Goal: Task Accomplishment & Management: Complete application form

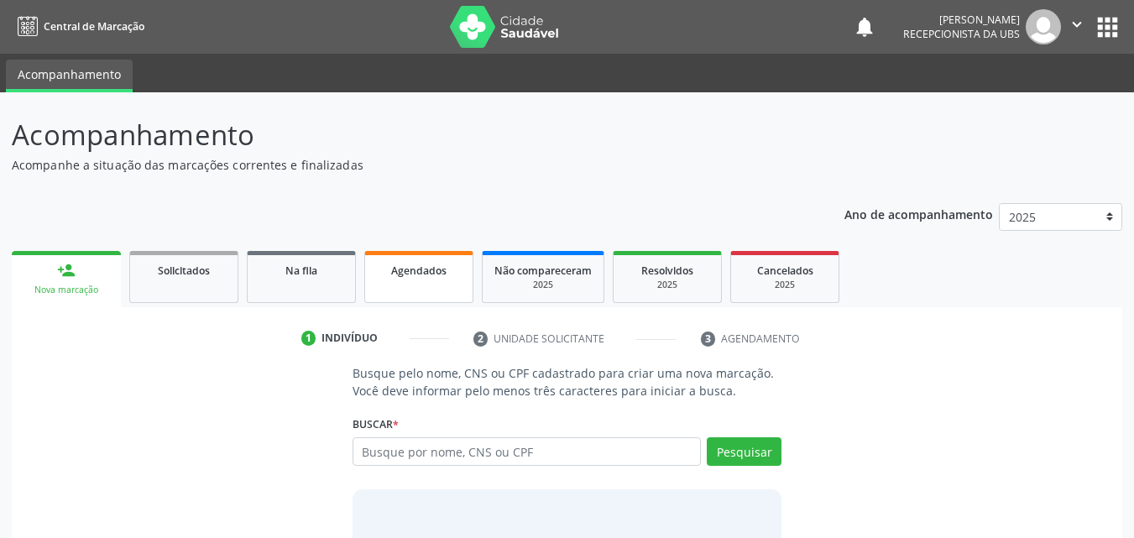
click at [427, 278] on div "Agendados" at bounding box center [419, 270] width 84 height 18
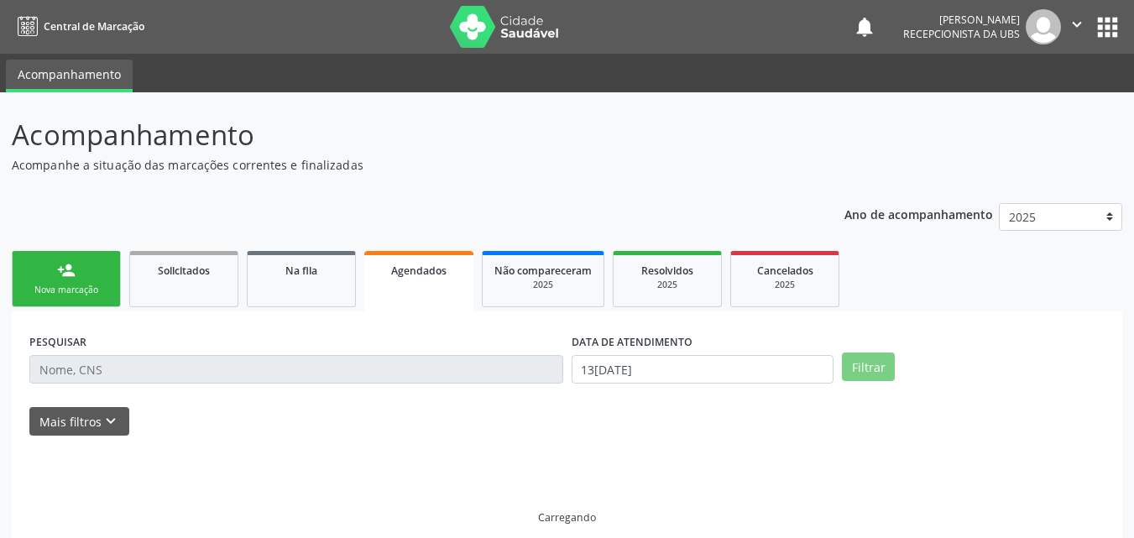
click at [427, 278] on div "Agendados" at bounding box center [419, 270] width 86 height 18
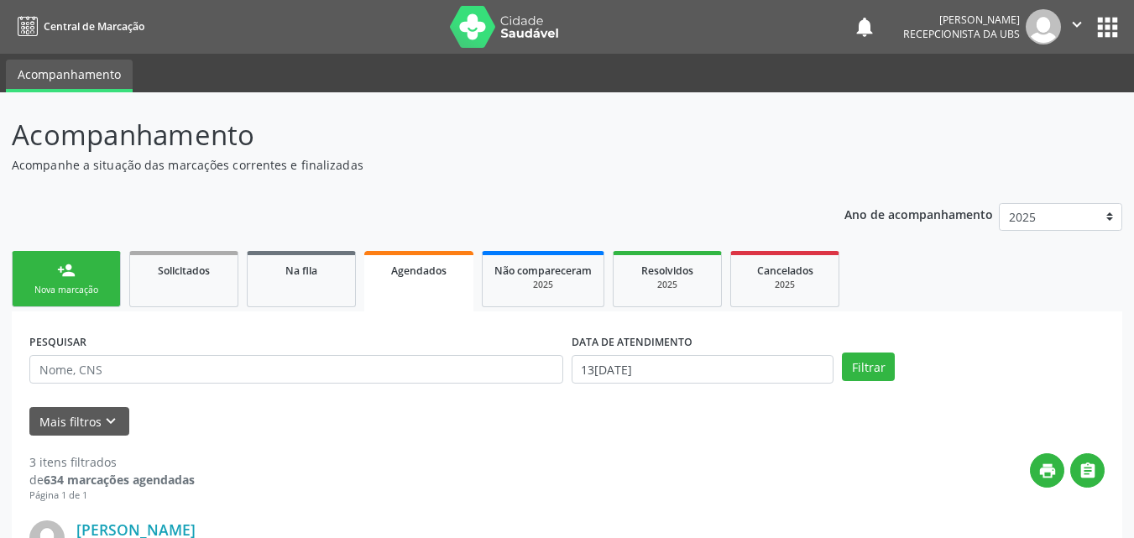
click at [96, 263] on link "person_add Nova marcação" at bounding box center [66, 279] width 109 height 56
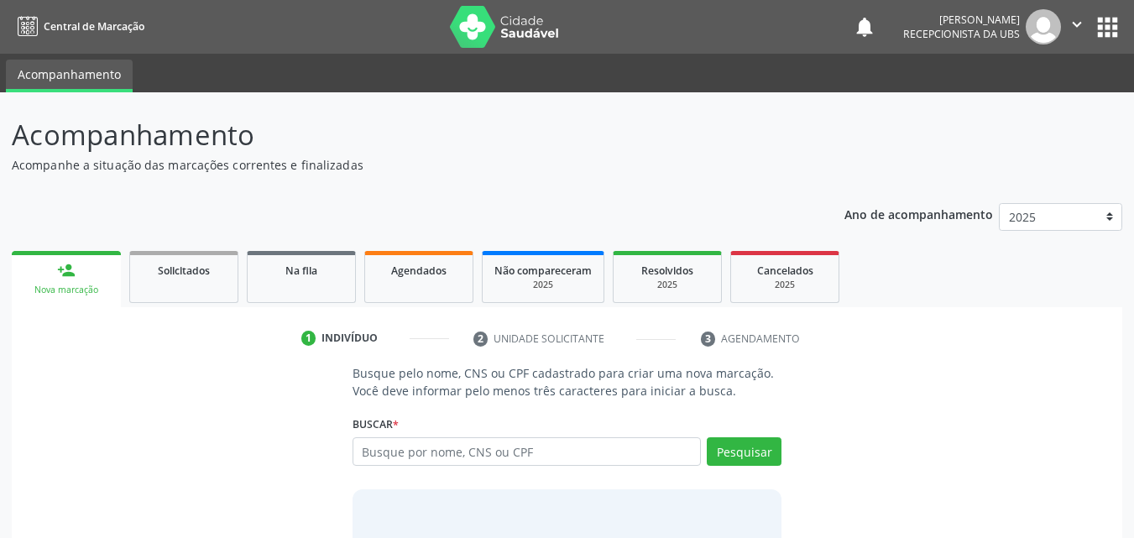
click at [96, 263] on link "person_add Nova marcação" at bounding box center [66, 279] width 109 height 56
click at [426, 455] on input "text" at bounding box center [526, 451] width 349 height 29
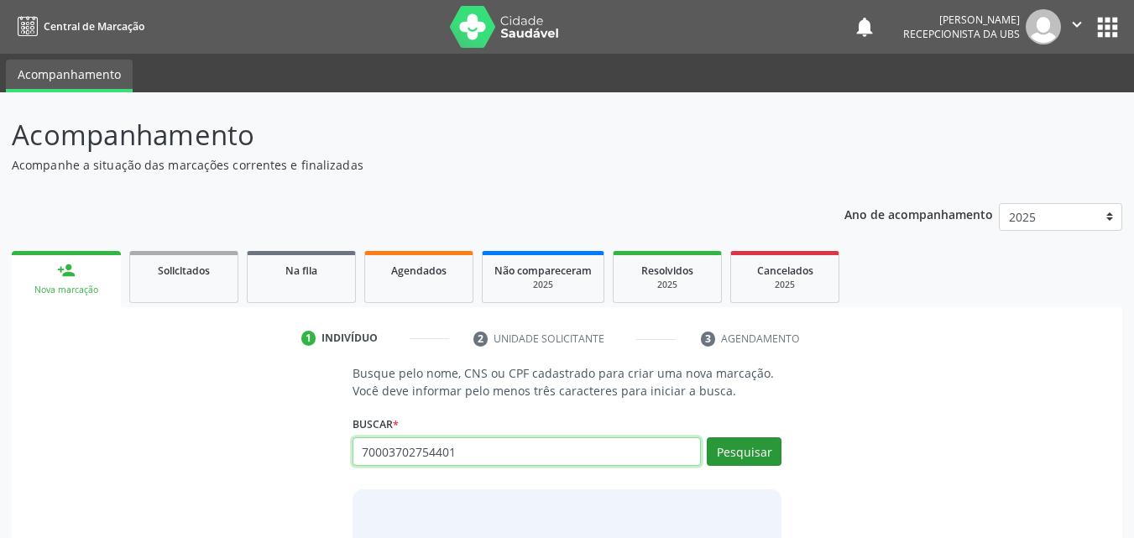
type input "70003702754401"
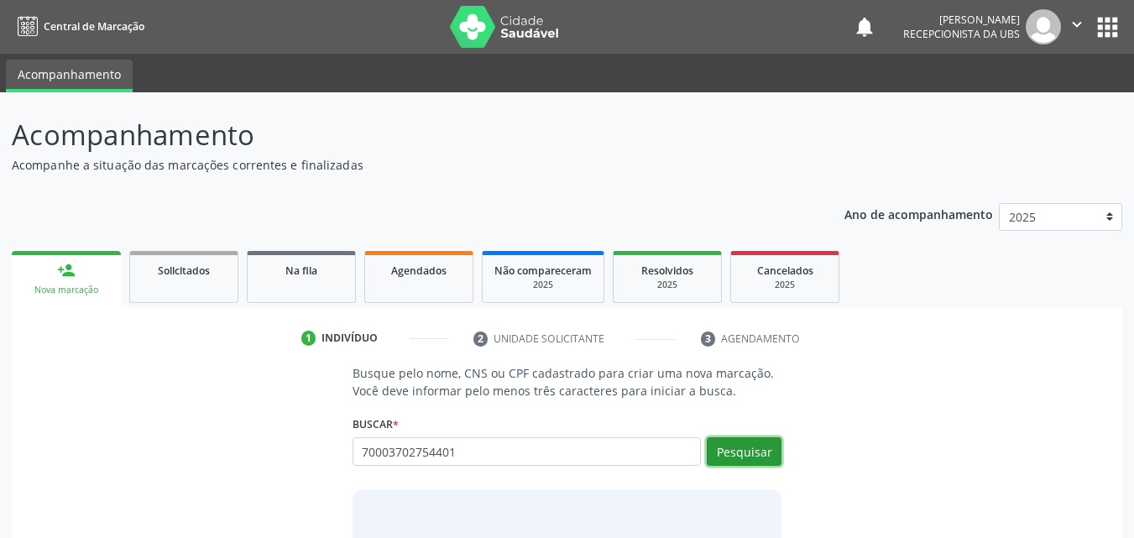
click at [752, 448] on button "Pesquisar" at bounding box center [743, 451] width 75 height 29
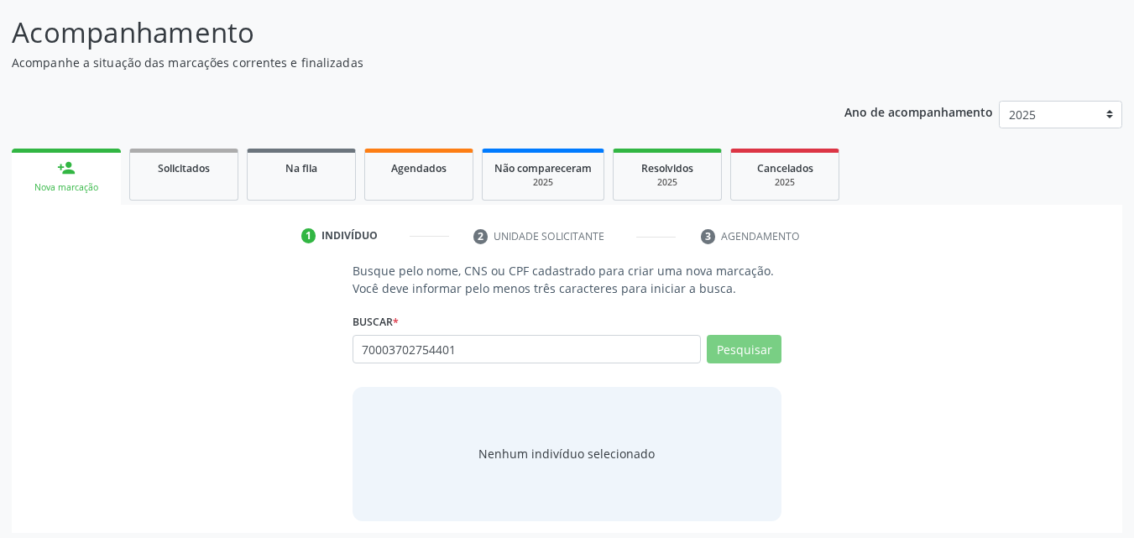
scroll to position [109, 0]
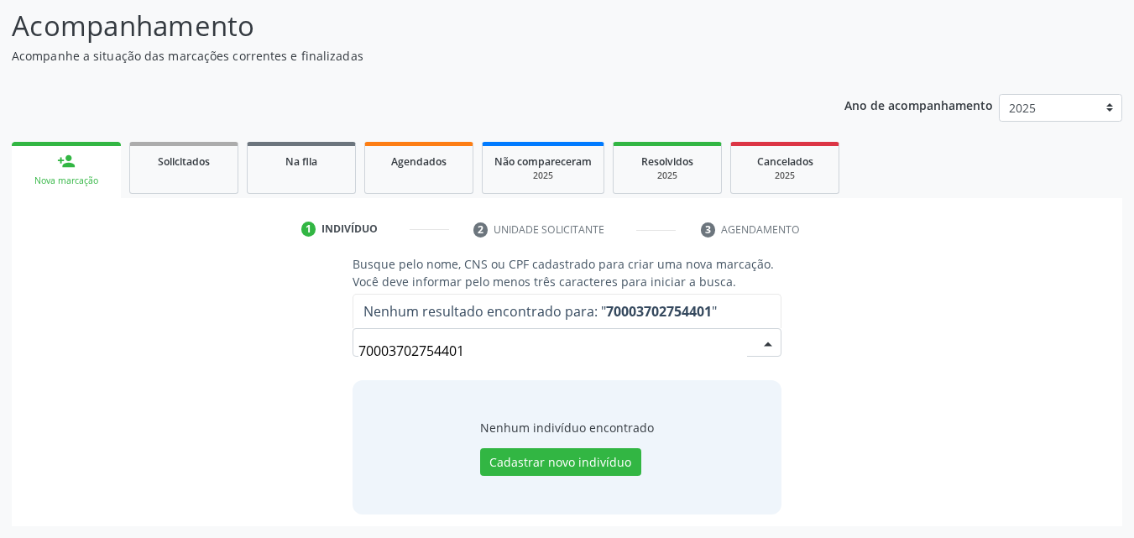
click at [520, 351] on input "70003702754401" at bounding box center [552, 351] width 389 height 34
click at [371, 352] on input "70003702754401" at bounding box center [552, 351] width 389 height 34
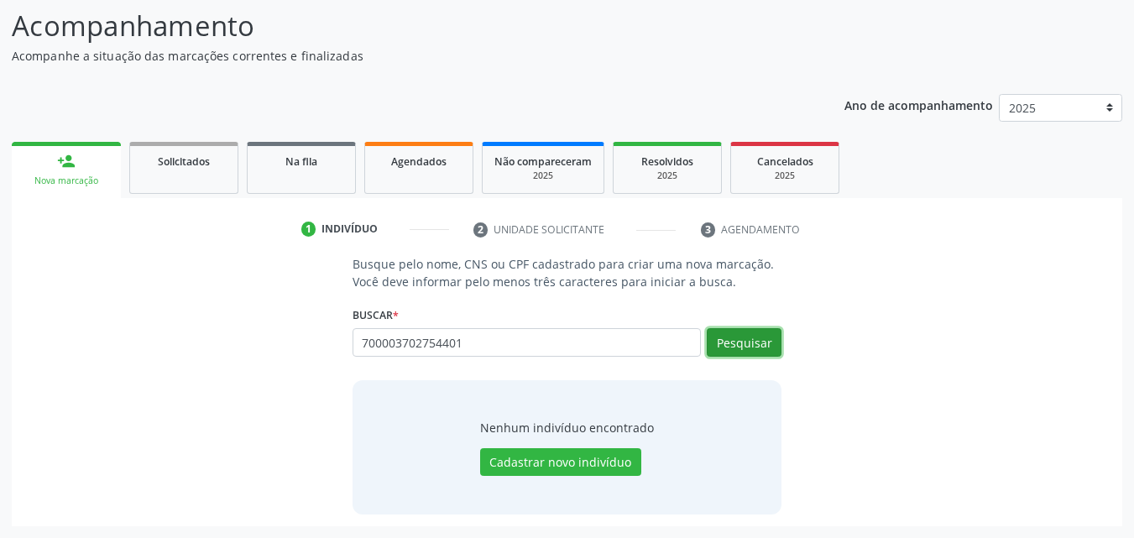
click at [732, 335] on button "Pesquisar" at bounding box center [743, 342] width 75 height 29
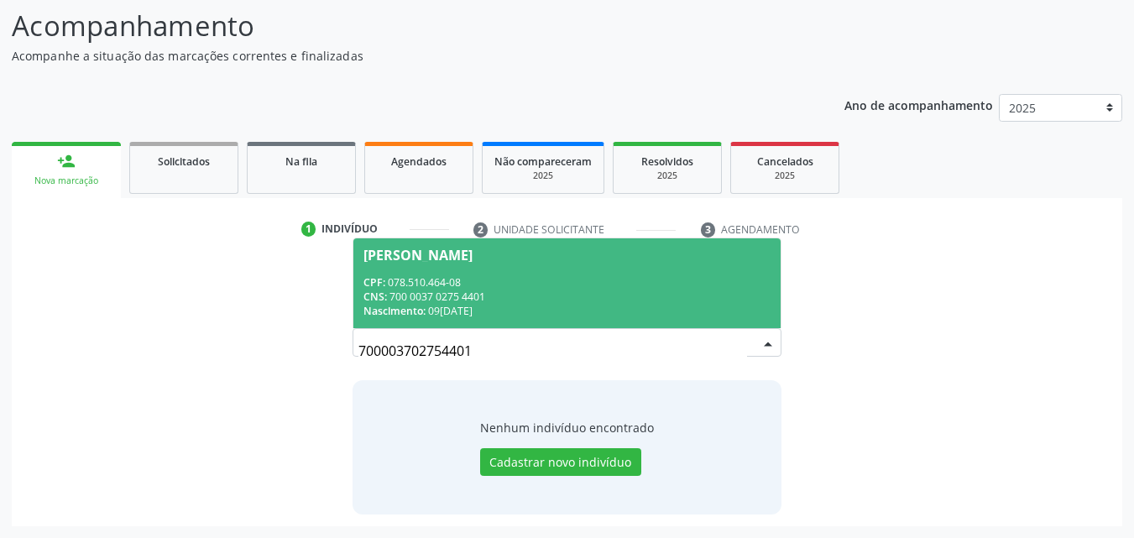
click at [624, 260] on div "Josilene dos Santos Lima" at bounding box center [567, 254] width 408 height 13
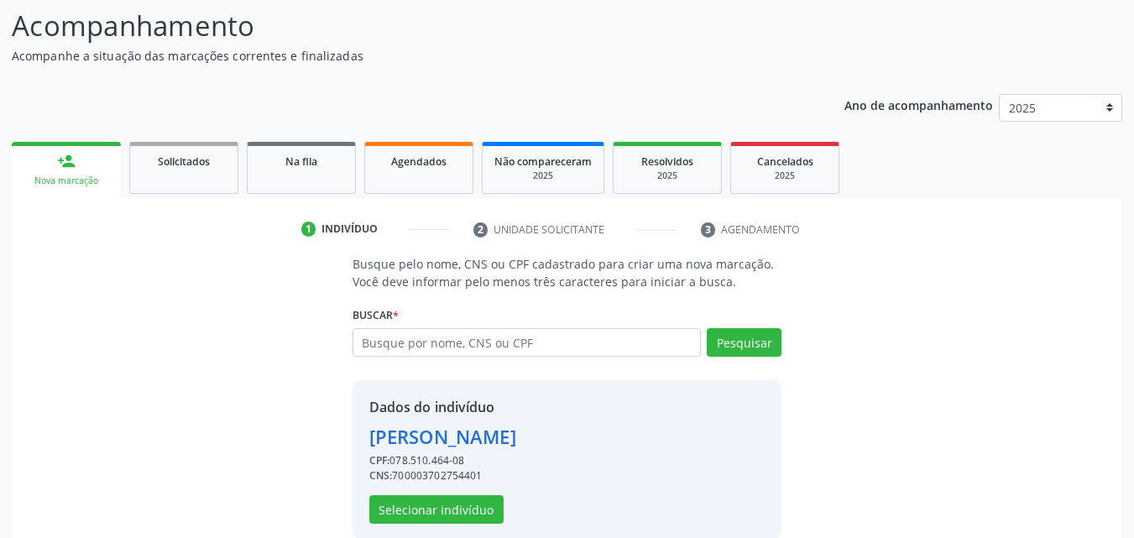
scroll to position [135, 0]
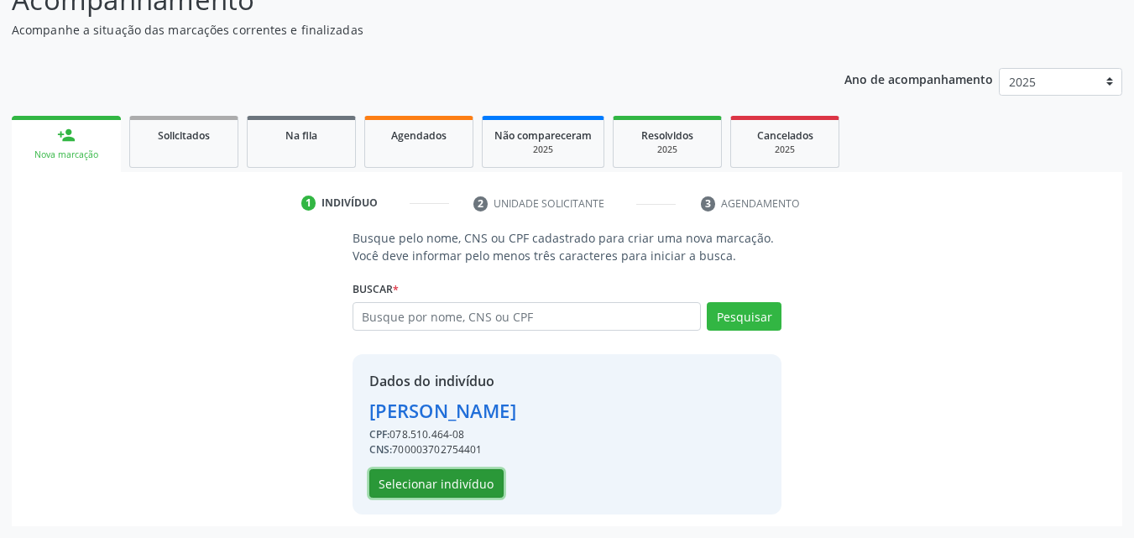
click at [414, 475] on button "Selecionar indivíduo" at bounding box center [436, 483] width 134 height 29
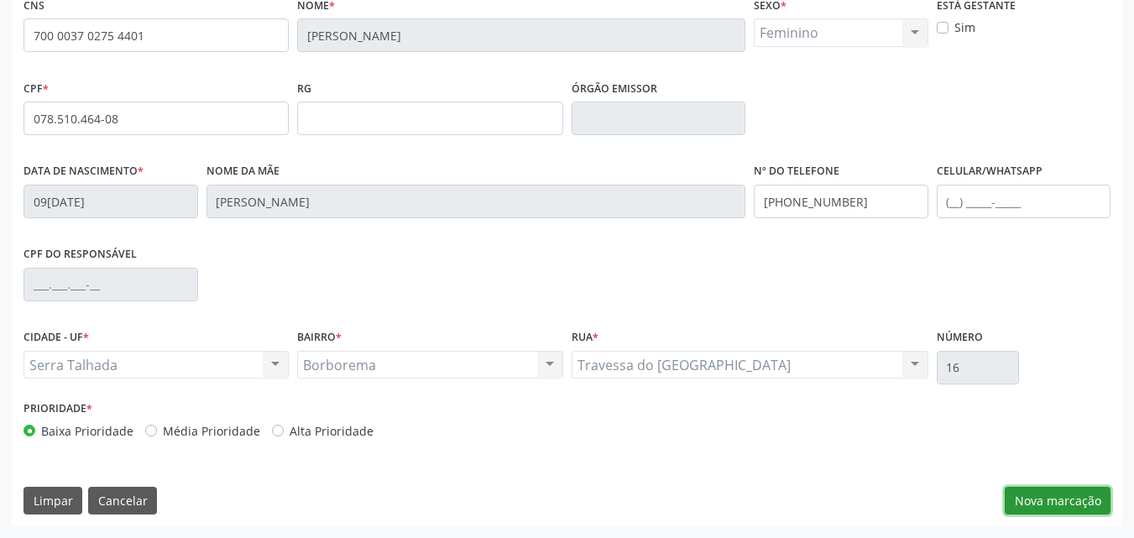
click at [1059, 506] on button "Nova marcação" at bounding box center [1057, 501] width 106 height 29
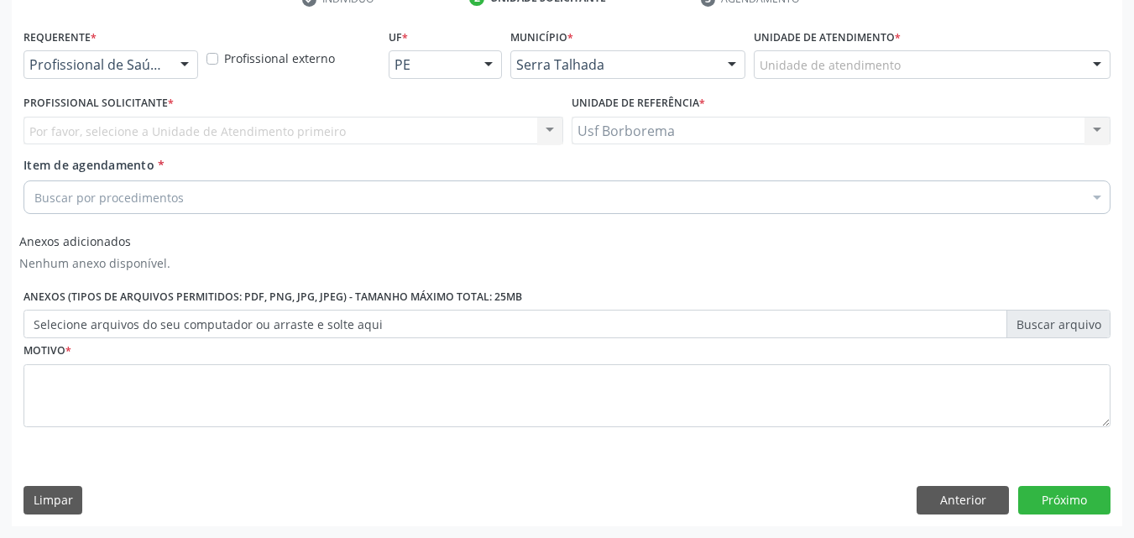
scroll to position [340, 0]
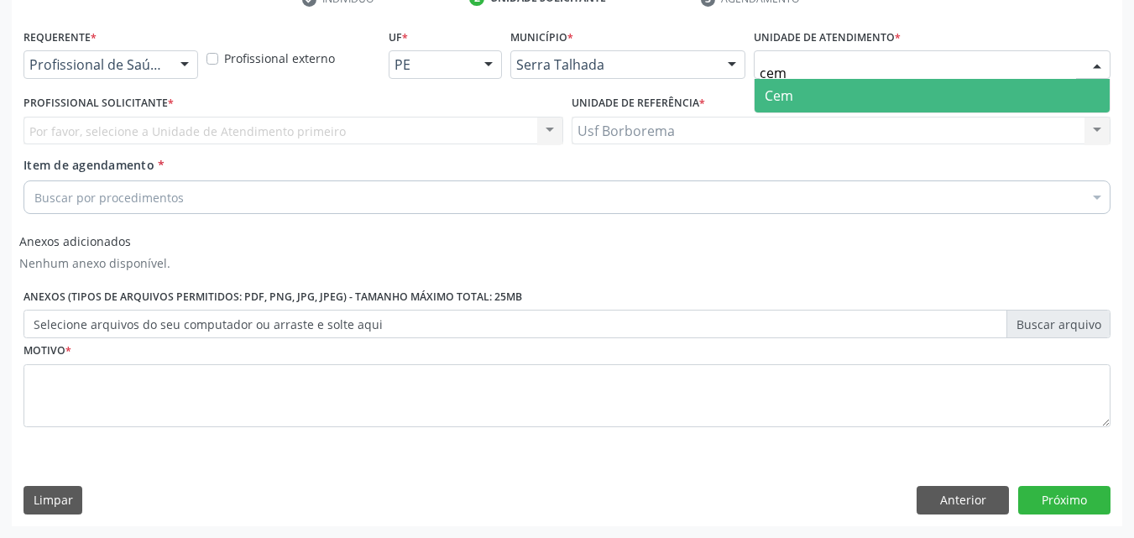
click at [875, 63] on input "cem" at bounding box center [917, 73] width 316 height 34
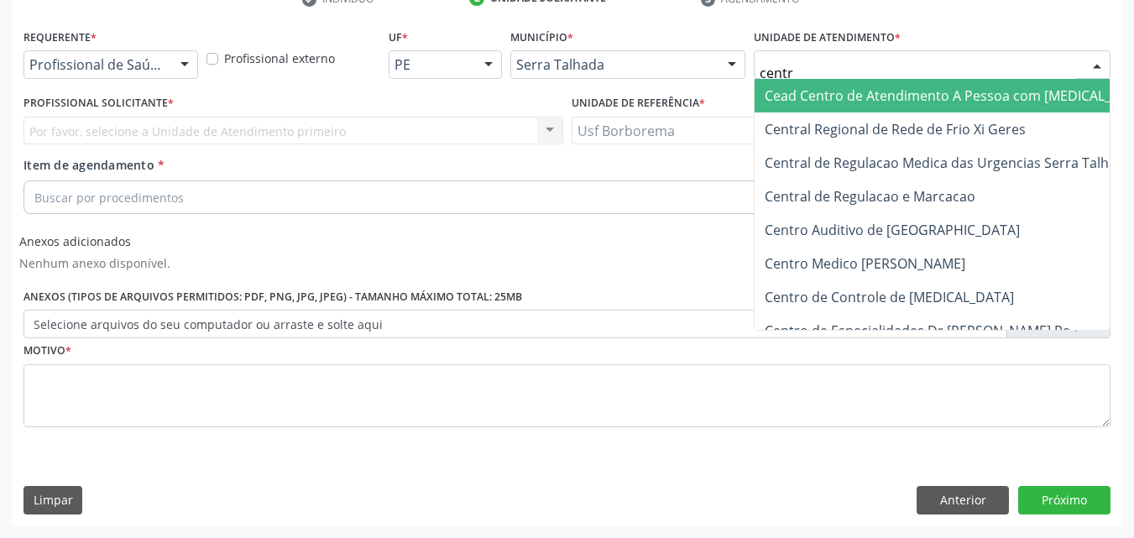
type input "centro"
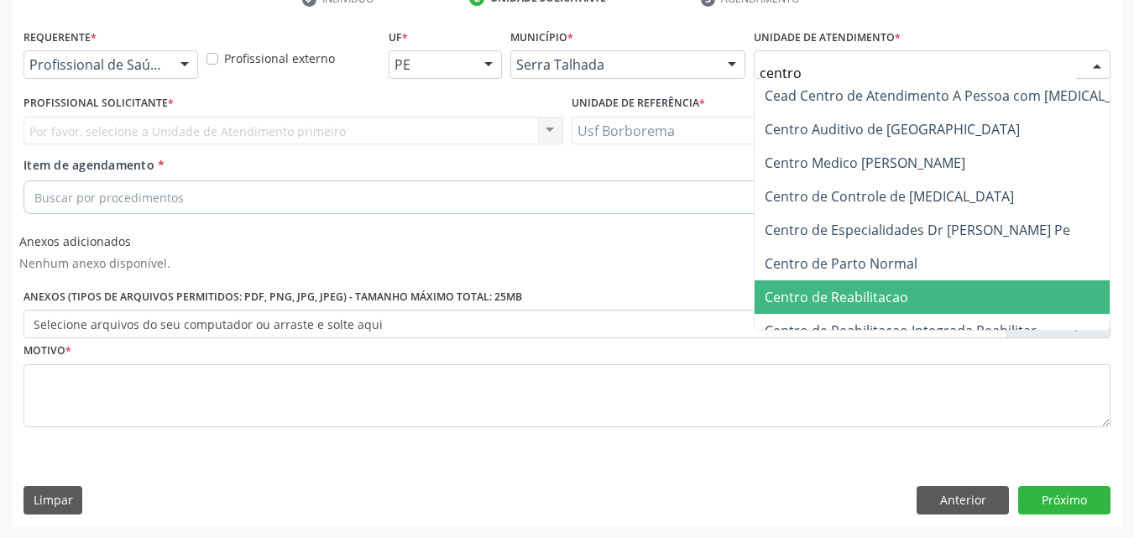
click at [895, 296] on span "Centro de Reabilitacao" at bounding box center [835, 297] width 143 height 18
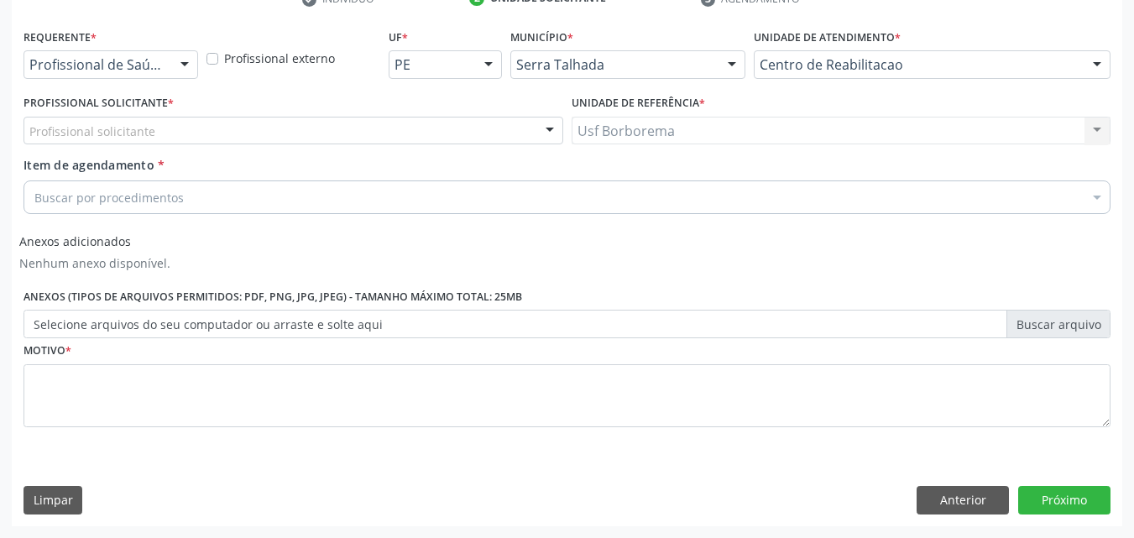
click at [159, 121] on div "Profissional solicitante" at bounding box center [292, 131] width 539 height 29
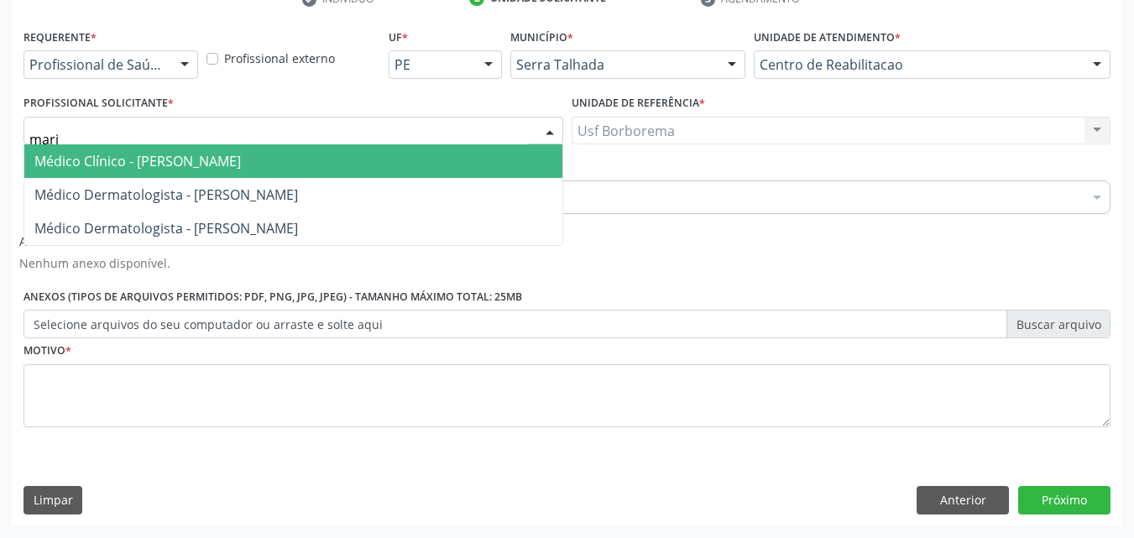
type input "maria"
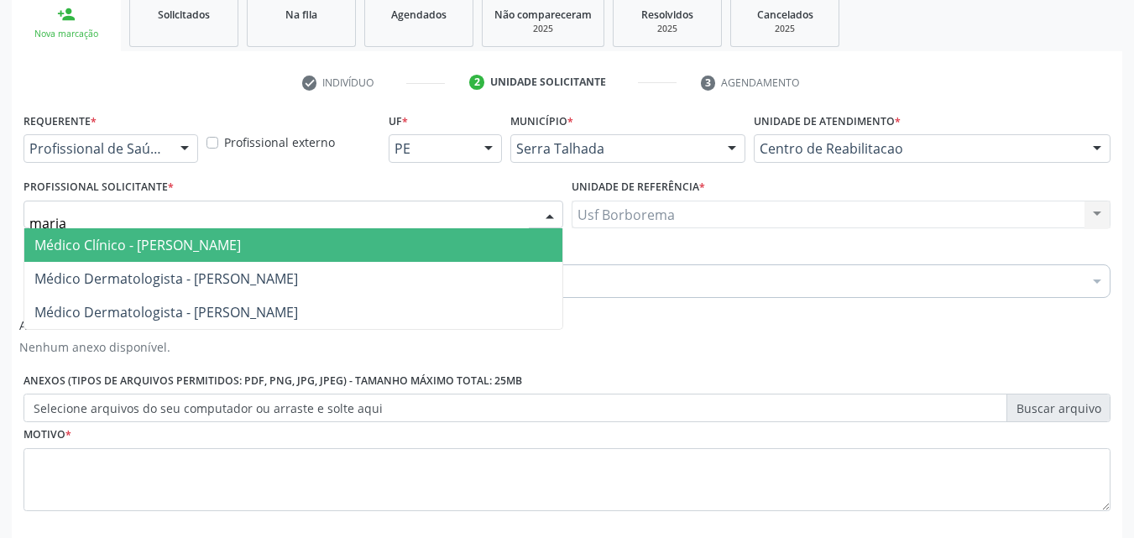
click at [174, 253] on span "Médico Clínico - Maria do Carmo Silva" at bounding box center [137, 245] width 206 height 18
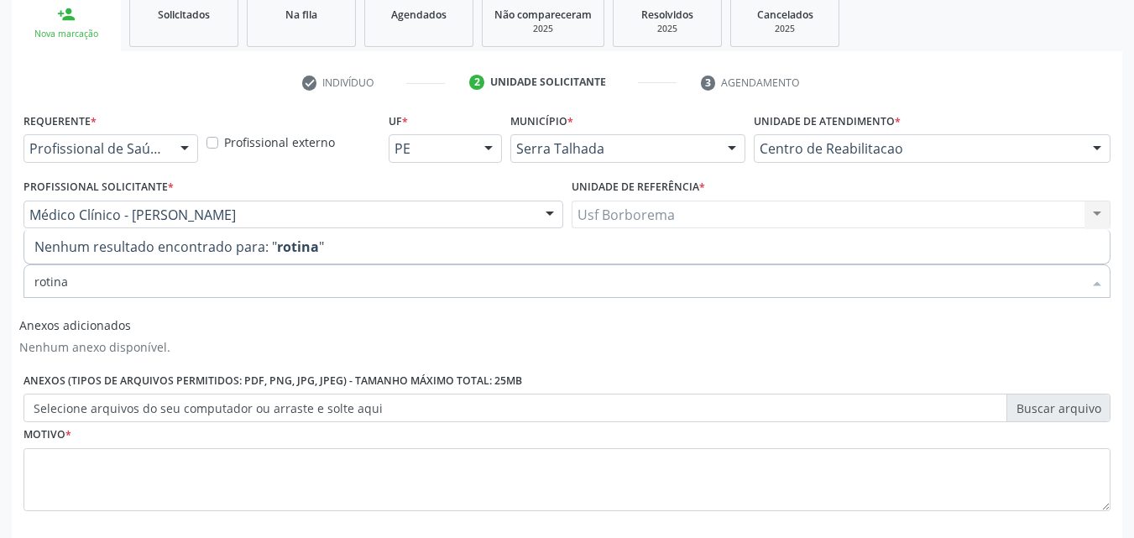
click at [149, 278] on input "rotina" at bounding box center [558, 281] width 1048 height 34
type input "r"
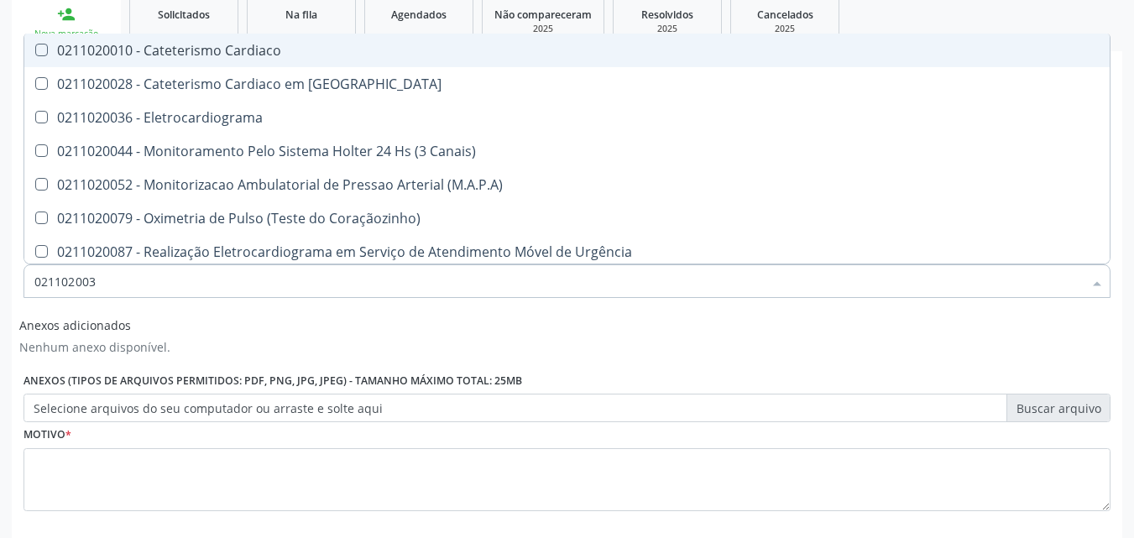
type input "0211020036"
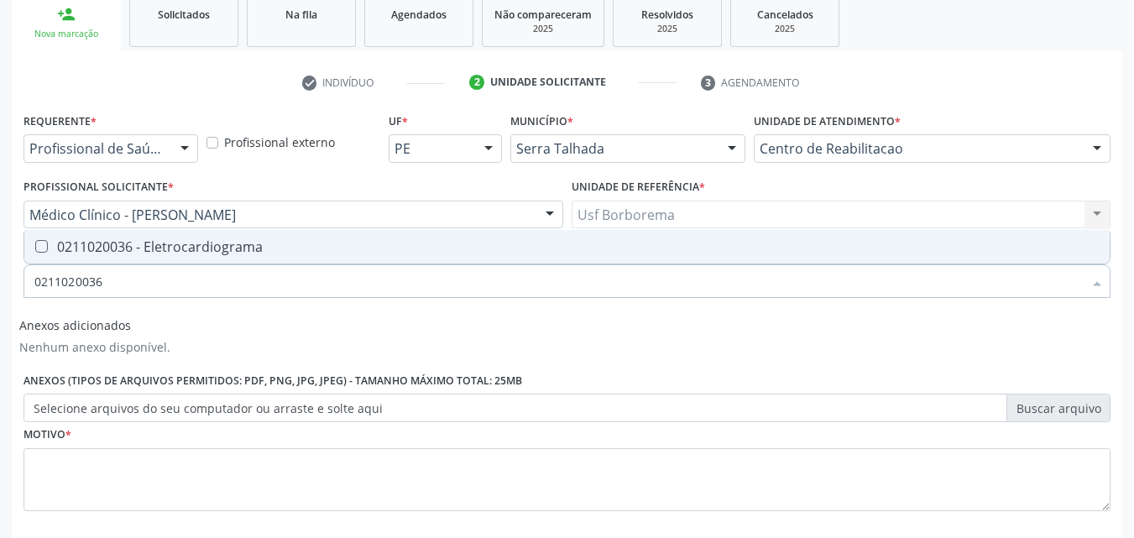
click at [147, 240] on div "0211020036 - Eletrocardiograma" at bounding box center [566, 246] width 1065 height 13
checkbox Eletrocardiograma "true"
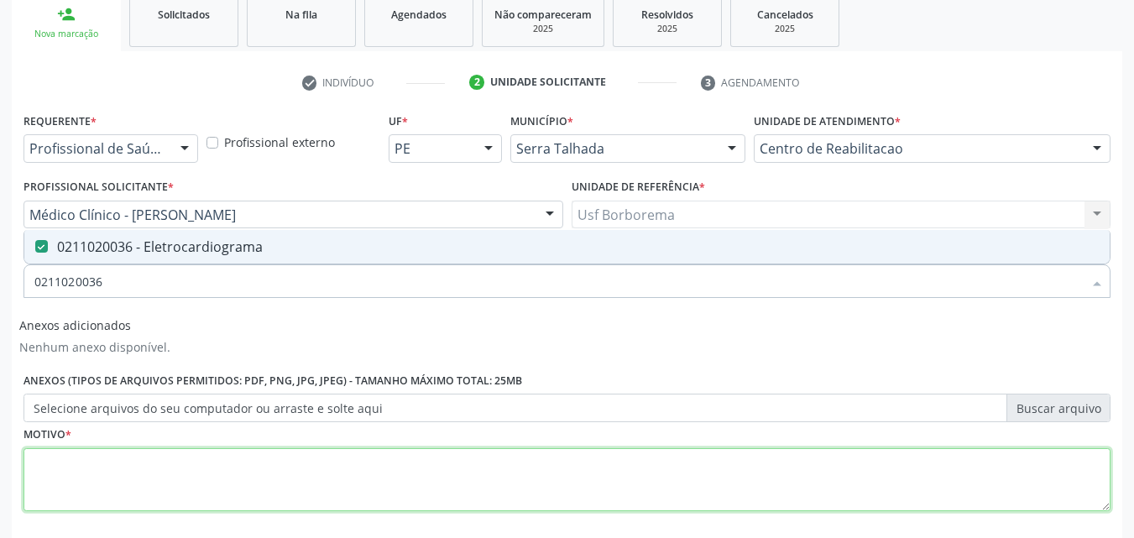
click at [113, 503] on textarea at bounding box center [566, 480] width 1087 height 64
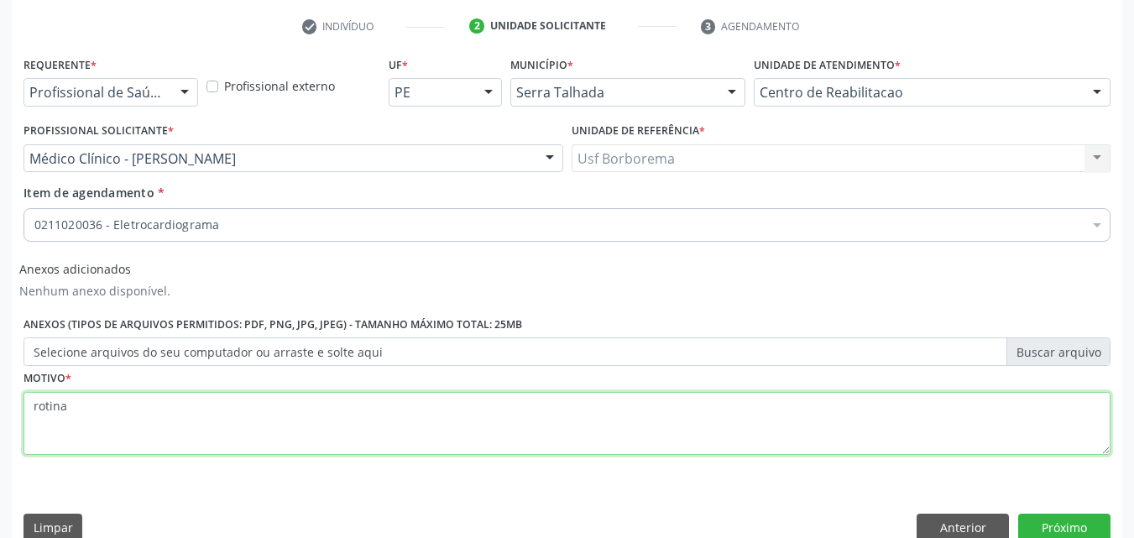
scroll to position [340, 0]
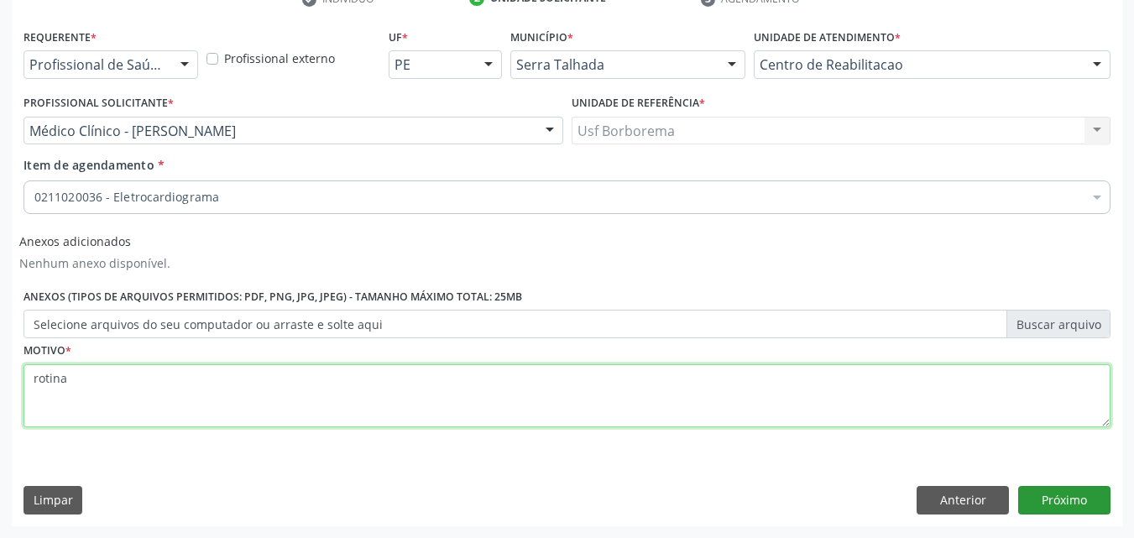
type textarea "rotina"
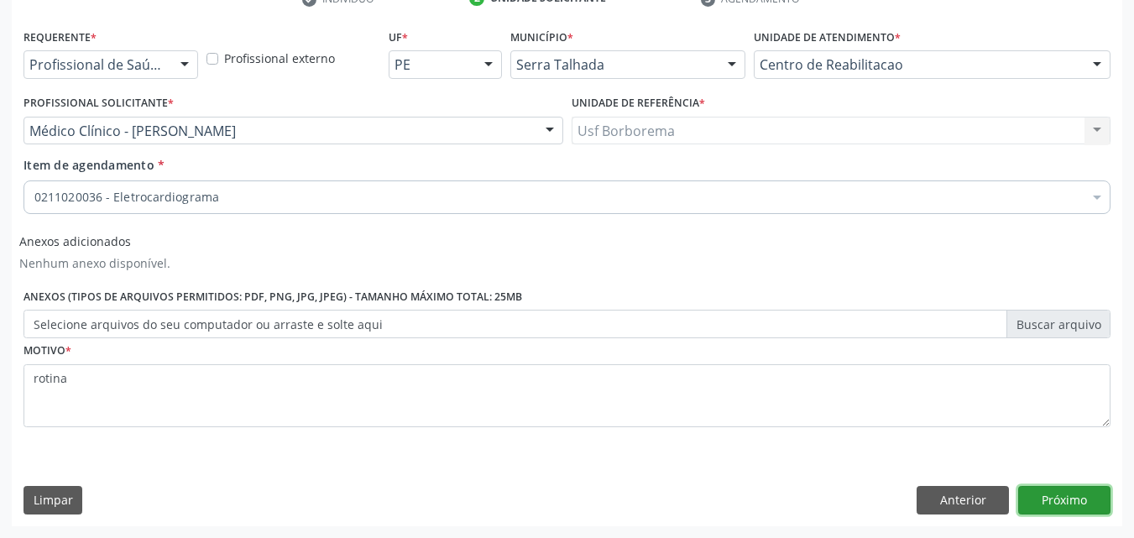
click at [1102, 502] on button "Próximo" at bounding box center [1064, 500] width 92 height 29
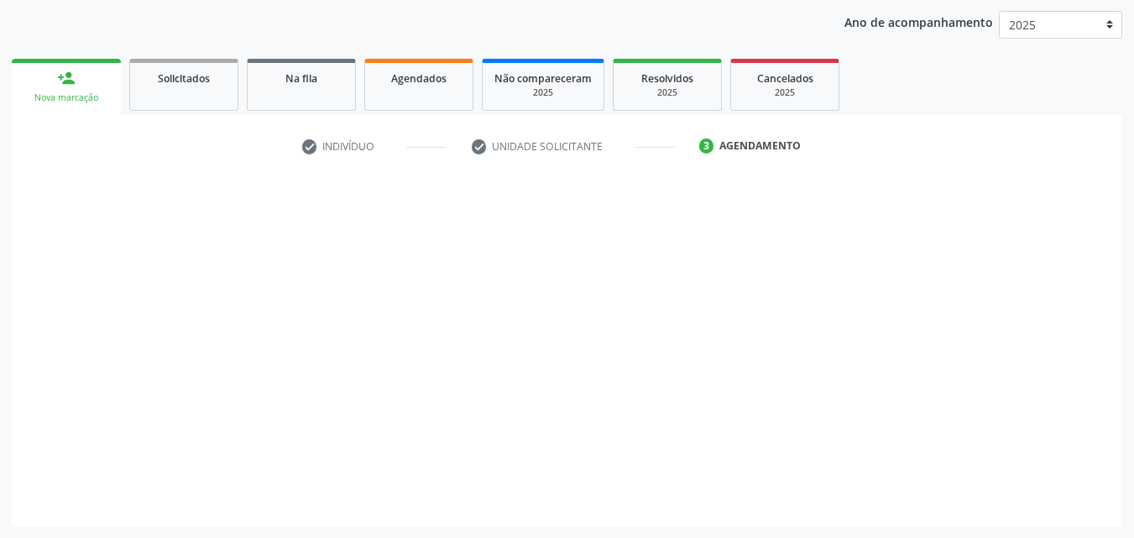
scroll to position [192, 0]
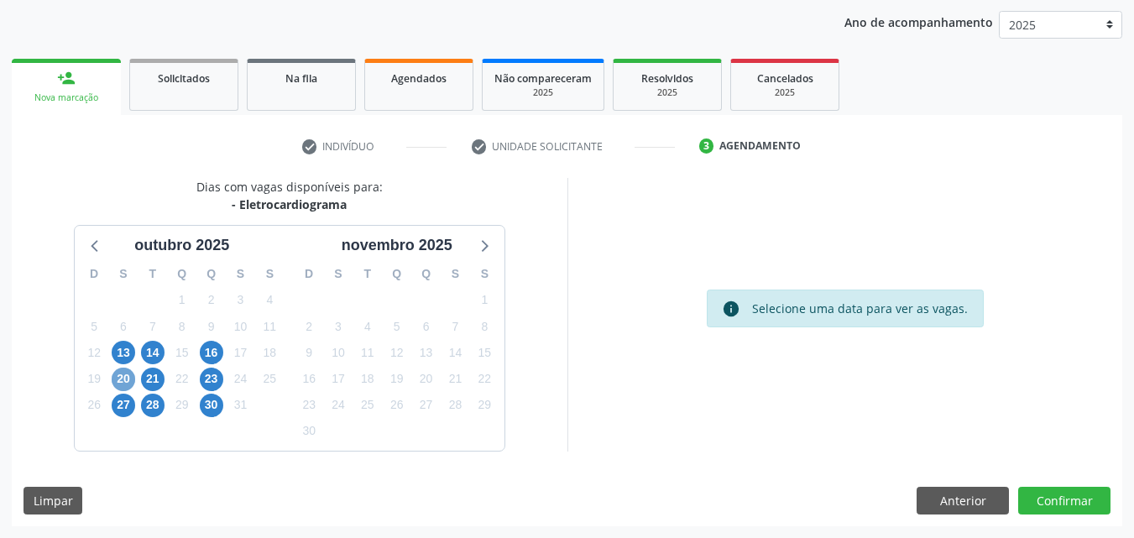
click at [130, 382] on span "20" at bounding box center [123, 378] width 23 height 23
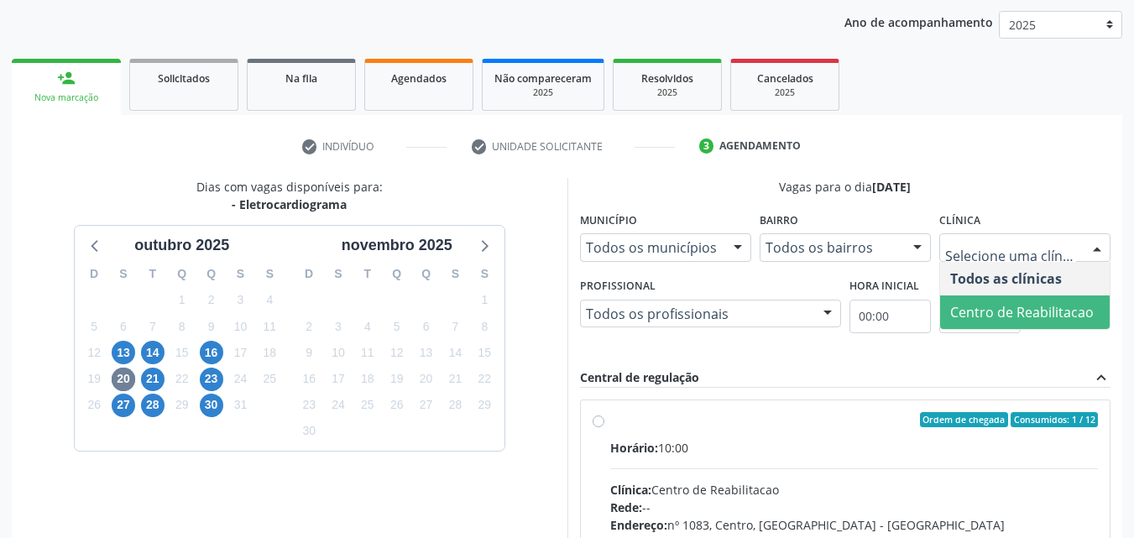
click at [1015, 315] on span "Centro de Reabilitacao" at bounding box center [1021, 312] width 143 height 18
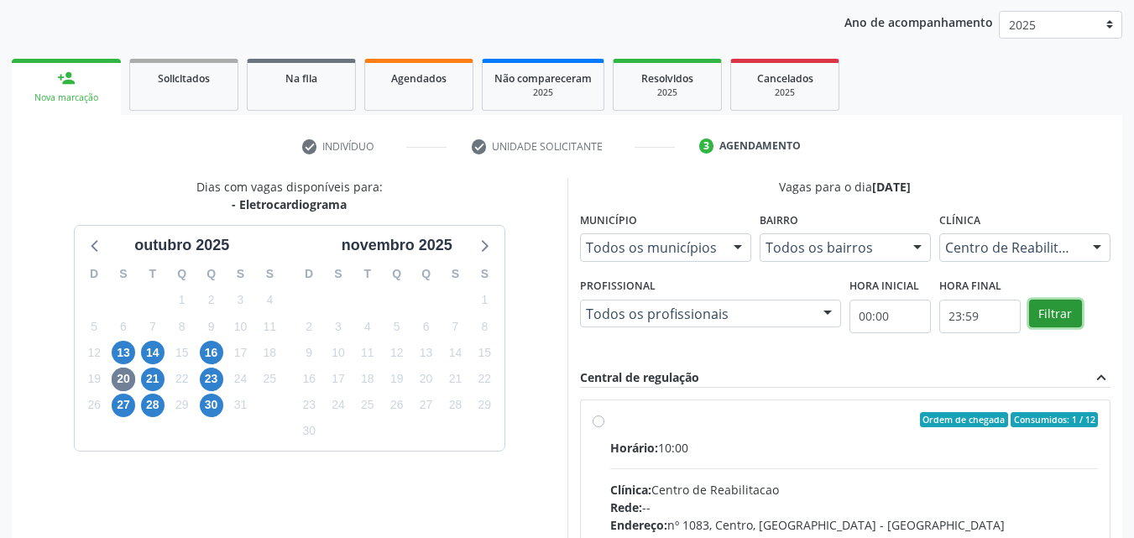
click at [1041, 321] on button "Filtrar" at bounding box center [1055, 314] width 53 height 29
click at [598, 413] on div "Ordem de chegada Consumidos: 1 / 12 Horário: 10:00 Clínica: Centro de Reabilita…" at bounding box center [845, 541] width 506 height 258
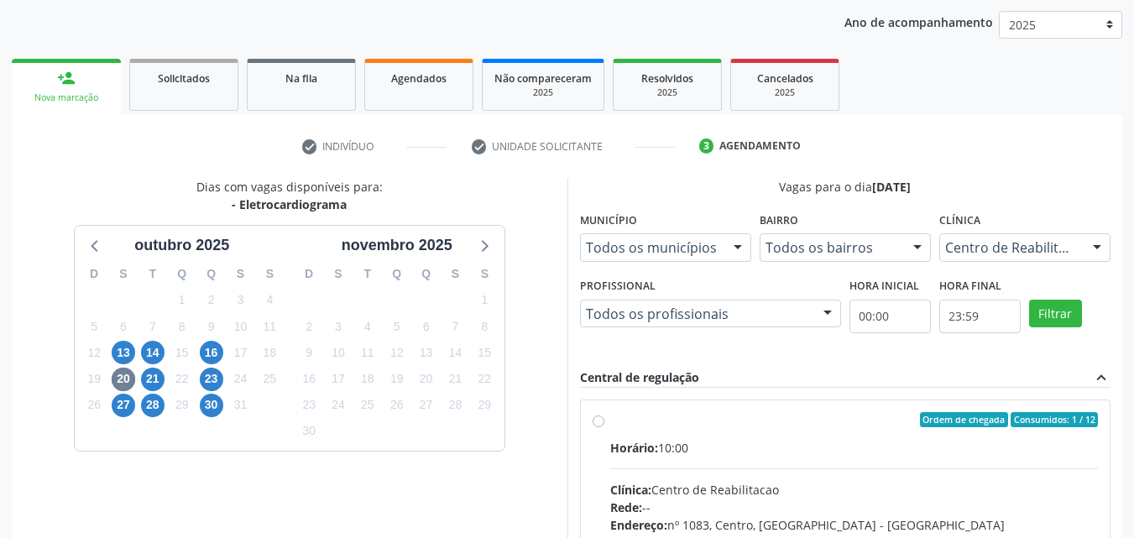
radio input "true"
click at [209, 406] on span "30" at bounding box center [211, 405] width 23 height 23
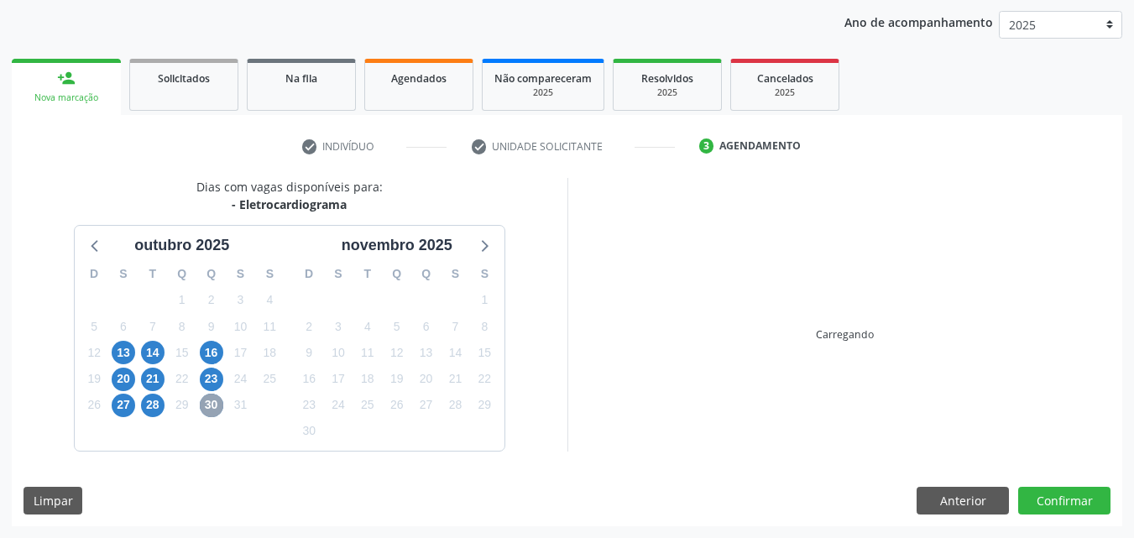
click at [209, 406] on span "30" at bounding box center [211, 405] width 23 height 23
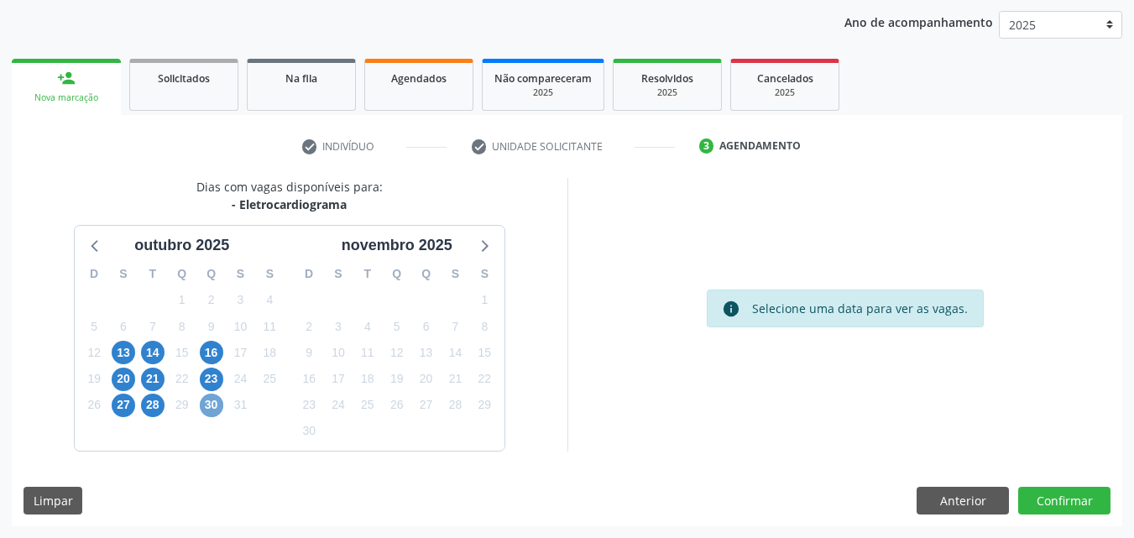
click at [209, 406] on span "30" at bounding box center [211, 405] width 23 height 23
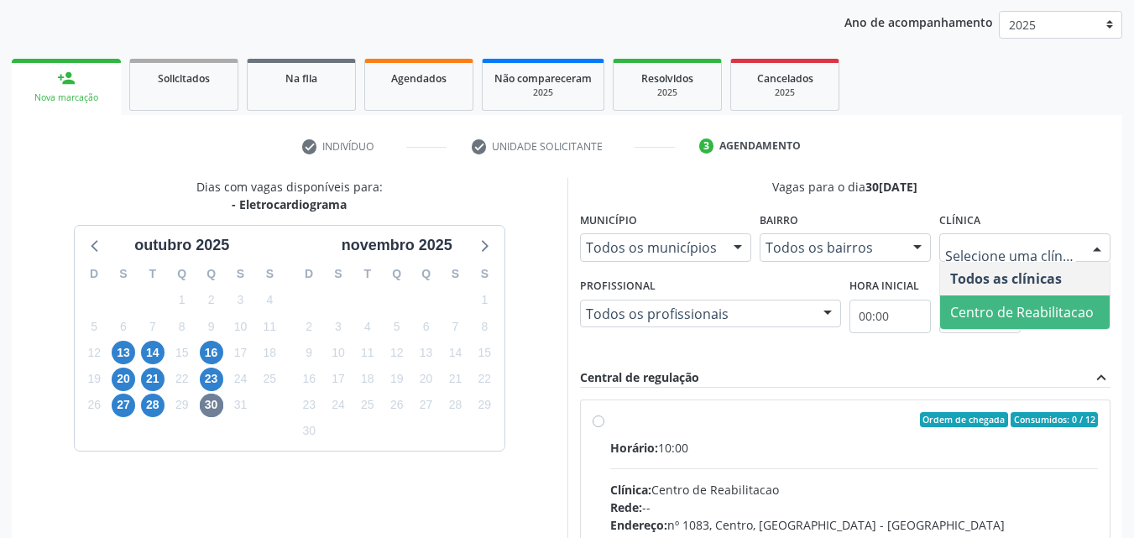
click at [962, 316] on span "Centro de Reabilitacao" at bounding box center [1021, 312] width 143 height 18
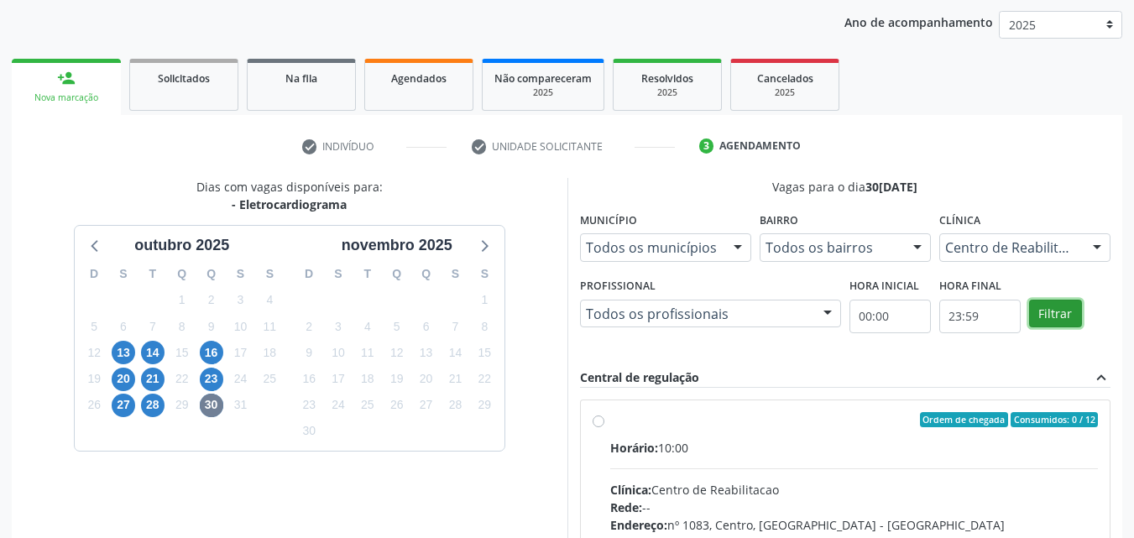
click at [1050, 305] on button "Filtrar" at bounding box center [1055, 314] width 53 height 29
click at [610, 418] on label "Ordem de chegada Consumidos: 0 / 12 Horário: 10:00 Clínica: Centro de Reabilita…" at bounding box center [854, 541] width 488 height 258
click at [598, 418] on input "Ordem de chegada Consumidos: 0 / 12 Horário: 10:00 Clínica: Centro de Reabilita…" at bounding box center [598, 419] width 12 height 15
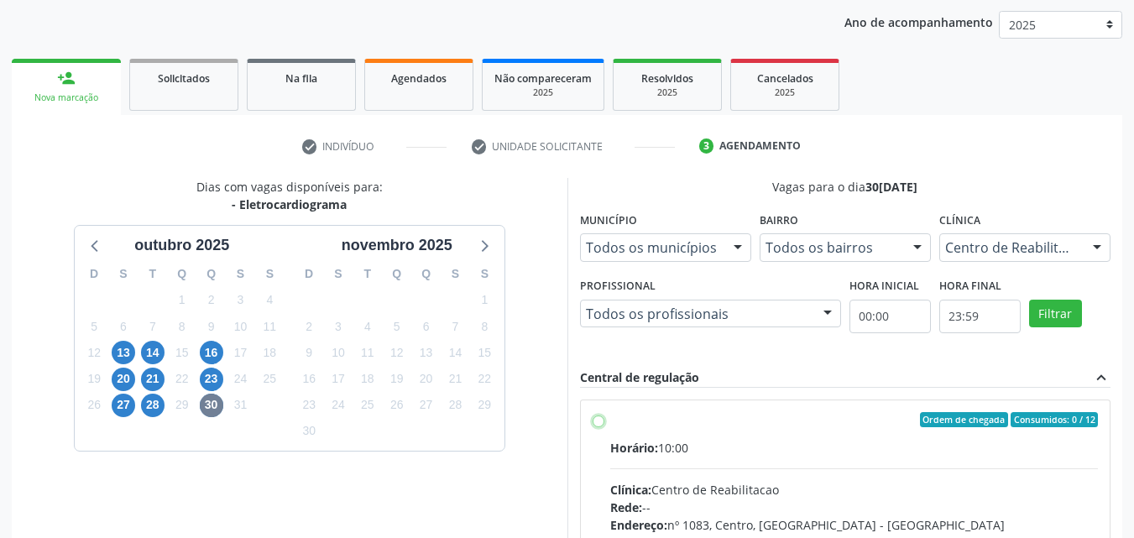
radio input "true"
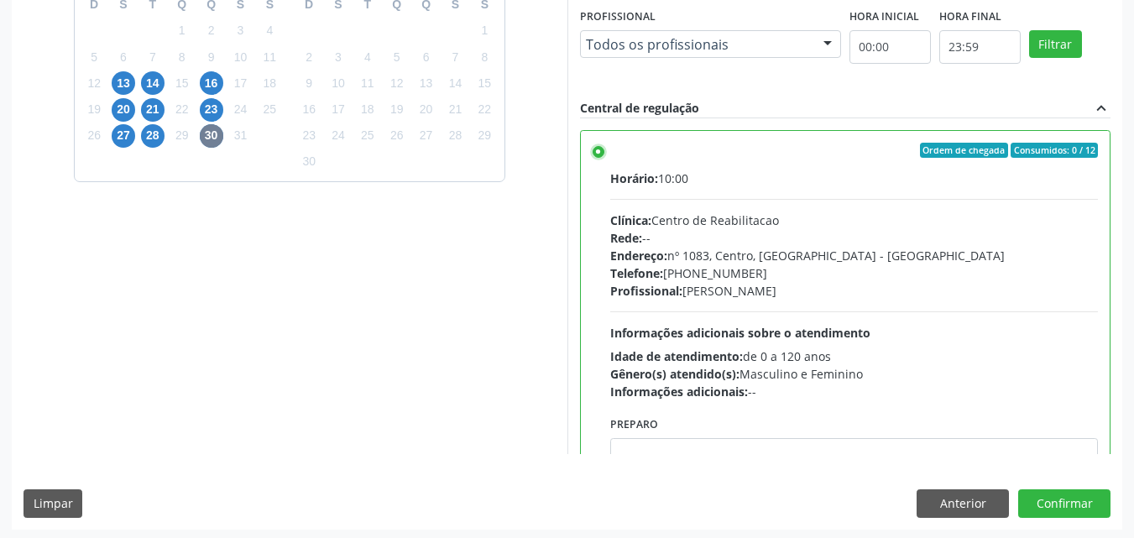
scroll to position [465, 0]
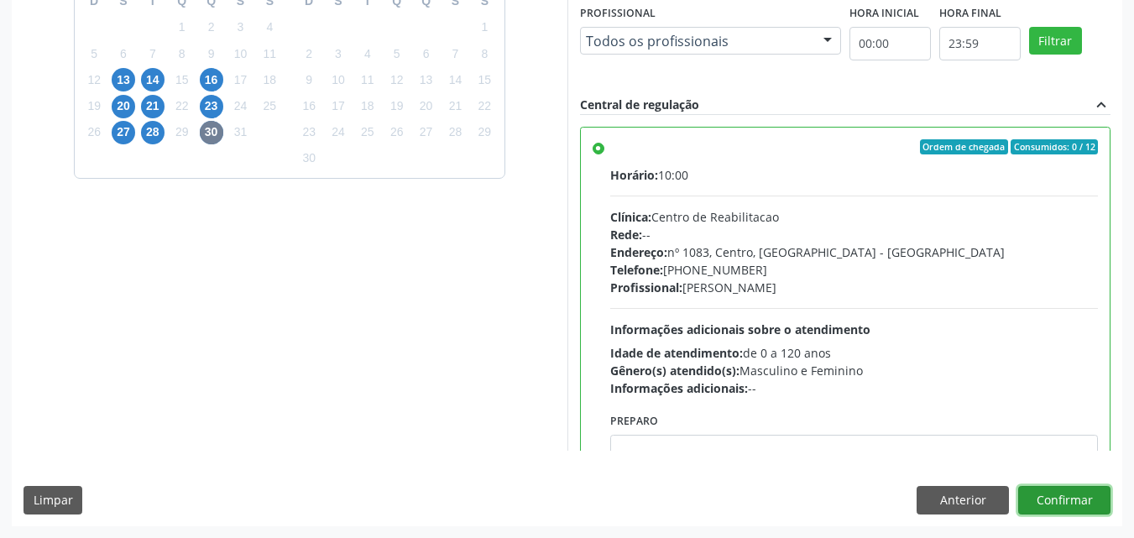
click at [1050, 487] on button "Confirmar" at bounding box center [1064, 500] width 92 height 29
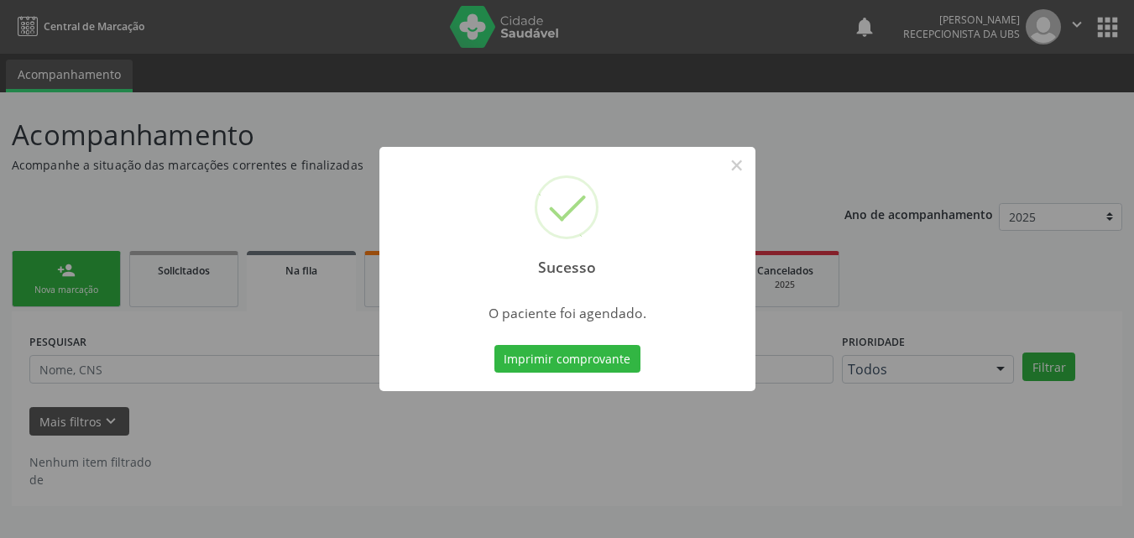
scroll to position [0, 0]
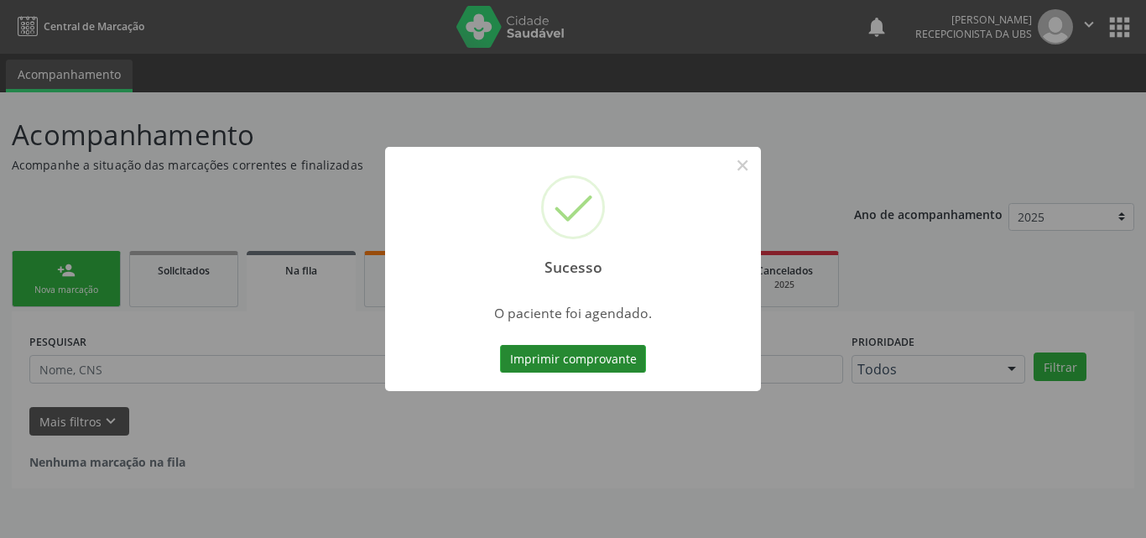
click at [556, 351] on button "Imprimir comprovante" at bounding box center [573, 359] width 146 height 29
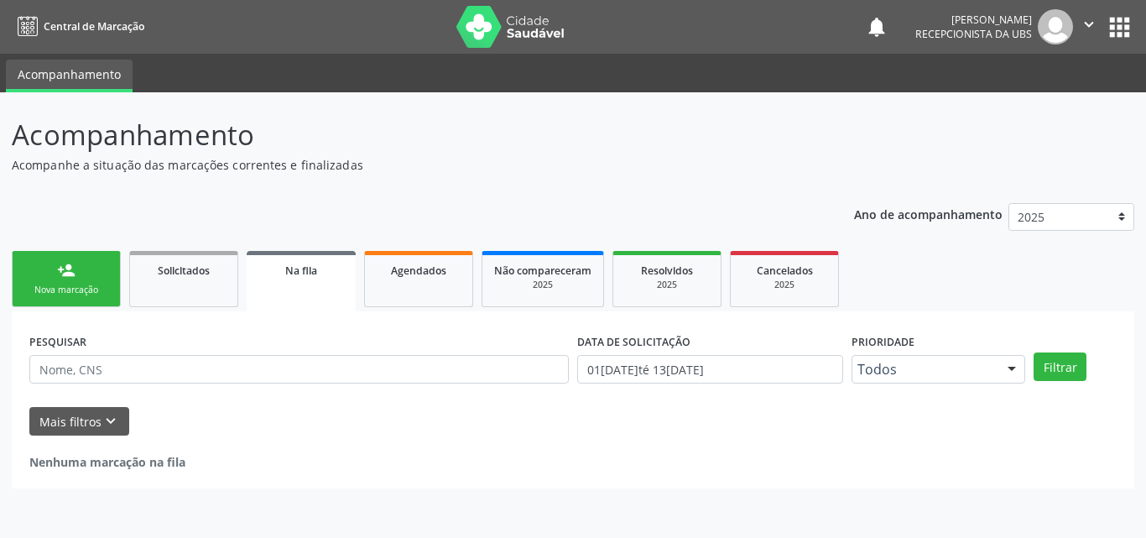
click at [59, 292] on div "Nova marcação" at bounding box center [66, 290] width 84 height 13
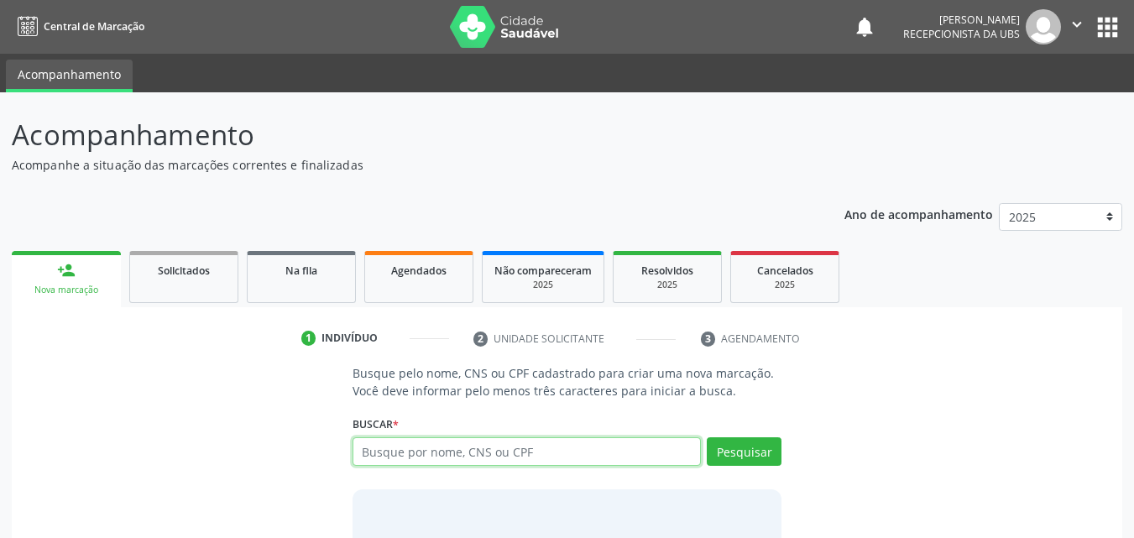
click at [440, 448] on input "text" at bounding box center [526, 451] width 349 height 29
type input "c"
type input "703006879408779"
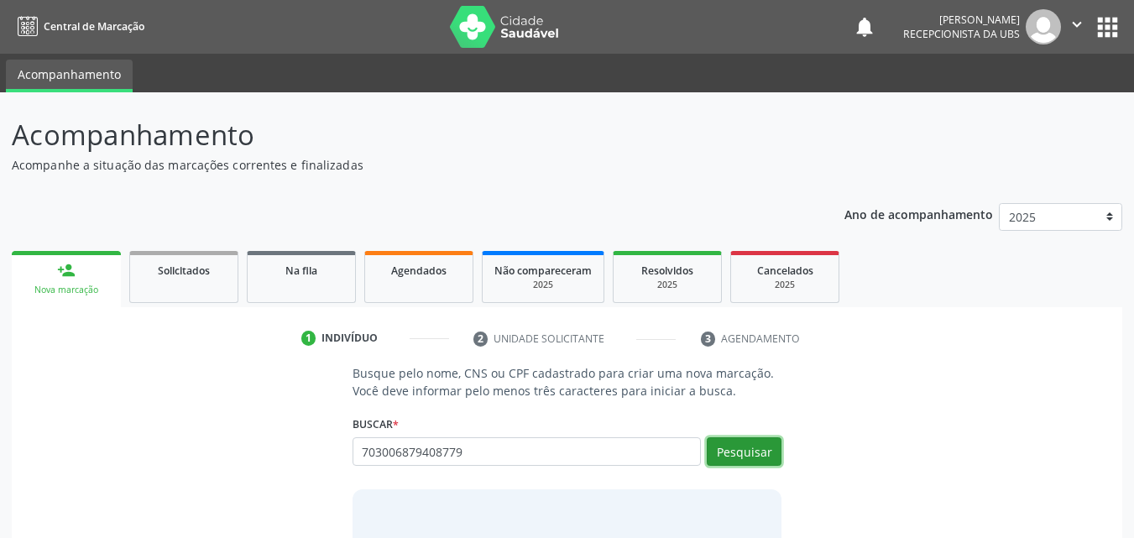
click at [727, 458] on button "Pesquisar" at bounding box center [743, 451] width 75 height 29
type input "703006879408779"
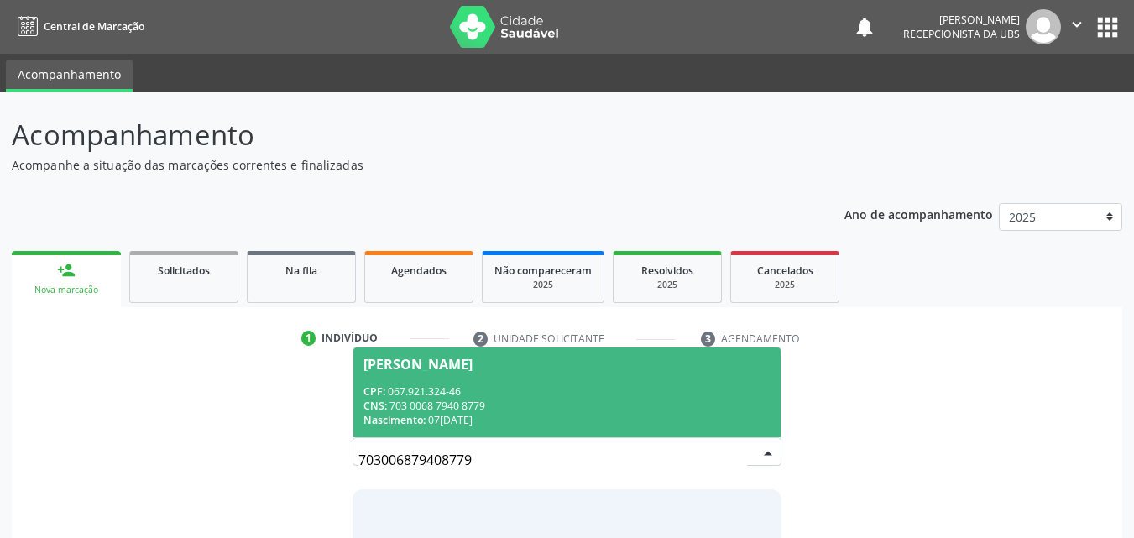
click at [494, 383] on span "Roseane Pereira da Silva CPF: 067.921.324-46 CNS: 703 0068 7940 8779 Nascimento…" at bounding box center [567, 392] width 428 height 90
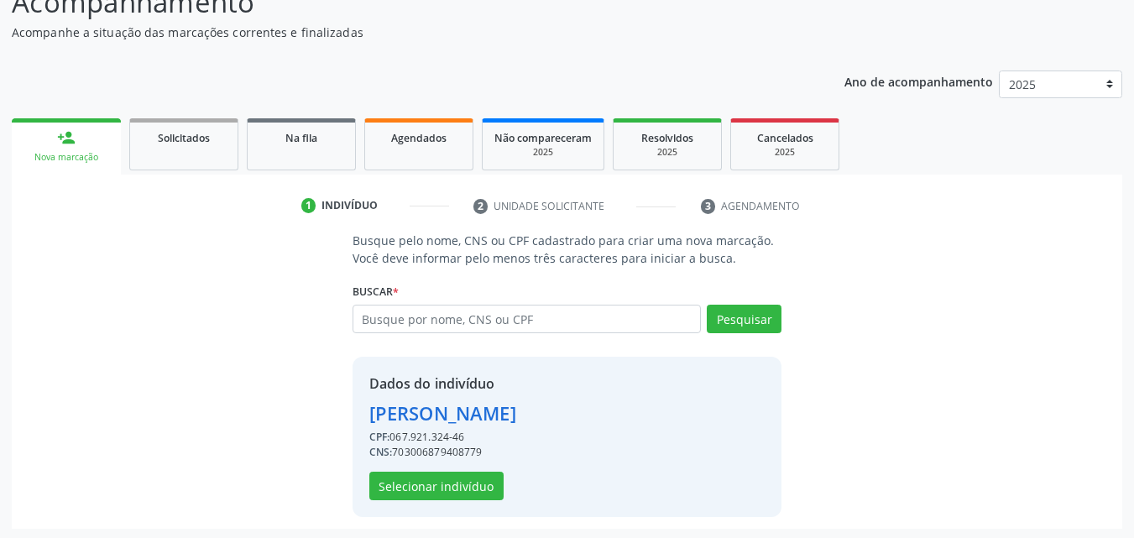
scroll to position [135, 0]
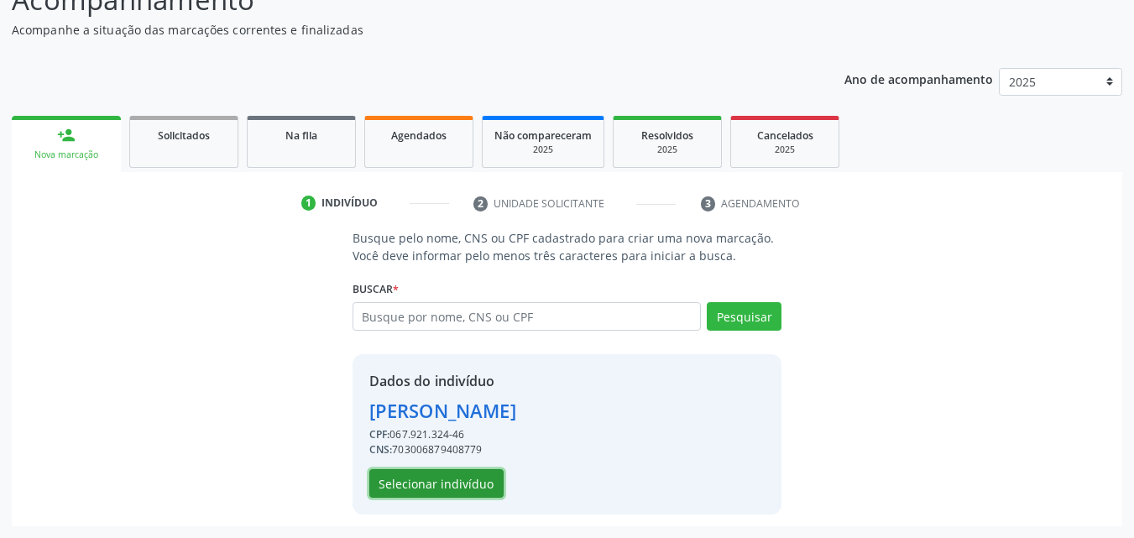
click at [445, 483] on button "Selecionar indivíduo" at bounding box center [436, 483] width 134 height 29
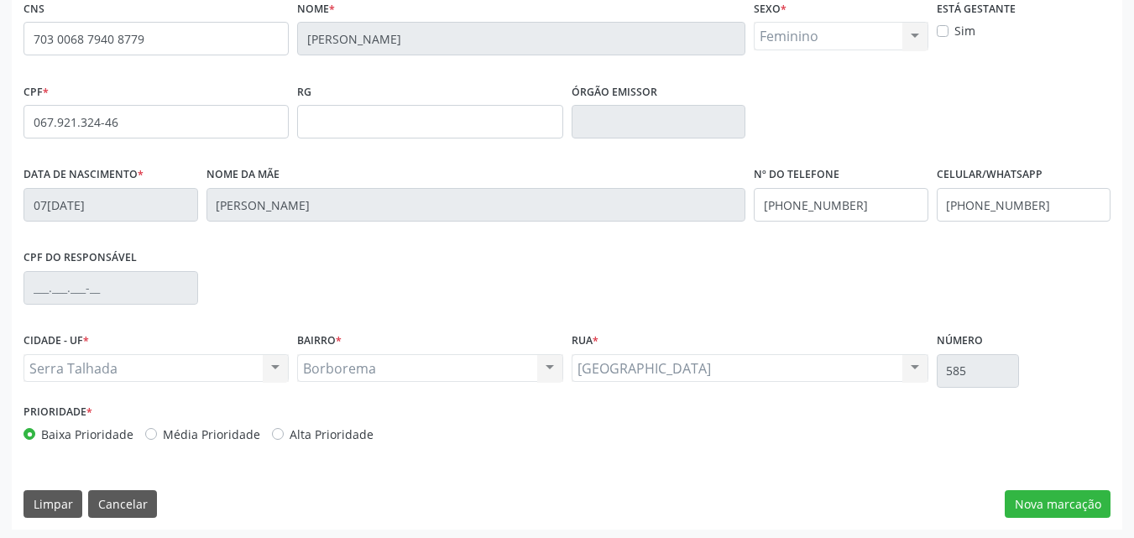
scroll to position [372, 0]
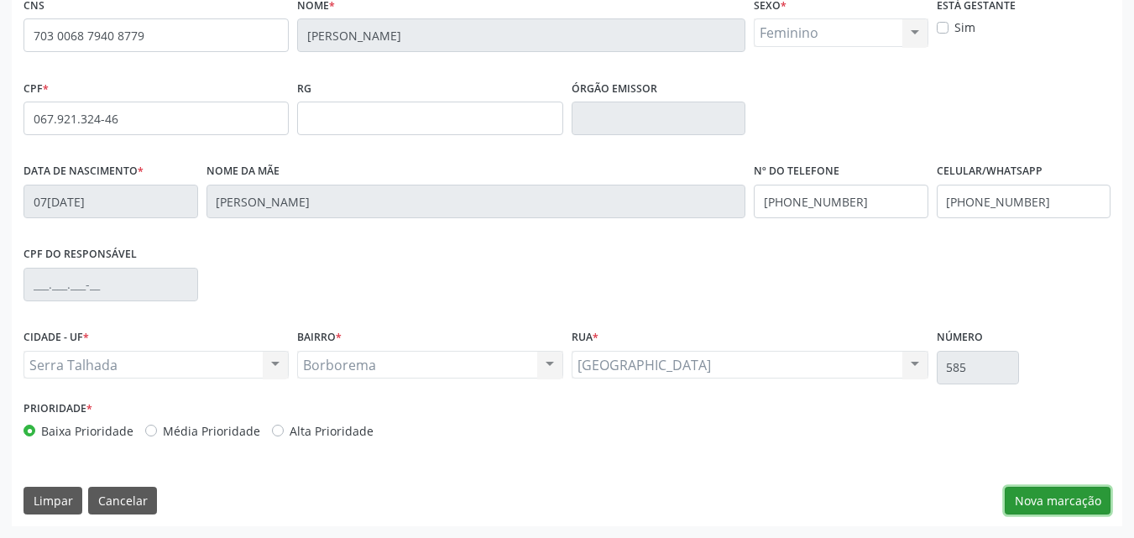
click at [1048, 504] on button "Nova marcação" at bounding box center [1057, 501] width 106 height 29
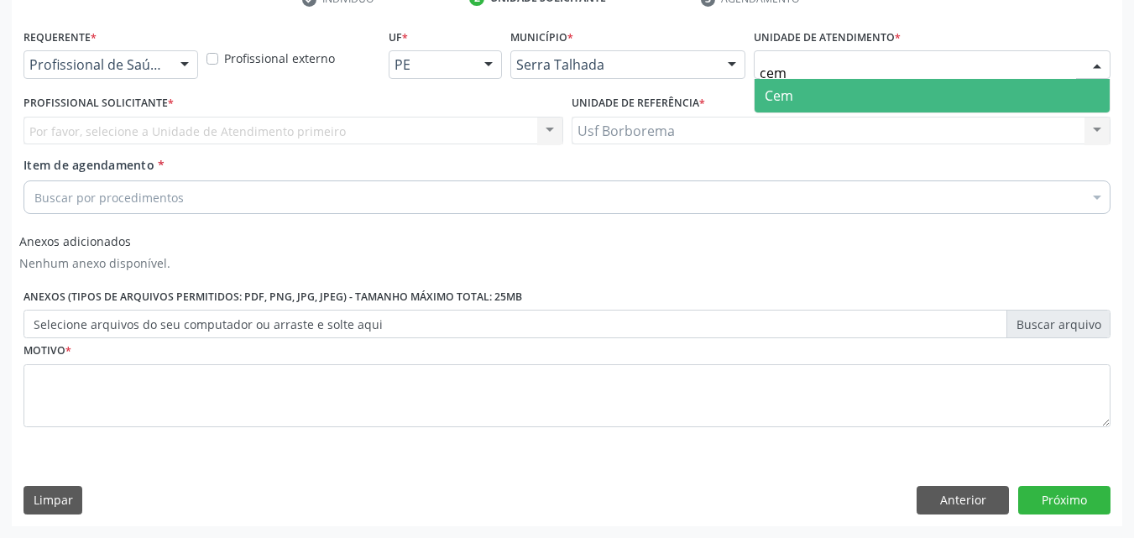
click at [827, 97] on span "Cem" at bounding box center [931, 96] width 355 height 34
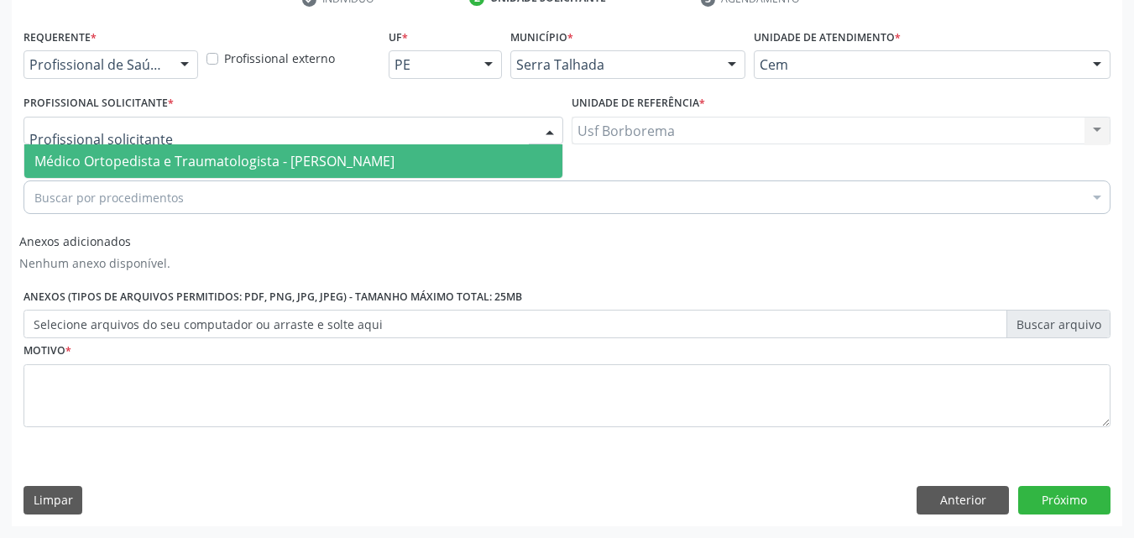
click at [112, 152] on span "Médico Ortopedista e Traumatologista - [PERSON_NAME]" at bounding box center [293, 161] width 538 height 34
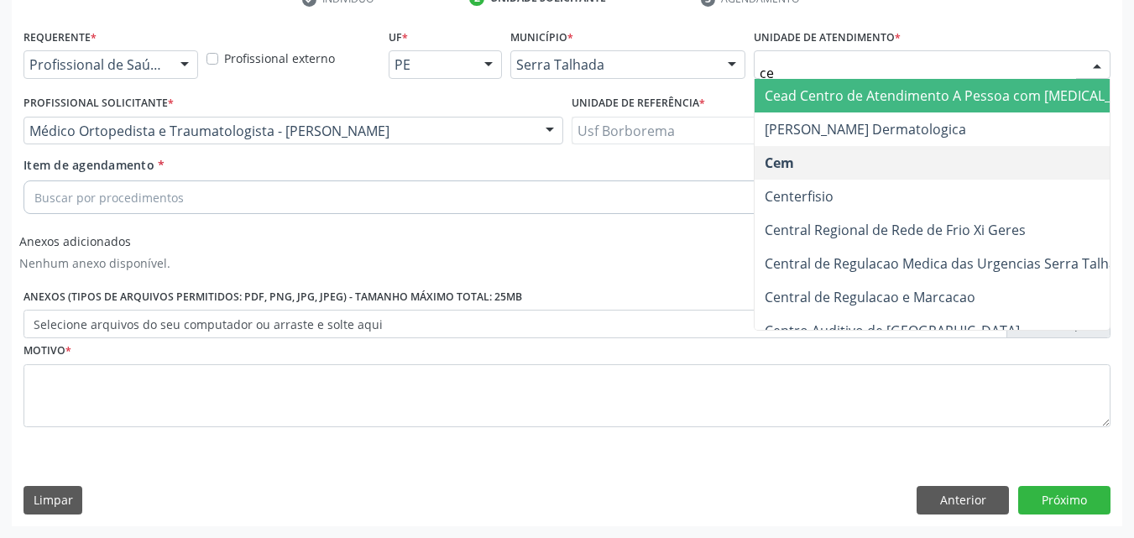
type input "cem"
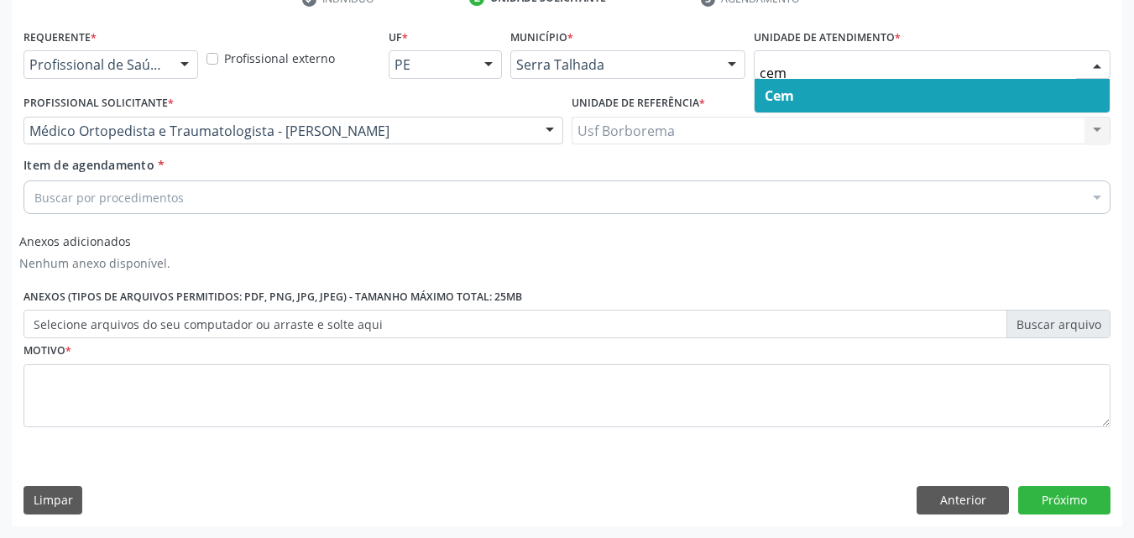
click at [918, 91] on span "Cem" at bounding box center [931, 96] width 355 height 34
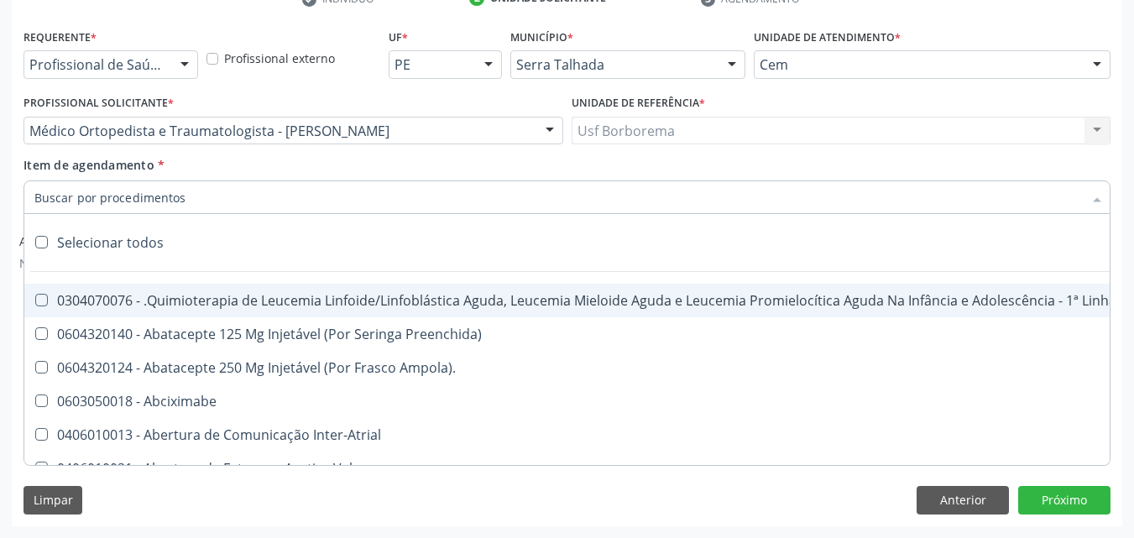
click at [264, 186] on div at bounding box center [566, 197] width 1087 height 34
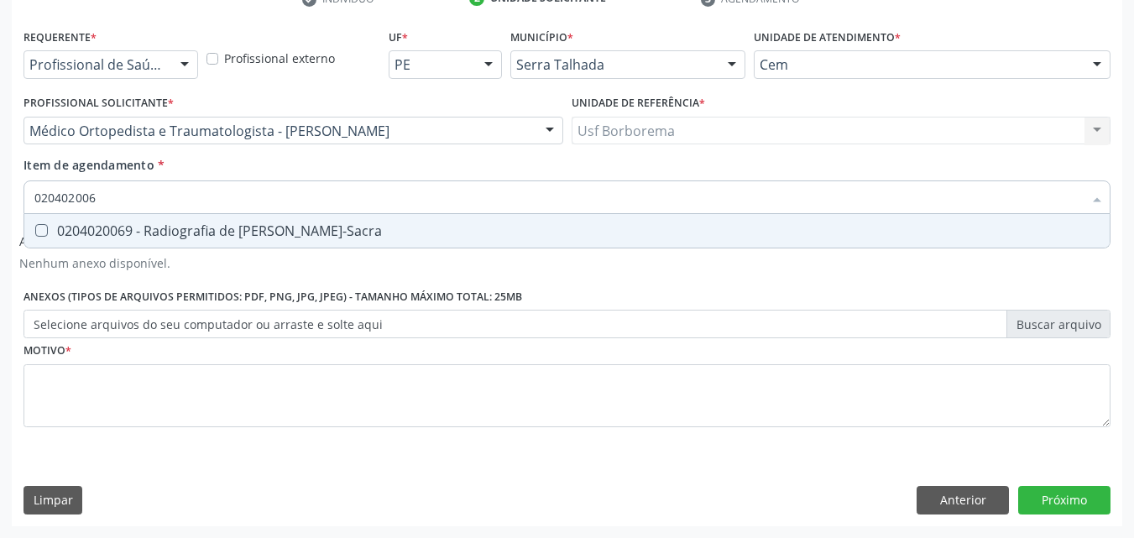
type input "0204020069"
click at [299, 232] on div "0204020069 - Radiografia de [PERSON_NAME]-Sacra" at bounding box center [566, 230] width 1065 height 13
checkbox Lombo-Sacra "true"
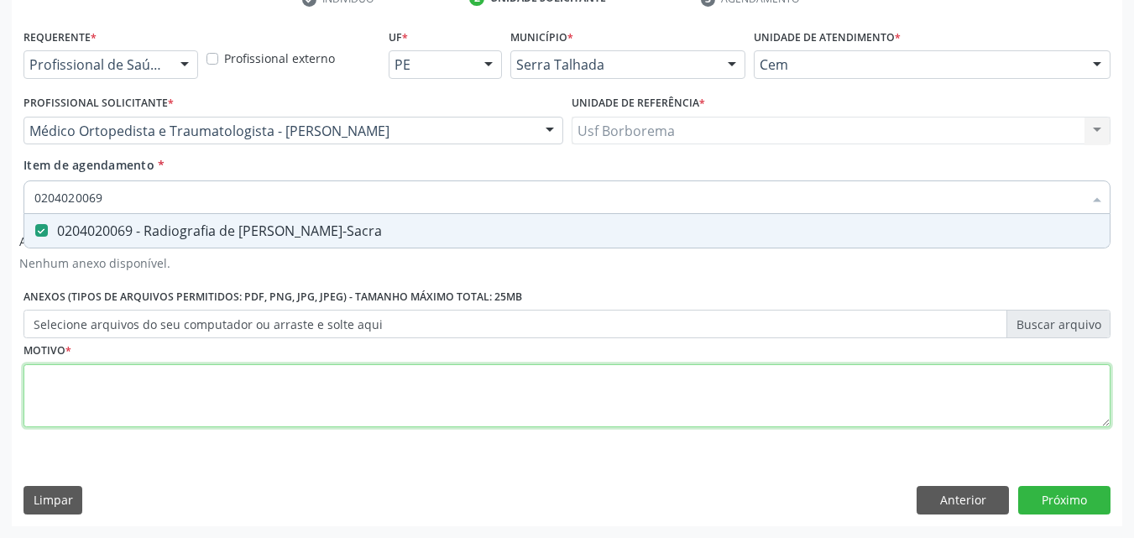
click at [206, 389] on div "Requerente * Profissional de Saúde Profissional de Saúde Paciente Nenhum result…" at bounding box center [566, 237] width 1087 height 426
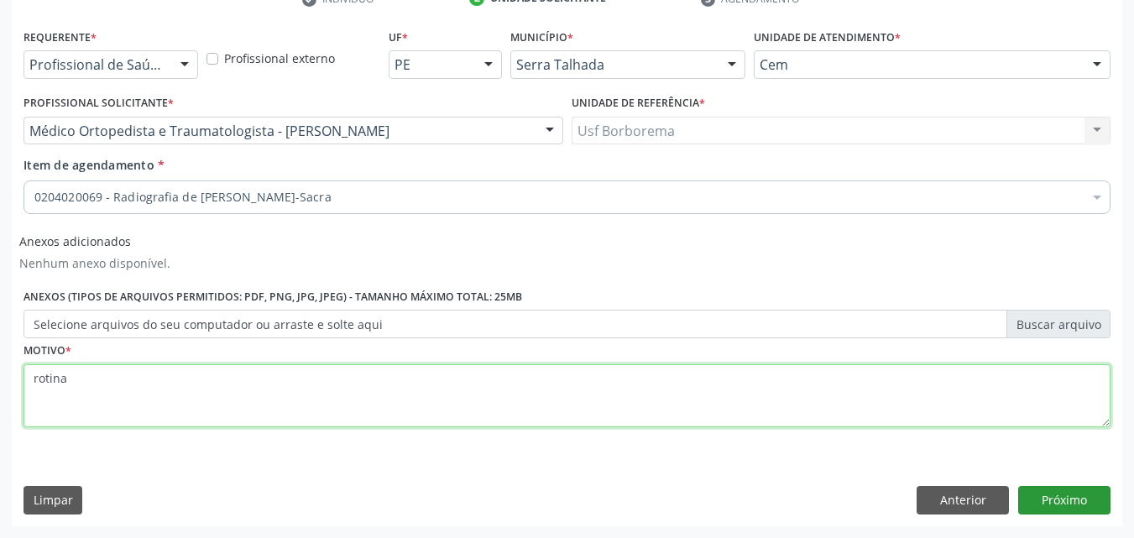
type textarea "rotina"
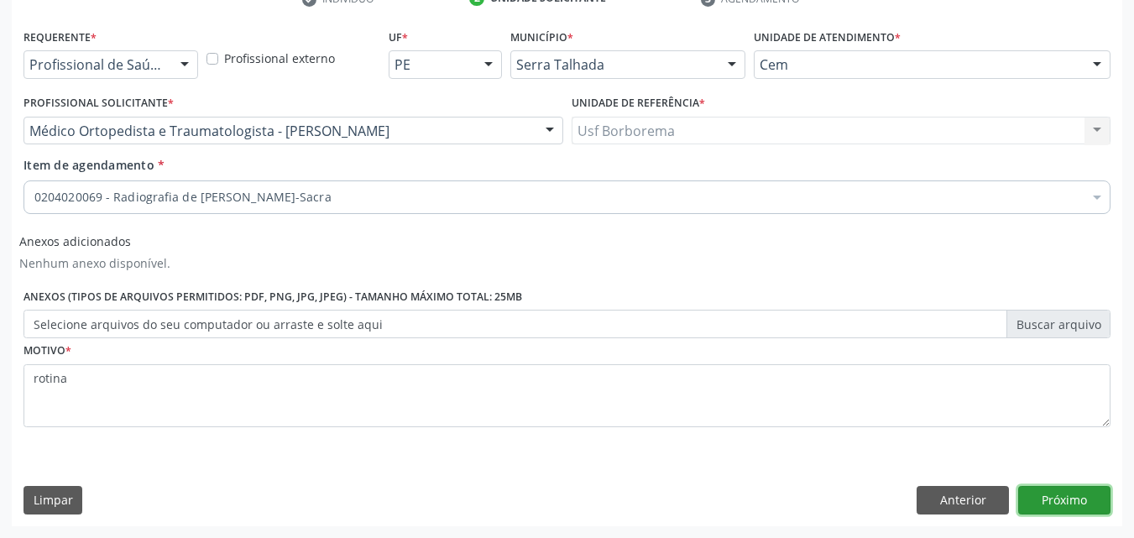
click at [1077, 499] on button "Próximo" at bounding box center [1064, 500] width 92 height 29
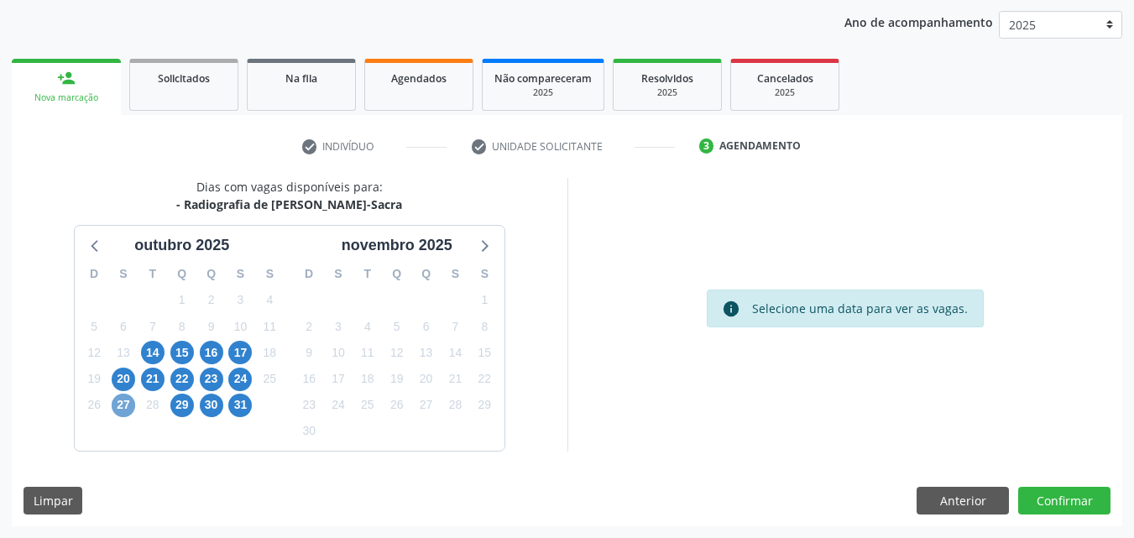
click at [121, 402] on span "27" at bounding box center [123, 405] width 23 height 23
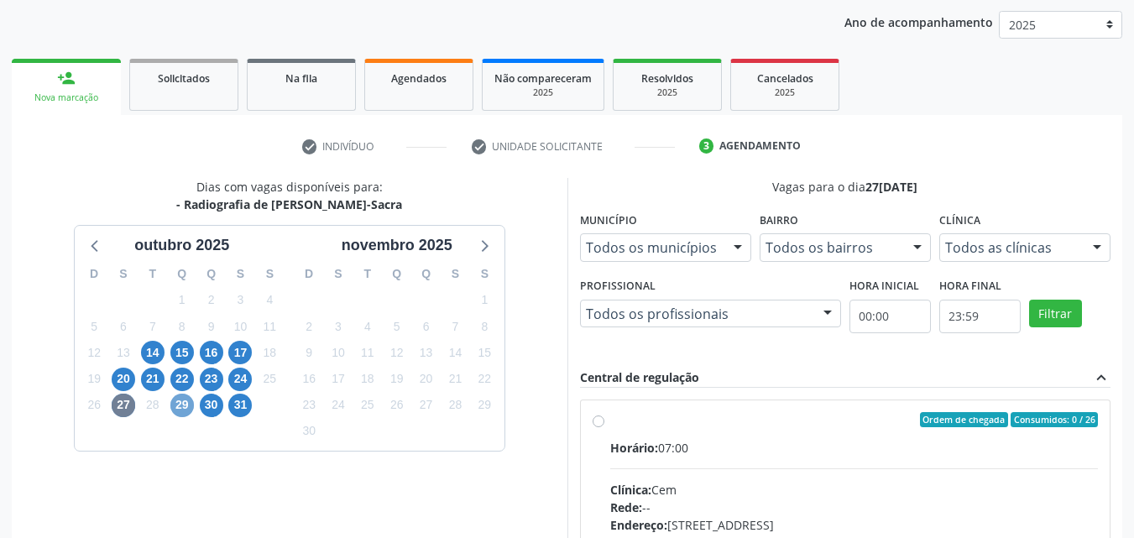
click at [185, 404] on span "29" at bounding box center [181, 405] width 23 height 23
click at [242, 378] on span "24" at bounding box center [239, 378] width 23 height 23
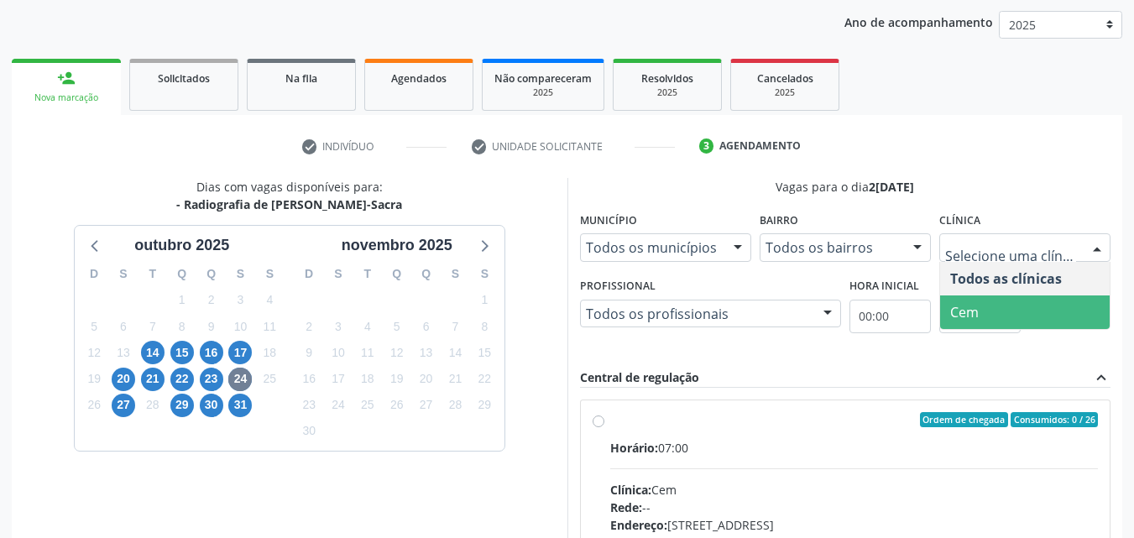
click at [1004, 303] on span "Cem" at bounding box center [1024, 312] width 169 height 34
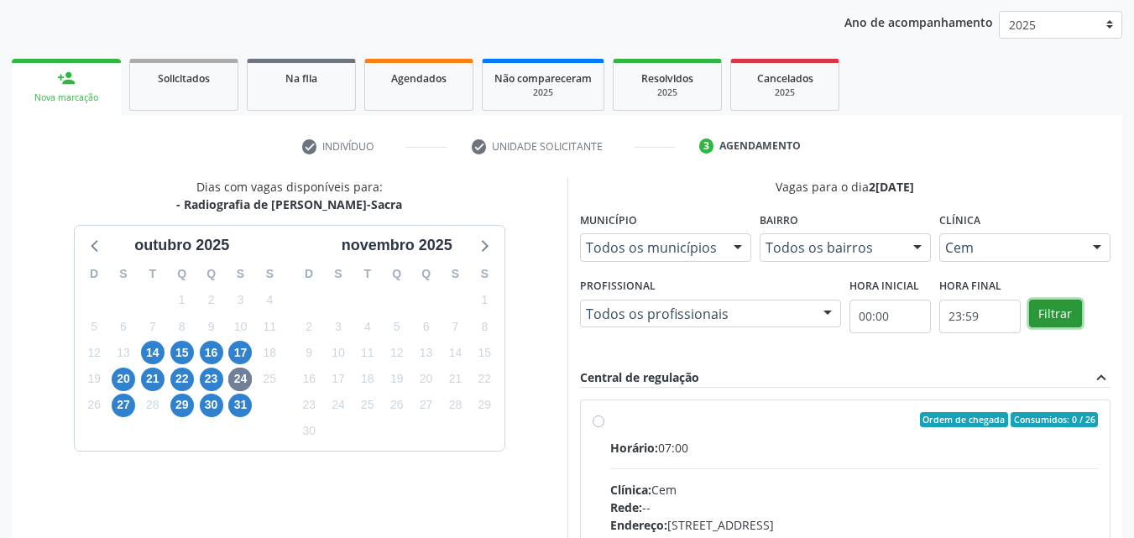
click at [1060, 301] on button "Filtrar" at bounding box center [1055, 314] width 53 height 29
click at [610, 420] on label "Ordem de chegada Consumidos: 0 / 26 Horário: 07:00 Clínica: Cem Rede: -- Endere…" at bounding box center [854, 541] width 488 height 258
click at [593, 420] on input "Ordem de chegada Consumidos: 0 / 26 Horário: 07:00 Clínica: Cem Rede: -- Endere…" at bounding box center [598, 419] width 12 height 15
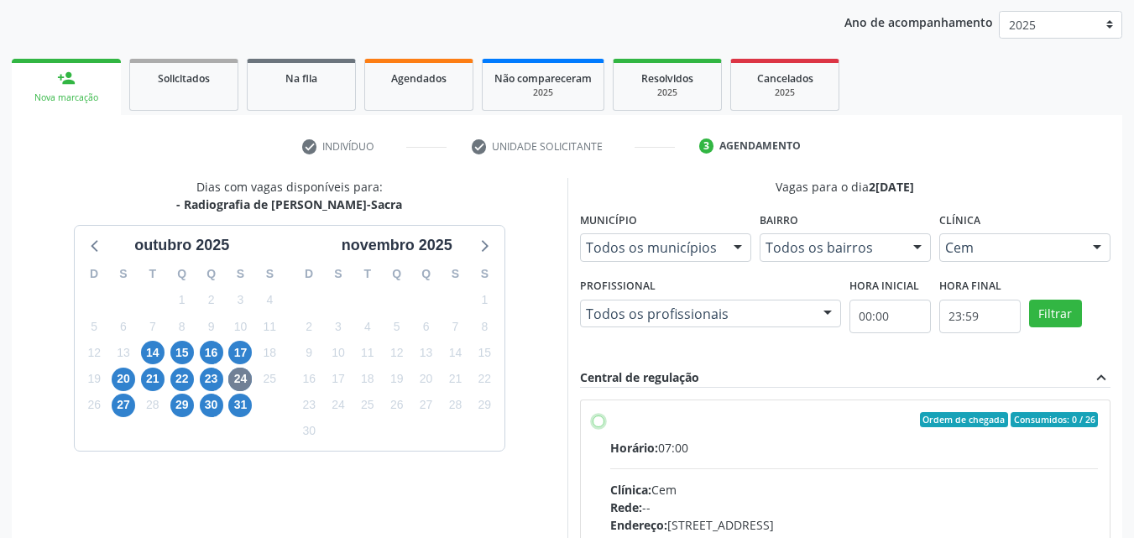
radio input "true"
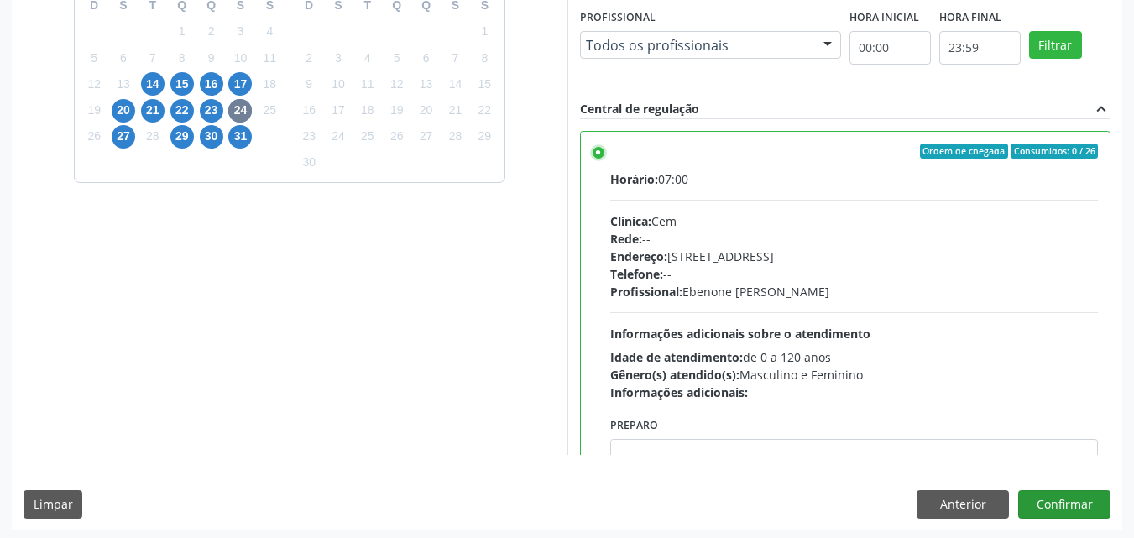
scroll to position [465, 0]
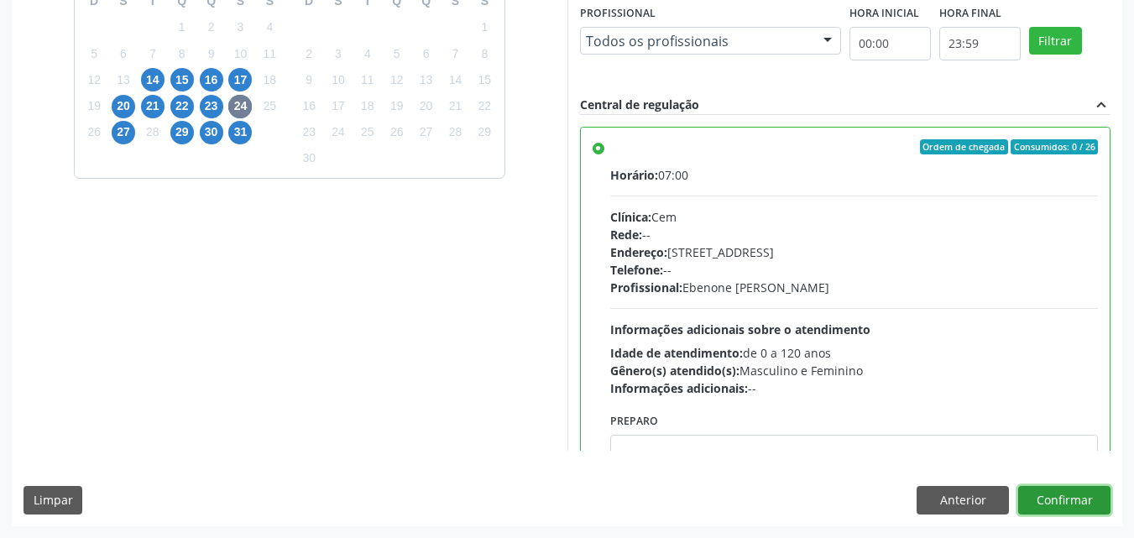
click at [1102, 489] on button "Confirmar" at bounding box center [1064, 500] width 92 height 29
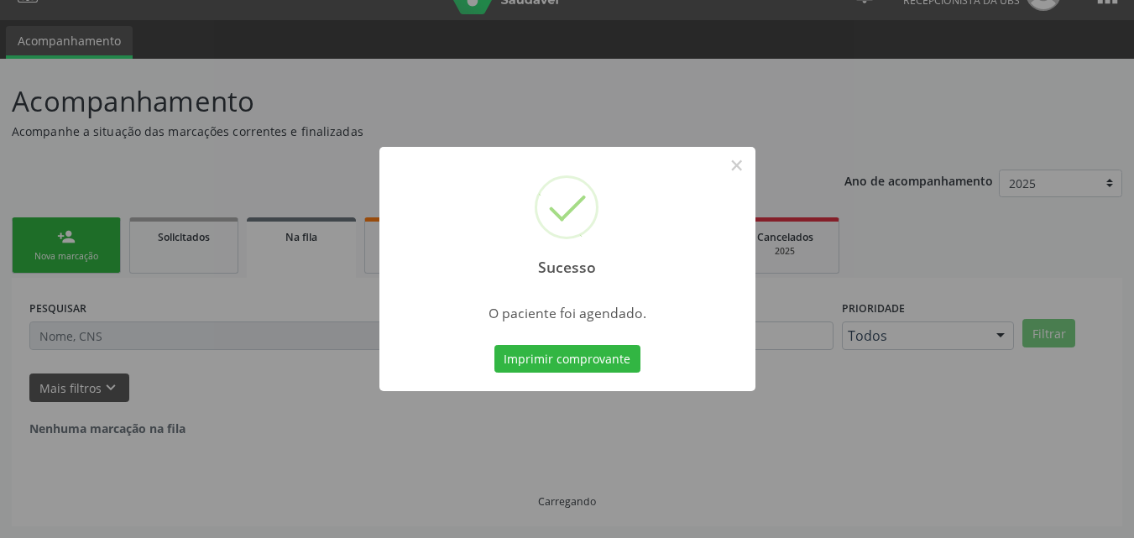
scroll to position [0, 0]
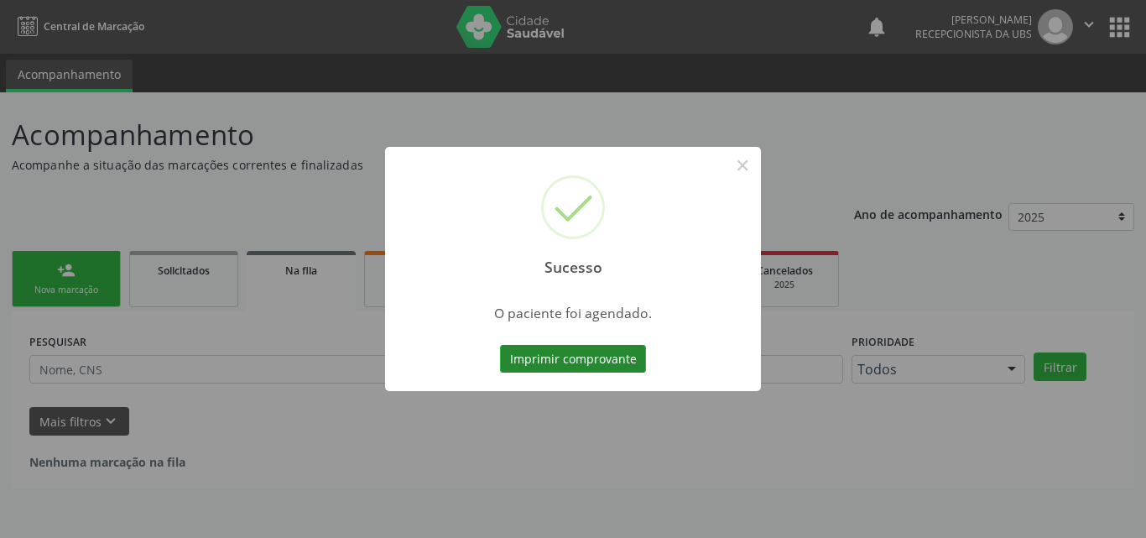
click at [618, 357] on button "Imprimir comprovante" at bounding box center [573, 359] width 146 height 29
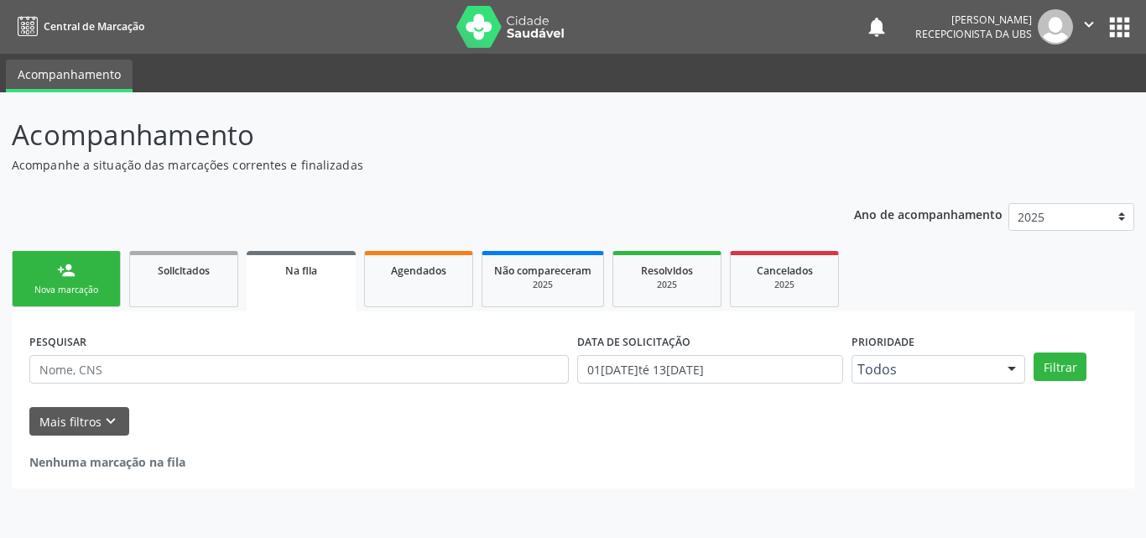
click at [84, 258] on link "person_add Nova marcação" at bounding box center [66, 279] width 109 height 56
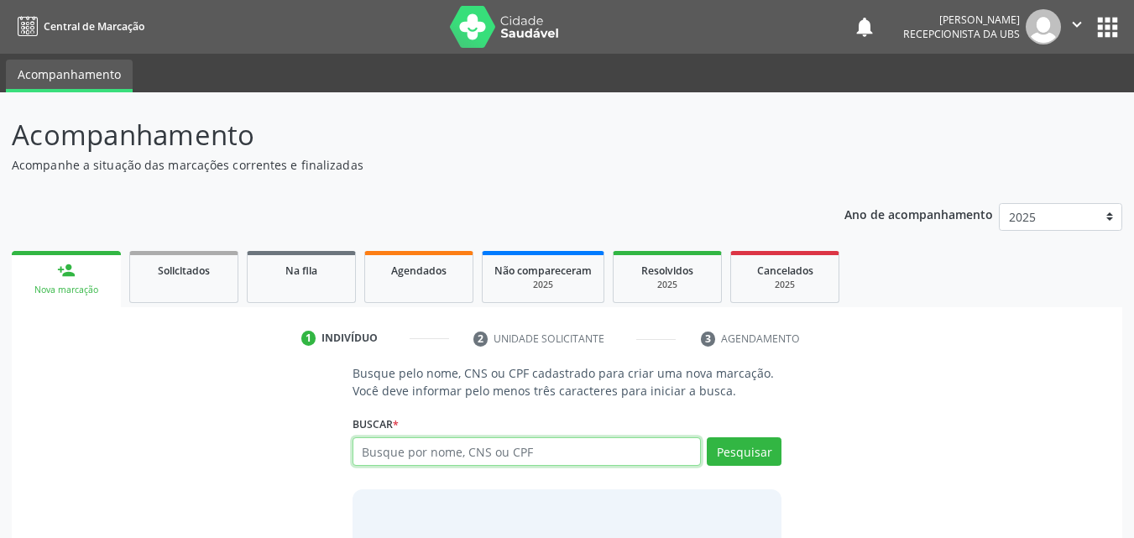
click at [392, 459] on input "text" at bounding box center [526, 451] width 349 height 29
click at [430, 449] on input "text" at bounding box center [526, 451] width 349 height 29
type input "78070109459"
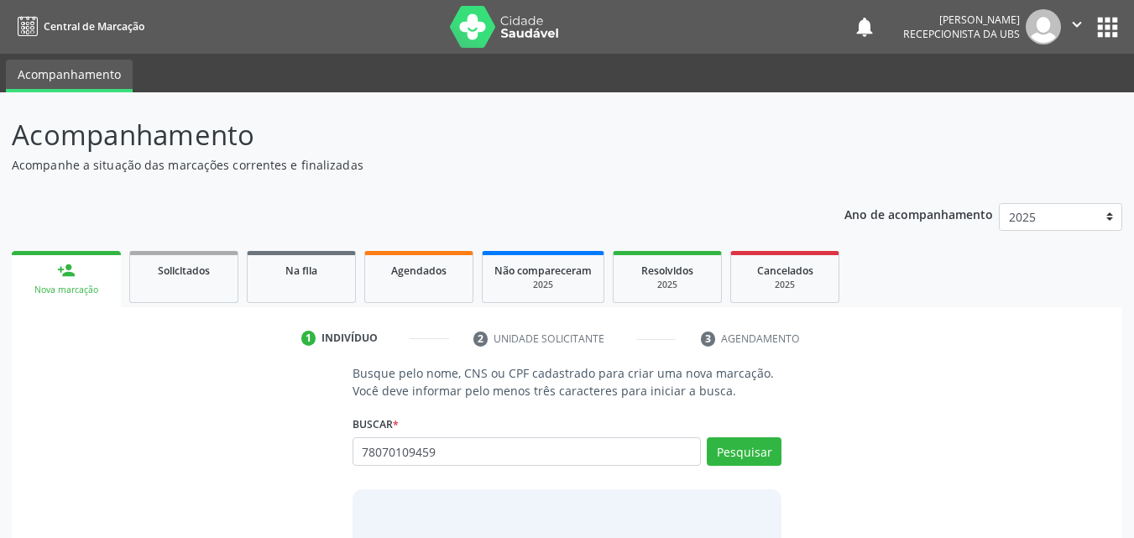
click at [728, 436] on div "Buscar * Busque por nome, CNS ou CPF Nenhum resultado encontrado para: " " Não …" at bounding box center [567, 443] width 430 height 65
click at [735, 440] on button "Pesquisar" at bounding box center [743, 451] width 75 height 29
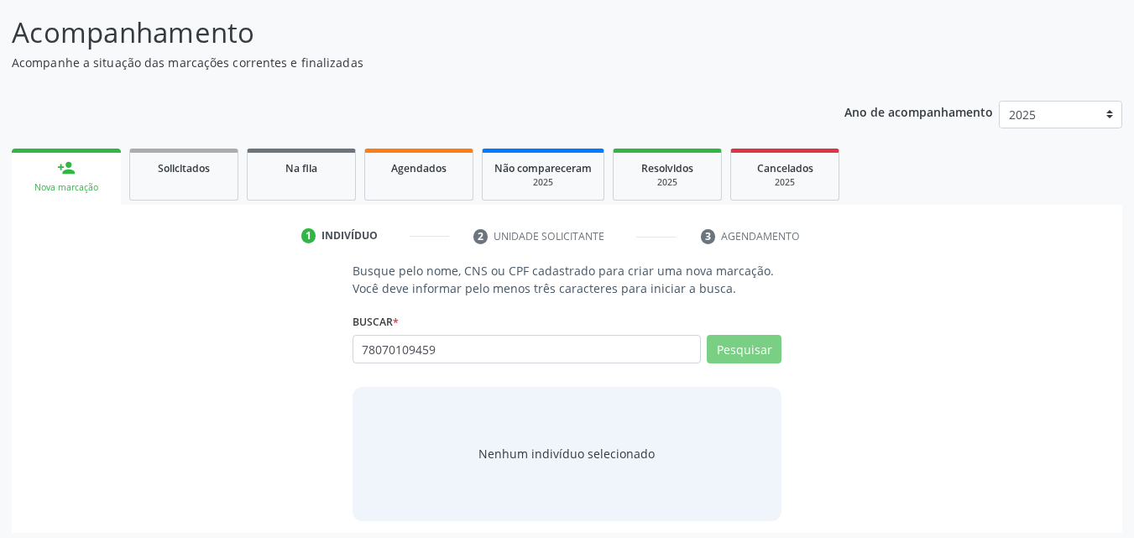
scroll to position [109, 0]
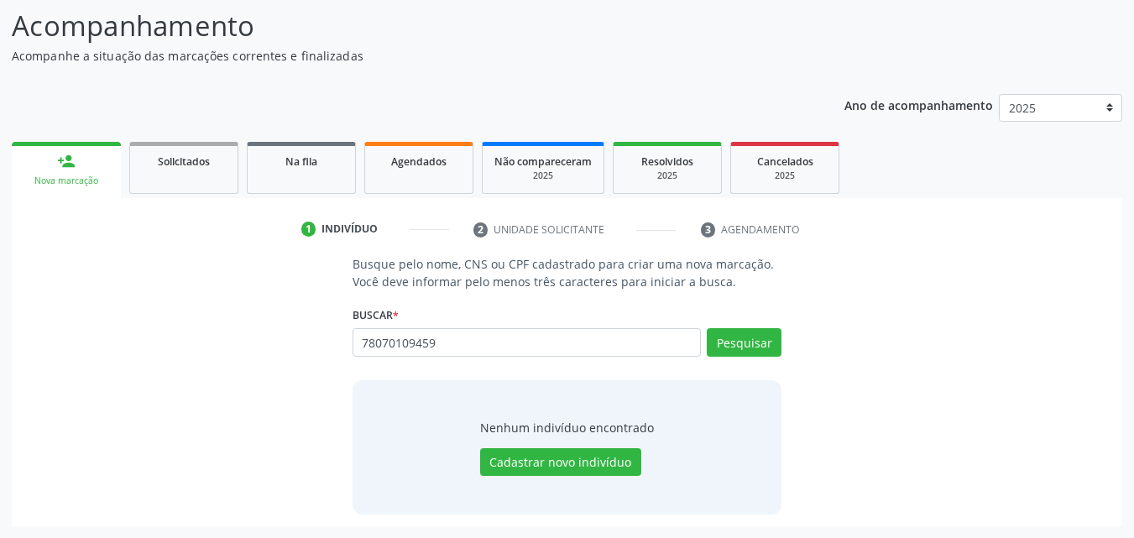
click at [593, 333] on div "78070109459 Busque por nome, CNS ou CPF Nenhum resultado encontrado para: " 780…" at bounding box center [567, 348] width 430 height 40
click at [585, 342] on input "78070109459" at bounding box center [526, 342] width 349 height 29
type input "7"
type input "18070109459"
click at [731, 330] on button "Pesquisar" at bounding box center [743, 342] width 75 height 29
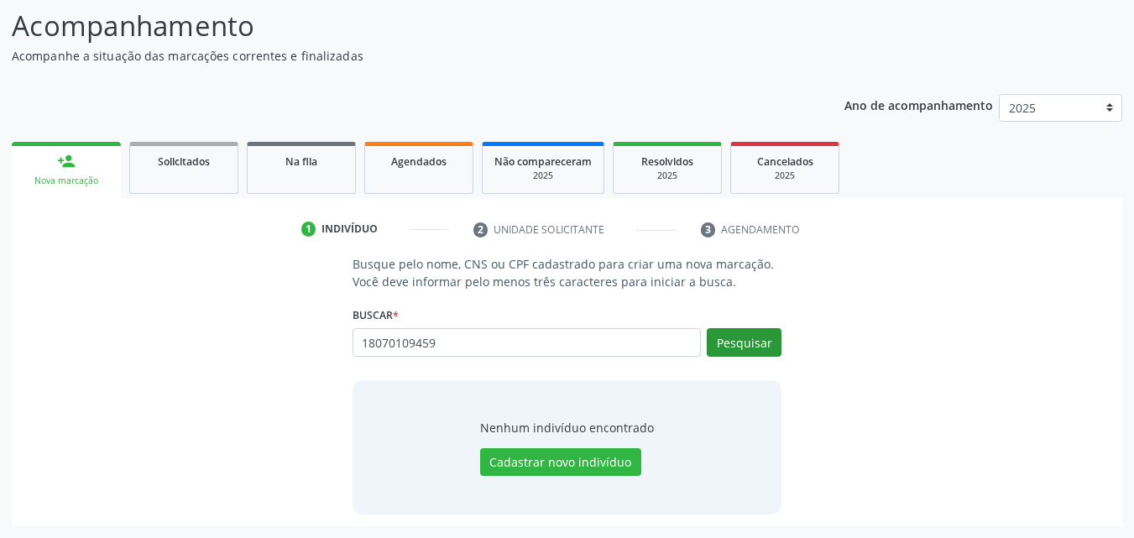
type input "18070109459"
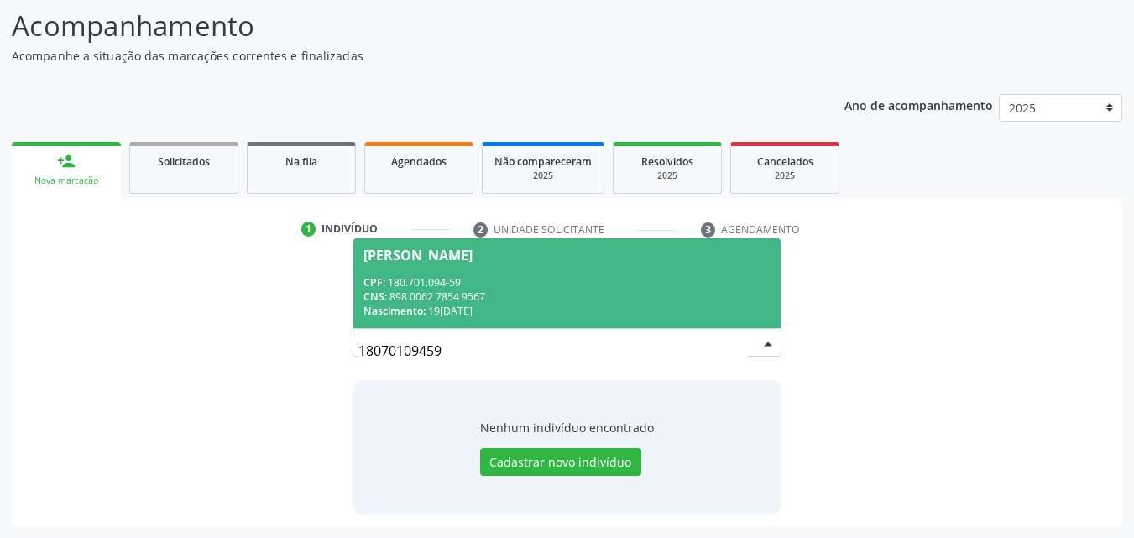
click at [590, 303] on div "CNS: 898 0062 7854 9567" at bounding box center [567, 296] width 408 height 14
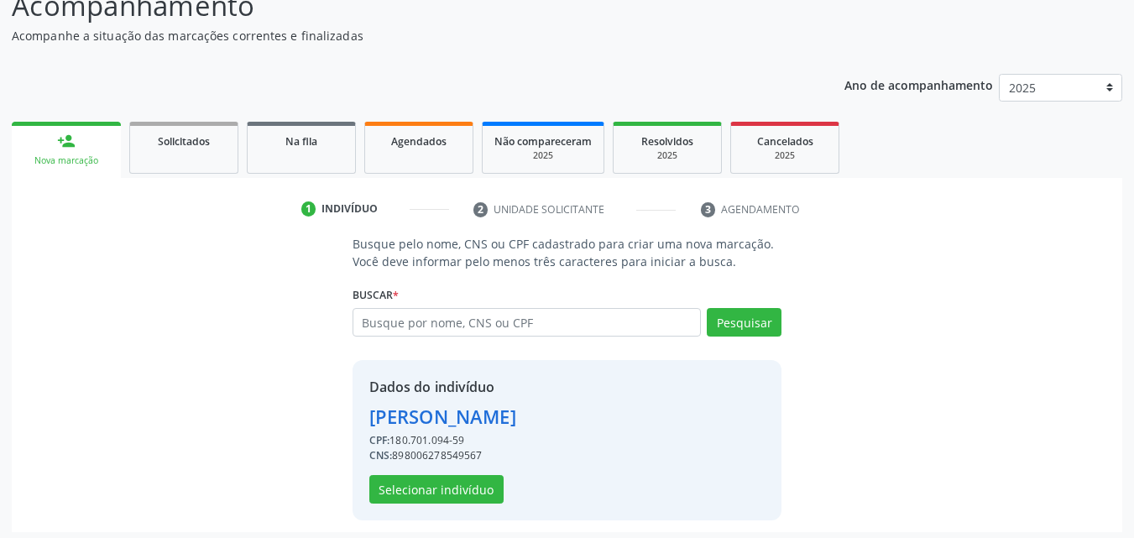
scroll to position [135, 0]
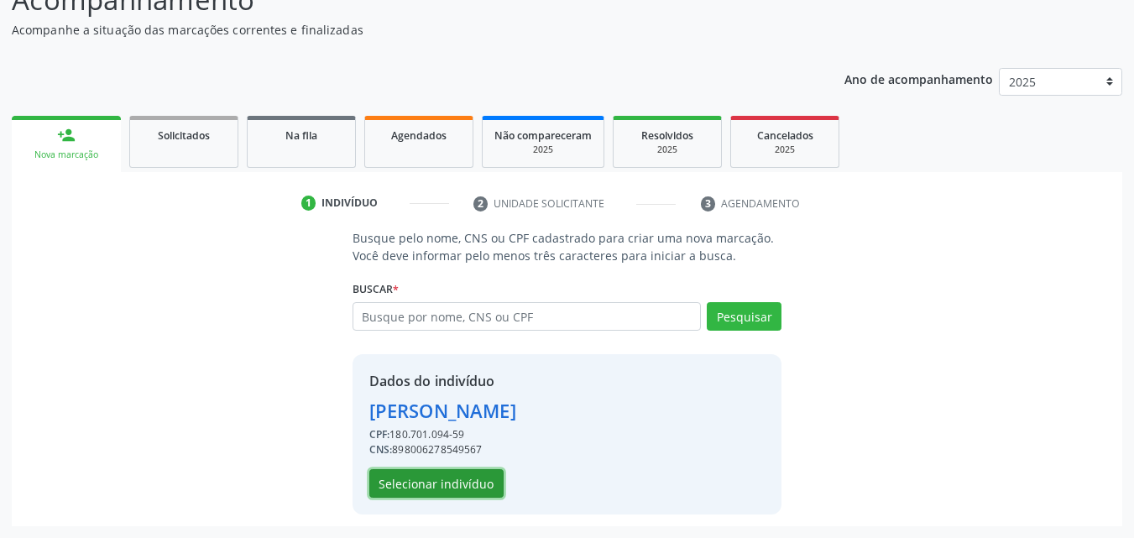
click at [455, 483] on button "Selecionar indivíduo" at bounding box center [436, 483] width 134 height 29
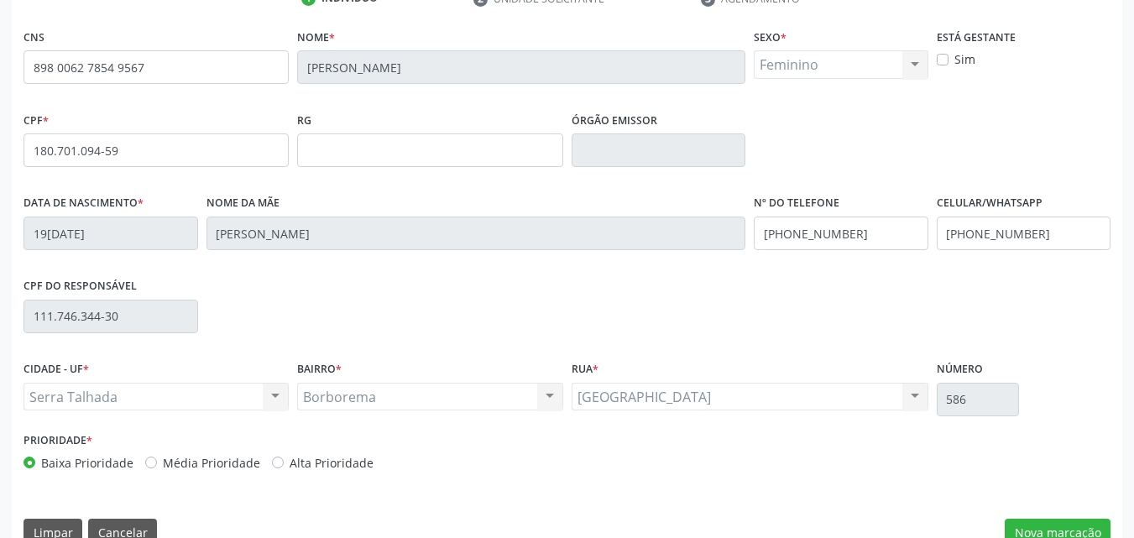
scroll to position [372, 0]
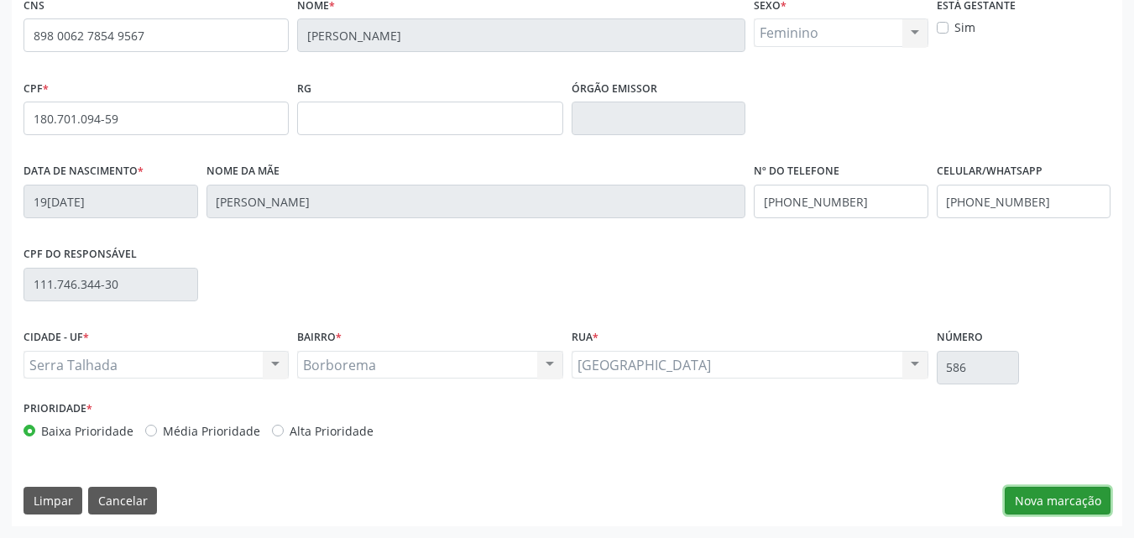
click at [1045, 502] on button "Nova marcação" at bounding box center [1057, 501] width 106 height 29
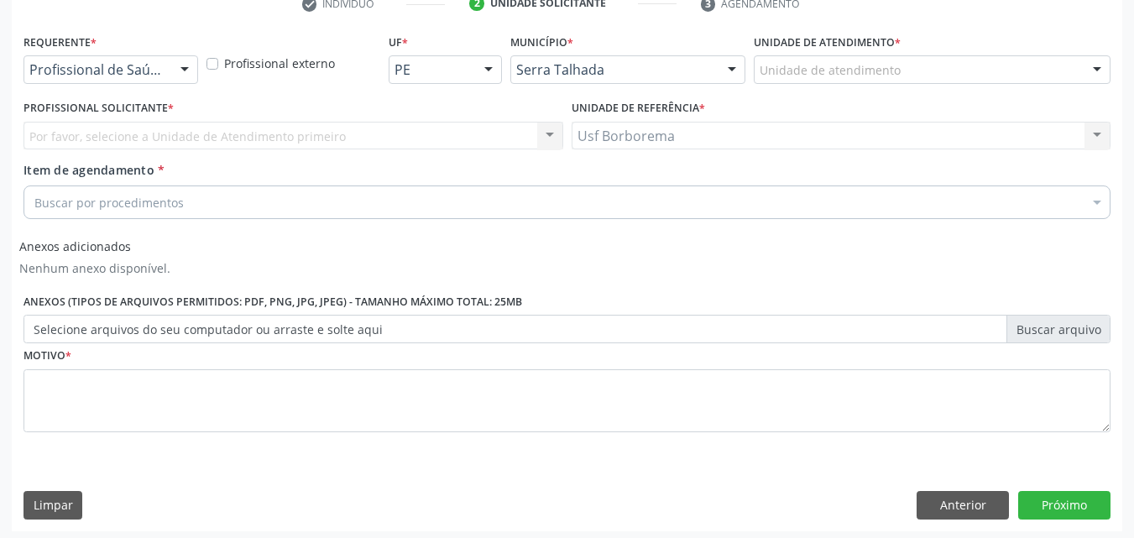
scroll to position [172, 0]
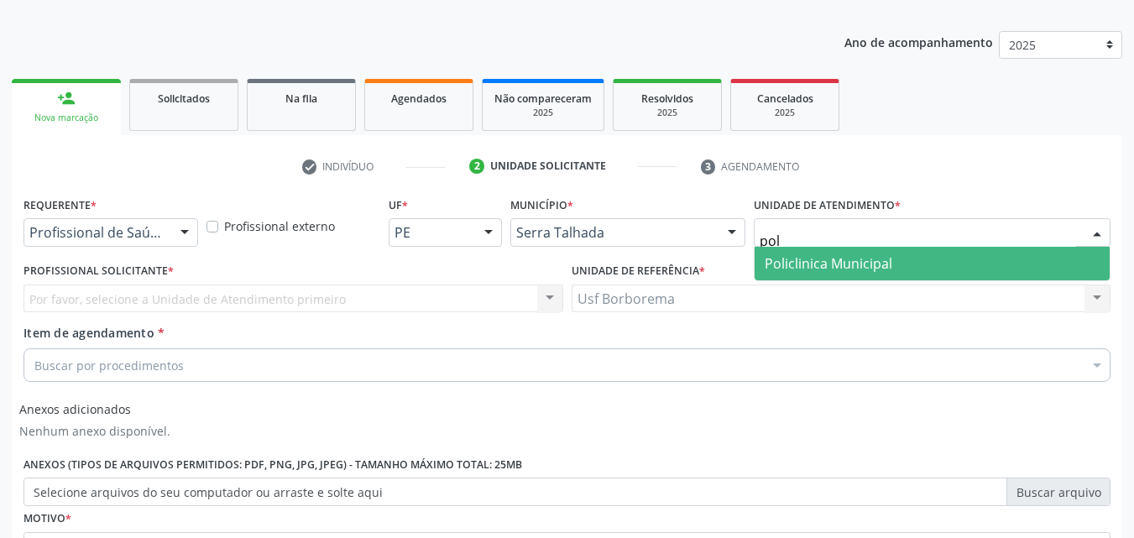
type input "poli"
click at [831, 259] on span "Policlinica Municipal" at bounding box center [828, 263] width 128 height 18
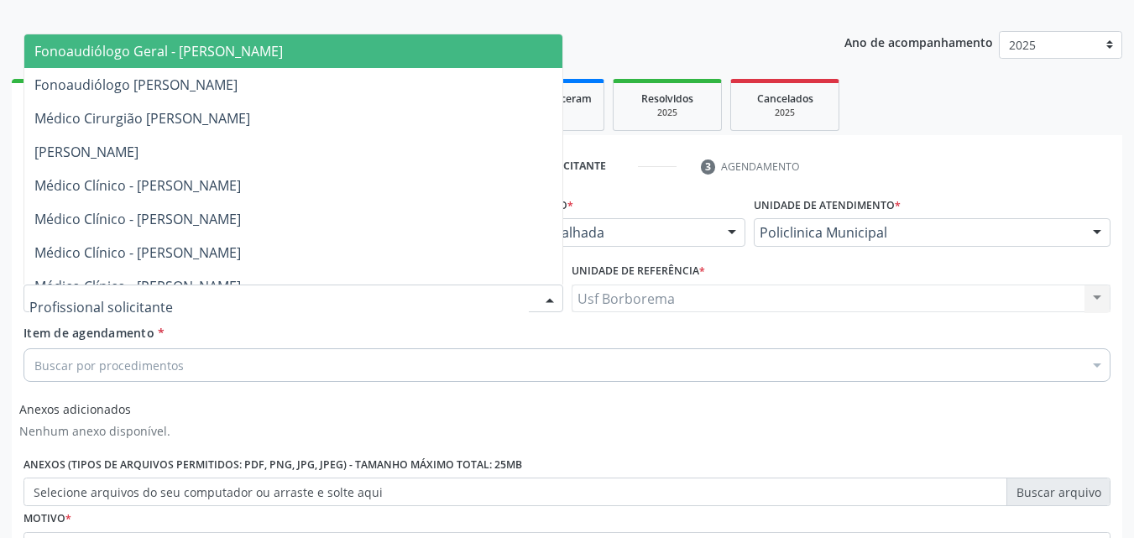
type input "5"
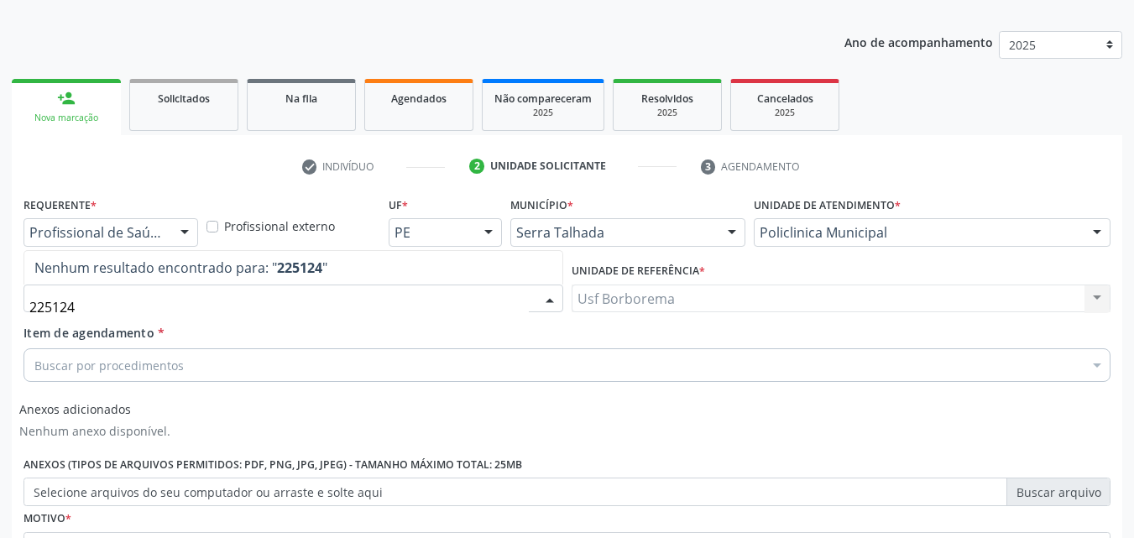
click at [163, 306] on input "225124" at bounding box center [278, 307] width 499 height 34
click at [481, 305] on input "225124" at bounding box center [278, 307] width 499 height 34
type input "2"
drag, startPoint x: 590, startPoint y: 14, endPoint x: 467, endPoint y: 52, distance: 128.2
click at [590, 16] on div "Acompanhamento Acompanhe a situação das marcações correntes e finalizadas Relat…" at bounding box center [567, 318] width 1110 height 752
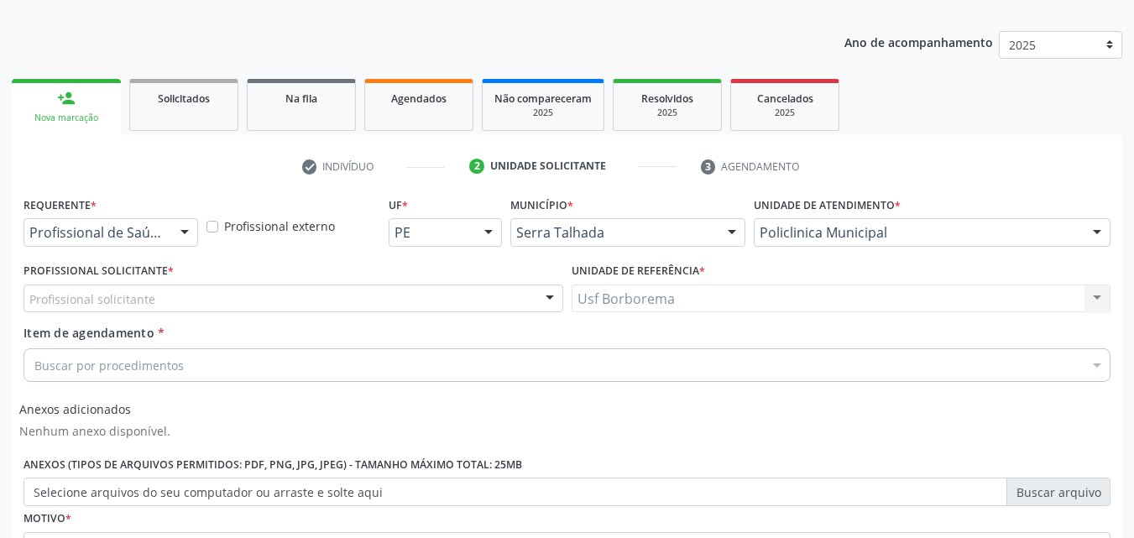
click at [172, 229] on div at bounding box center [184, 233] width 25 height 29
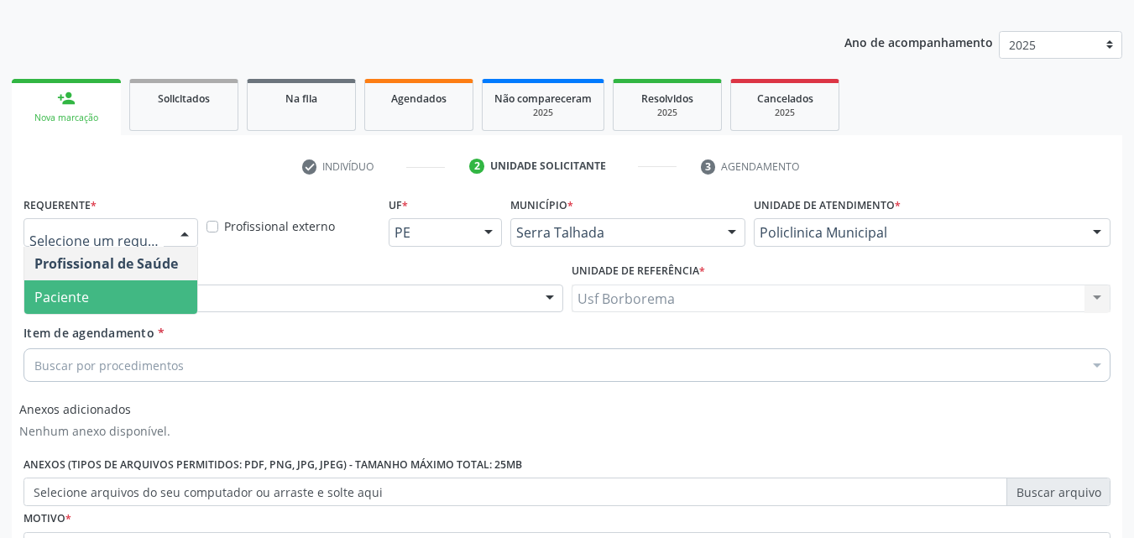
drag, startPoint x: 169, startPoint y: 281, endPoint x: 168, endPoint y: 290, distance: 9.4
click at [168, 284] on span "Paciente" at bounding box center [110, 297] width 173 height 34
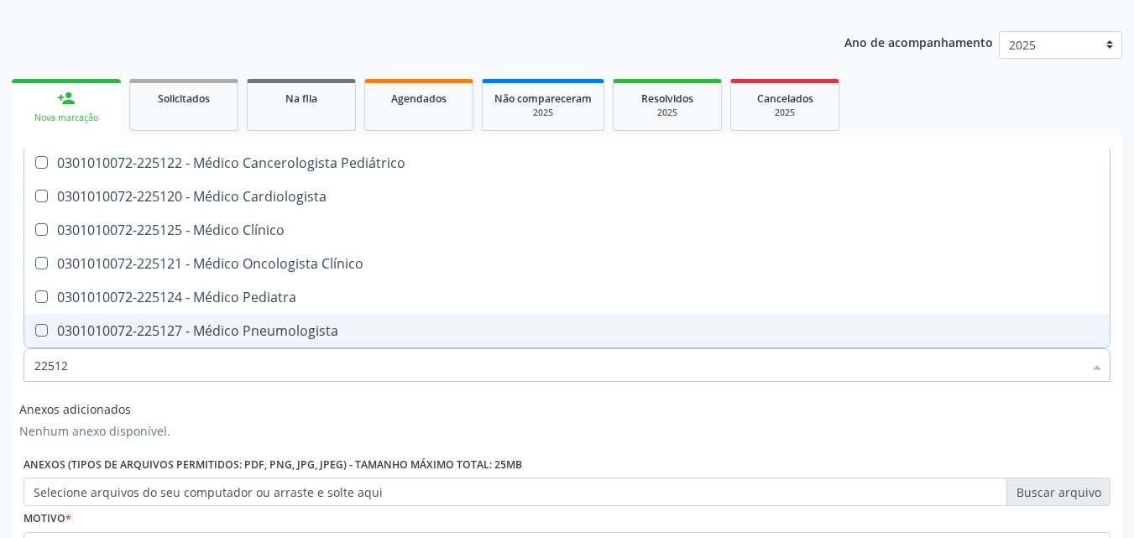
type input "225124"
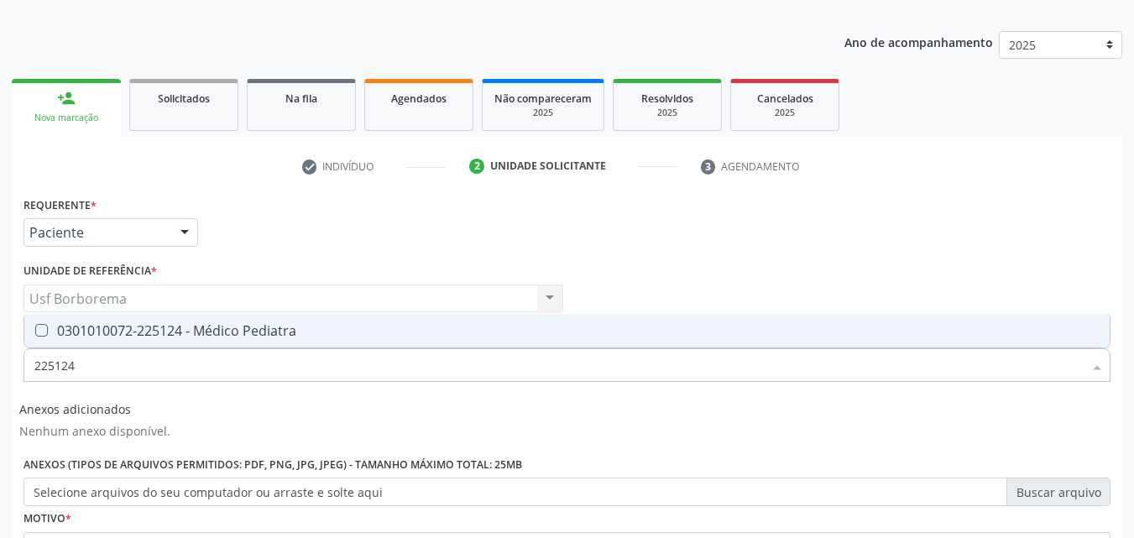
click at [175, 329] on div "0301010072-225124 - Médico Pediatra" at bounding box center [566, 330] width 1065 height 13
checkbox Pediatra "true"
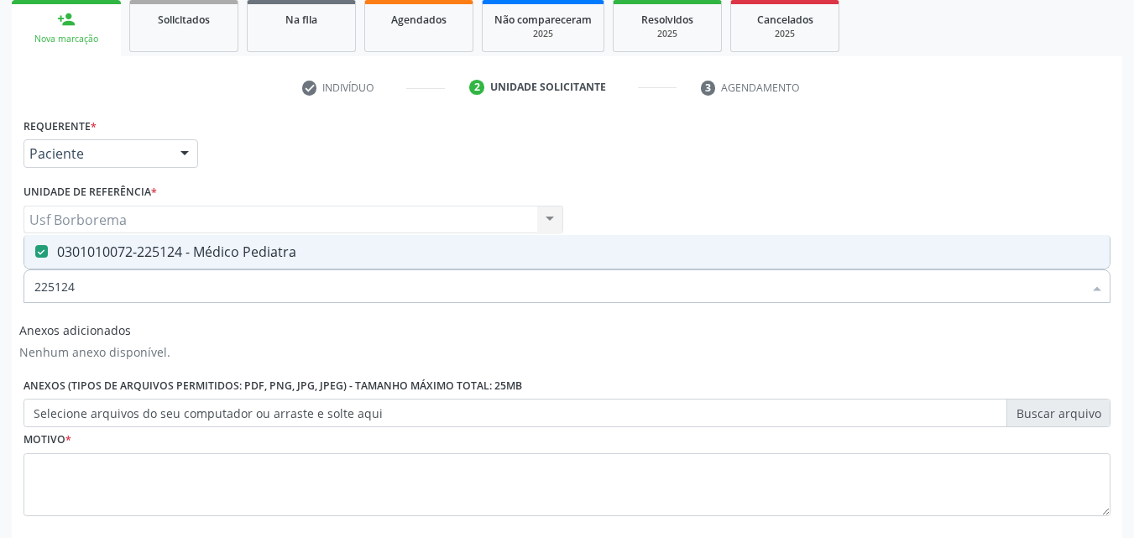
scroll to position [340, 0]
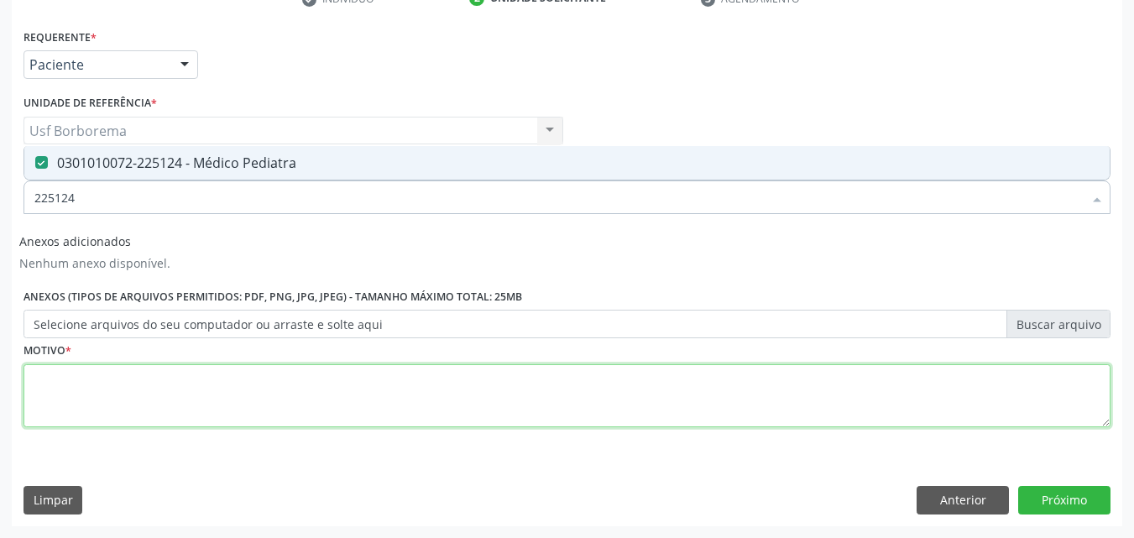
click at [117, 394] on textarea at bounding box center [566, 396] width 1087 height 64
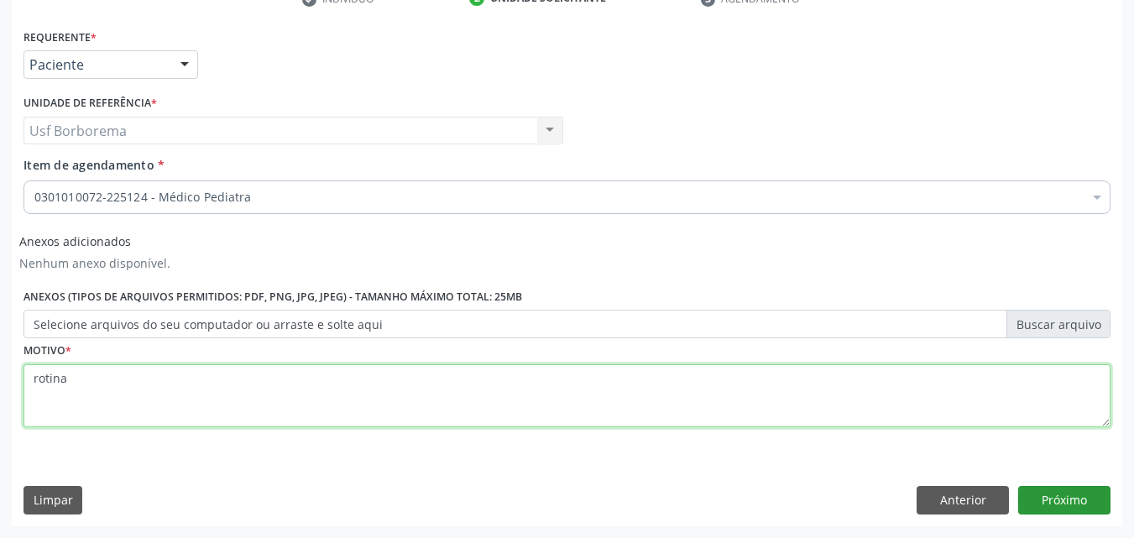
type textarea "rotina"
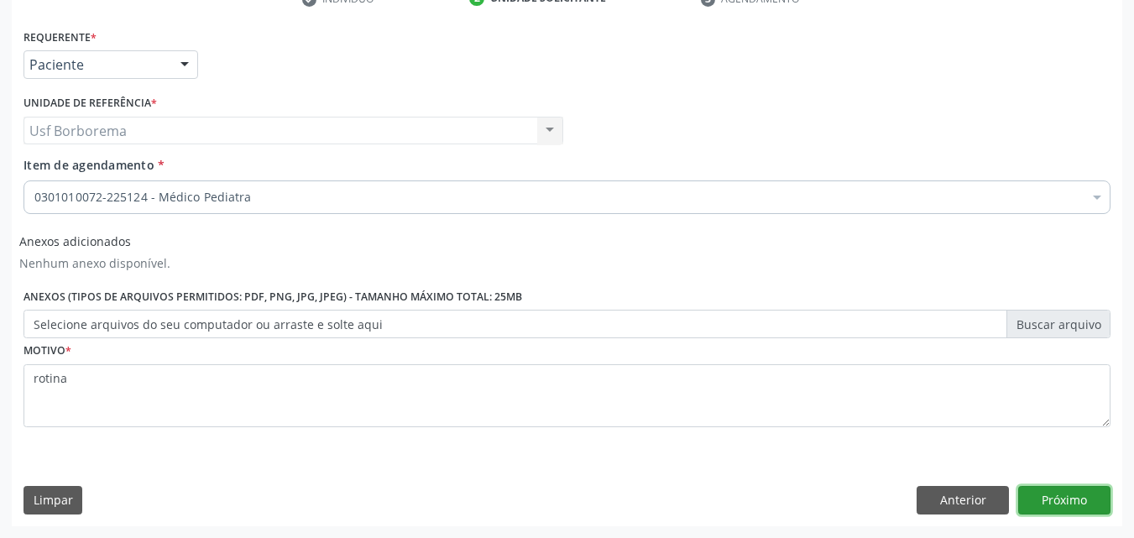
click at [1059, 497] on button "Próximo" at bounding box center [1064, 500] width 92 height 29
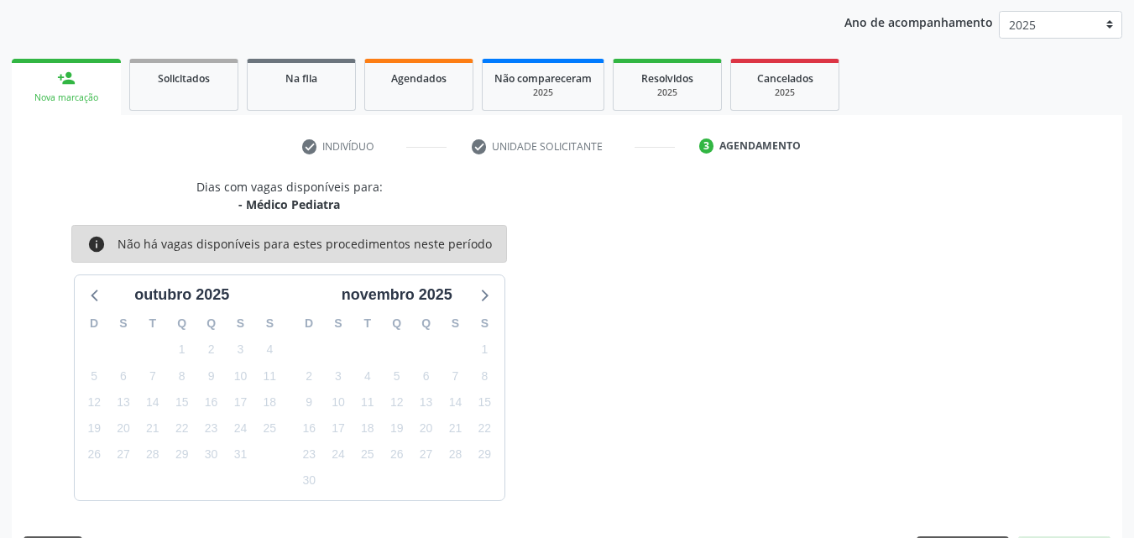
scroll to position [242, 0]
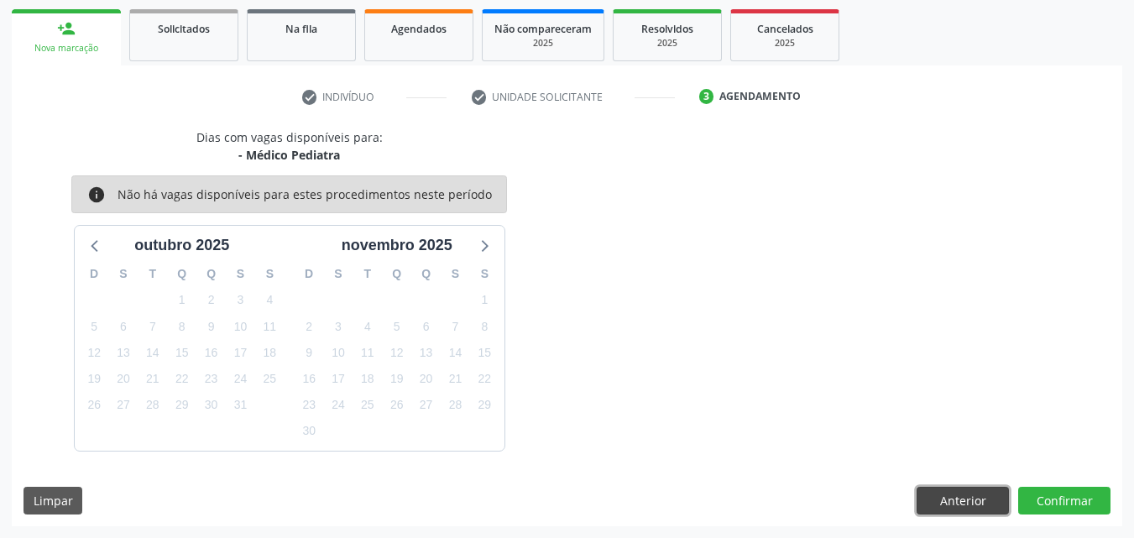
click at [967, 500] on button "Anterior" at bounding box center [962, 501] width 92 height 29
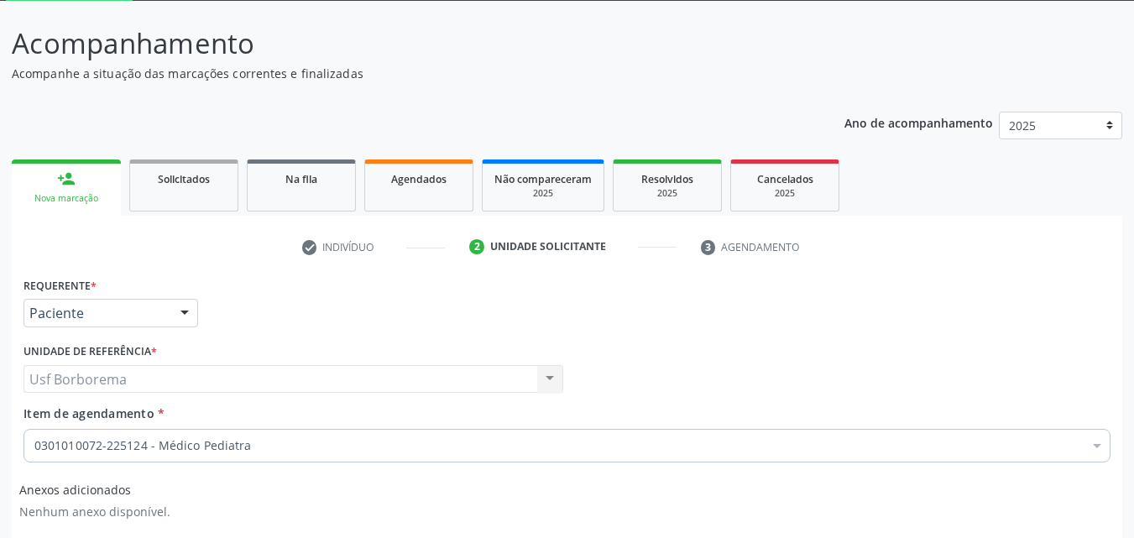
scroll to position [0, 0]
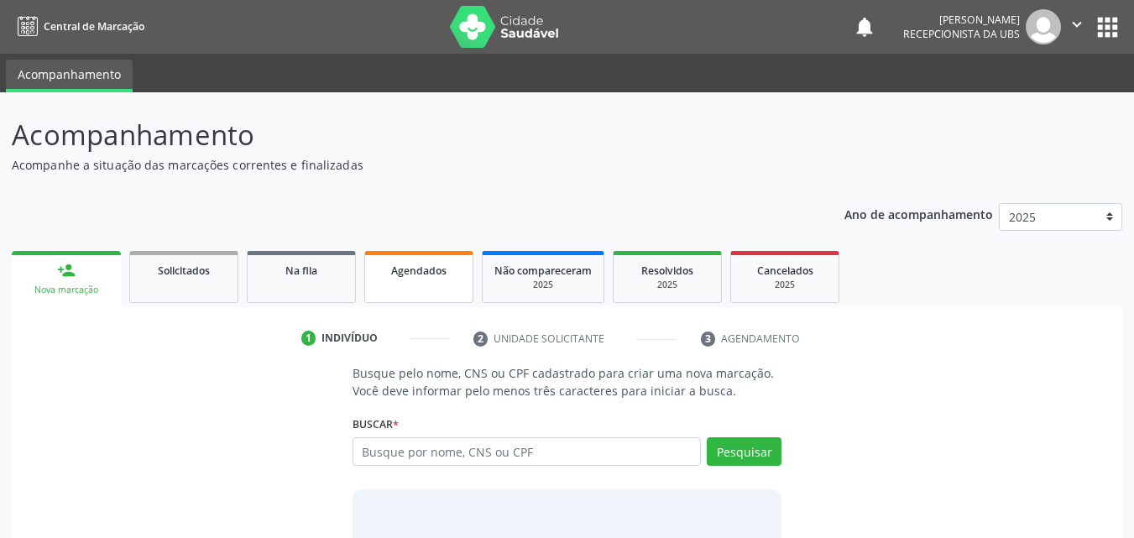
click at [427, 288] on link "Agendados" at bounding box center [418, 277] width 109 height 52
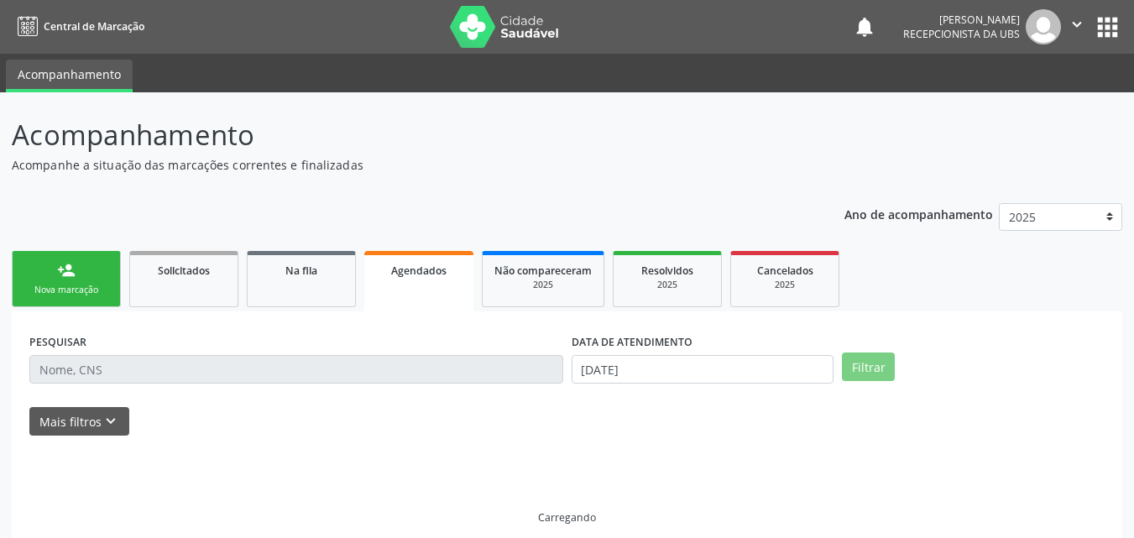
click at [427, 288] on link "Agendados" at bounding box center [418, 281] width 109 height 60
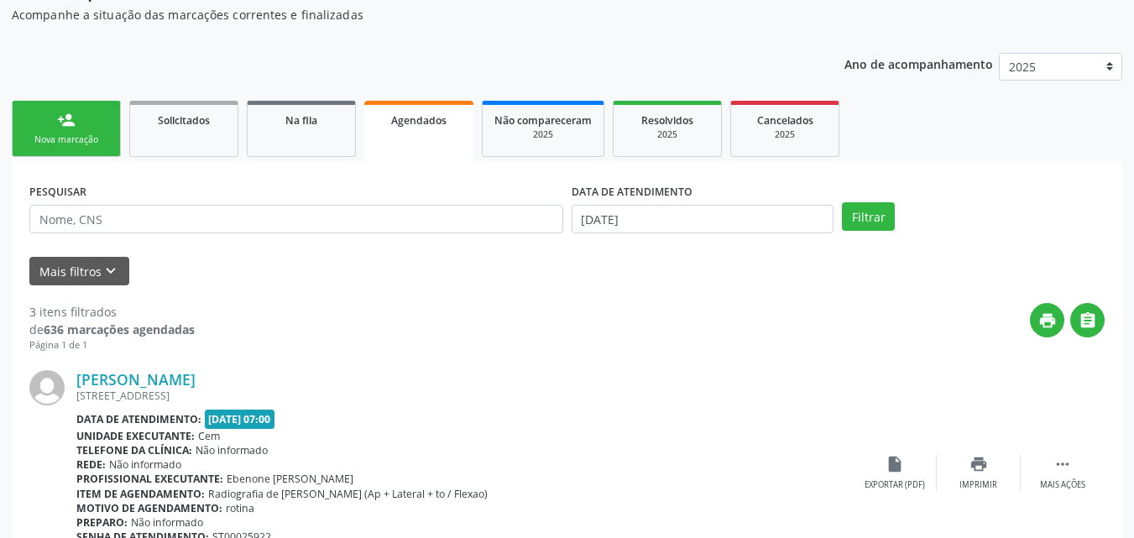
scroll to position [84, 0]
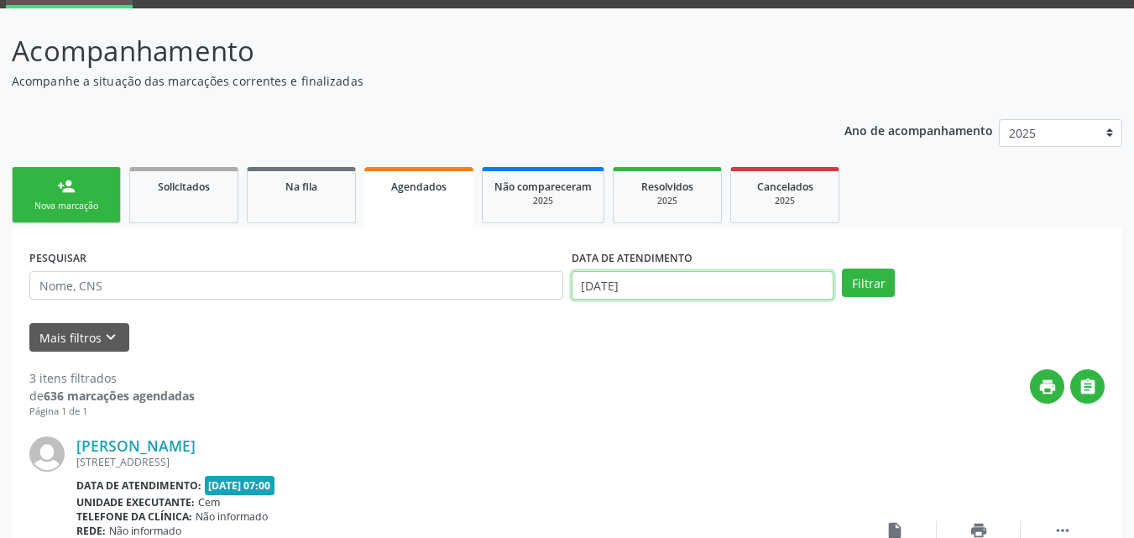
click at [685, 282] on input "[DATE]" at bounding box center [702, 285] width 263 height 29
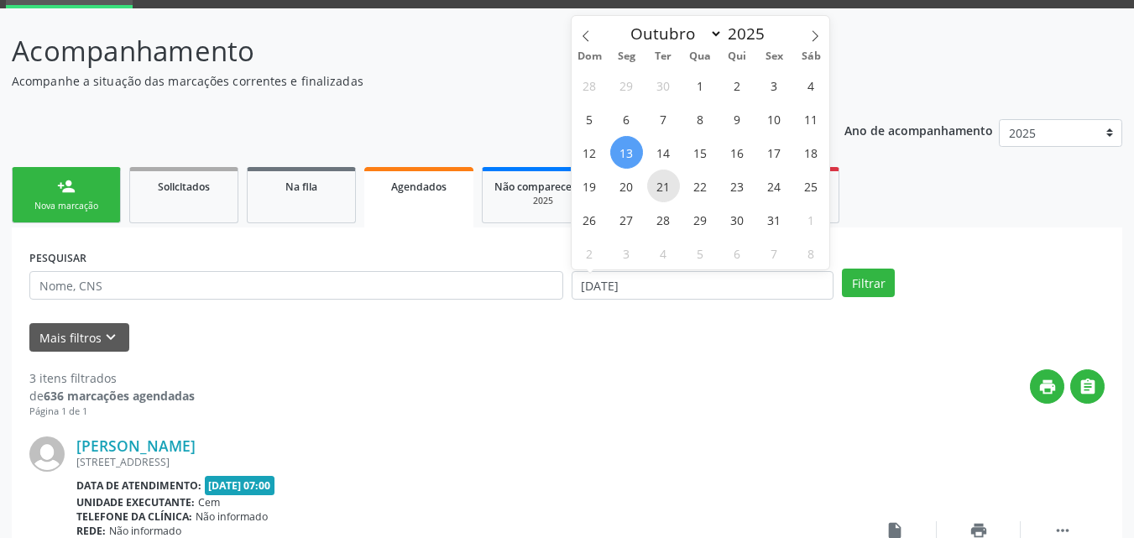
click at [669, 184] on span "21" at bounding box center [663, 185] width 33 height 33
type input "21/10/2025"
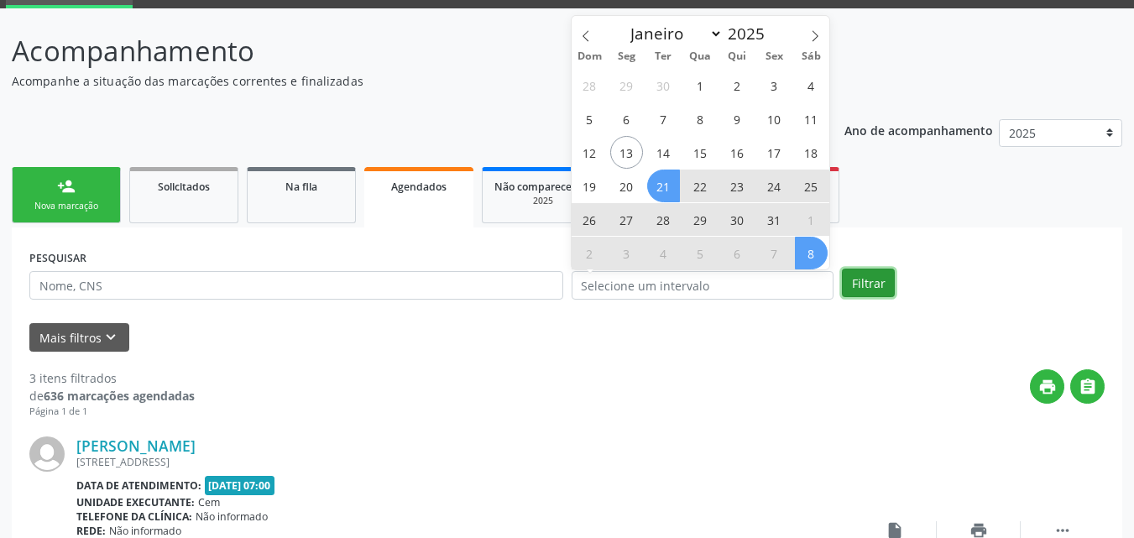
click at [879, 278] on button "Filtrar" at bounding box center [868, 282] width 53 height 29
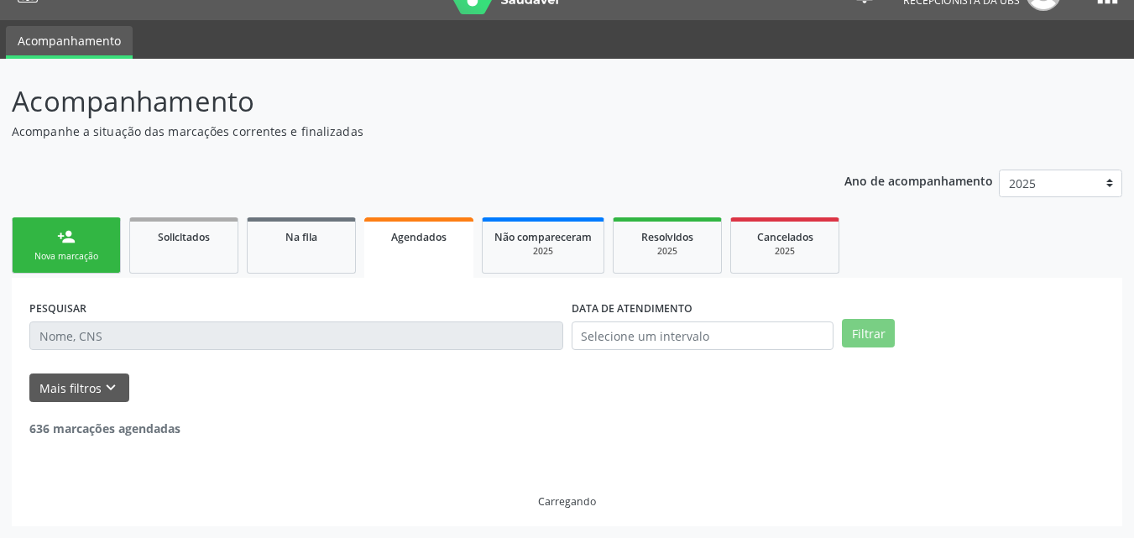
scroll to position [34, 0]
click at [879, 278] on div "PESQUISAR DATA DE ATENDIMENTO Filtrar UNIDADE EXECUTANTE Selecione uma unidade …" at bounding box center [567, 402] width 1110 height 248
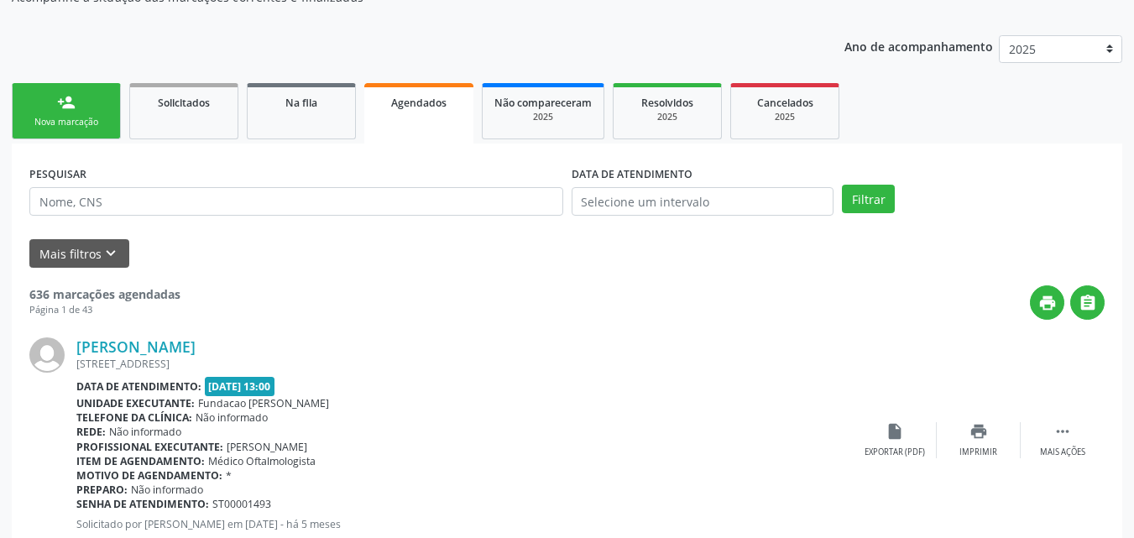
scroll to position [0, 0]
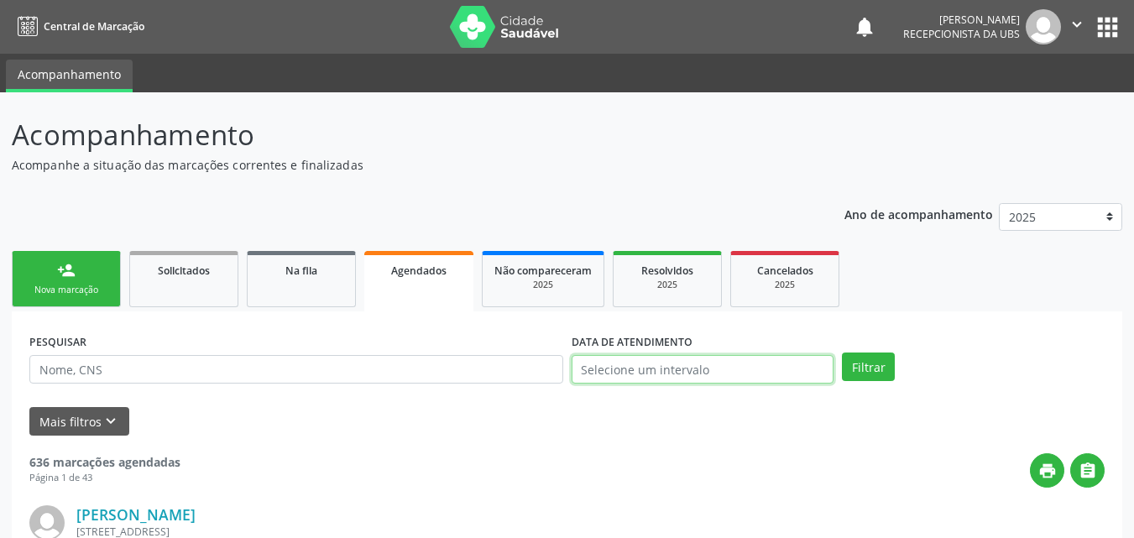
click at [674, 359] on input "text" at bounding box center [702, 369] width 263 height 29
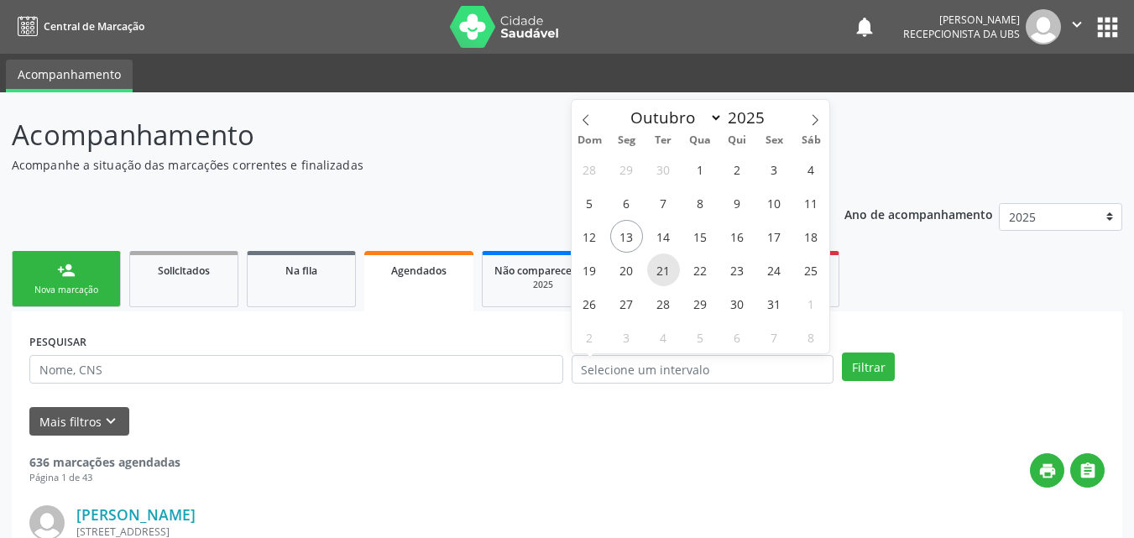
click at [667, 282] on span "21" at bounding box center [663, 269] width 33 height 33
type input "21/10/2025"
click at [667, 282] on span "21" at bounding box center [663, 269] width 33 height 33
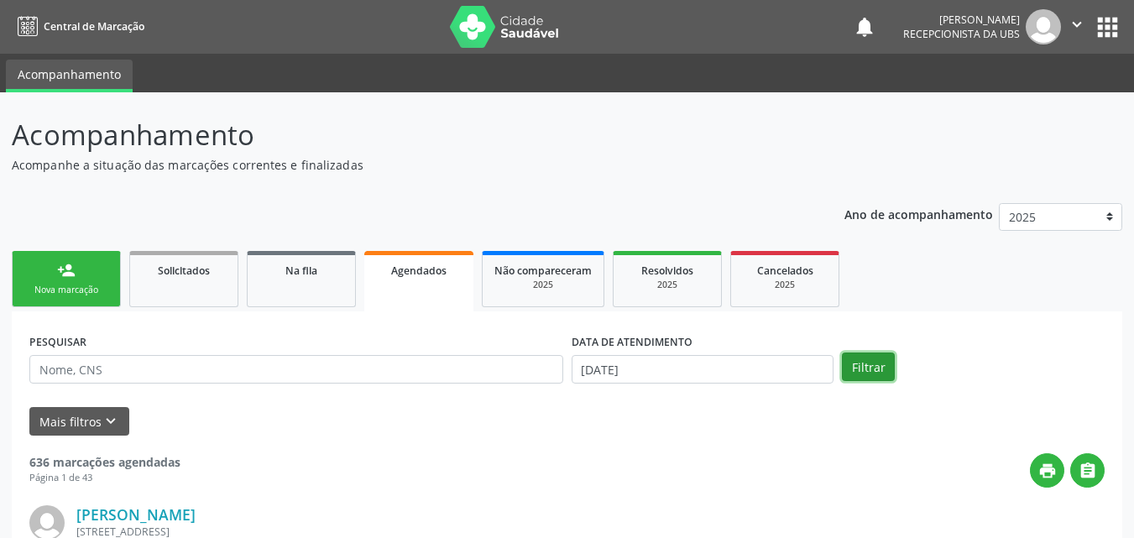
click at [863, 376] on button "Filtrar" at bounding box center [868, 366] width 53 height 29
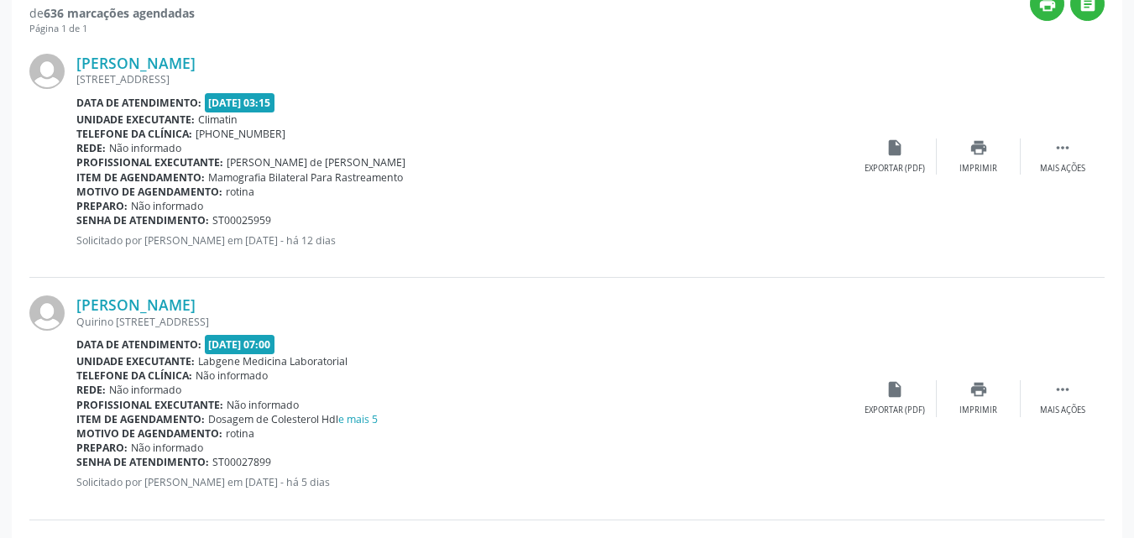
scroll to position [451, 0]
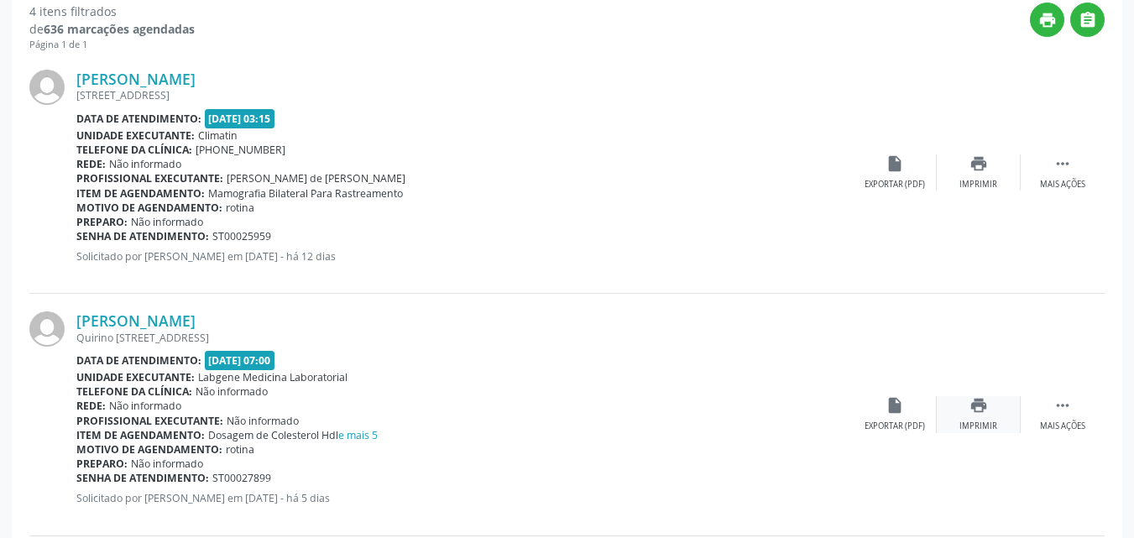
click at [985, 420] on div "print Imprimir" at bounding box center [978, 414] width 84 height 36
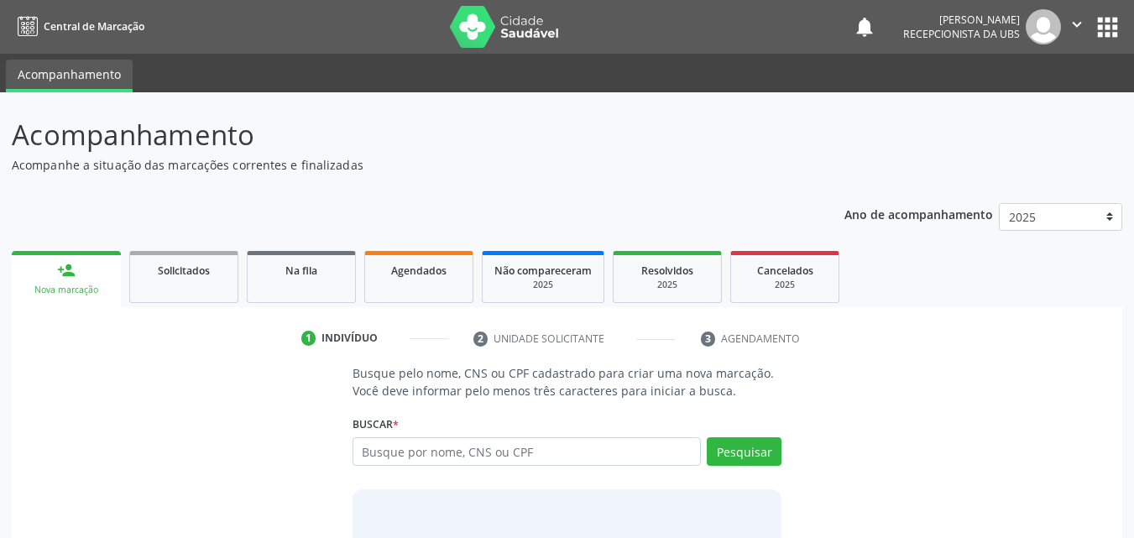
click at [369, 446] on input "text" at bounding box center [526, 451] width 349 height 29
click at [405, 455] on input "text" at bounding box center [526, 451] width 349 height 29
click at [412, 456] on input "text" at bounding box center [526, 451] width 349 height 29
type input "00724820442"
click at [735, 447] on button "Pesquisar" at bounding box center [743, 451] width 75 height 29
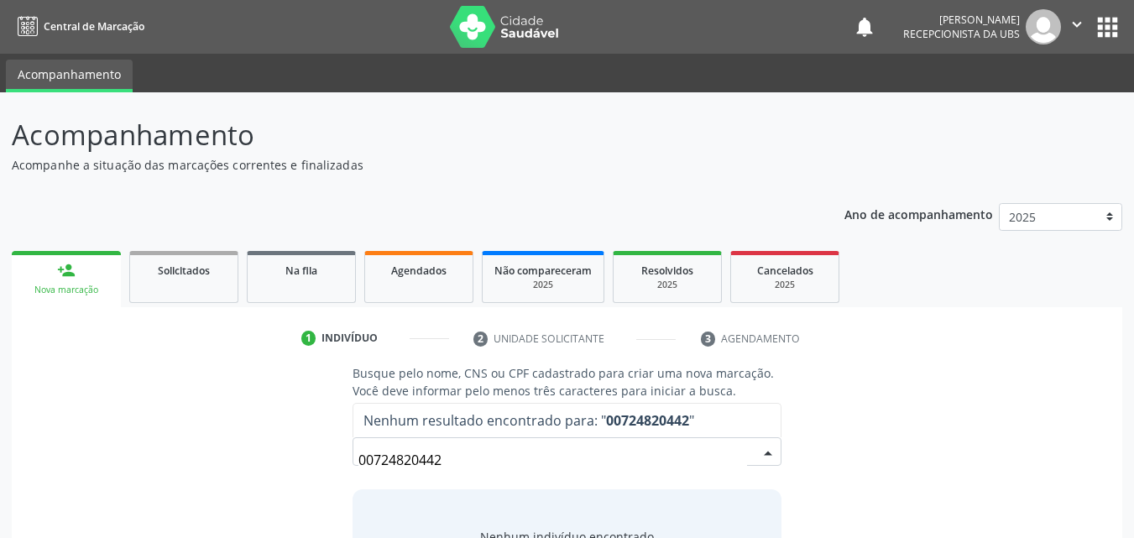
click at [606, 460] on input "00724820442" at bounding box center [552, 460] width 389 height 34
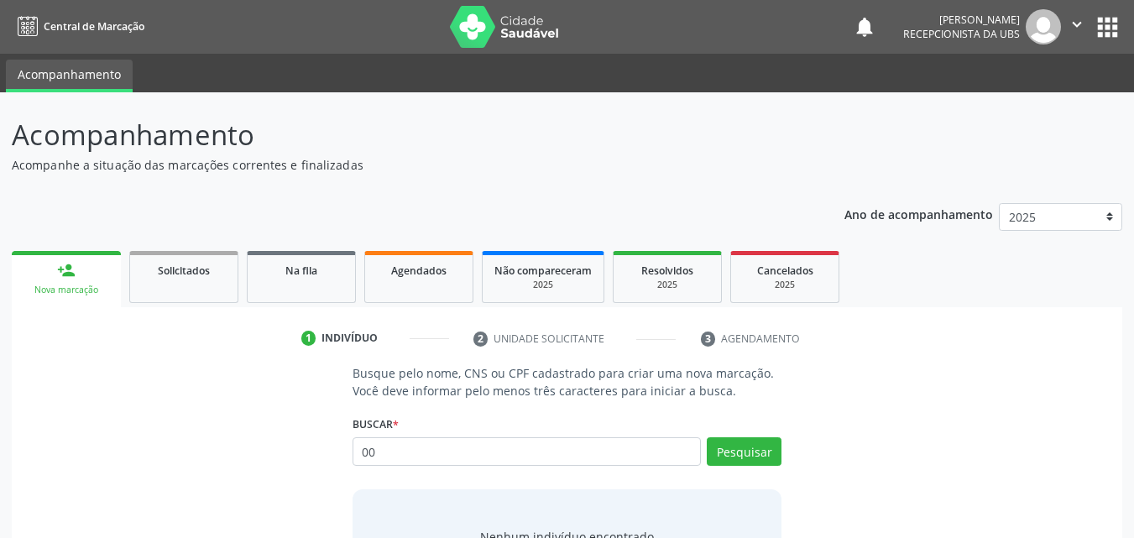
type input "0"
type input "joao miguel da silva conceicao"
click at [733, 460] on button "Pesquisar" at bounding box center [743, 451] width 75 height 29
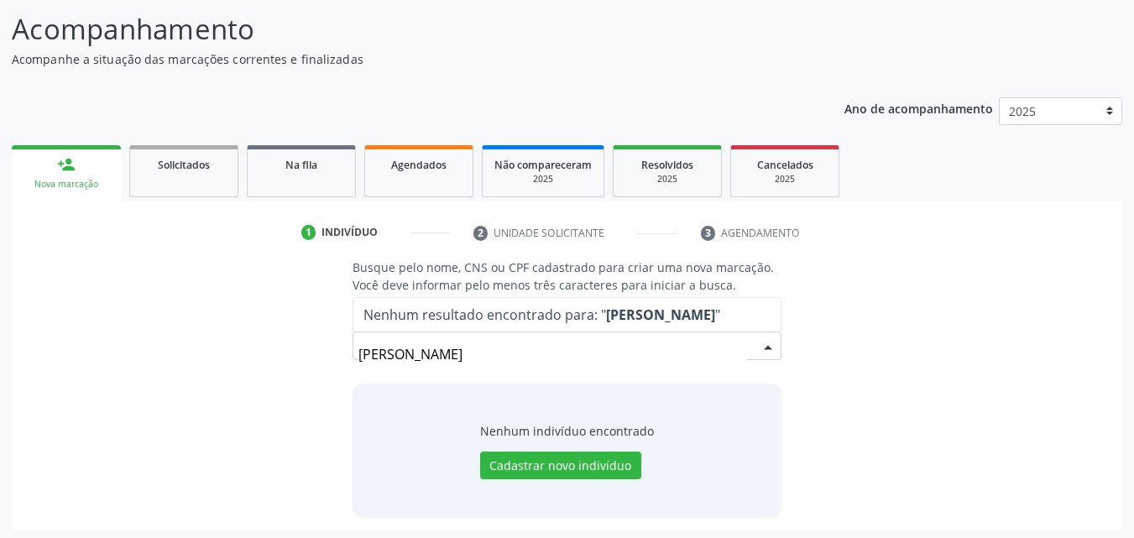
scroll to position [109, 0]
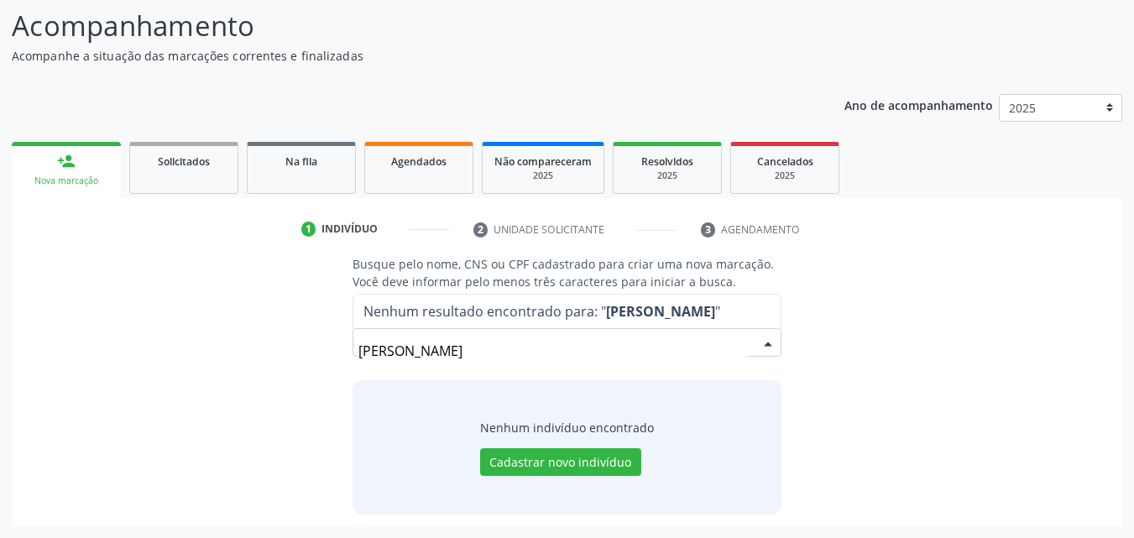
click at [622, 354] on input "joao miguel da silva conceicao" at bounding box center [552, 351] width 389 height 34
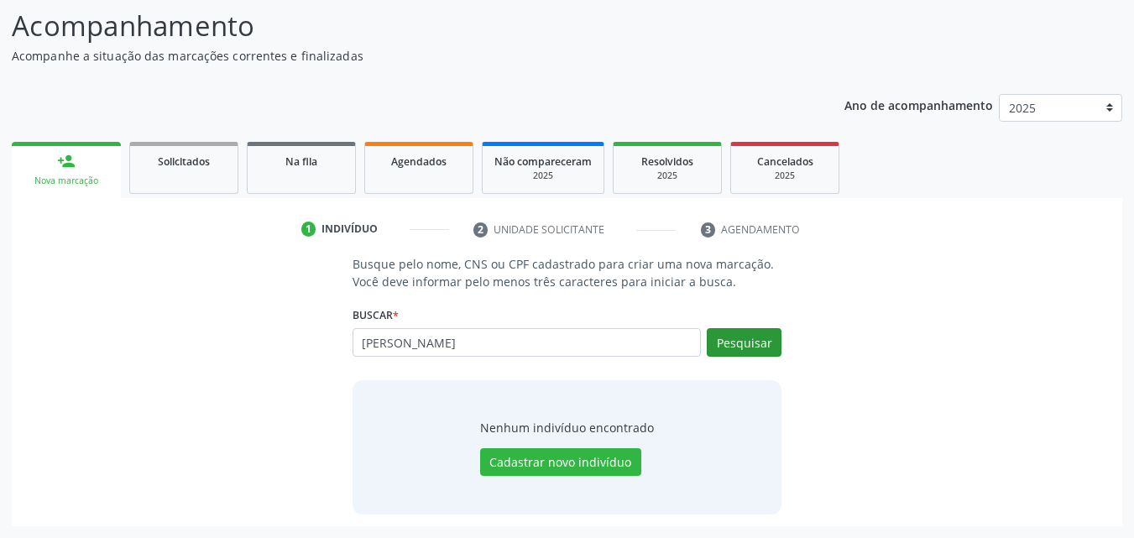
type input "joao miguel da silva"
click at [763, 333] on button "Pesquisar" at bounding box center [743, 342] width 75 height 29
type input "joao miguel da silva"
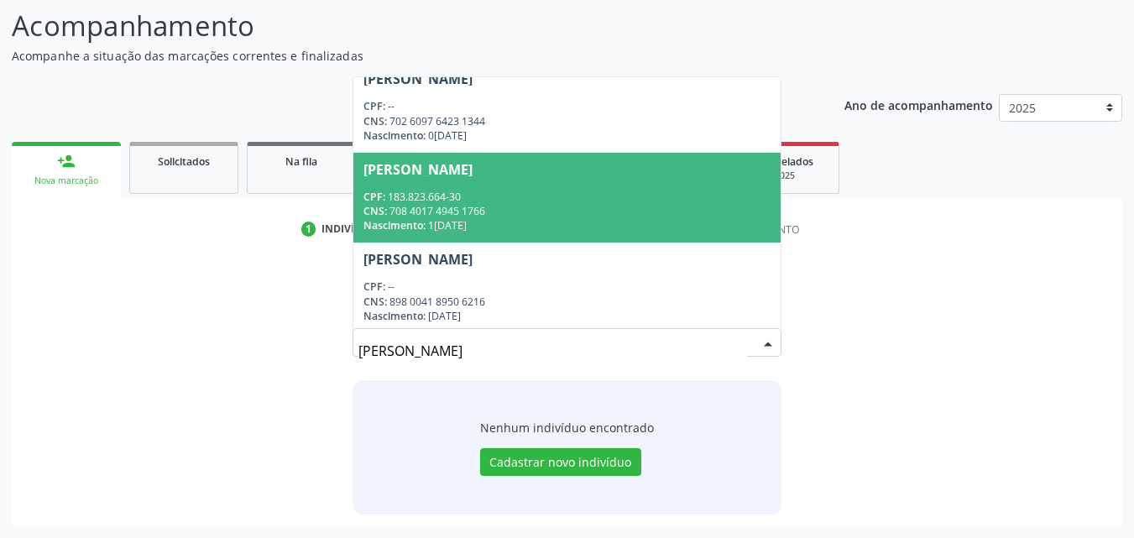
scroll to position [1012, 0]
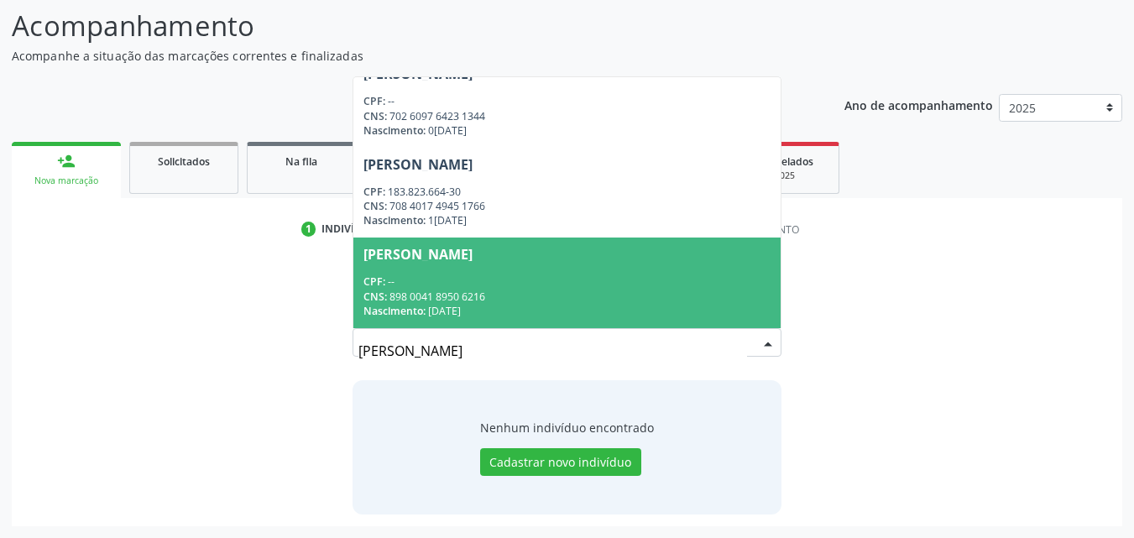
click at [605, 354] on input "joao miguel da silva" at bounding box center [552, 351] width 389 height 34
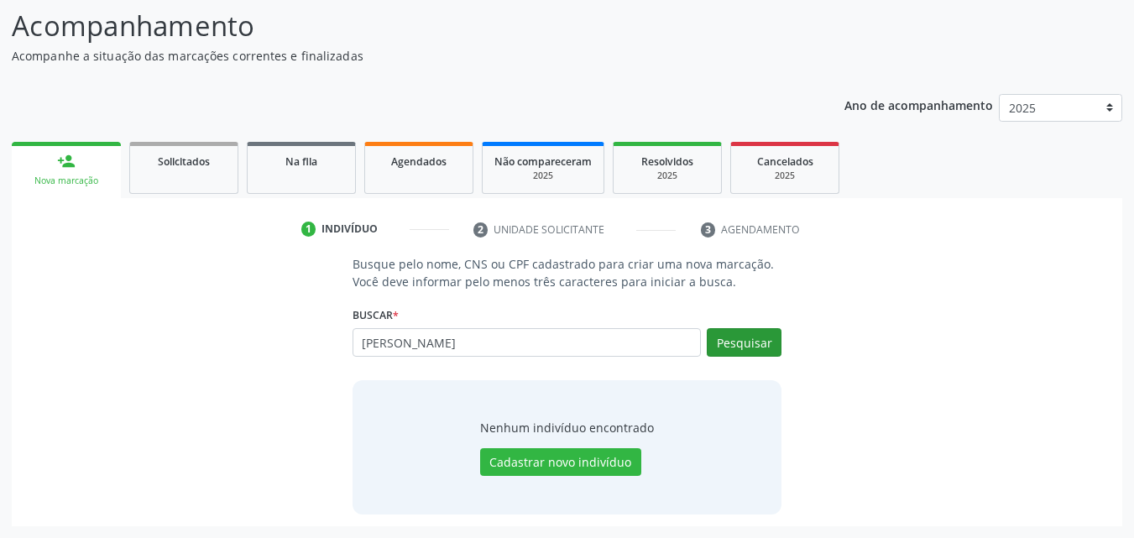
type input "joao miguel da silva cordeiro"
click at [742, 342] on button "Pesquisar" at bounding box center [743, 342] width 75 height 29
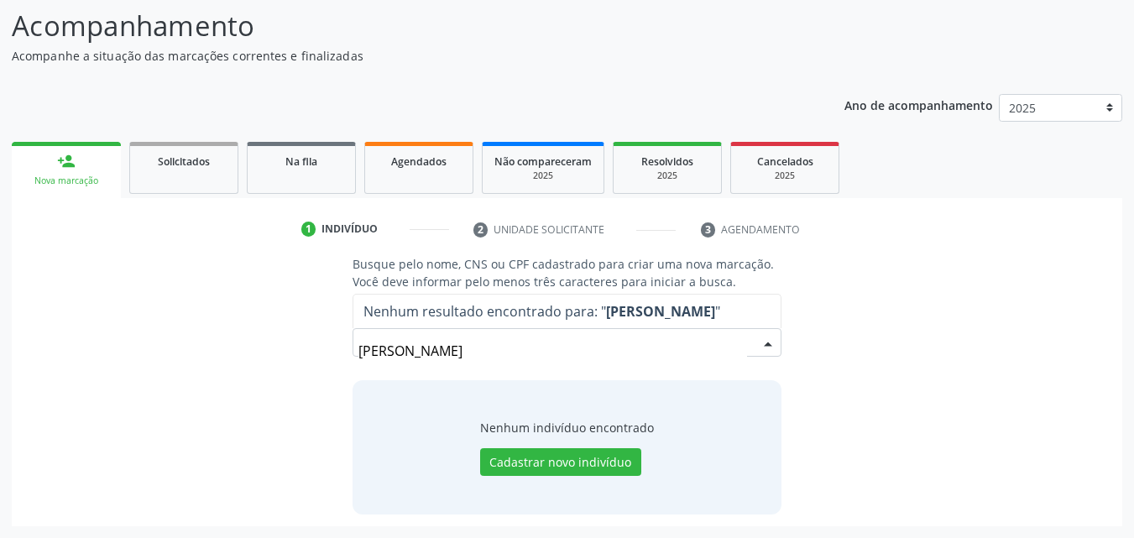
scroll to position [0, 0]
click at [701, 350] on input "joao miguel da silva cordeiro" at bounding box center [552, 351] width 389 height 34
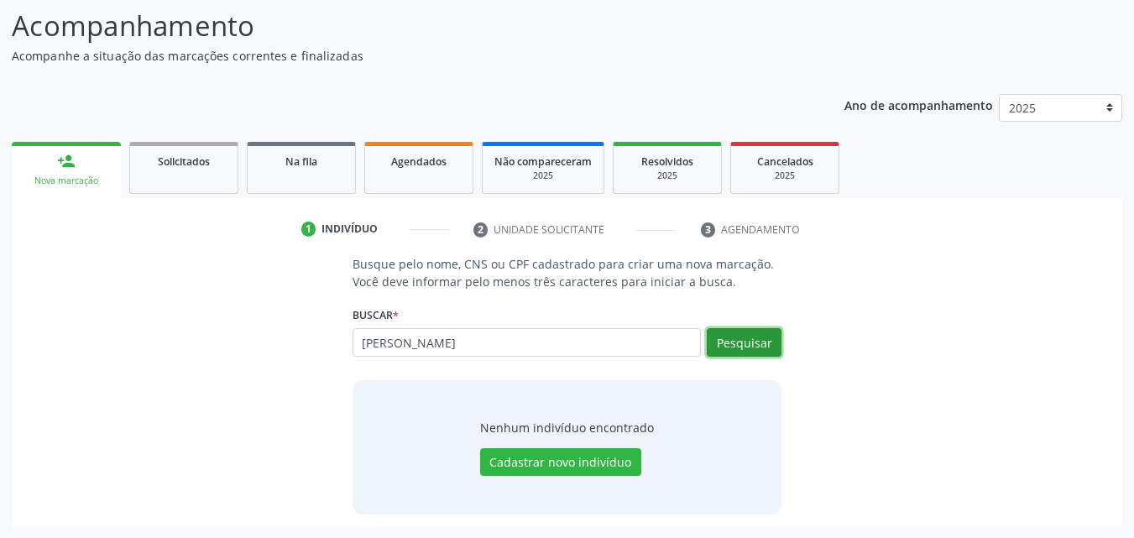
click at [751, 348] on button "Pesquisar" at bounding box center [743, 342] width 75 height 29
click at [592, 342] on input "joao miguel da silva corneiro" at bounding box center [526, 342] width 349 height 29
type input "joao miguel da silva c"
type input "j"
type input "00729820492"
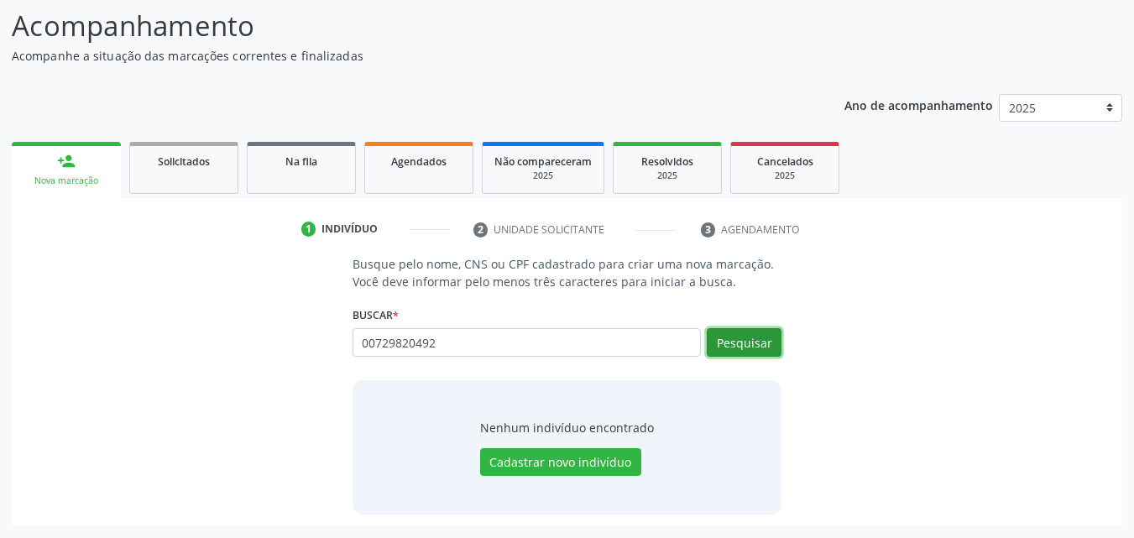
click at [748, 344] on button "Pesquisar" at bounding box center [743, 342] width 75 height 29
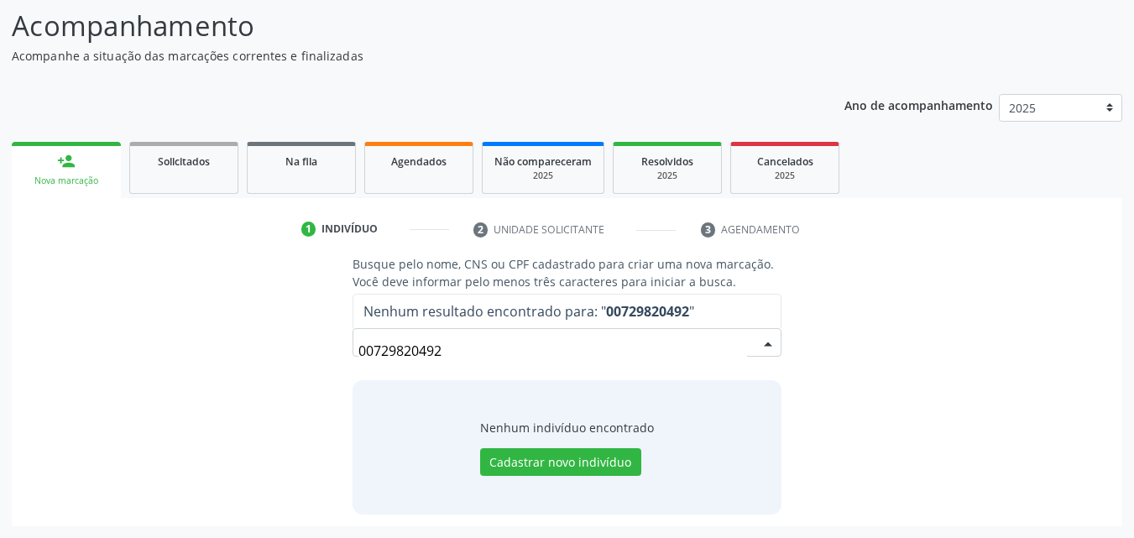
click at [593, 352] on input "00729820492" at bounding box center [552, 351] width 389 height 34
click at [397, 349] on input "00729820492" at bounding box center [552, 351] width 389 height 34
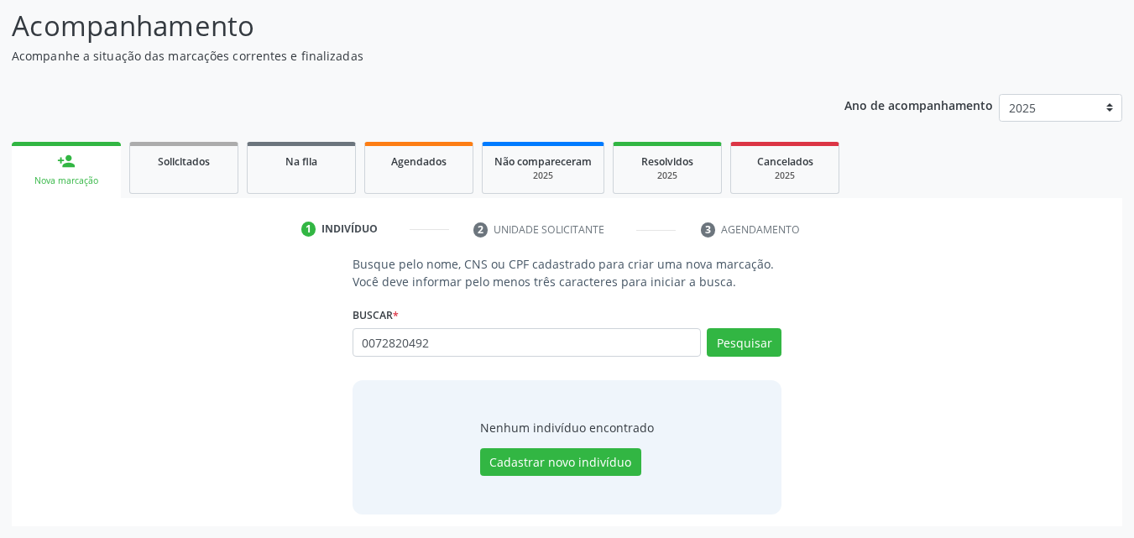
click at [386, 343] on input "0072820492" at bounding box center [526, 342] width 349 height 29
type input "00724820492"
click at [748, 333] on button "Pesquisar" at bounding box center [743, 342] width 75 height 29
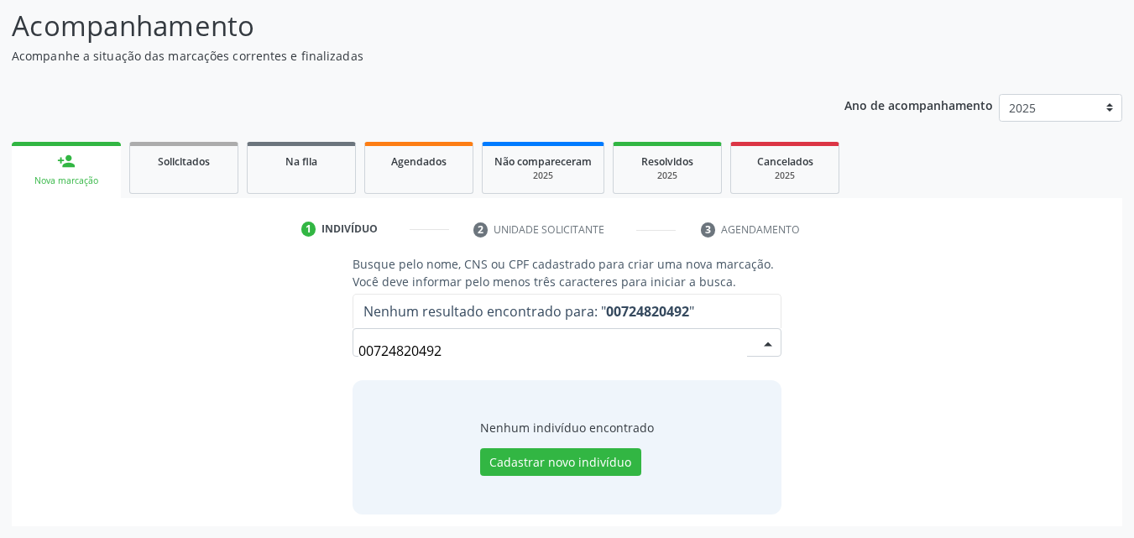
click at [674, 352] on input "00724820492" at bounding box center [552, 351] width 389 height 34
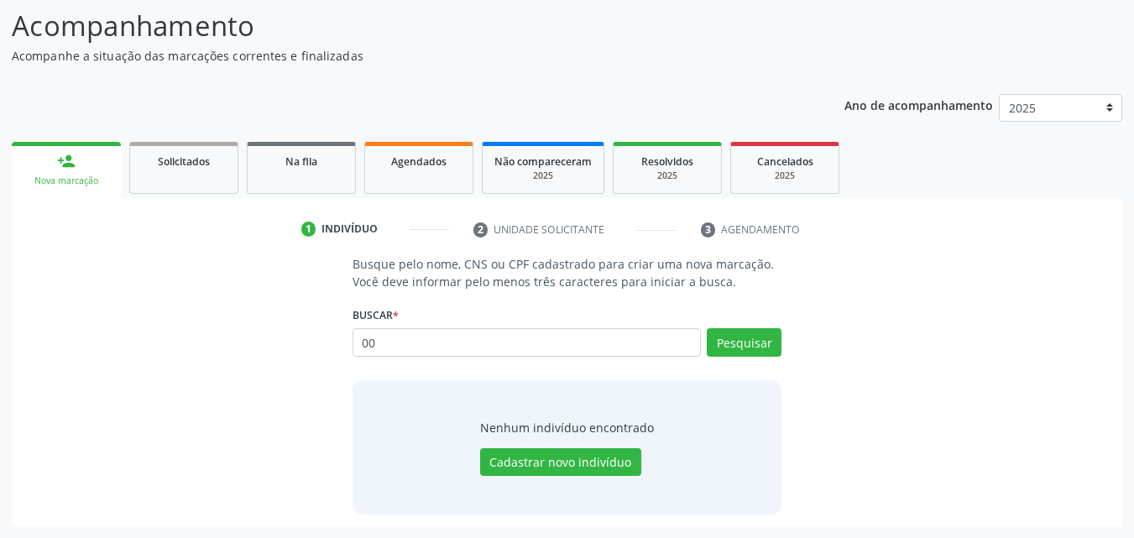
type input "0"
click at [401, 342] on input "text" at bounding box center [526, 342] width 349 height 29
type input "704300541231590"
click at [727, 335] on button "Pesquisar" at bounding box center [743, 342] width 75 height 29
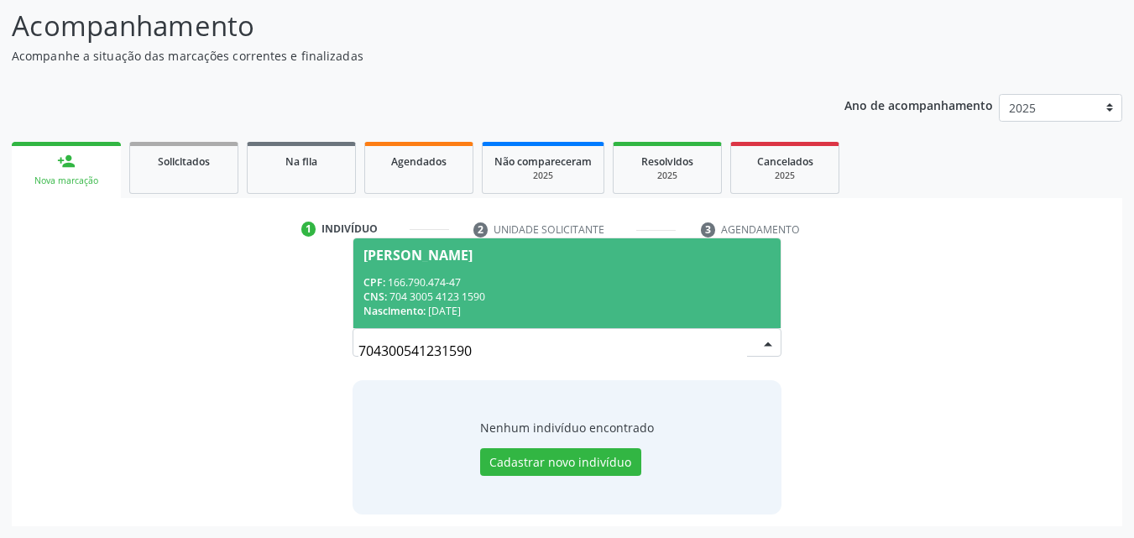
click at [547, 293] on div "CNS: 704 3005 4123 1590" at bounding box center [567, 296] width 408 height 14
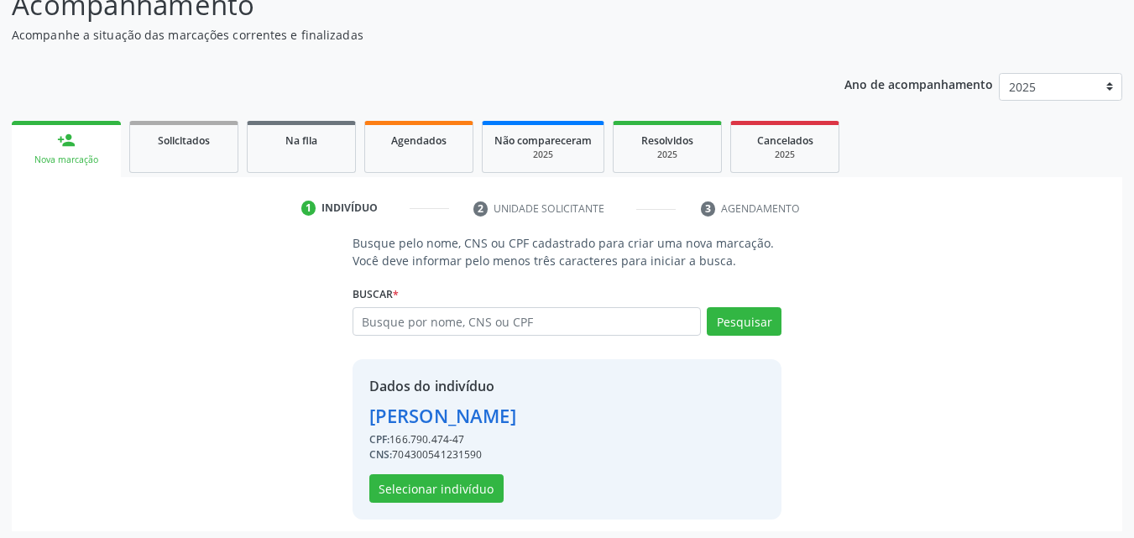
scroll to position [135, 0]
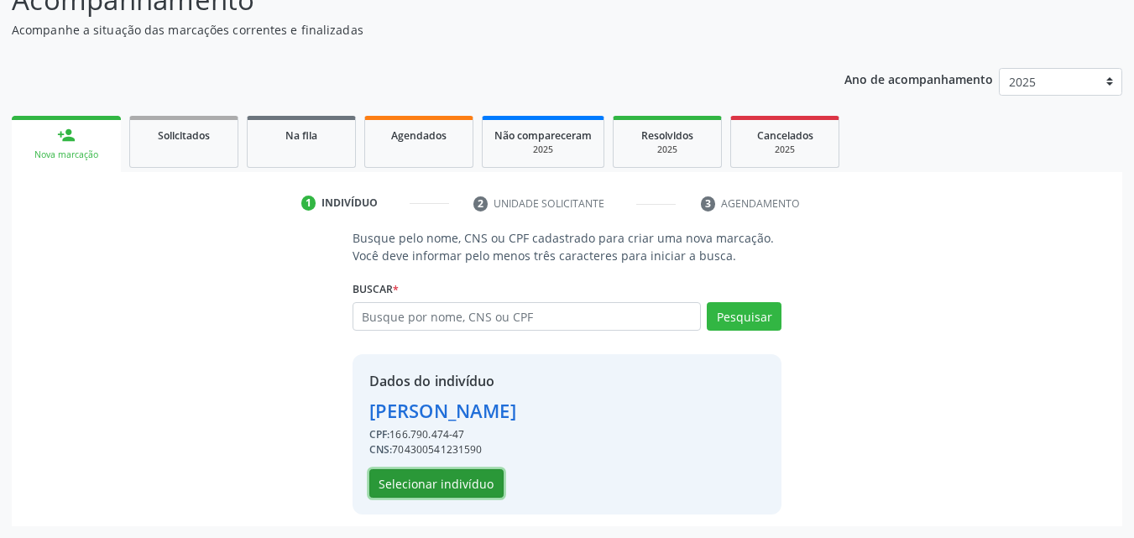
click at [459, 472] on button "Selecionar indivíduo" at bounding box center [436, 483] width 134 height 29
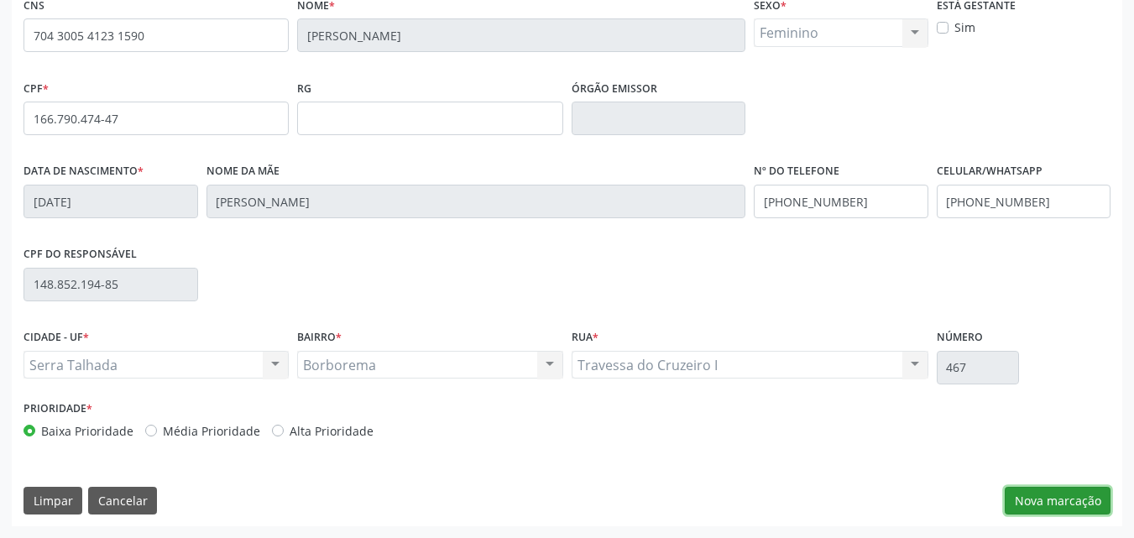
click at [1072, 496] on button "Nova marcação" at bounding box center [1057, 501] width 106 height 29
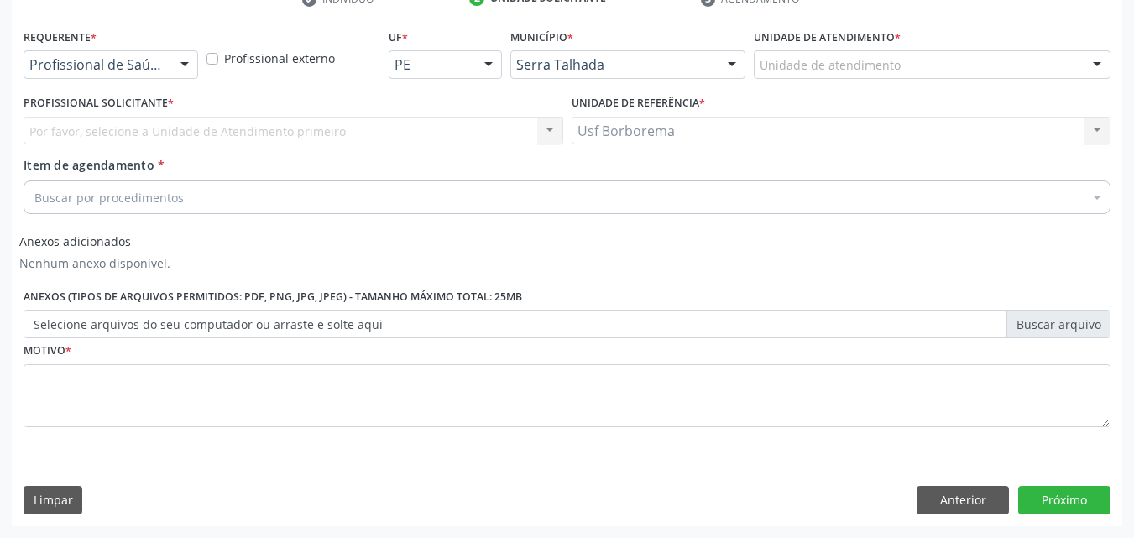
scroll to position [340, 0]
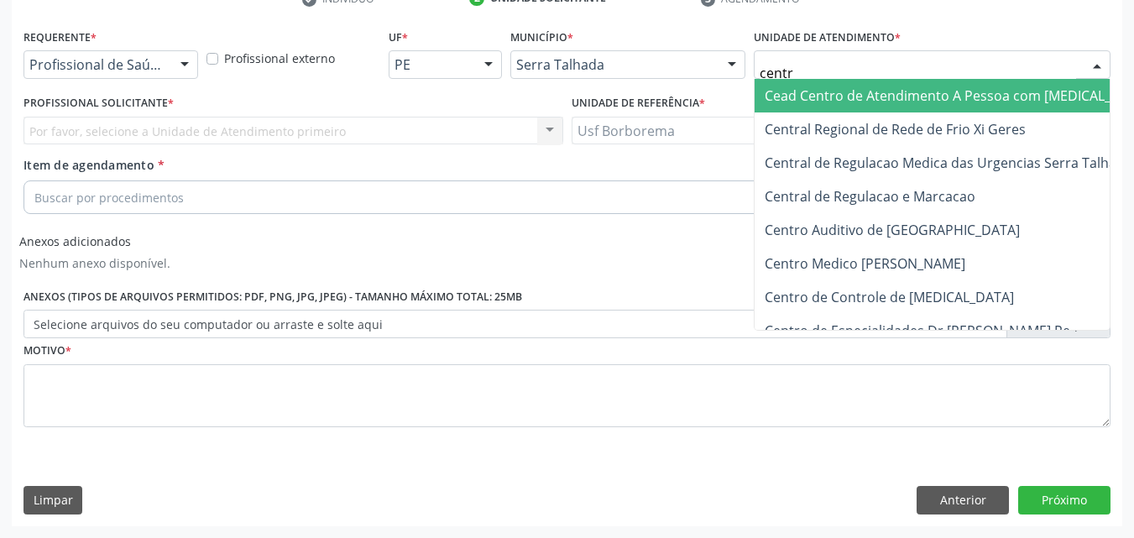
type input "centro"
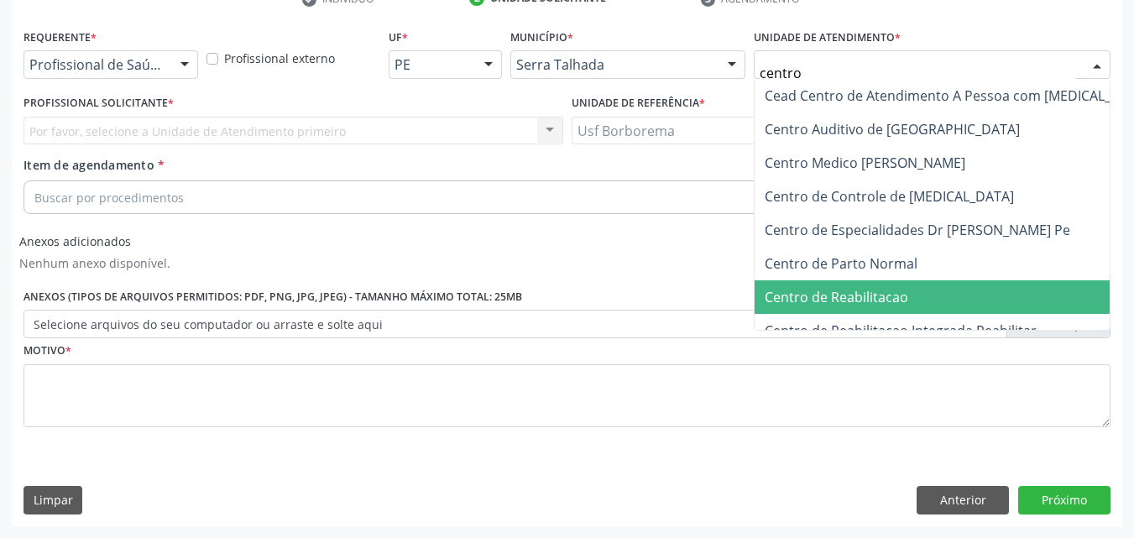
click at [858, 300] on span "Centro de Reabilitacao" at bounding box center [835, 297] width 143 height 18
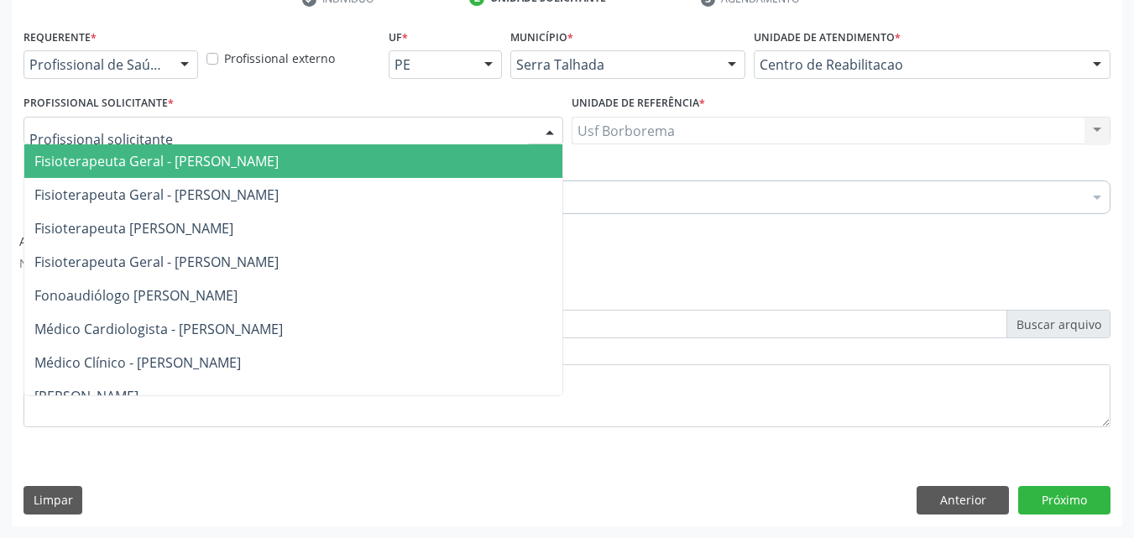
click at [169, 130] on div at bounding box center [292, 131] width 539 height 29
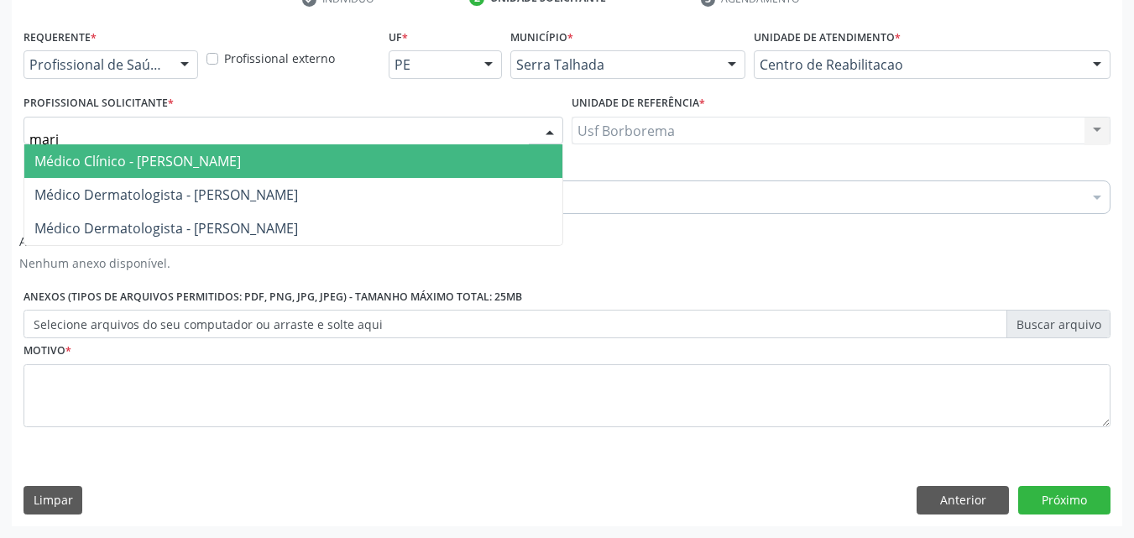
type input "maria"
click at [201, 149] on span "Médico Clínico - Maria do Carmo Silva" at bounding box center [293, 161] width 538 height 34
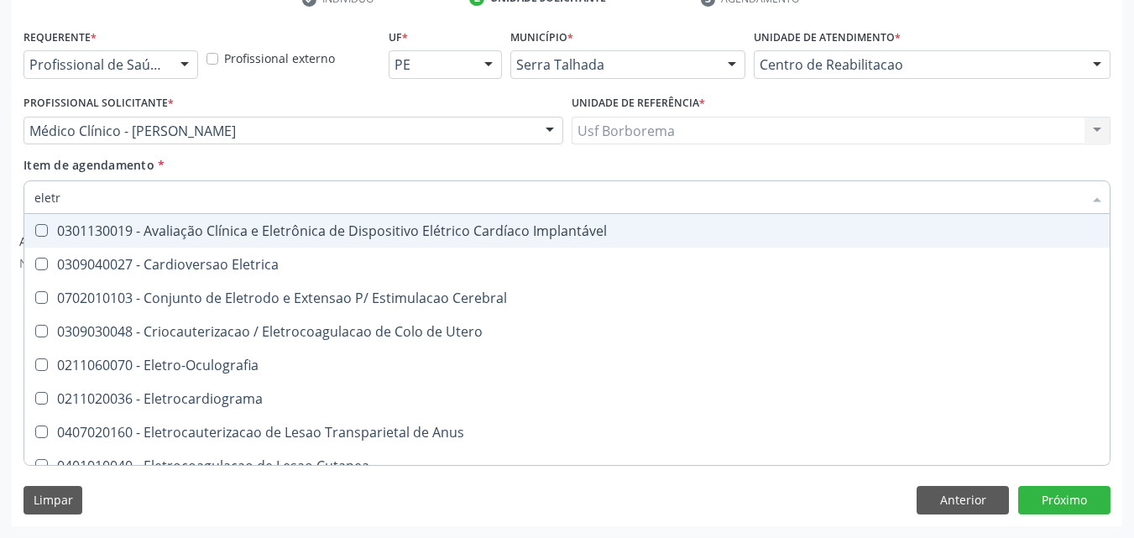
type input "eletro"
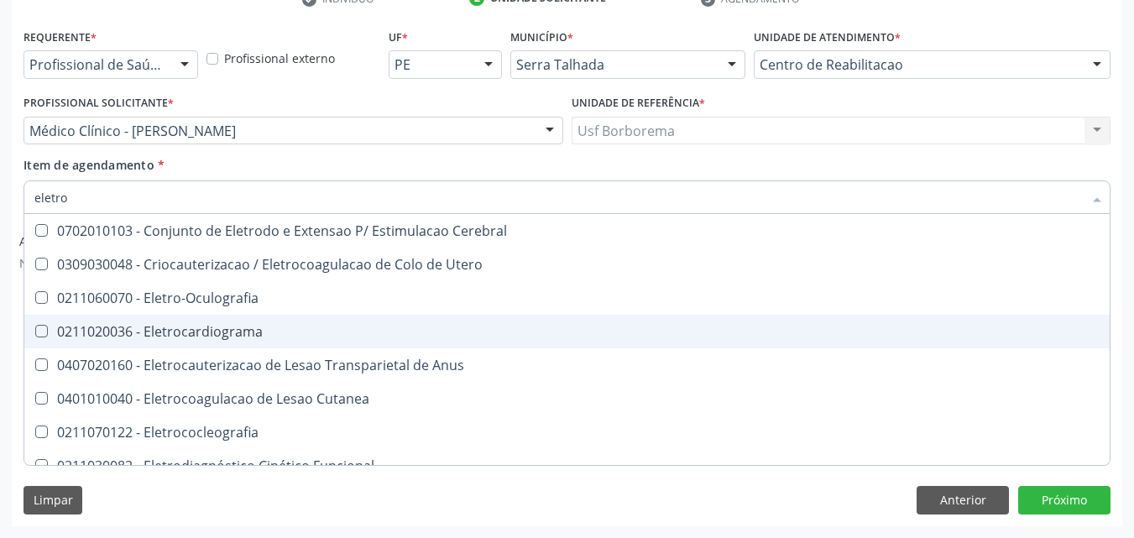
click at [167, 337] on div "0211020036 - Eletrocardiograma" at bounding box center [634, 331] width 1201 height 13
checkbox Eletrocardiograma "true"
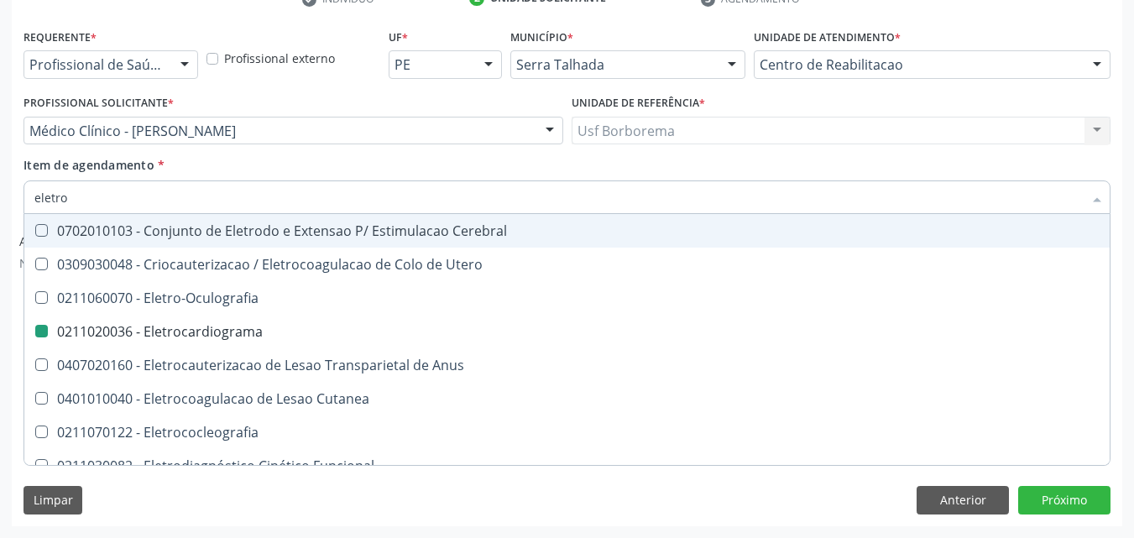
click at [388, 162] on div "Item de agendamento * eletro Desfazer seleção 0702010103 - Conjunto de Eletrodo…" at bounding box center [566, 182] width 1087 height 53
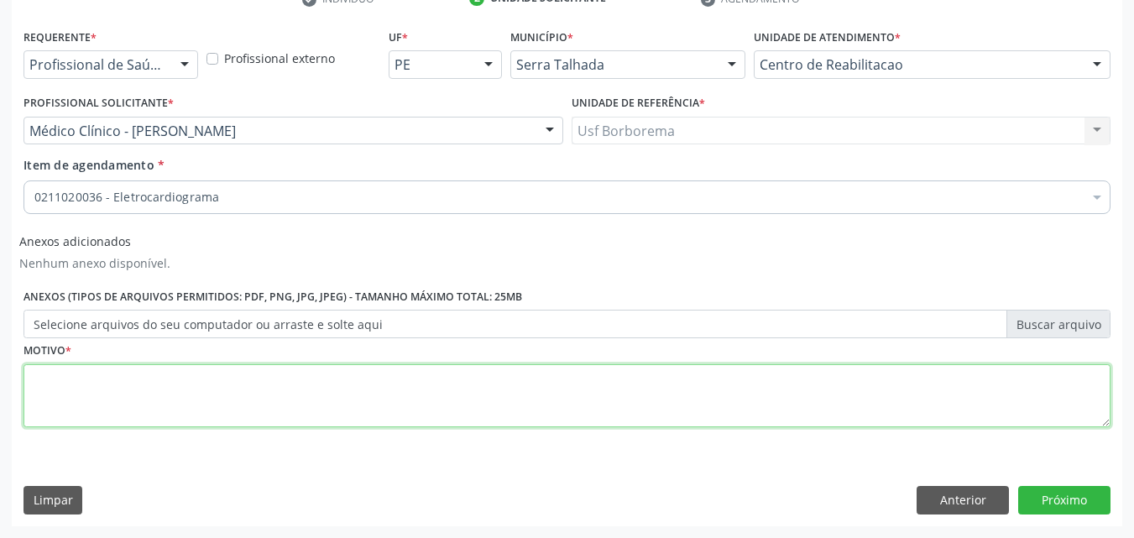
click at [183, 394] on textarea at bounding box center [566, 396] width 1087 height 64
type textarea "rotina"
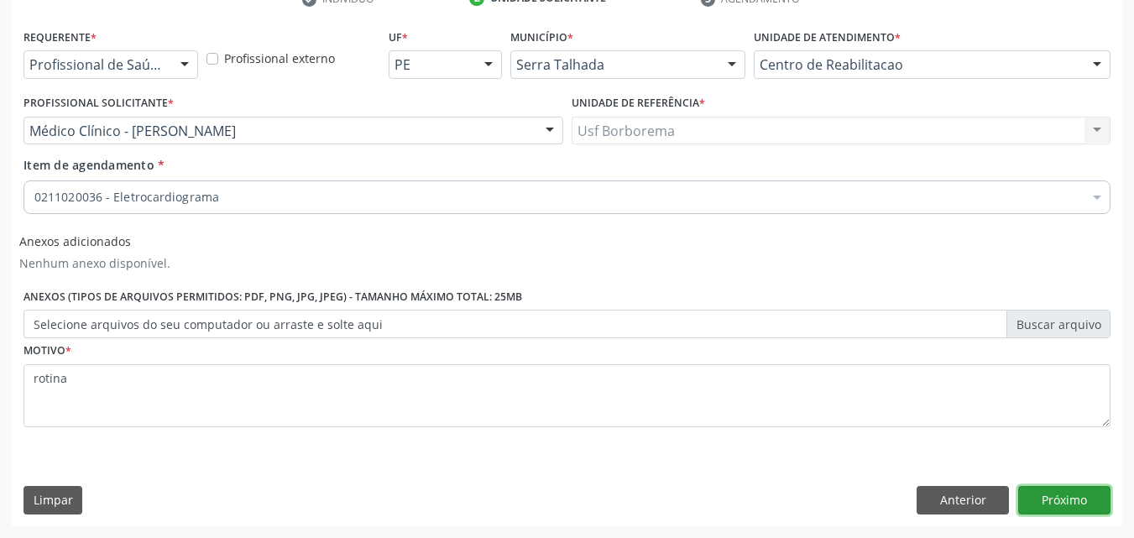
click at [1024, 492] on button "Próximo" at bounding box center [1064, 500] width 92 height 29
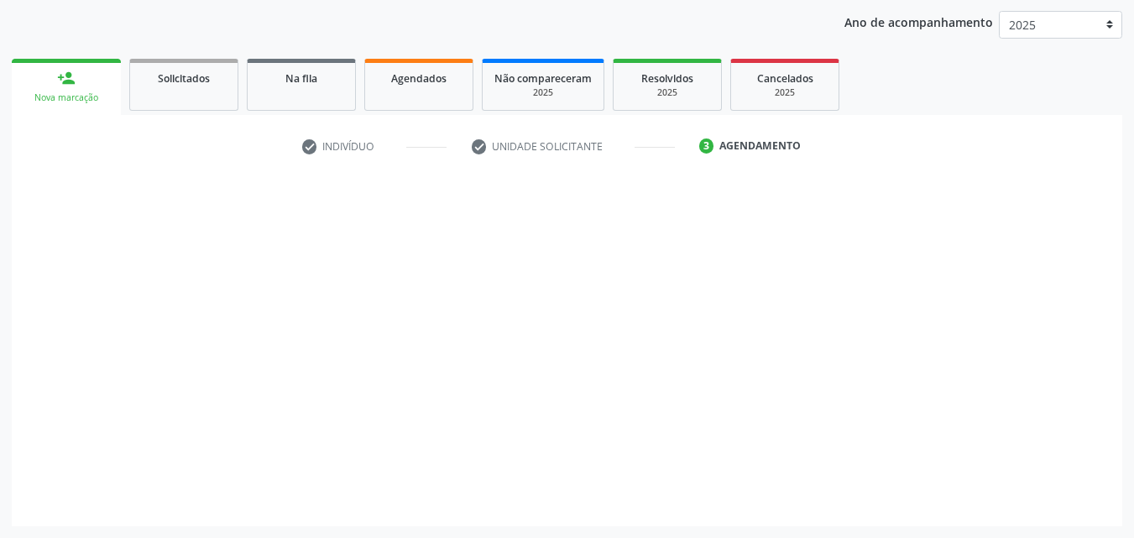
scroll to position [192, 0]
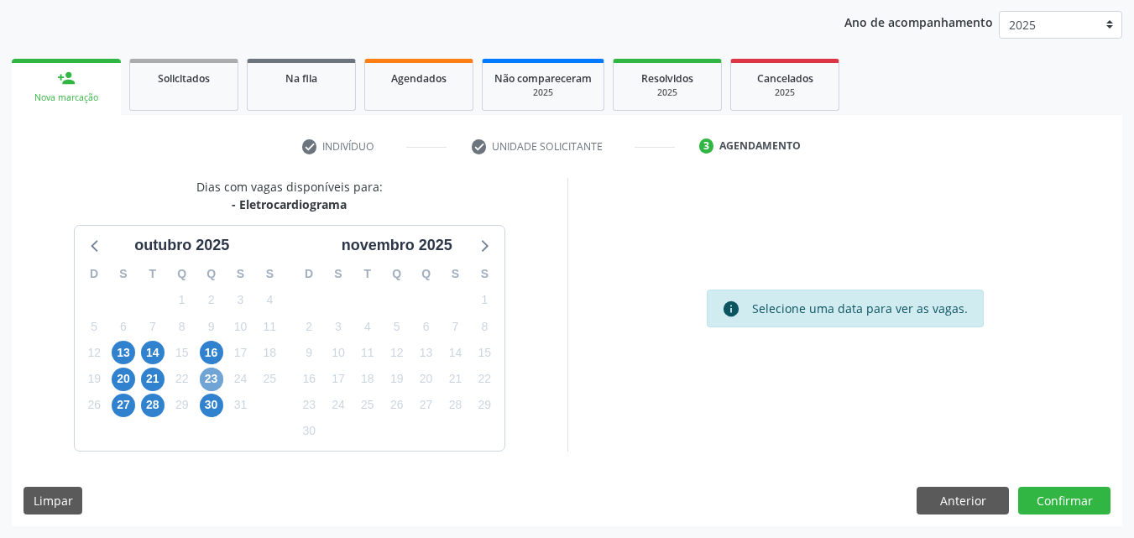
click at [215, 383] on span "23" at bounding box center [211, 378] width 23 height 23
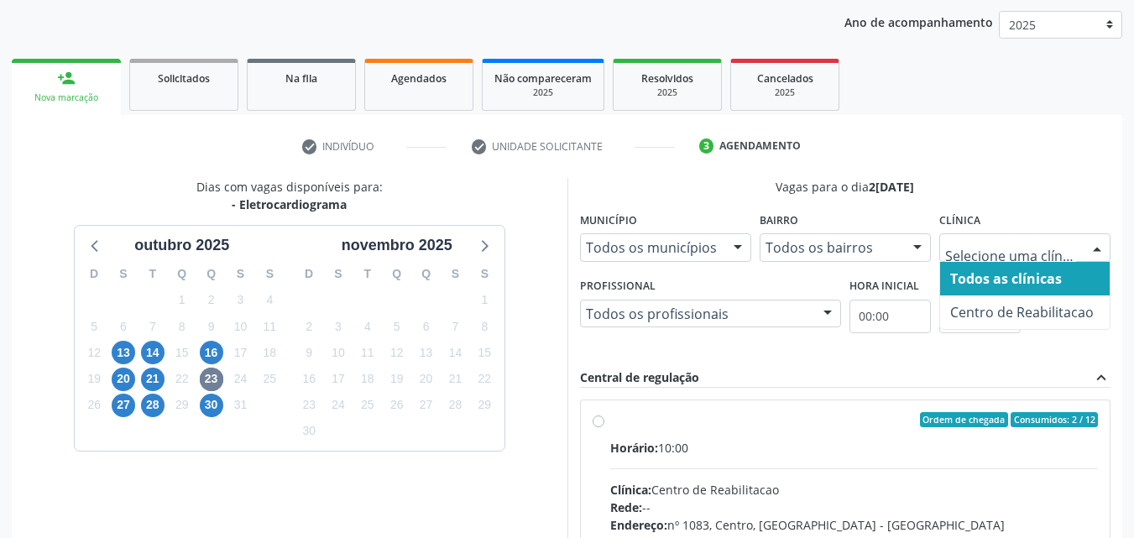
click at [982, 293] on span "Todos as clínicas" at bounding box center [1024, 279] width 169 height 34
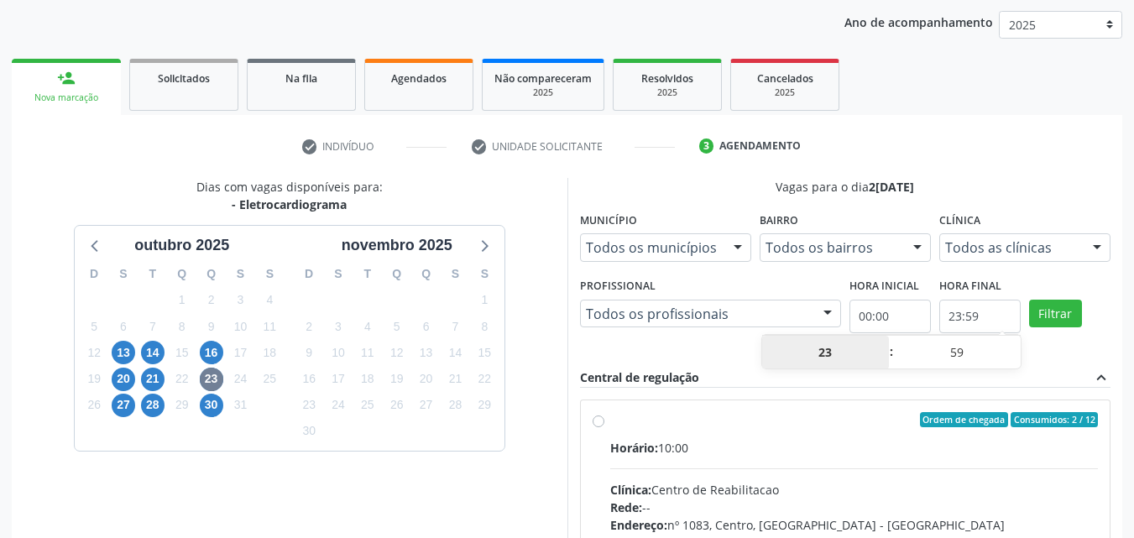
click at [979, 305] on input "23:59" at bounding box center [979, 317] width 81 height 34
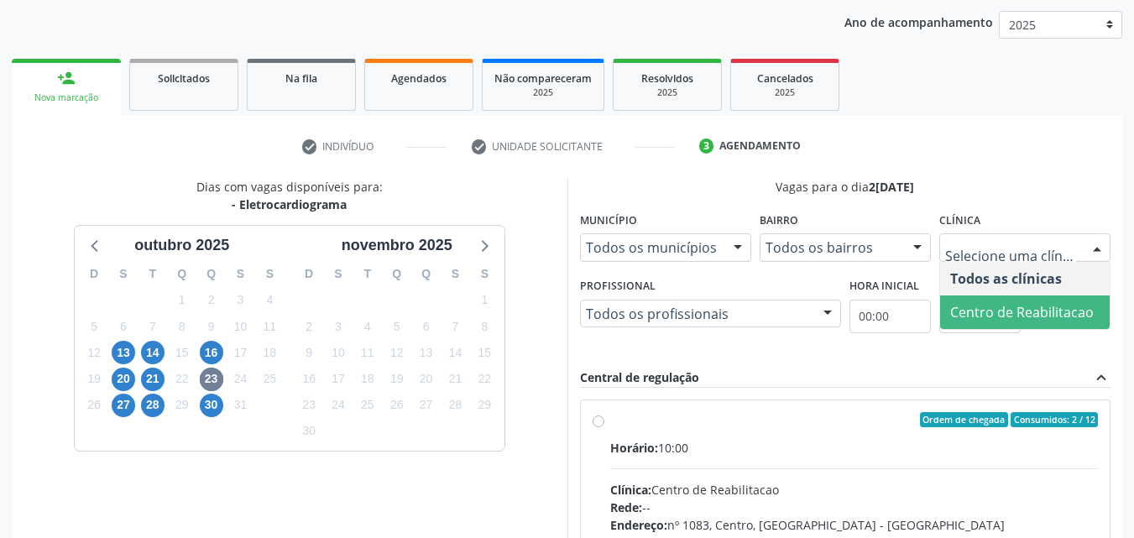
click at [996, 300] on span "Centro de Reabilitacao" at bounding box center [1024, 312] width 169 height 34
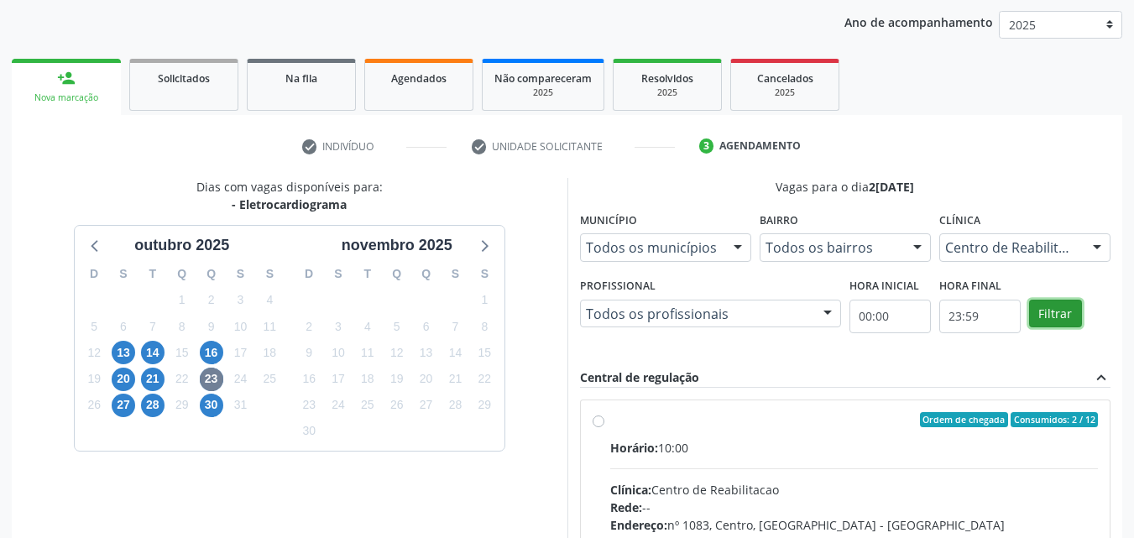
click at [1050, 319] on button "Filtrar" at bounding box center [1055, 314] width 53 height 29
drag, startPoint x: 1050, startPoint y: 319, endPoint x: 930, endPoint y: 320, distance: 120.0
click at [1023, 319] on div "Profissional Todos os profissionais Todos os profissionais Maria do Carmo Silva…" at bounding box center [845, 312] width 539 height 77
click at [610, 420] on label "Ordem de chegada Consumidos: 2 / 12 Horário: 10:00 Clínica: Centro de Reabilita…" at bounding box center [854, 541] width 488 height 258
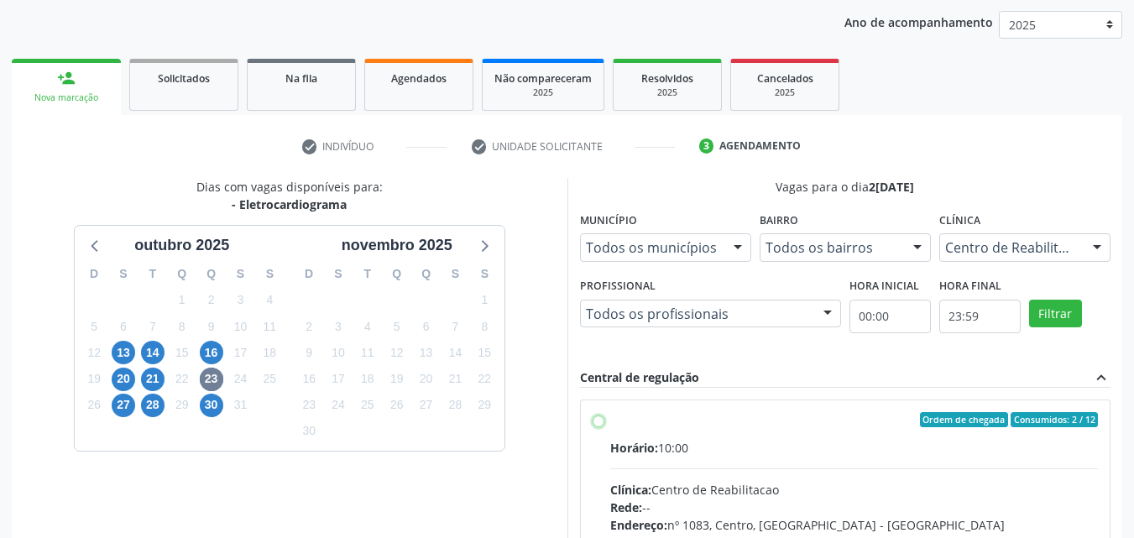
click at [597, 420] on input "Ordem de chegada Consumidos: 2 / 12 Horário: 10:00 Clínica: Centro de Reabilita…" at bounding box center [598, 419] width 12 height 15
radio input "true"
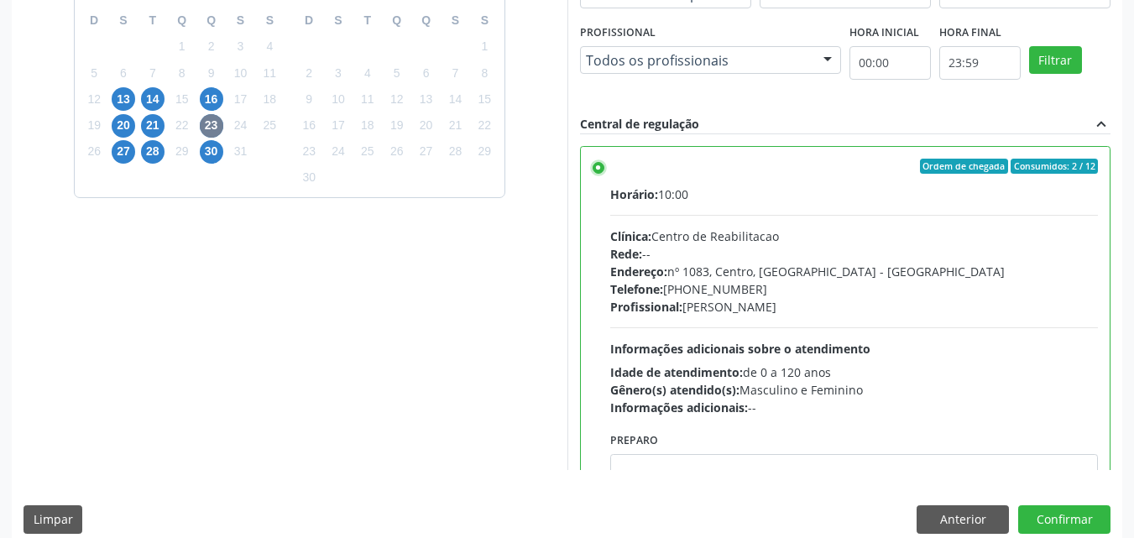
scroll to position [465, 0]
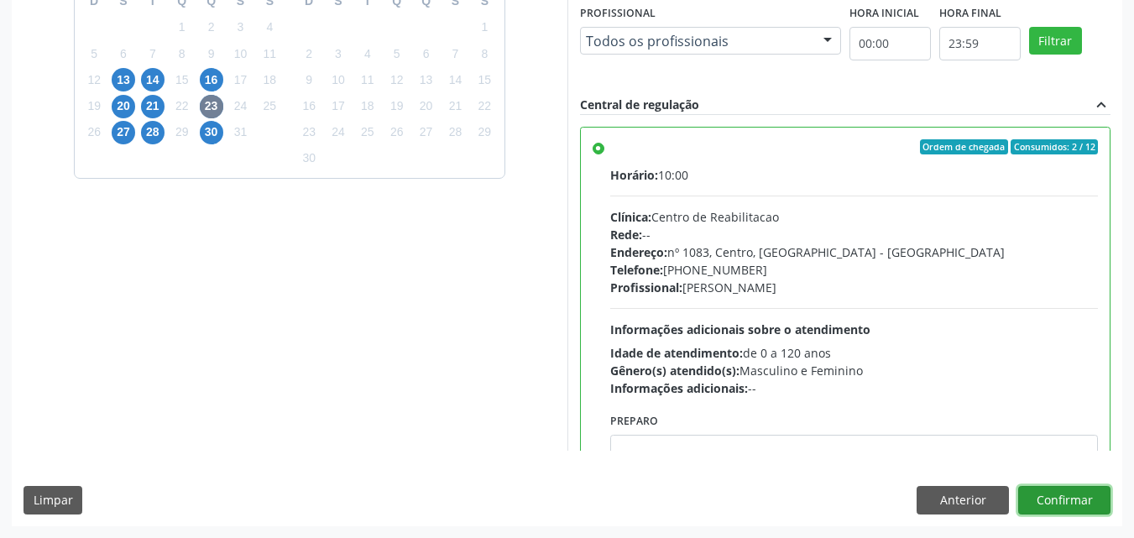
click at [1094, 503] on button "Confirmar" at bounding box center [1064, 500] width 92 height 29
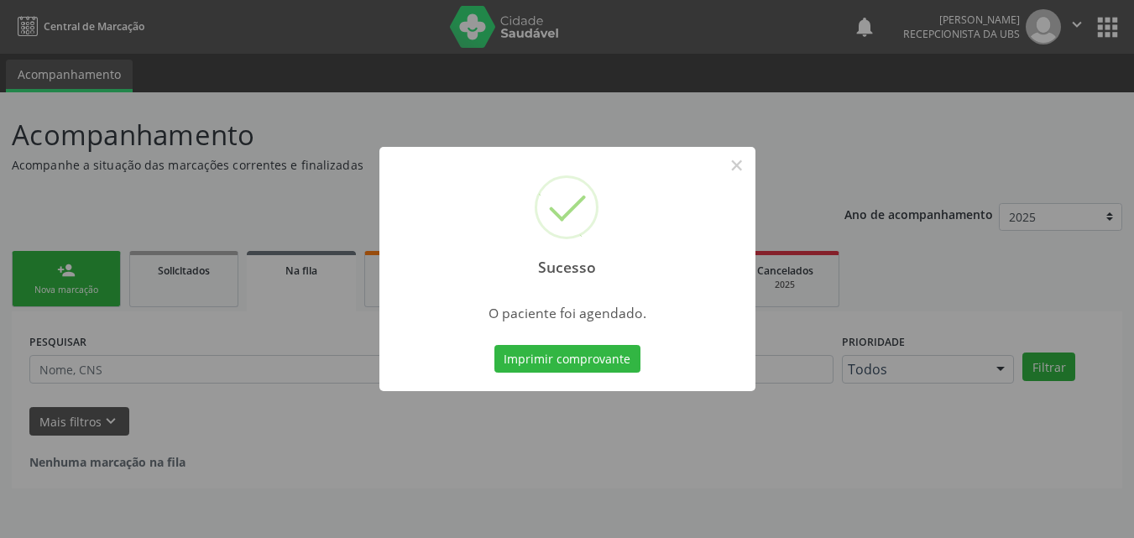
scroll to position [0, 0]
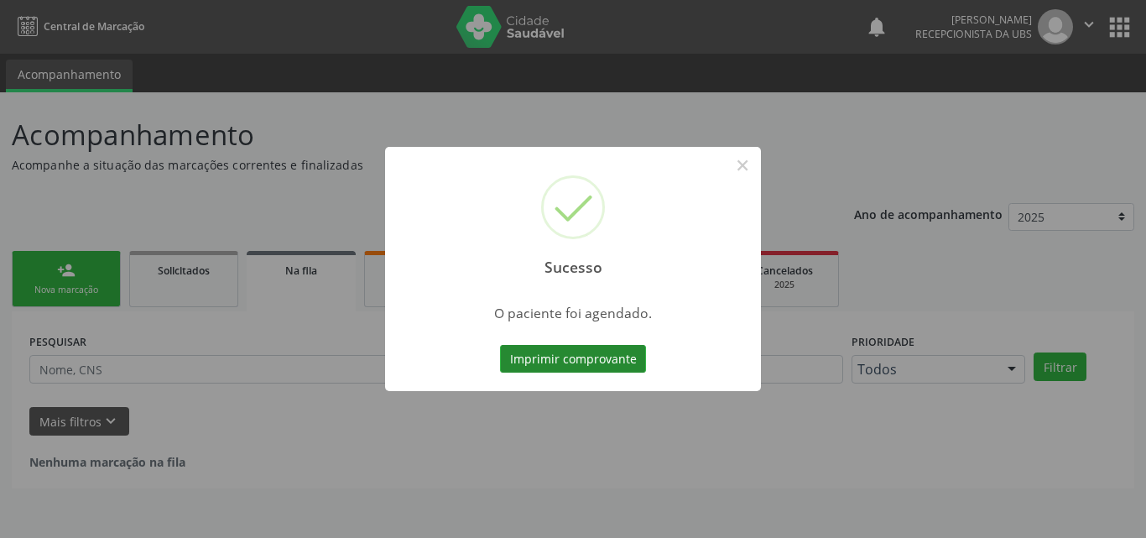
click at [554, 359] on button "Imprimir comprovante" at bounding box center [573, 359] width 146 height 29
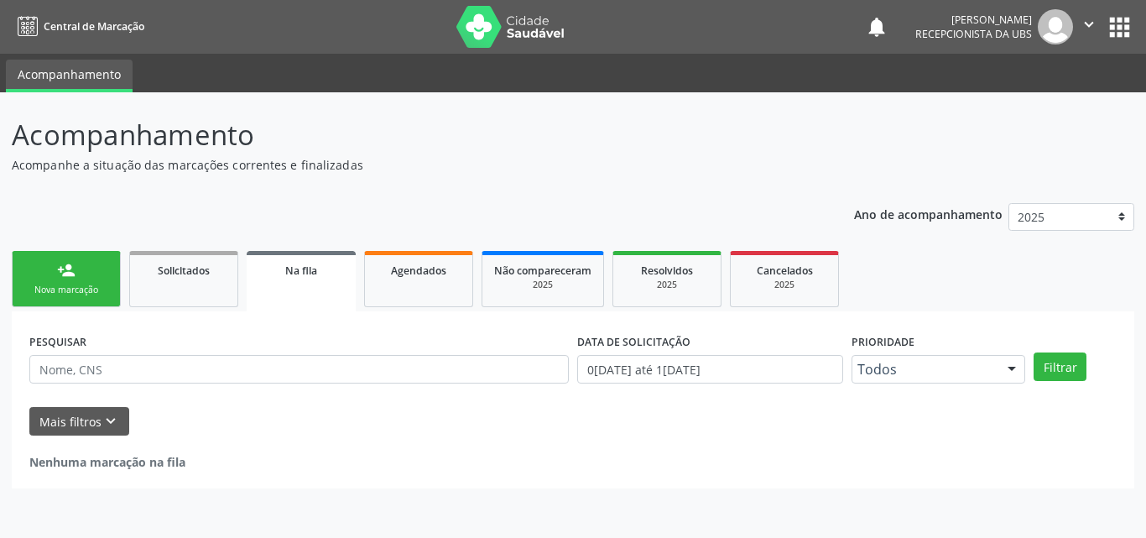
click at [70, 267] on div "person_add" at bounding box center [66, 270] width 18 height 18
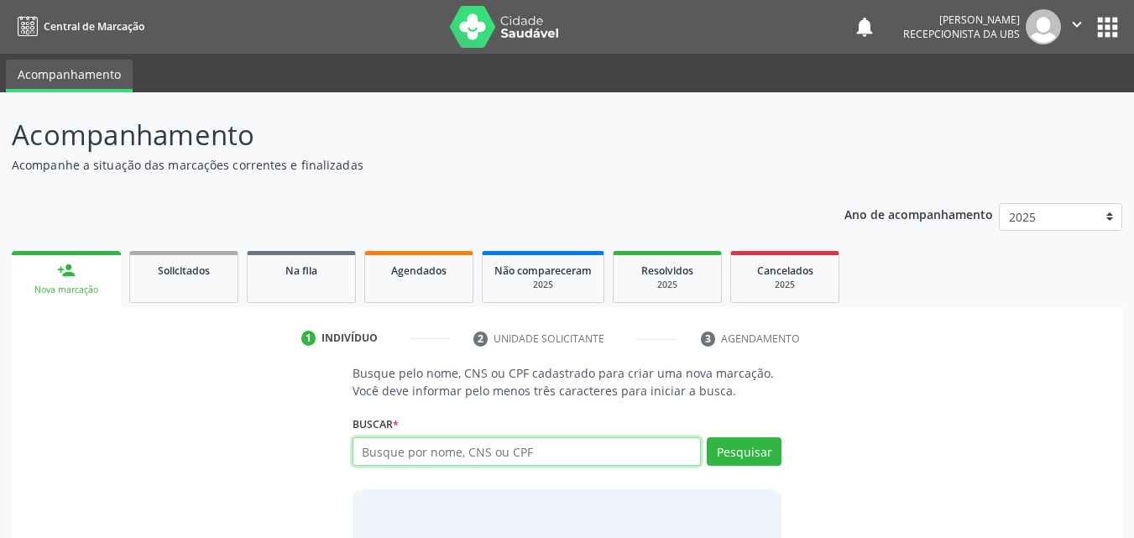
click at [365, 449] on input "text" at bounding box center [526, 451] width 349 height 29
type input "707602284220599"
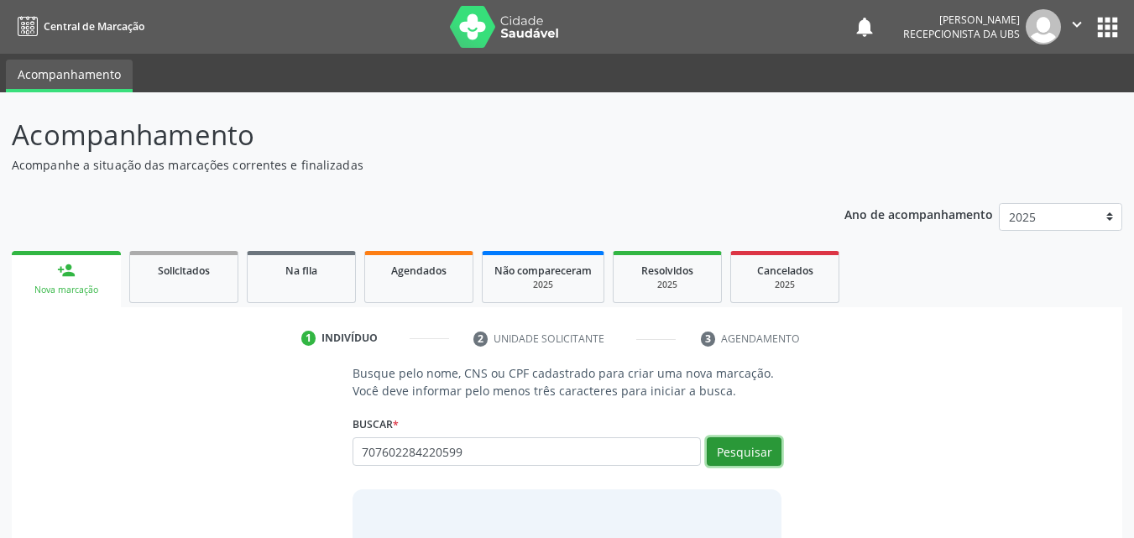
click at [761, 456] on button "Pesquisar" at bounding box center [743, 451] width 75 height 29
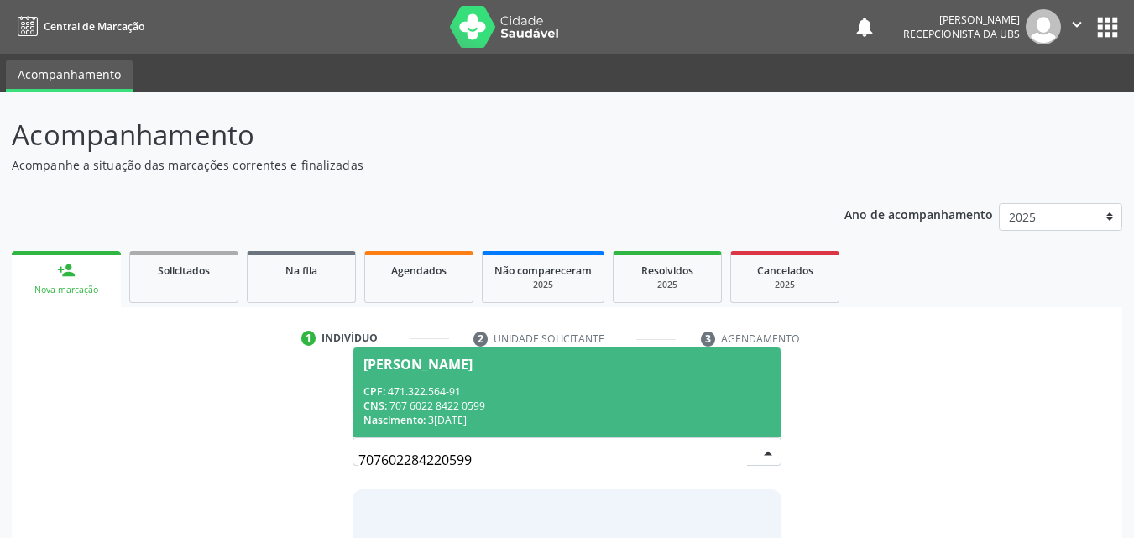
click at [573, 393] on div "CPF: 471.322.564-91" at bounding box center [567, 391] width 408 height 14
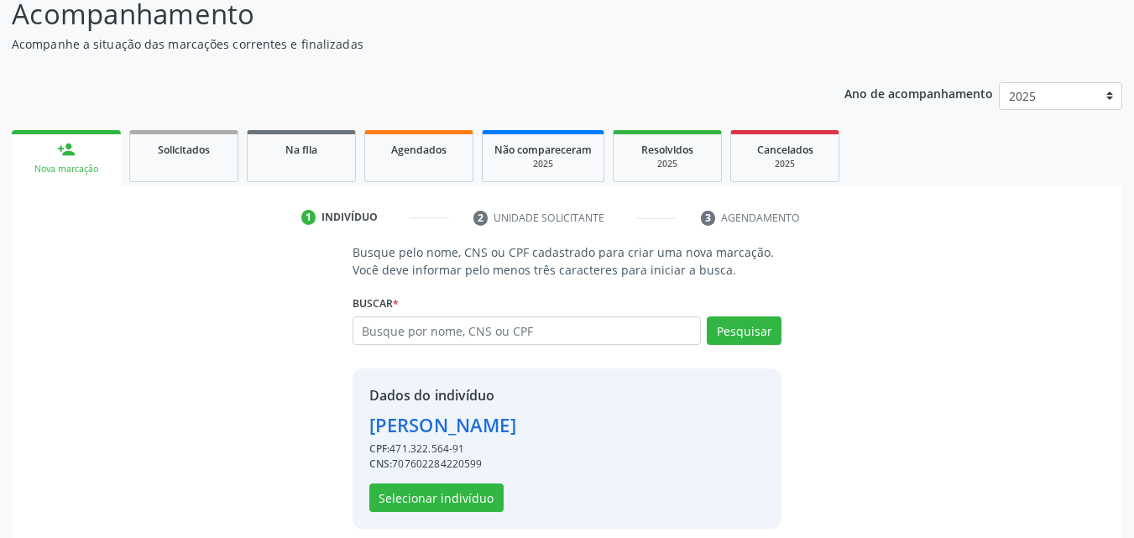
scroll to position [135, 0]
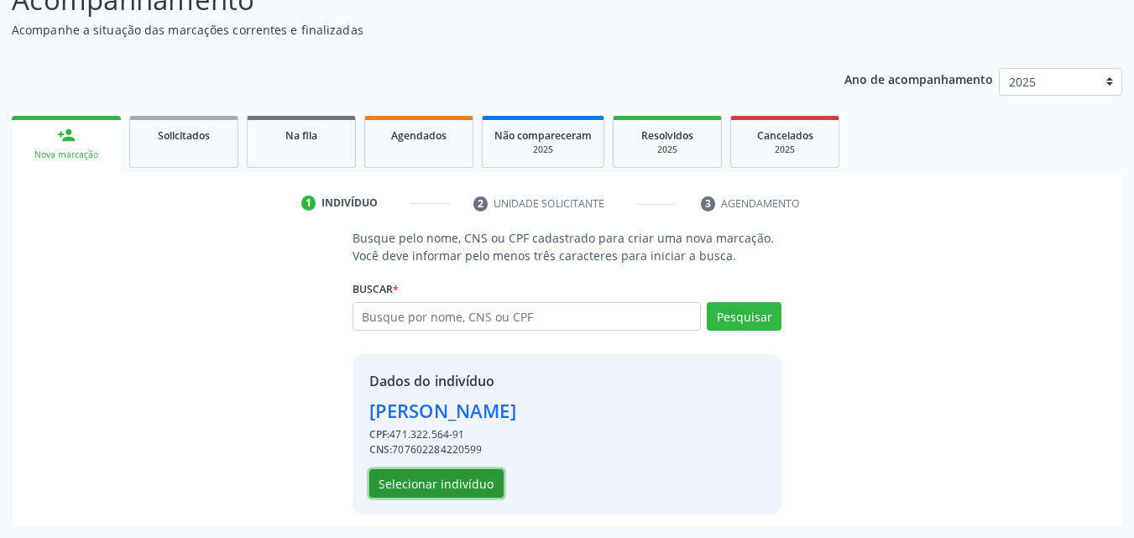
click at [425, 478] on button "Selecionar indivíduo" at bounding box center [436, 483] width 134 height 29
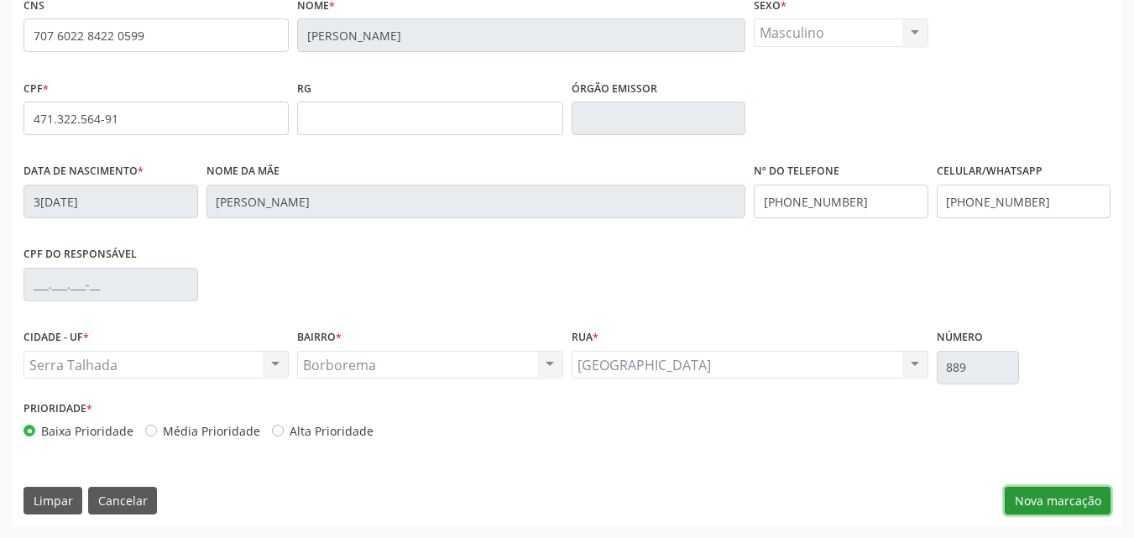
click at [1080, 499] on button "Nova marcação" at bounding box center [1057, 501] width 106 height 29
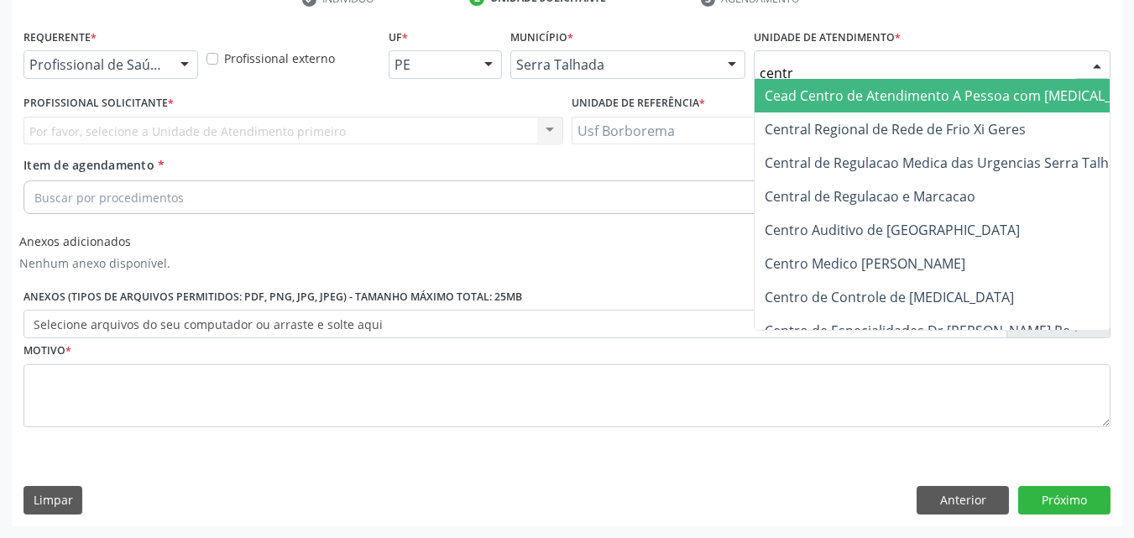
type input "centro"
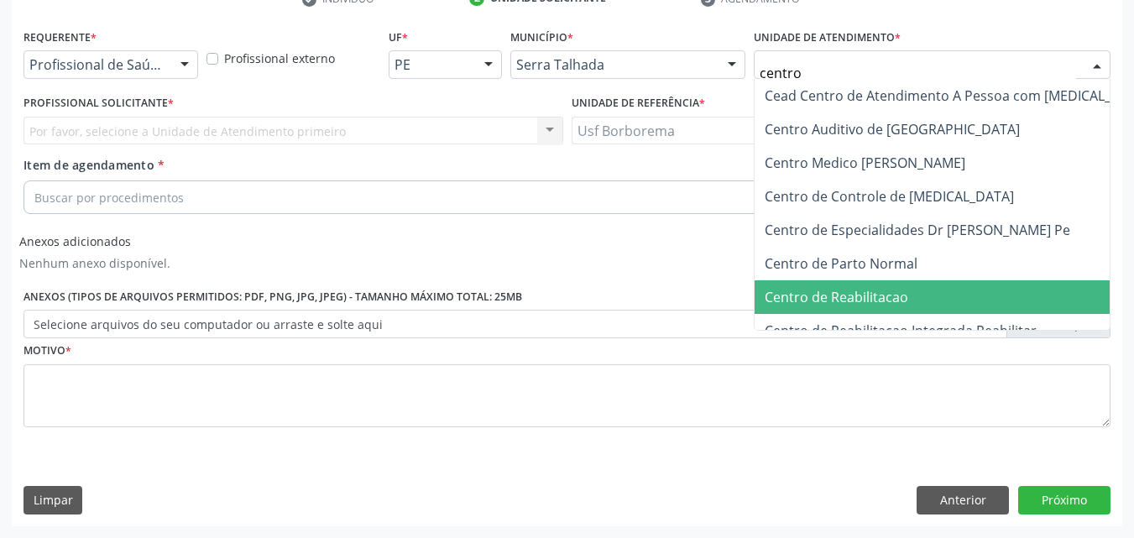
click at [785, 309] on span "Centro de Reabilitacao" at bounding box center [956, 297] width 404 height 34
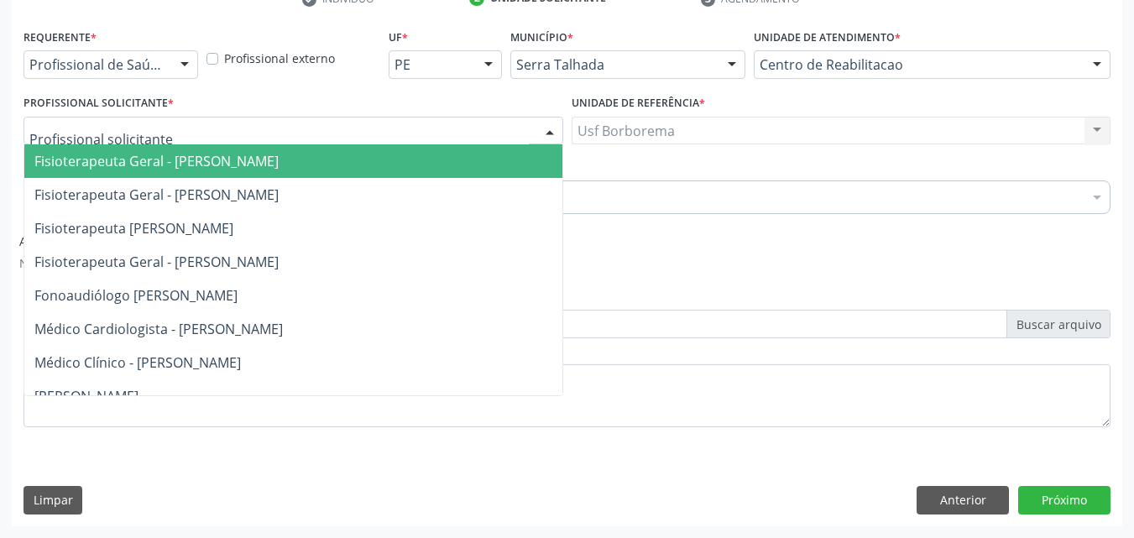
click at [155, 131] on div at bounding box center [292, 131] width 539 height 29
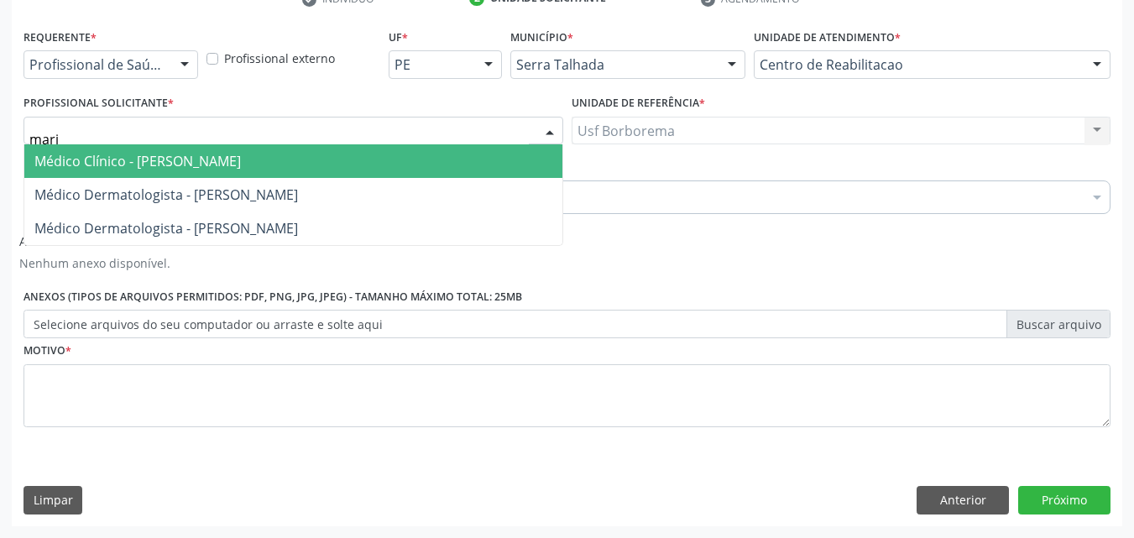
type input "maria"
click at [159, 154] on span "Médico Clínico - Maria do Carmo Silva" at bounding box center [137, 161] width 206 height 18
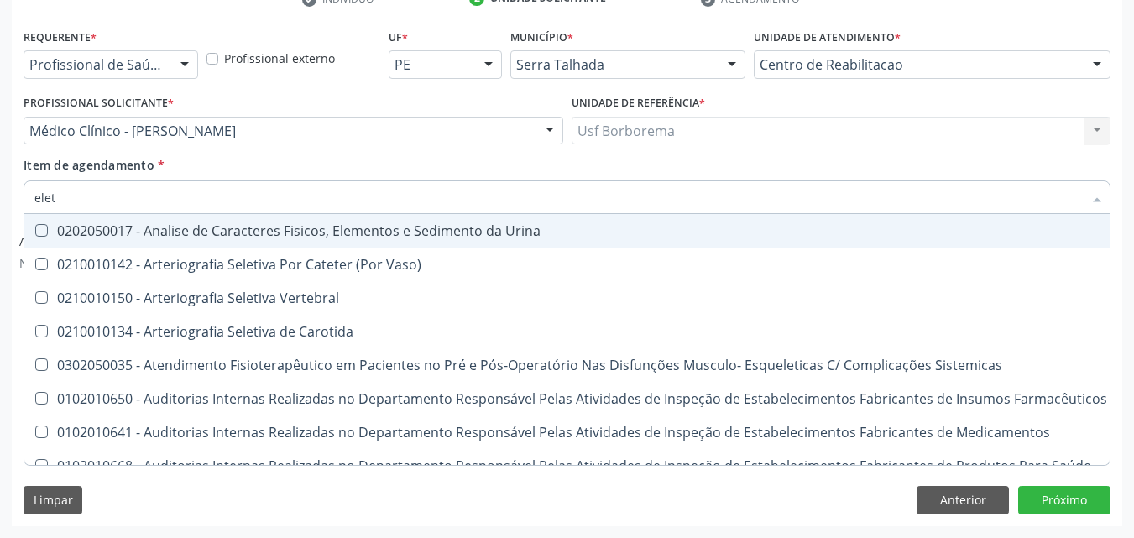
type input "eletr"
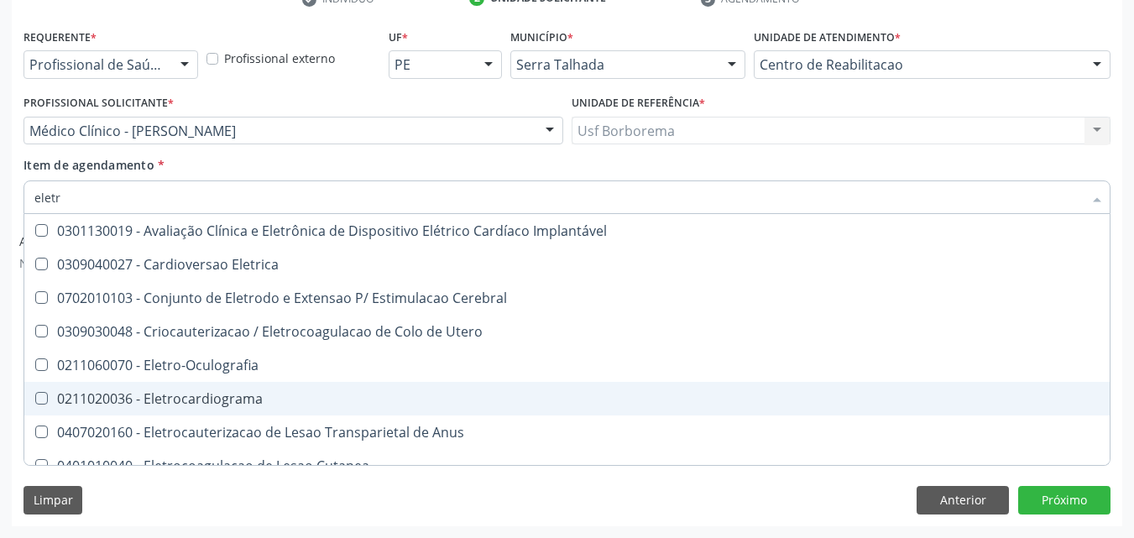
click at [157, 392] on div "0211020036 - Eletrocardiograma" at bounding box center [634, 398] width 1201 height 13
checkbox Eletrocardiograma "true"
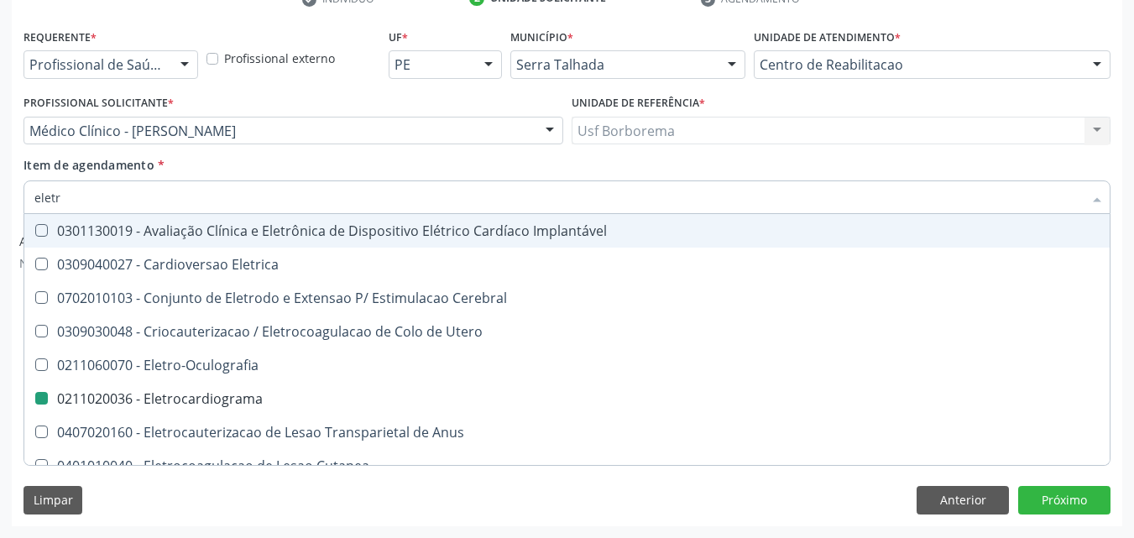
click at [183, 167] on div "Item de agendamento * eletr Desfazer seleção 0301130019 - Avaliação Clínica e E…" at bounding box center [566, 182] width 1087 height 53
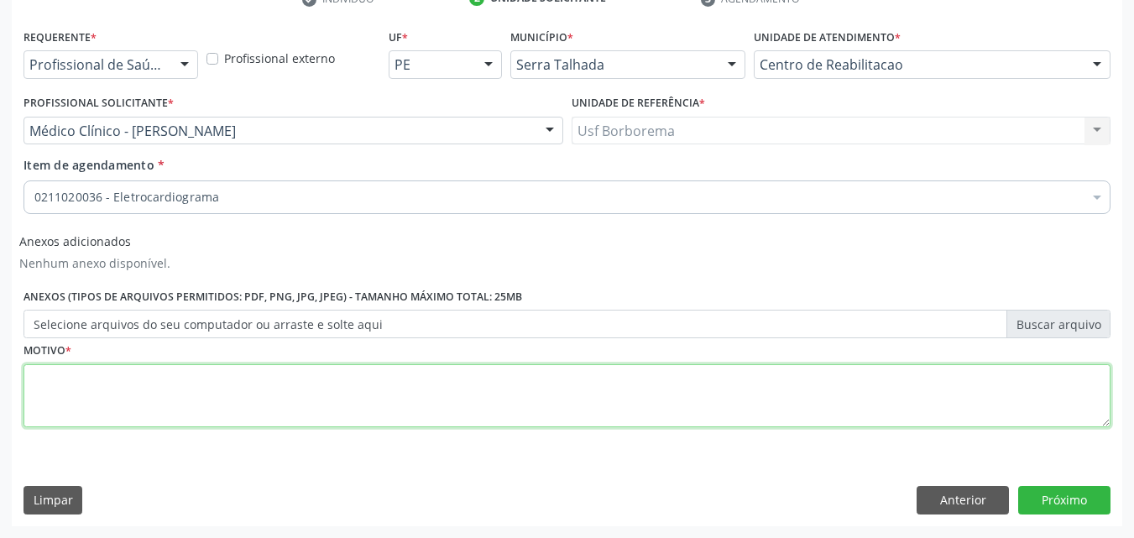
click at [162, 396] on textarea at bounding box center [566, 396] width 1087 height 64
type textarea "rotina"
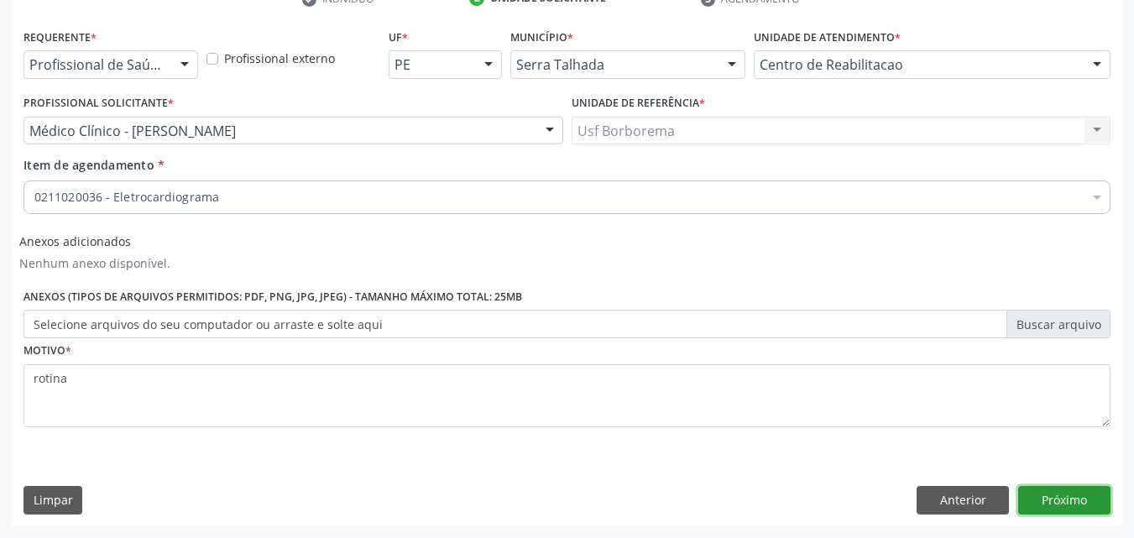
click at [1048, 494] on button "Próximo" at bounding box center [1064, 500] width 92 height 29
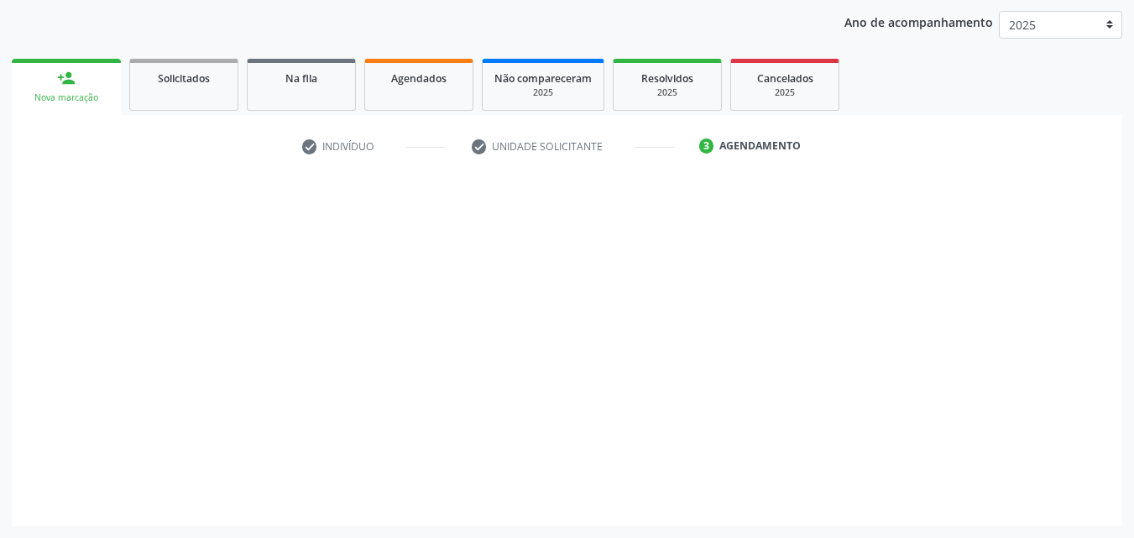
scroll to position [192, 0]
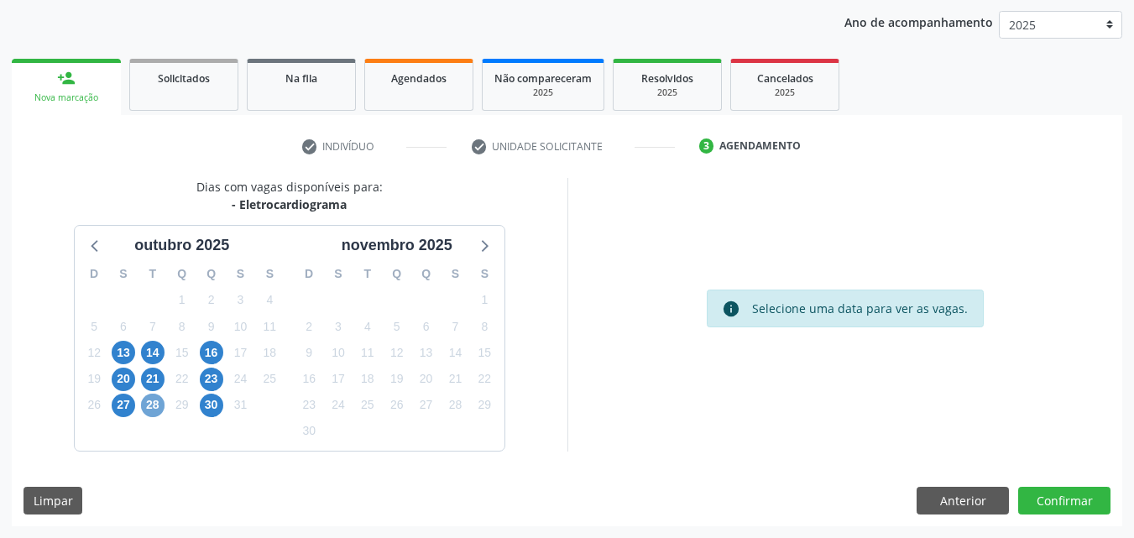
click at [149, 404] on span "28" at bounding box center [152, 405] width 23 height 23
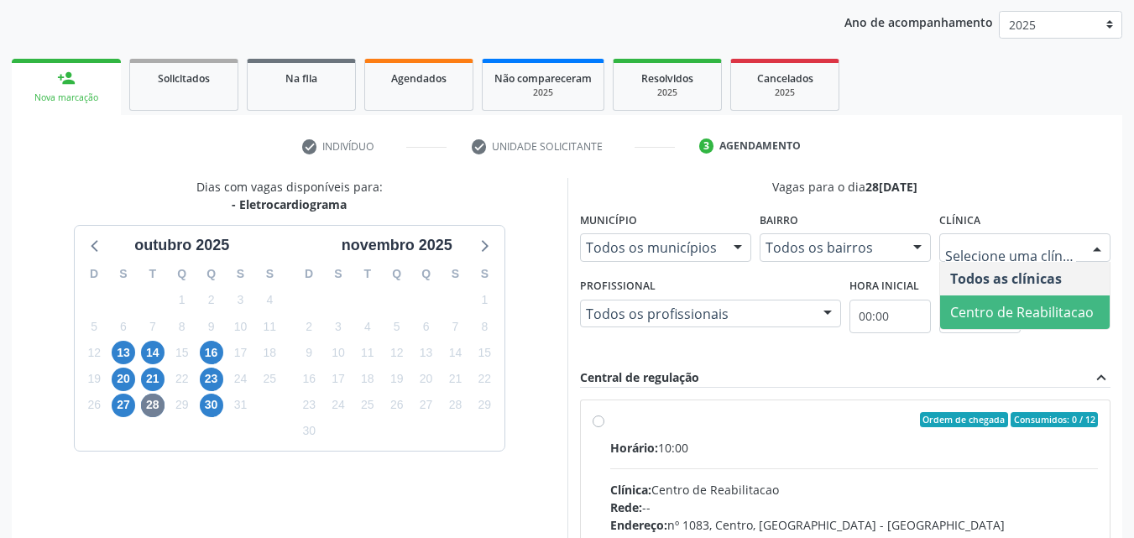
click at [974, 309] on span "Centro de Reabilitacao" at bounding box center [1021, 312] width 143 height 18
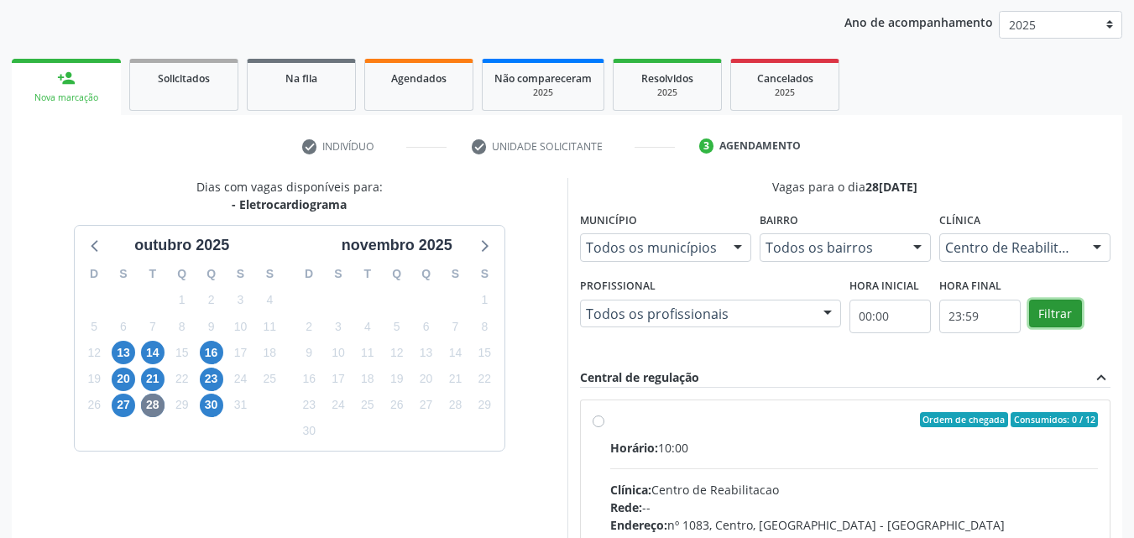
click at [1043, 302] on button "Filtrar" at bounding box center [1055, 314] width 53 height 29
click at [1040, 305] on button "Filtrar" at bounding box center [1055, 314] width 53 height 29
drag, startPoint x: 1040, startPoint y: 305, endPoint x: 716, endPoint y: 319, distance: 324.1
click at [1036, 305] on button "Filtrar" at bounding box center [1055, 314] width 53 height 29
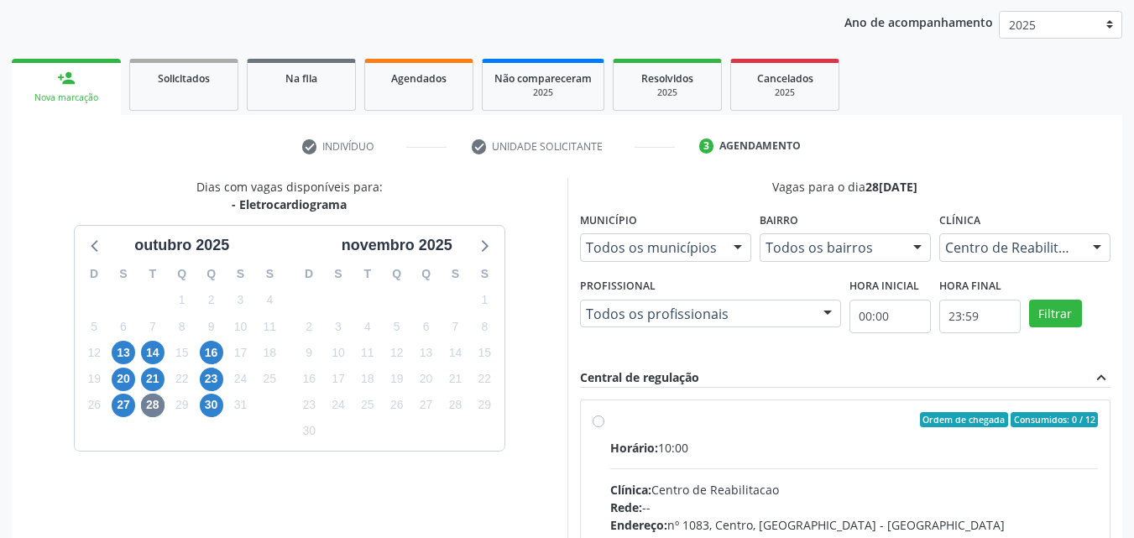
click at [610, 421] on label "Ordem de chegada Consumidos: 0 / 12 Horário: 10:00 Clínica: Centro de Reabilita…" at bounding box center [854, 541] width 488 height 258
click at [601, 421] on input "Ordem de chegada Consumidos: 0 / 12 Horário: 10:00 Clínica: Centro de Reabilita…" at bounding box center [598, 419] width 12 height 15
radio input "true"
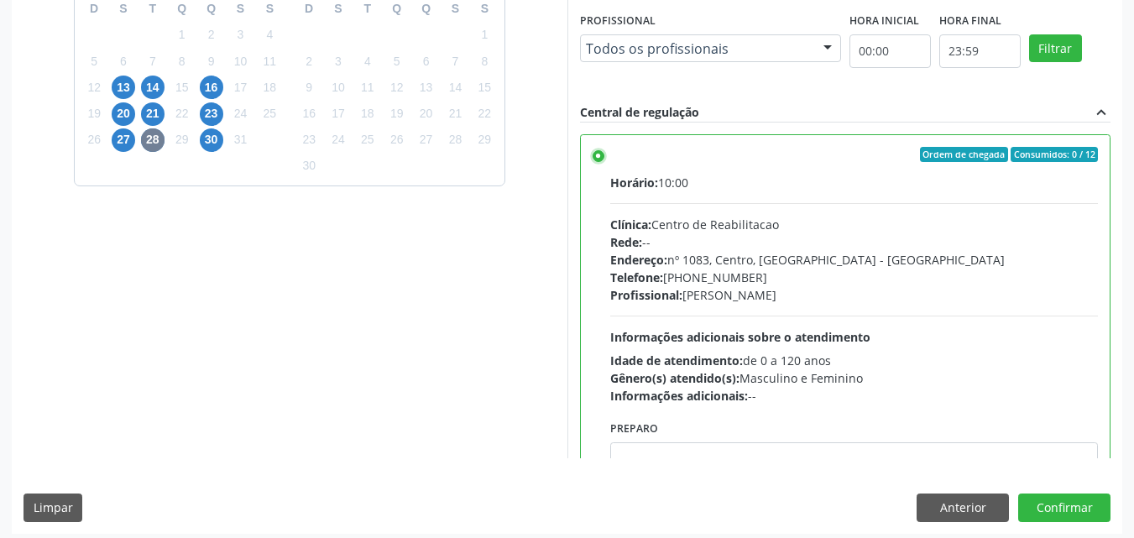
scroll to position [465, 0]
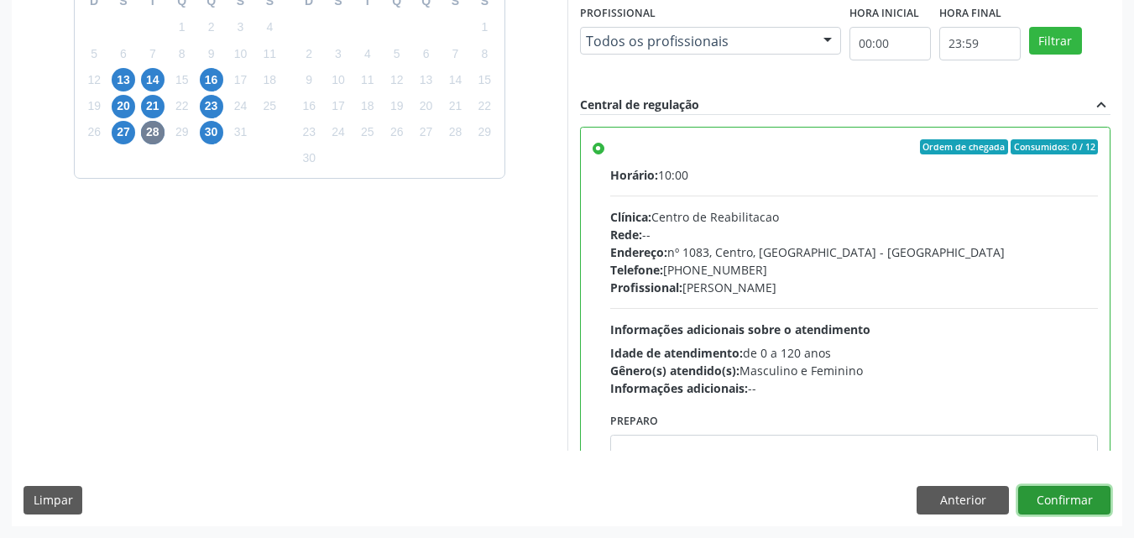
click at [1088, 507] on button "Confirmar" at bounding box center [1064, 500] width 92 height 29
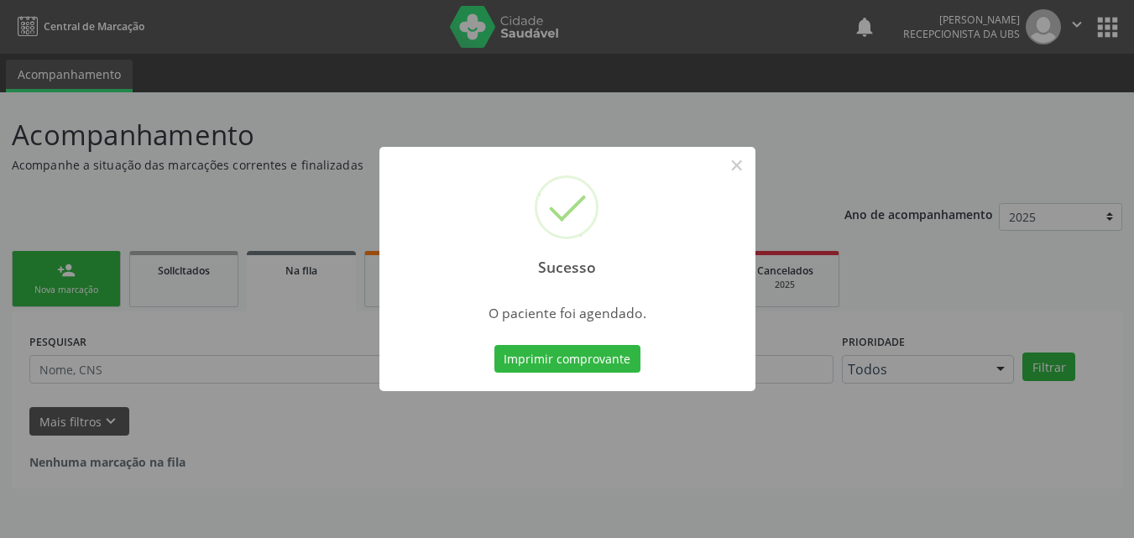
scroll to position [0, 0]
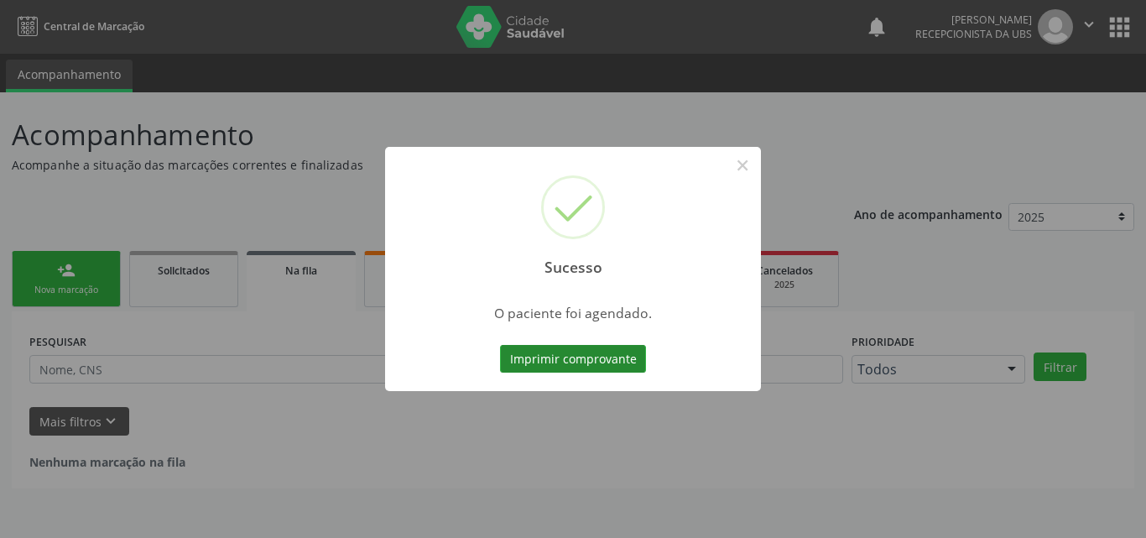
click at [570, 357] on button "Imprimir comprovante" at bounding box center [573, 359] width 146 height 29
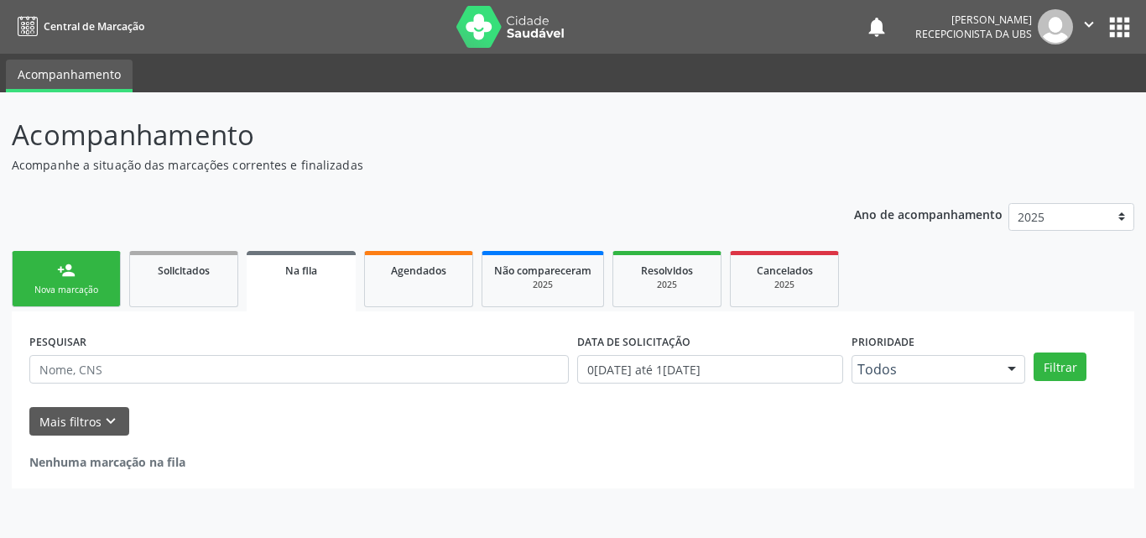
click at [51, 294] on div "Nova marcação" at bounding box center [66, 290] width 84 height 13
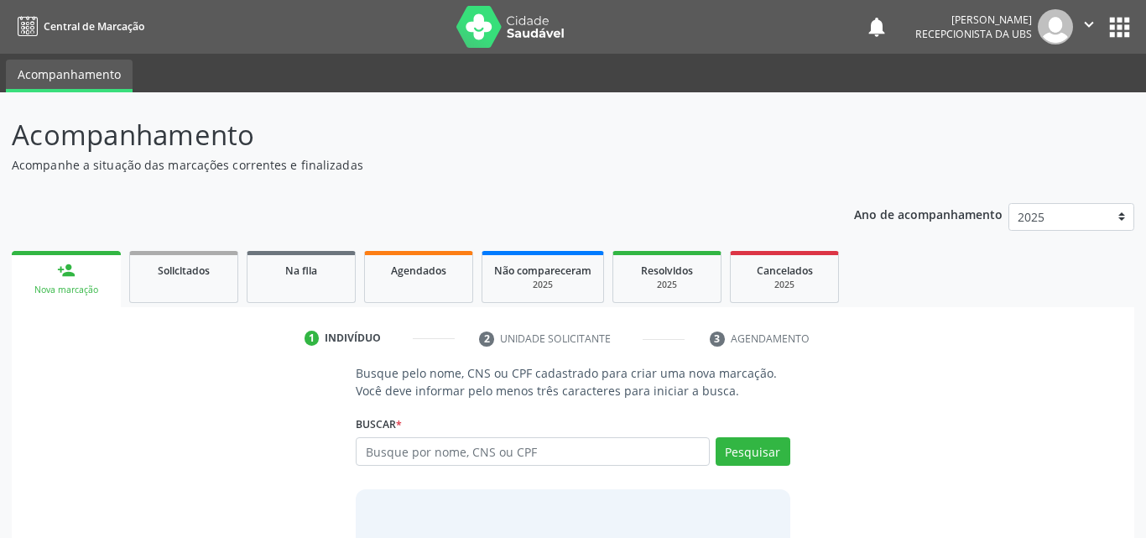
click at [55, 293] on div "Nova marcação" at bounding box center [66, 290] width 86 height 13
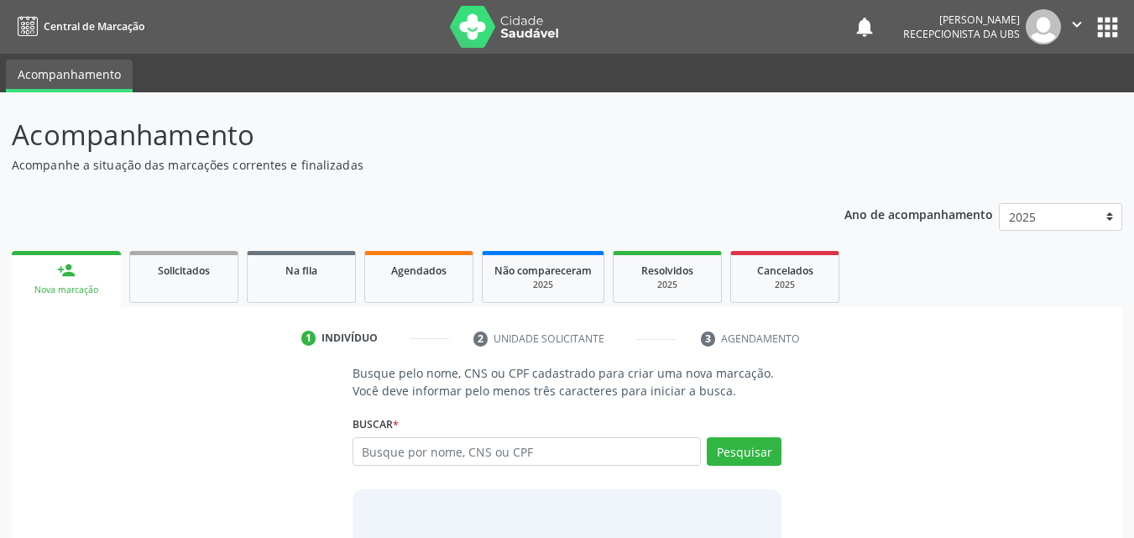
click at [55, 291] on div "Nova marcação" at bounding box center [66, 290] width 86 height 13
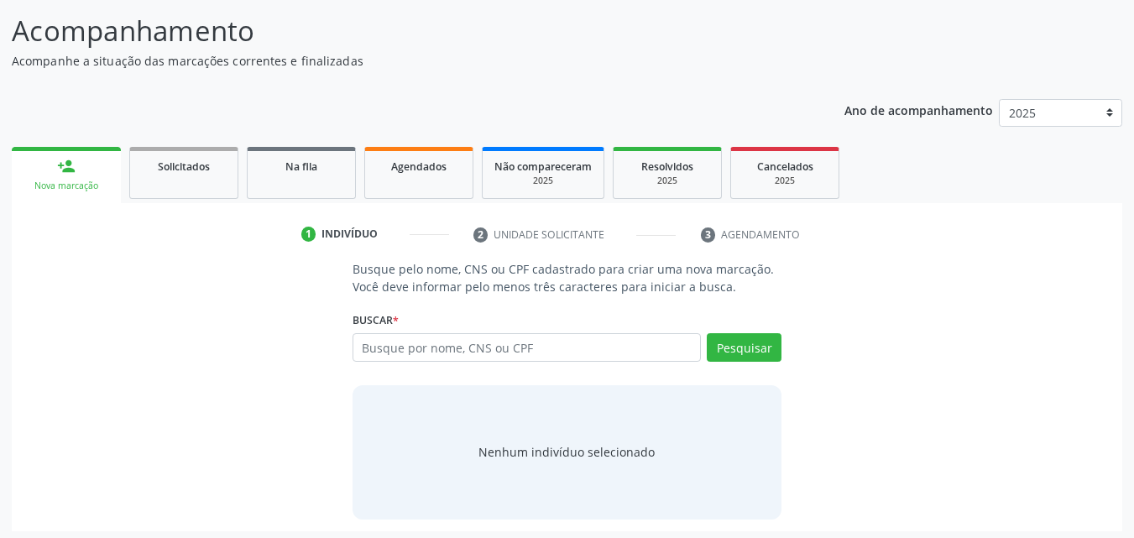
scroll to position [109, 0]
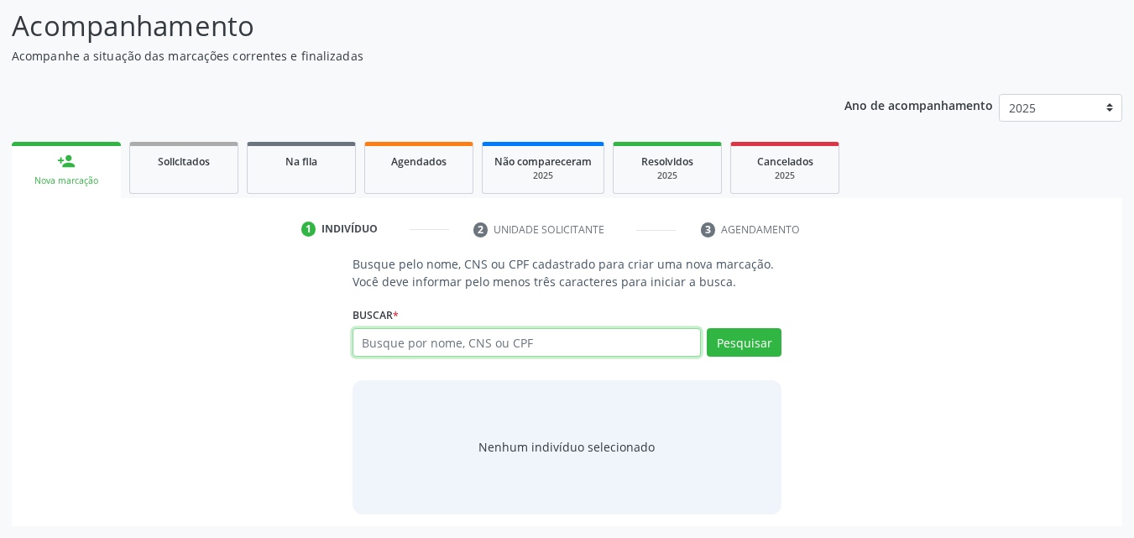
click at [425, 345] on input "text" at bounding box center [526, 342] width 349 height 29
click at [457, 347] on input "text" at bounding box center [526, 342] width 349 height 29
type input "024030153"
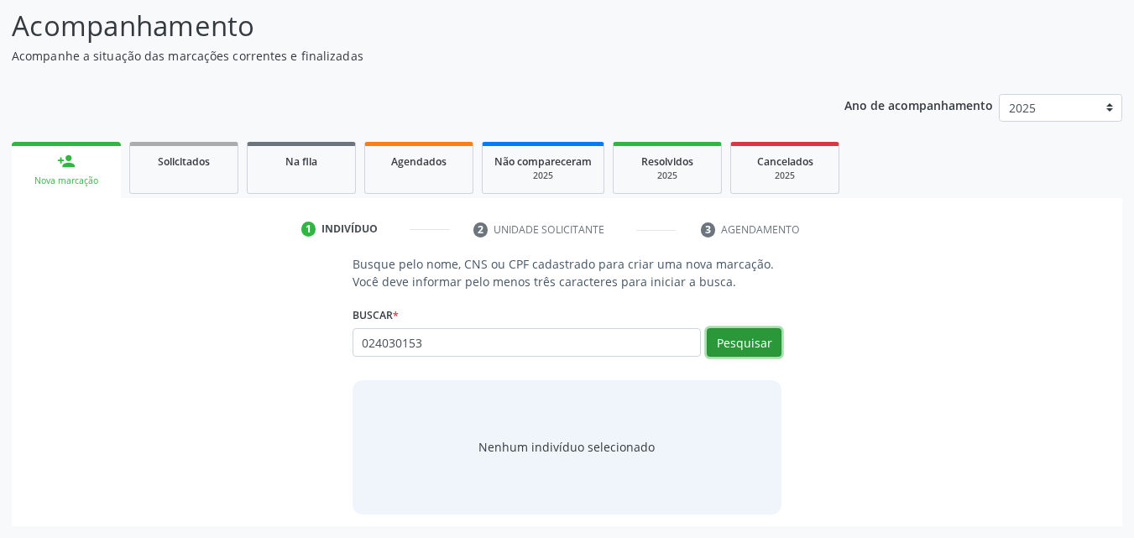
click at [745, 352] on button "Pesquisar" at bounding box center [743, 342] width 75 height 29
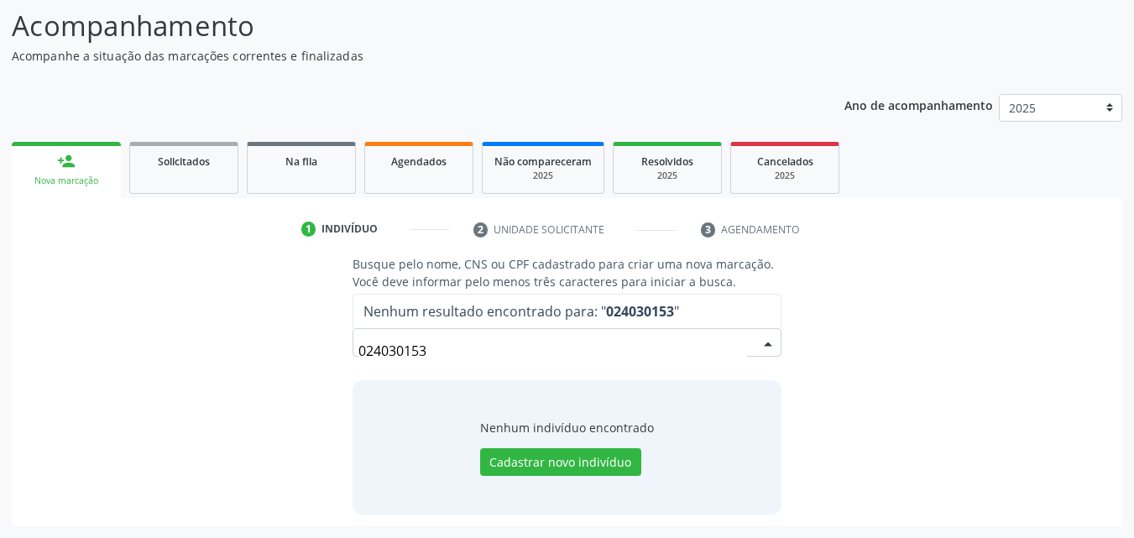
click at [675, 349] on input "024030153" at bounding box center [552, 351] width 389 height 34
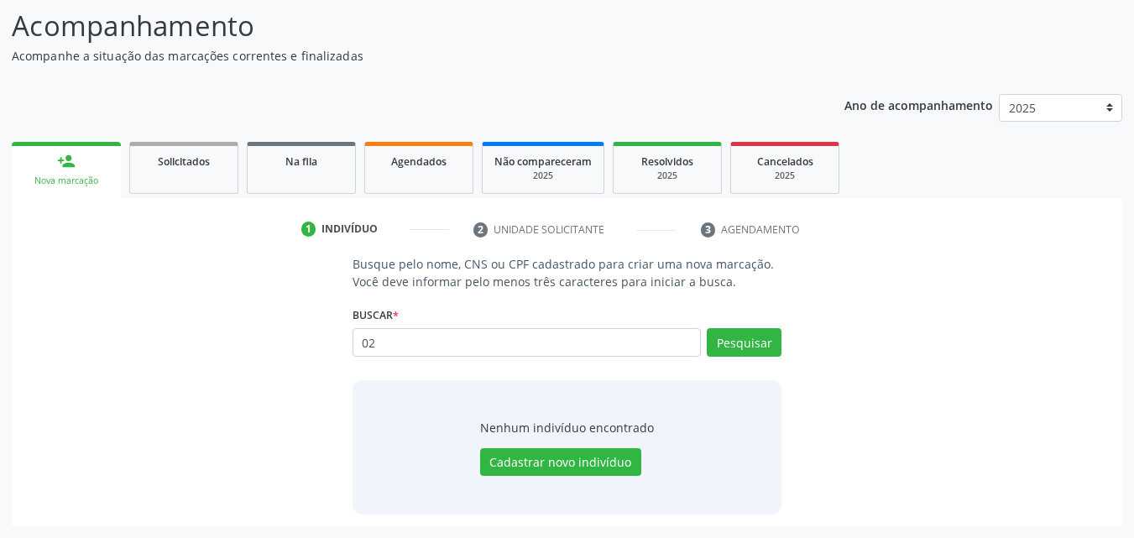
type input "0"
type input "702807147475562"
click at [750, 344] on button "Pesquisar" at bounding box center [743, 342] width 75 height 29
type input "702807147475562"
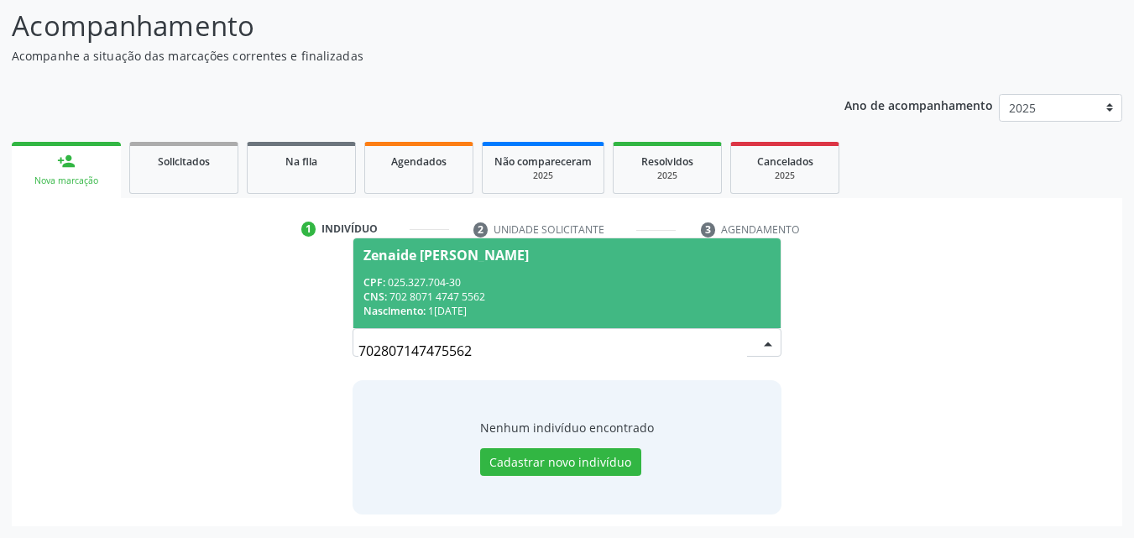
click at [585, 284] on div "CPF: 025.327.704-30" at bounding box center [567, 282] width 408 height 14
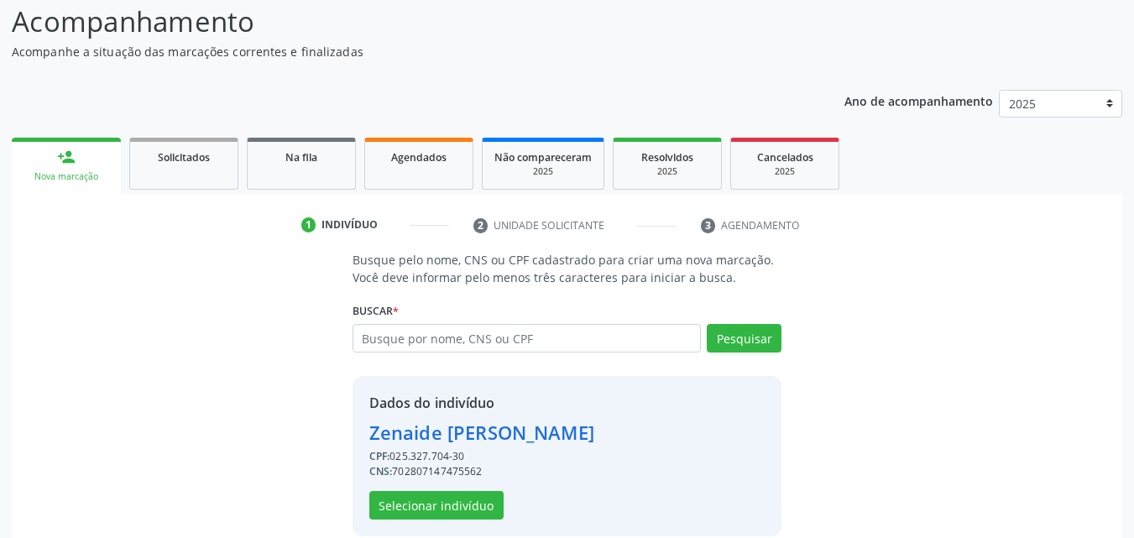
scroll to position [135, 0]
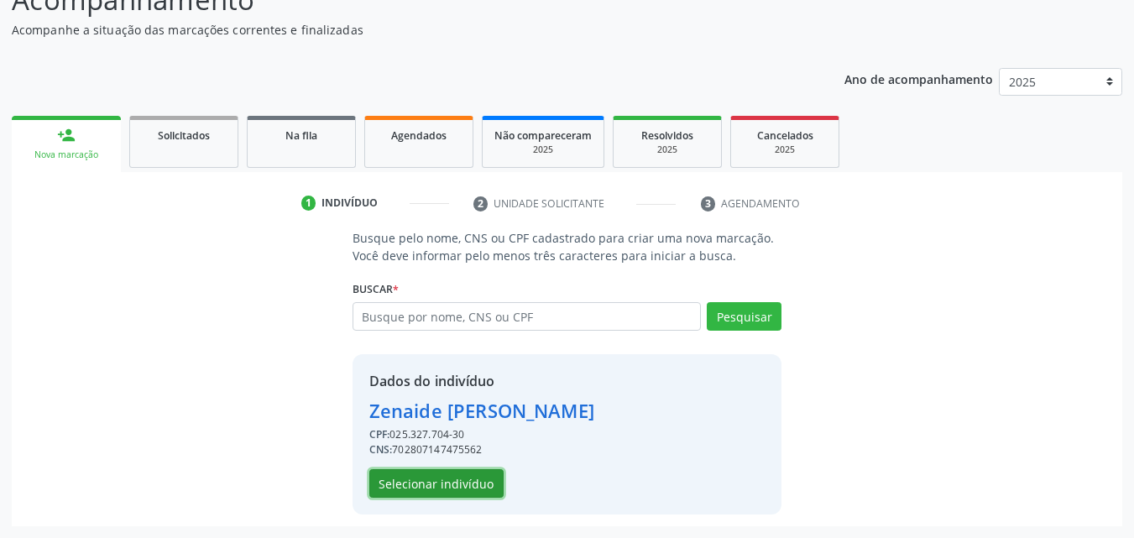
click at [480, 479] on button "Selecionar indivíduo" at bounding box center [436, 483] width 134 height 29
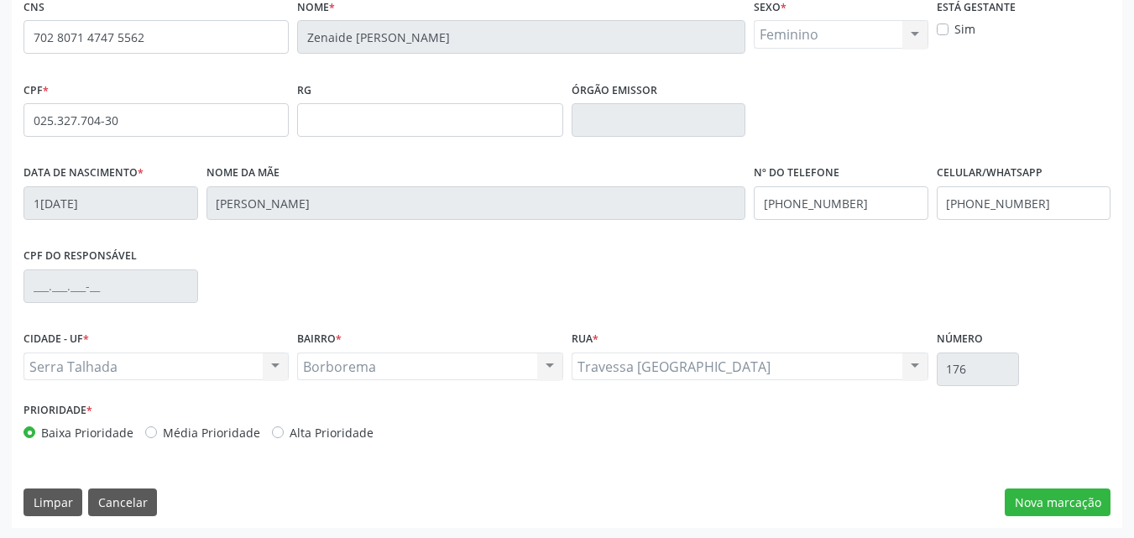
scroll to position [372, 0]
click at [1066, 498] on button "Nova marcação" at bounding box center [1057, 501] width 106 height 29
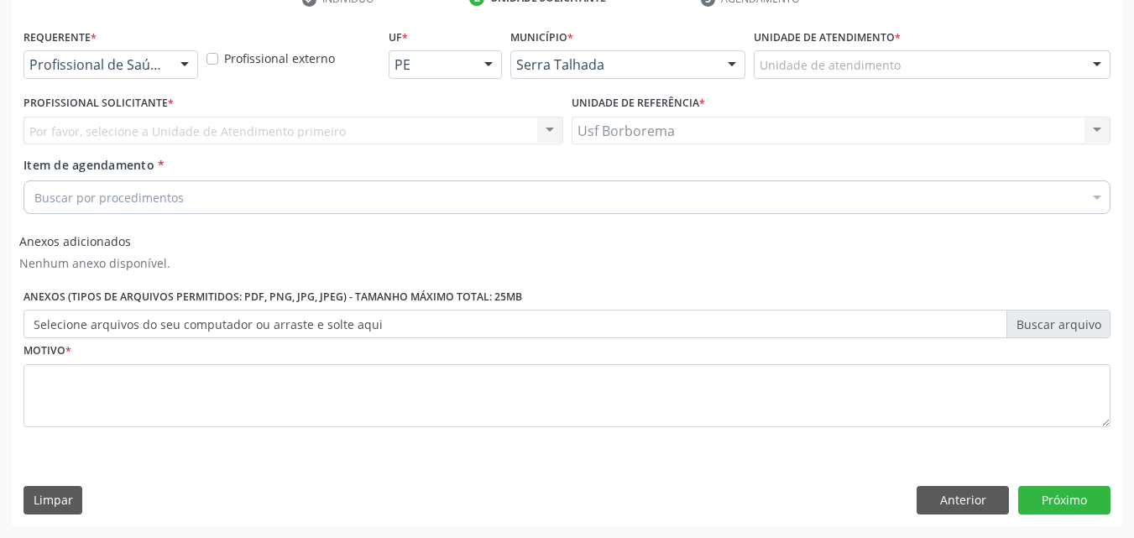
scroll to position [340, 0]
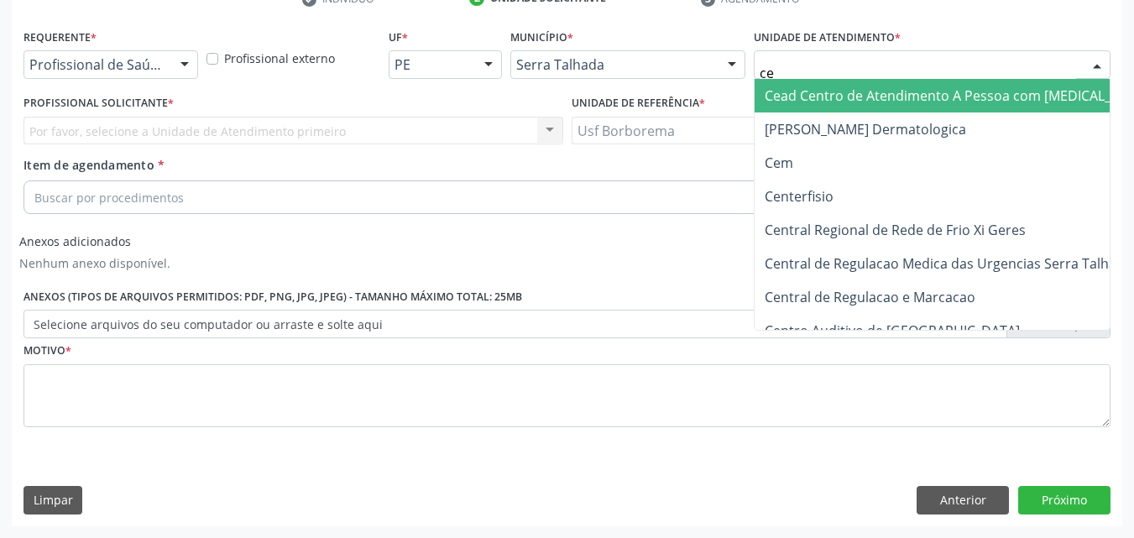
type input "cem"
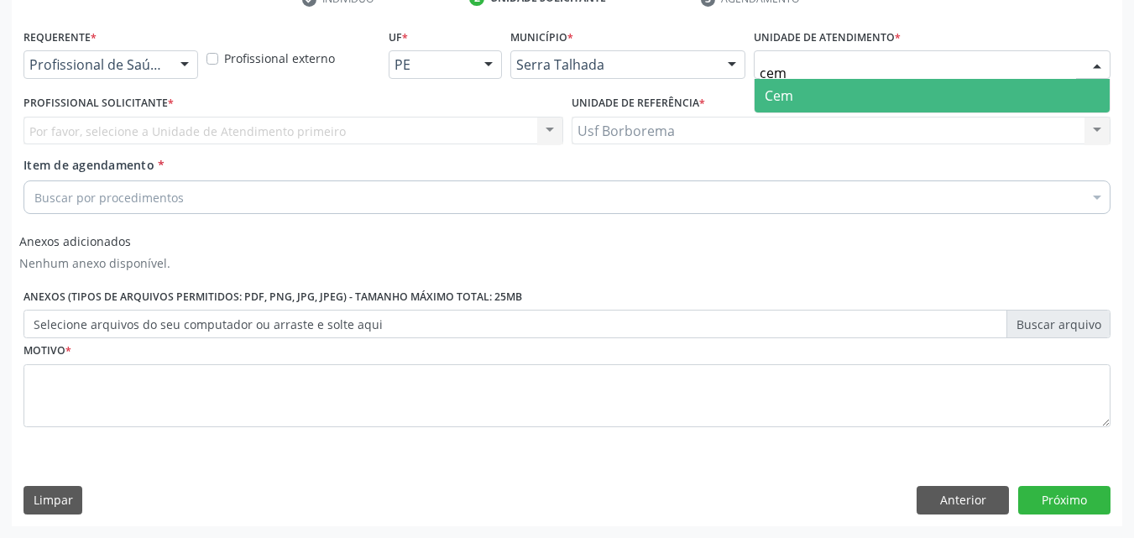
click at [853, 93] on span "Cem" at bounding box center [931, 96] width 355 height 34
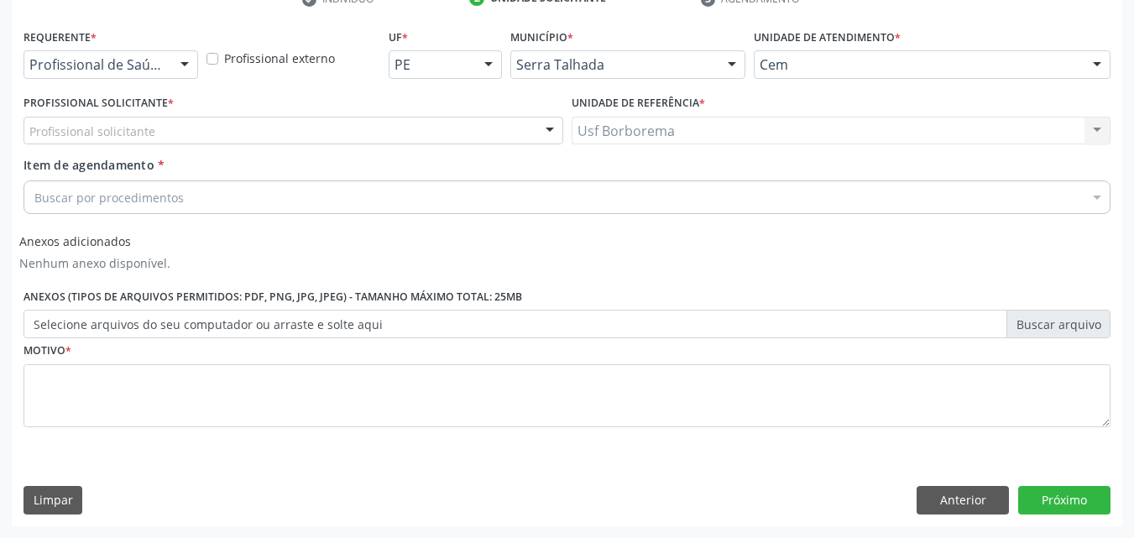
click at [149, 119] on div "Profissional solicitante" at bounding box center [292, 131] width 539 height 29
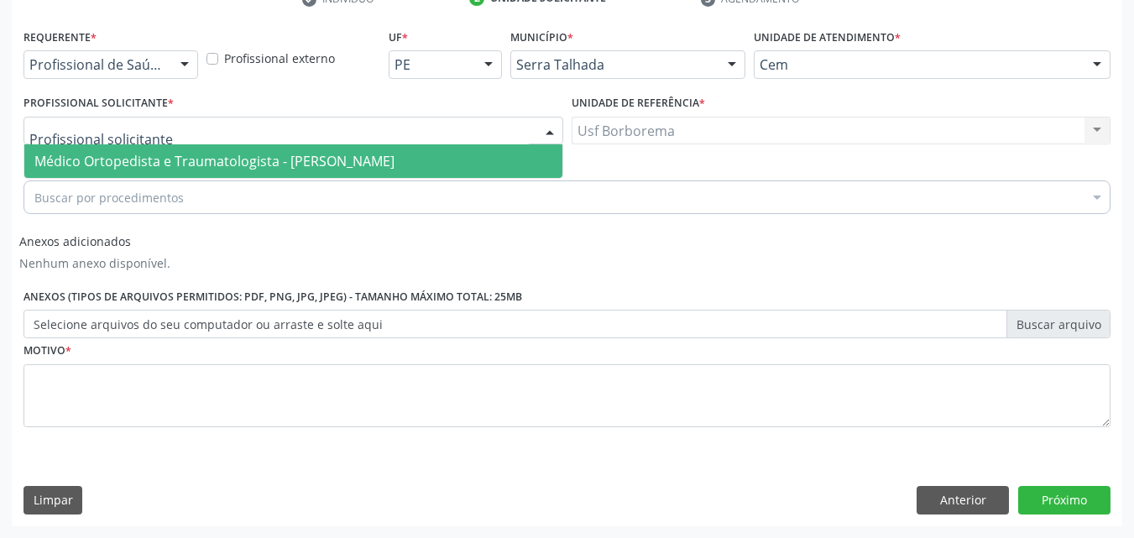
click at [170, 148] on span "Médico Ortopedista e Traumatologista - [PERSON_NAME]" at bounding box center [293, 161] width 538 height 34
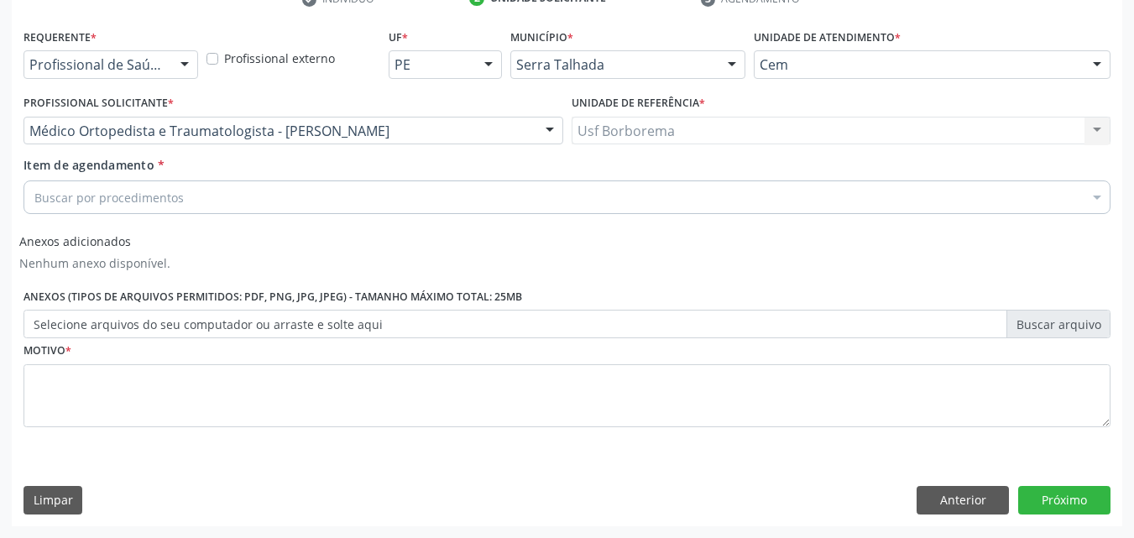
click at [188, 196] on div "Buscar por procedimentos" at bounding box center [566, 197] width 1087 height 34
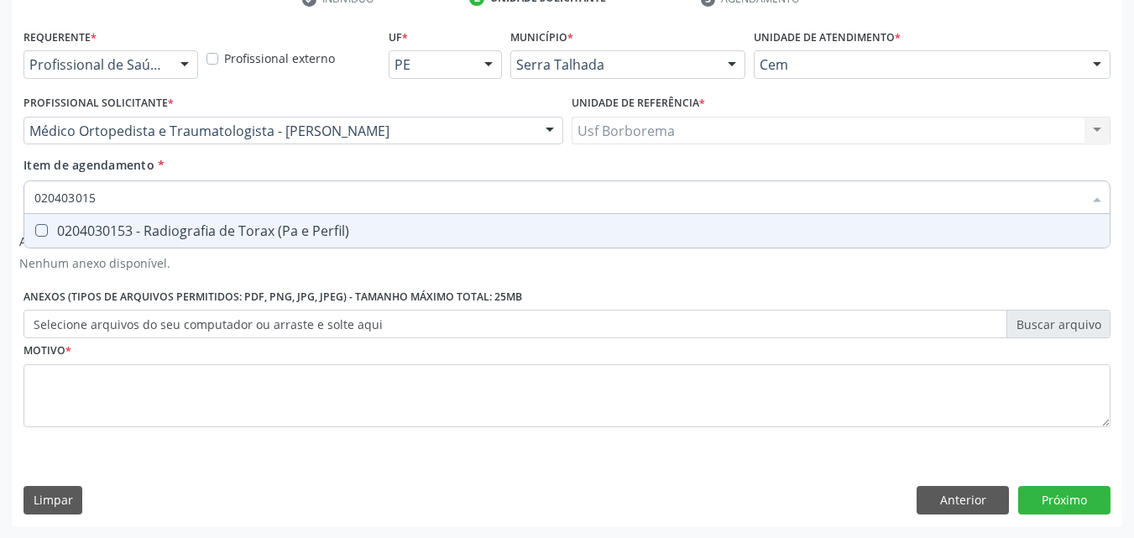
type input "0204030153"
click at [199, 232] on div "0204030153 - Radiografia de Torax (Pa e Perfil)" at bounding box center [566, 230] width 1065 height 13
checkbox Perfil\) "true"
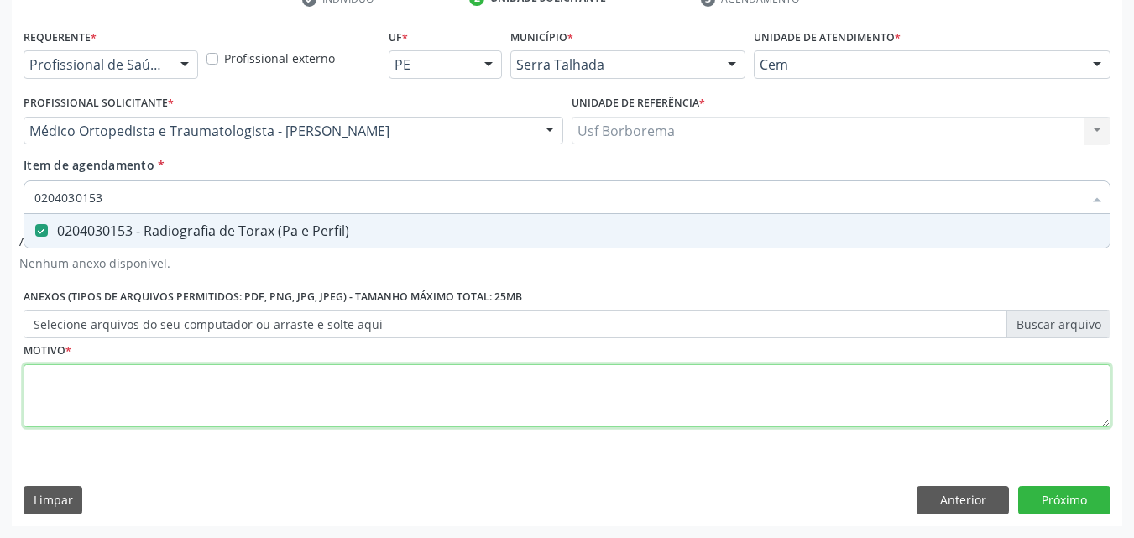
click at [168, 404] on div "Requerente * Profissional de Saúde Profissional de Saúde Paciente Nenhum result…" at bounding box center [566, 237] width 1087 height 426
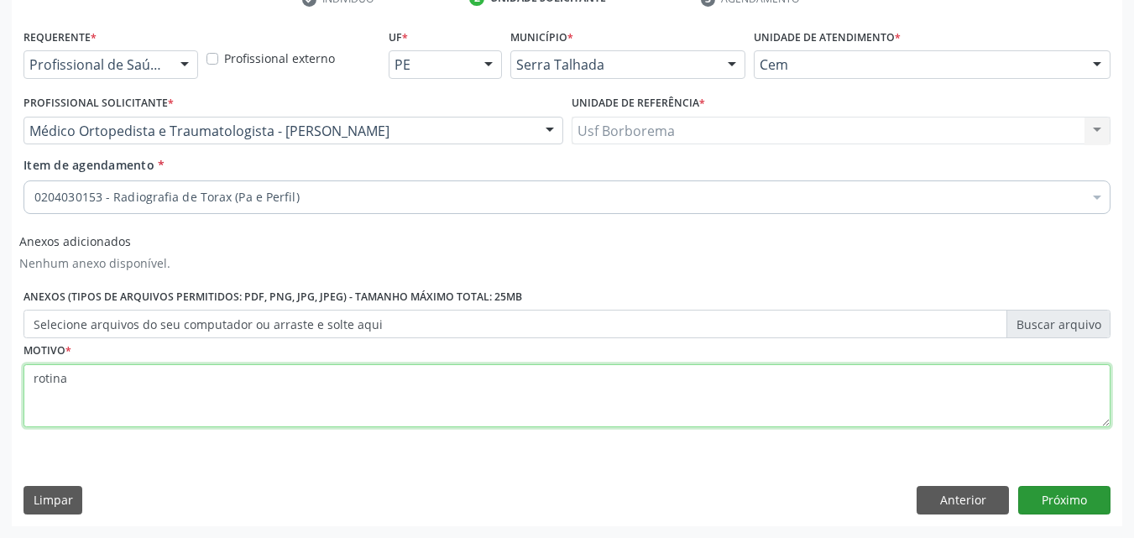
type textarea "rotina"
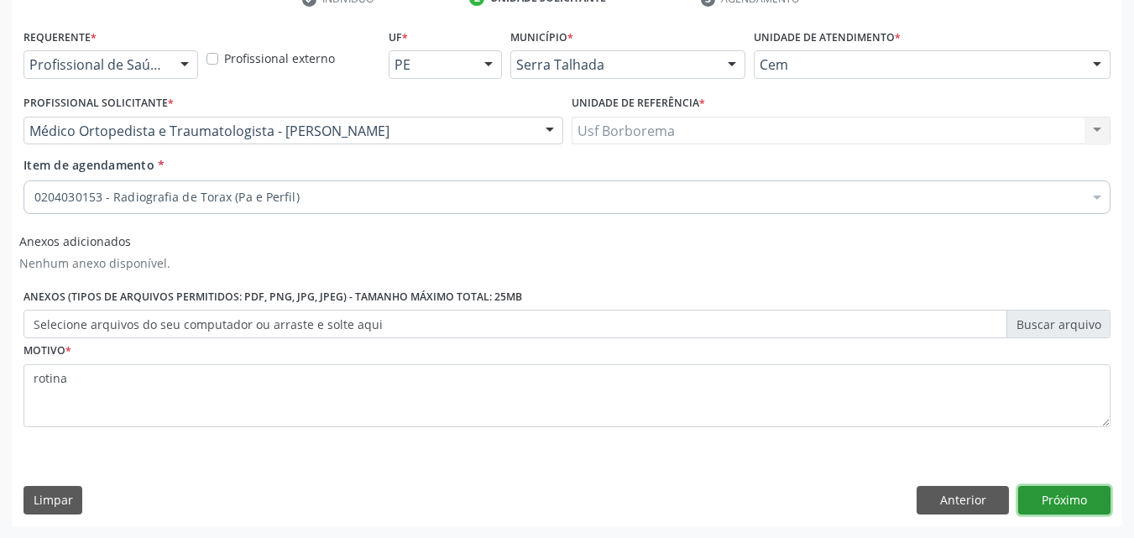
click at [1093, 494] on button "Próximo" at bounding box center [1064, 500] width 92 height 29
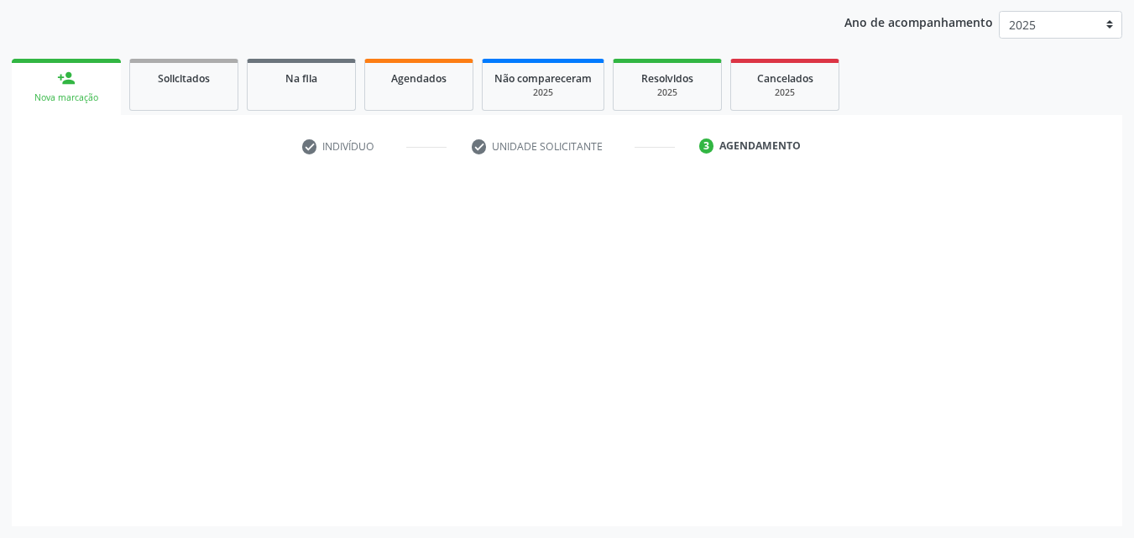
scroll to position [192, 0]
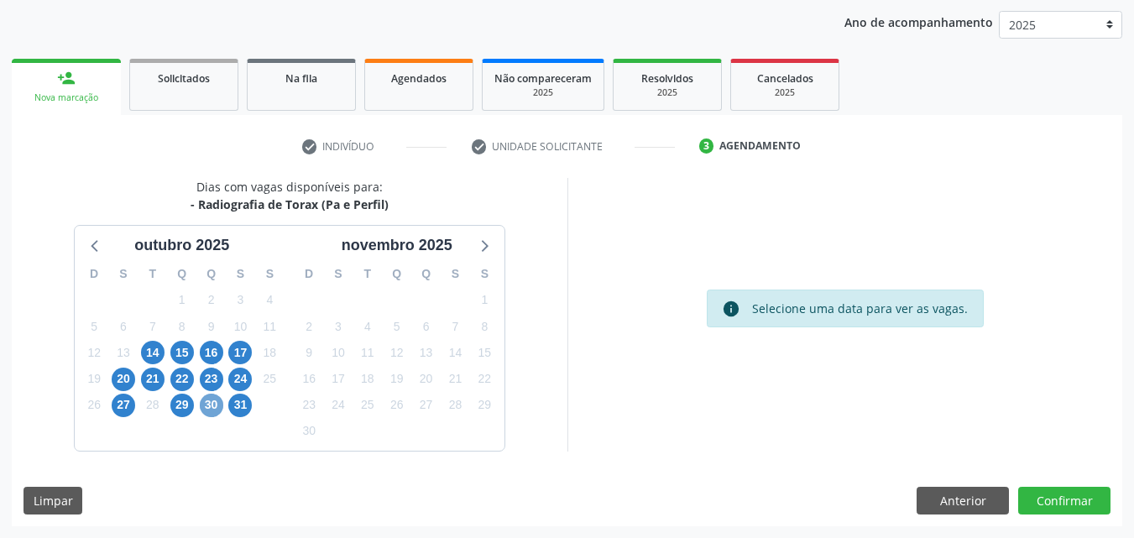
click at [210, 404] on span "30" at bounding box center [211, 405] width 23 height 23
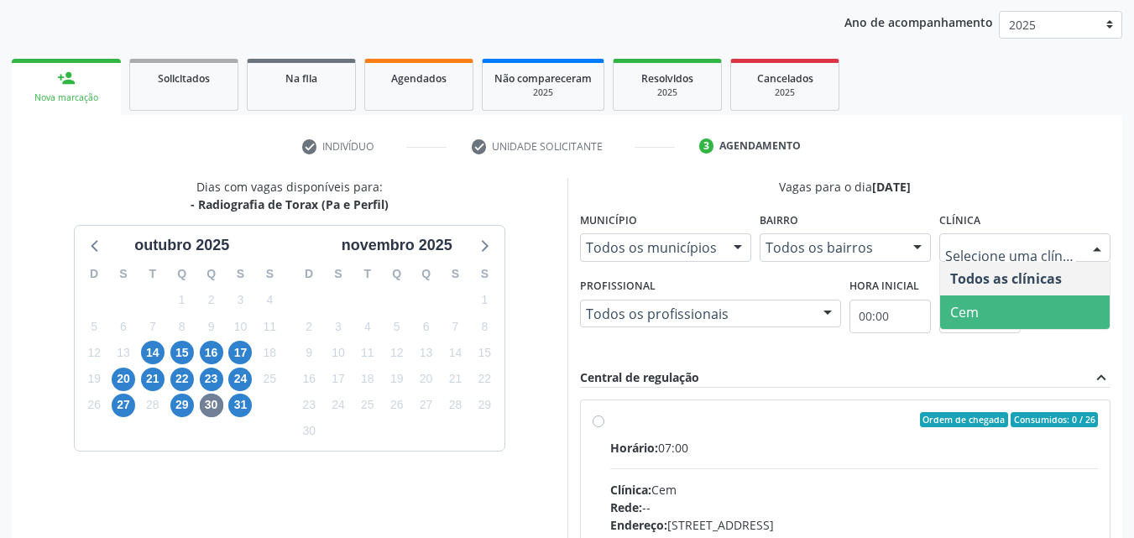
click at [1014, 305] on span "Cem" at bounding box center [1024, 312] width 169 height 34
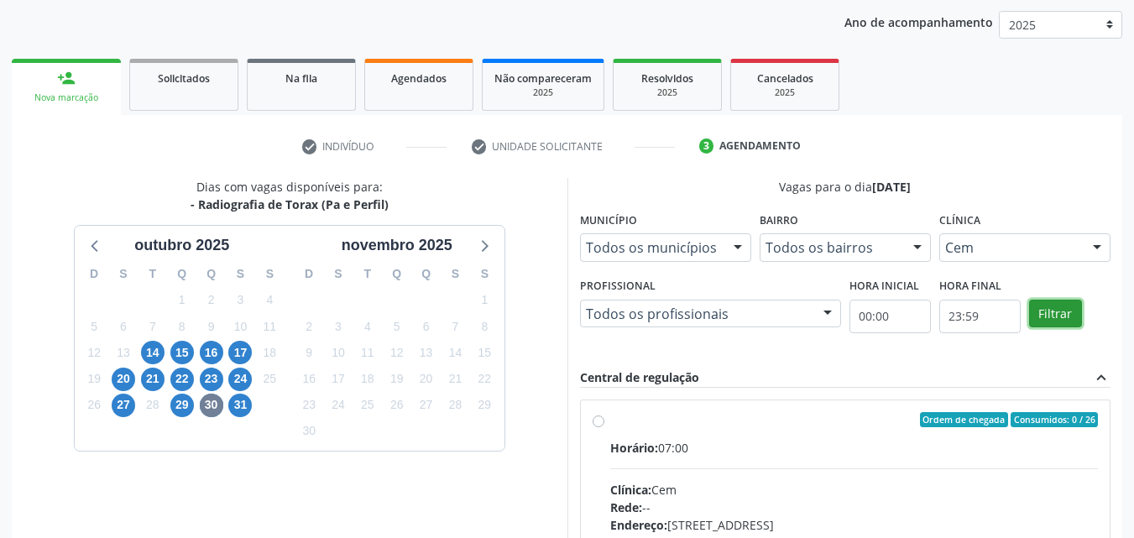
click at [1031, 306] on button "Filtrar" at bounding box center [1055, 314] width 53 height 29
click at [588, 417] on div "Ordem de chegada Consumidos: 0 / 26 Horário: 07:00 Clínica: Cem Rede: -- Endere…" at bounding box center [845, 540] width 529 height 281
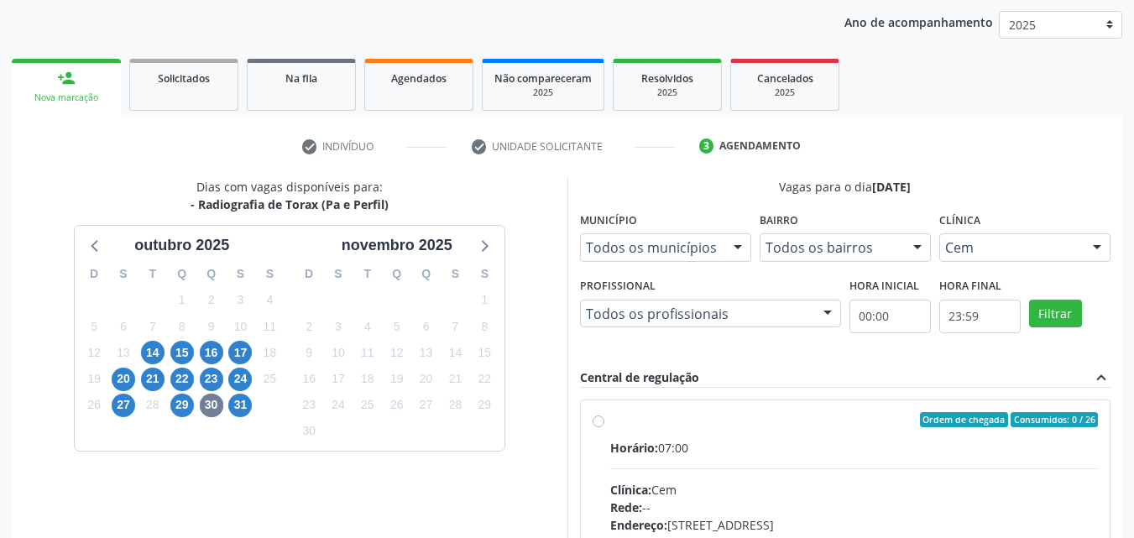
radio input "true"
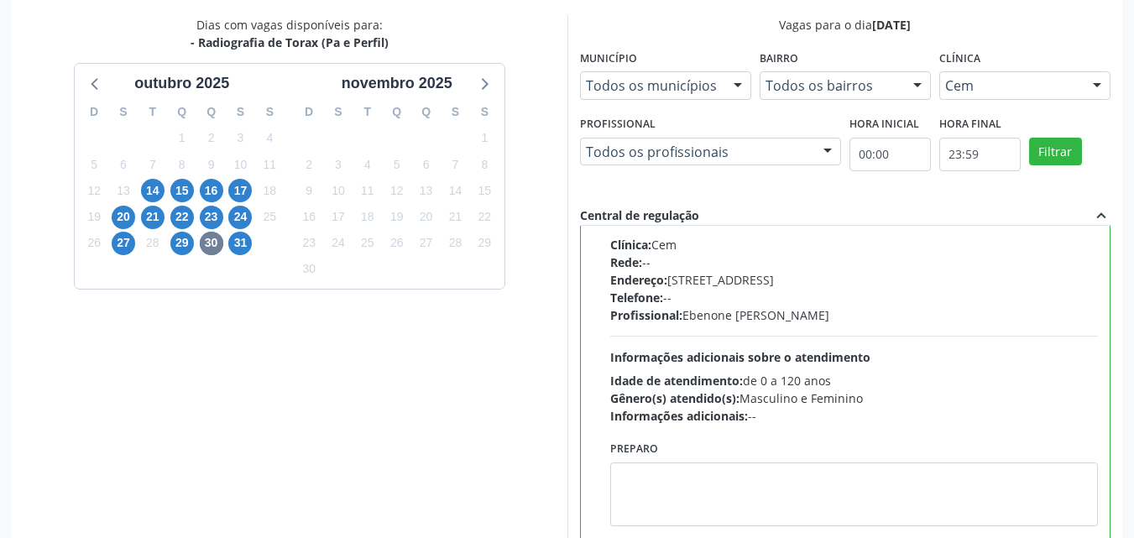
scroll to position [465, 0]
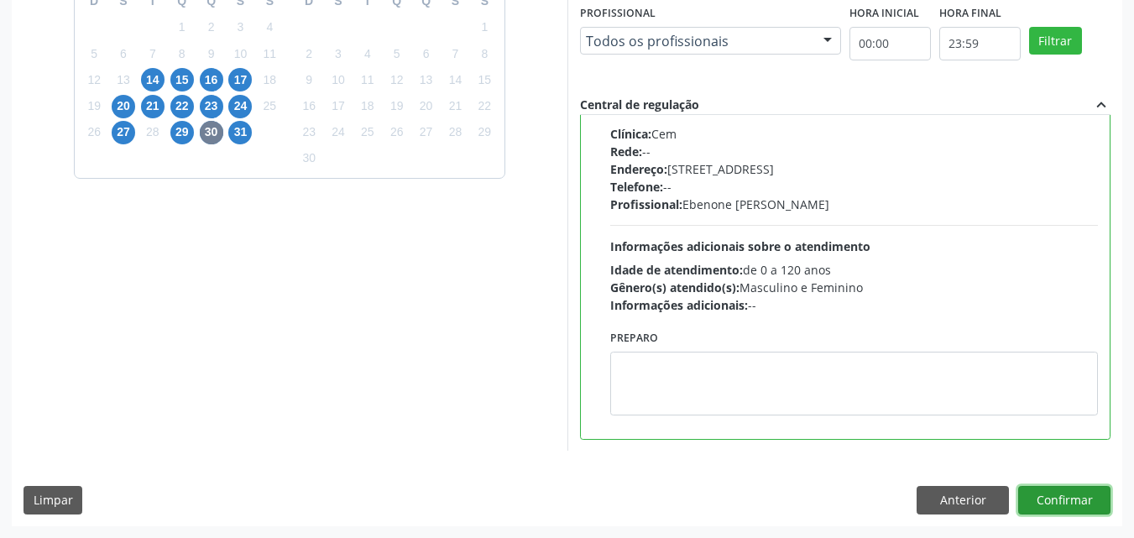
click at [1075, 501] on button "Confirmar" at bounding box center [1064, 500] width 92 height 29
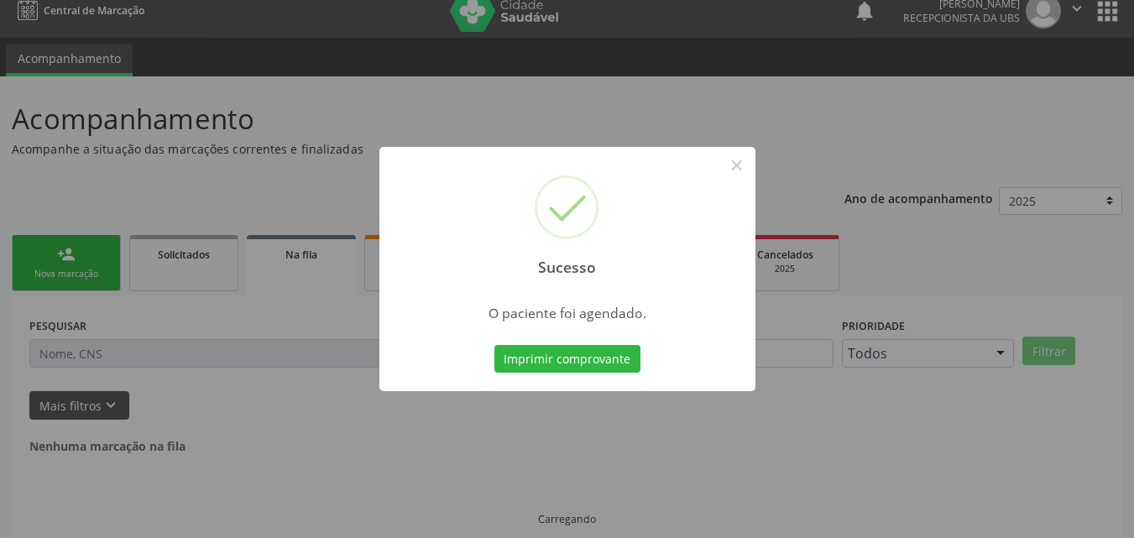
scroll to position [0, 0]
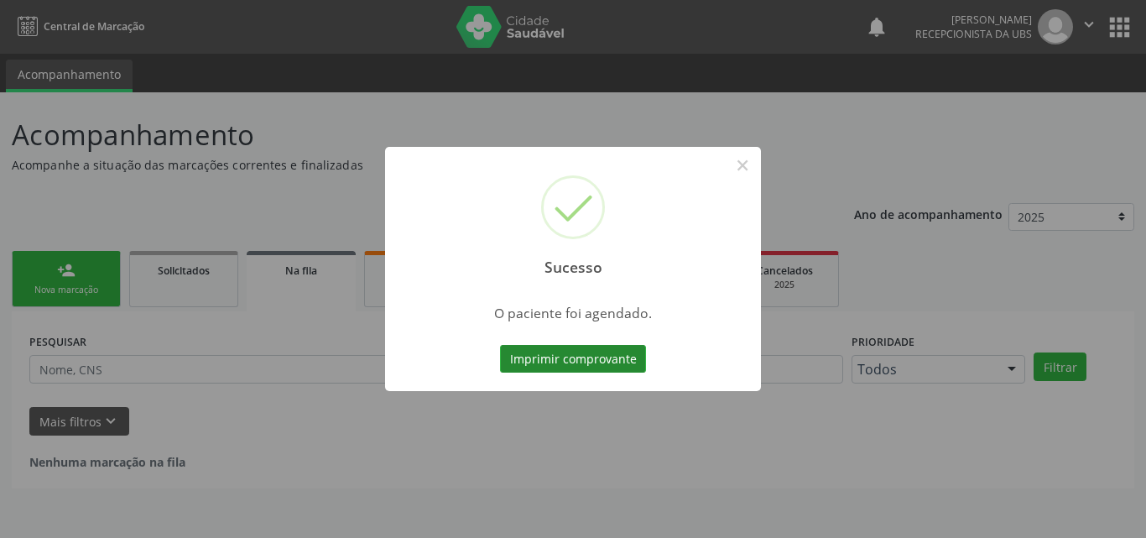
click at [566, 361] on button "Imprimir comprovante" at bounding box center [573, 359] width 146 height 29
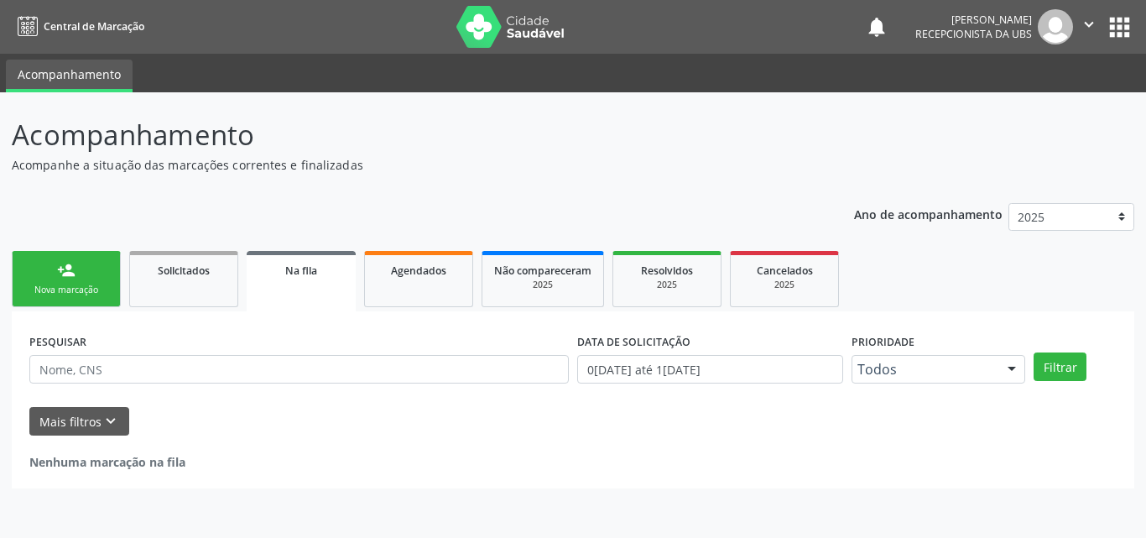
click at [58, 291] on div "Nova marcação" at bounding box center [66, 290] width 84 height 13
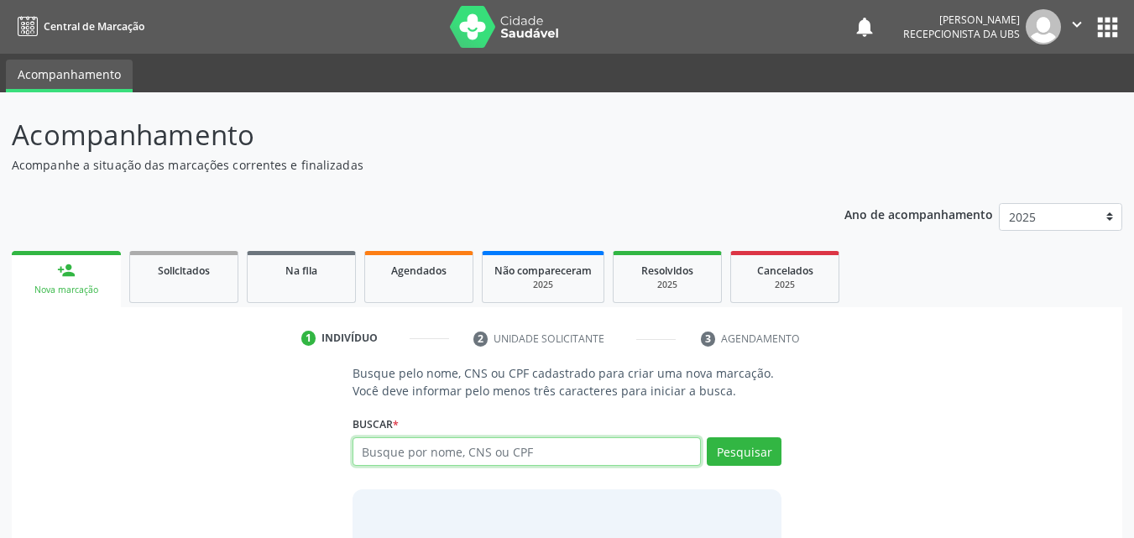
click at [471, 459] on input "text" at bounding box center [526, 451] width 349 height 29
type input "708902748866713"
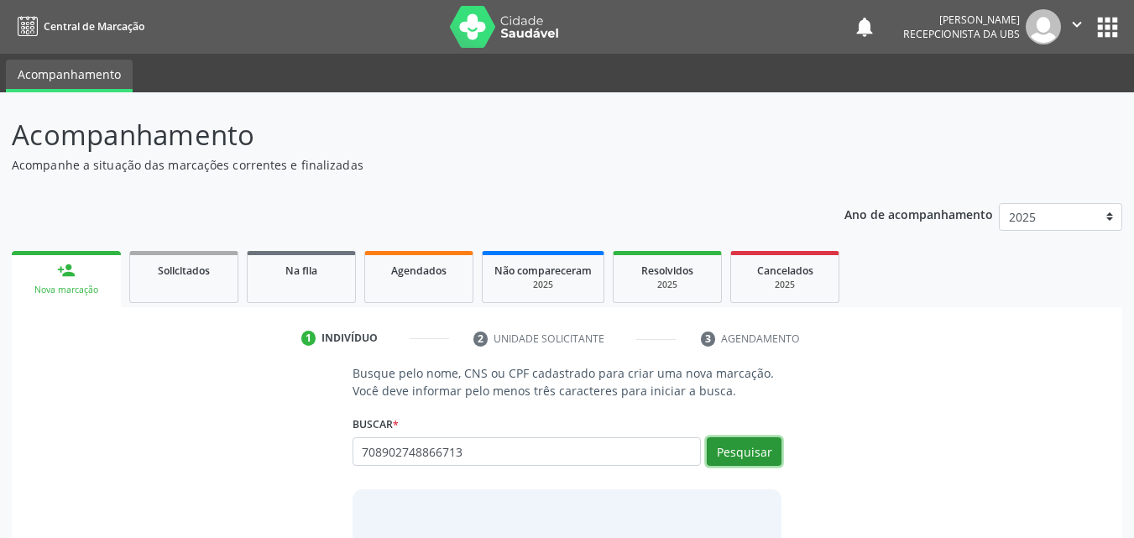
click at [773, 447] on button "Pesquisar" at bounding box center [743, 451] width 75 height 29
type input "708902748866713"
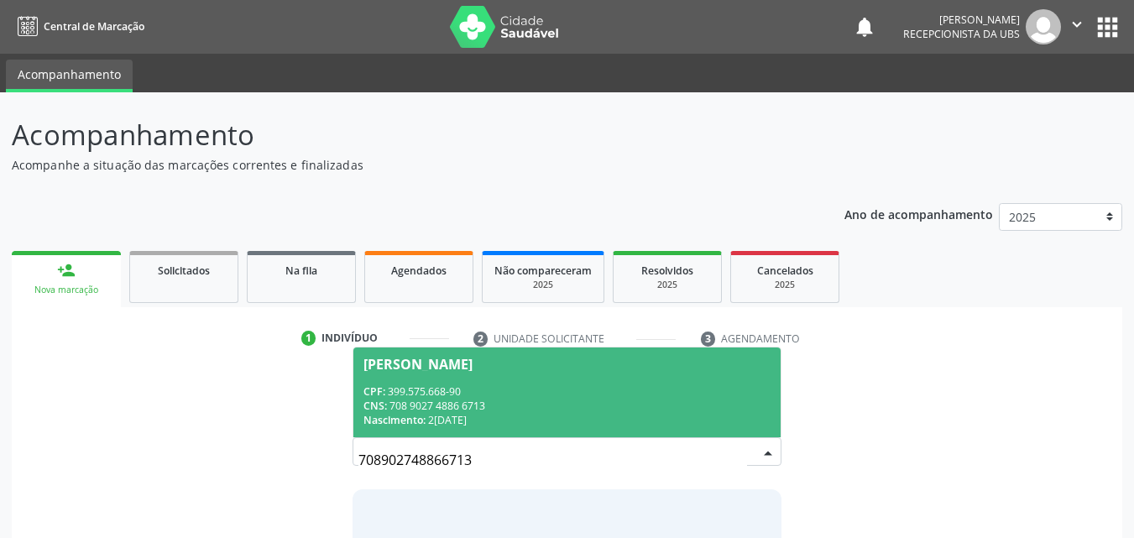
click at [424, 402] on div "CNS: 708 9027 4886 6713" at bounding box center [567, 406] width 408 height 14
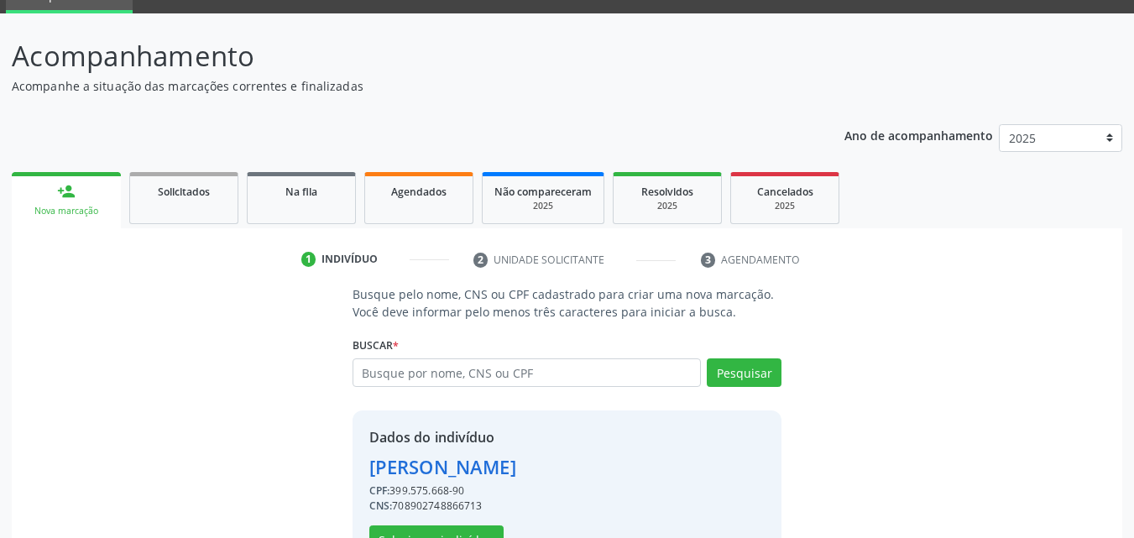
scroll to position [135, 0]
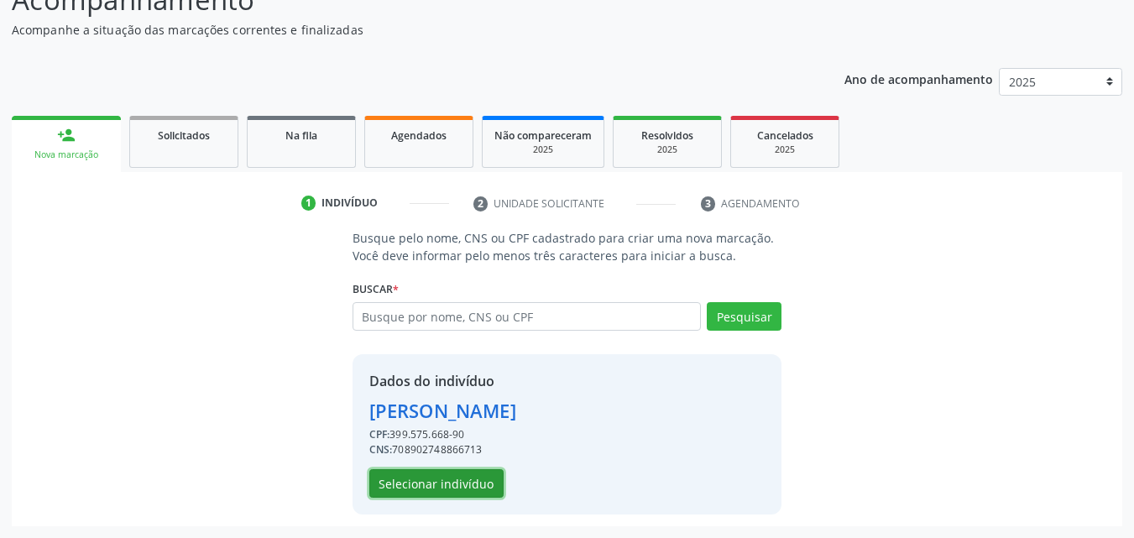
click at [433, 482] on button "Selecionar indivíduo" at bounding box center [436, 483] width 134 height 29
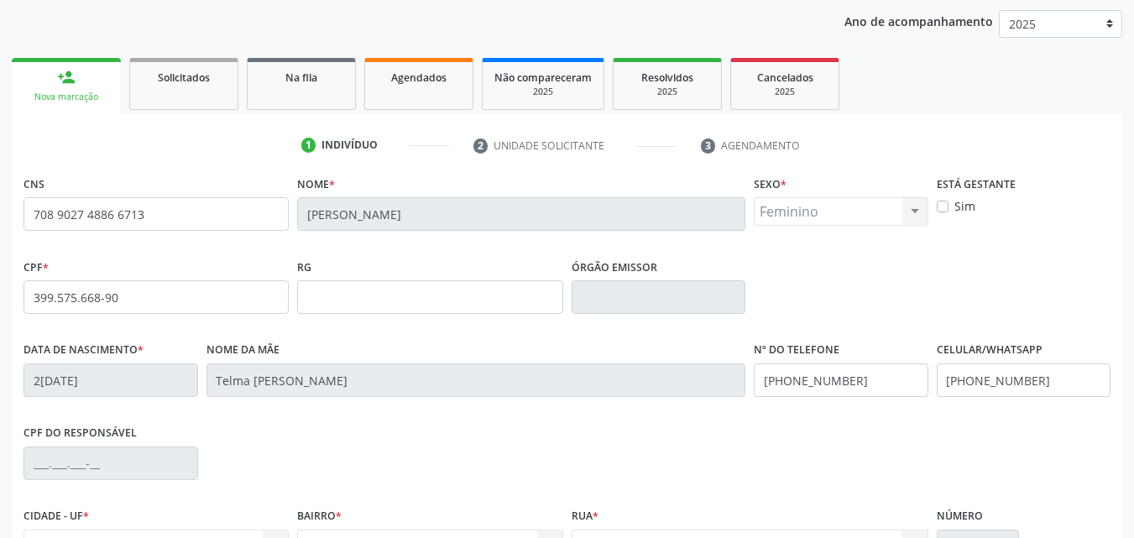
scroll to position [372, 0]
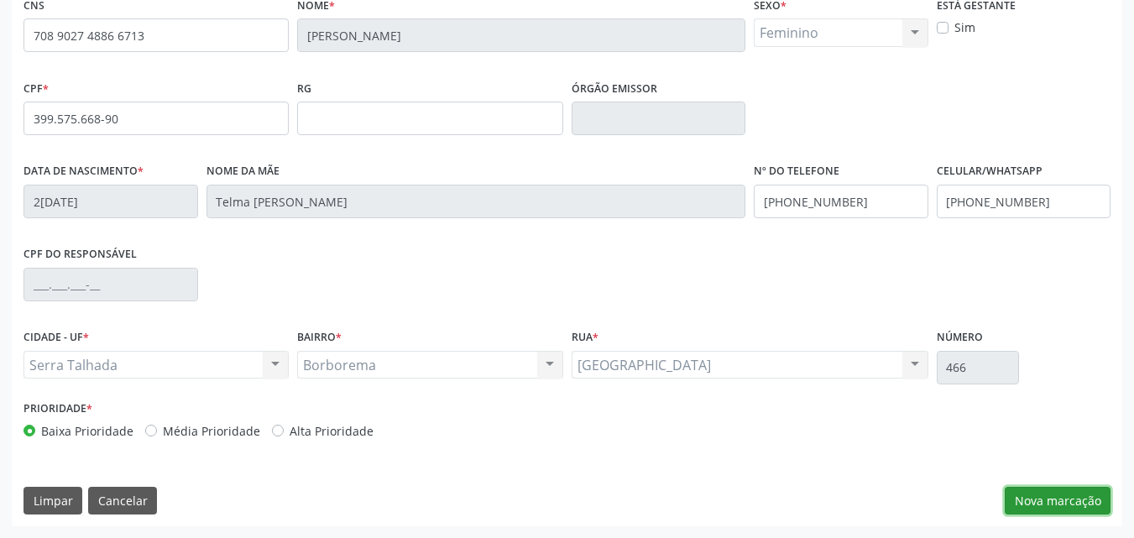
click at [1093, 497] on button "Nova marcação" at bounding box center [1057, 501] width 106 height 29
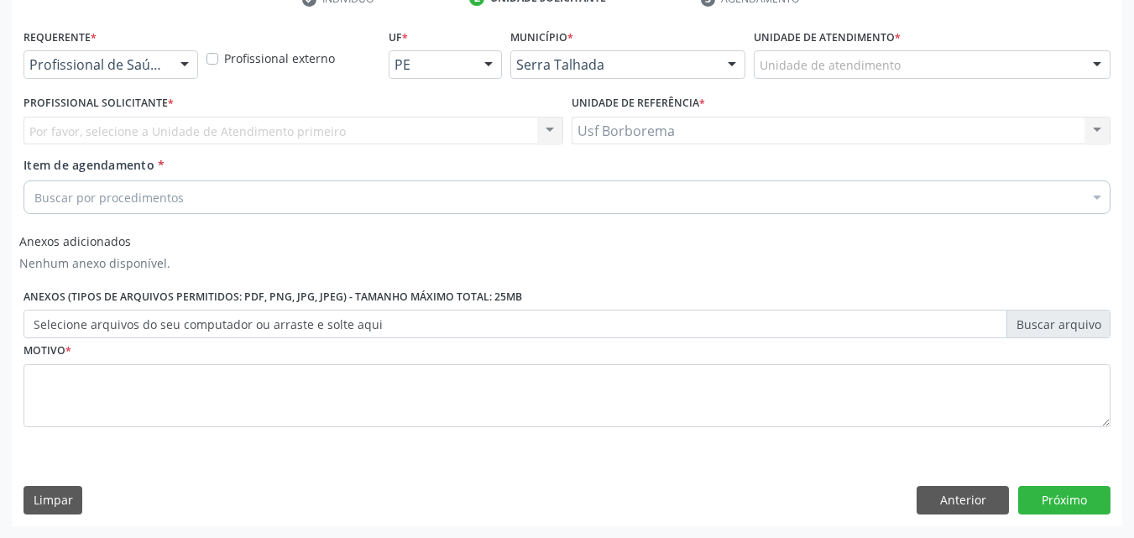
scroll to position [340, 0]
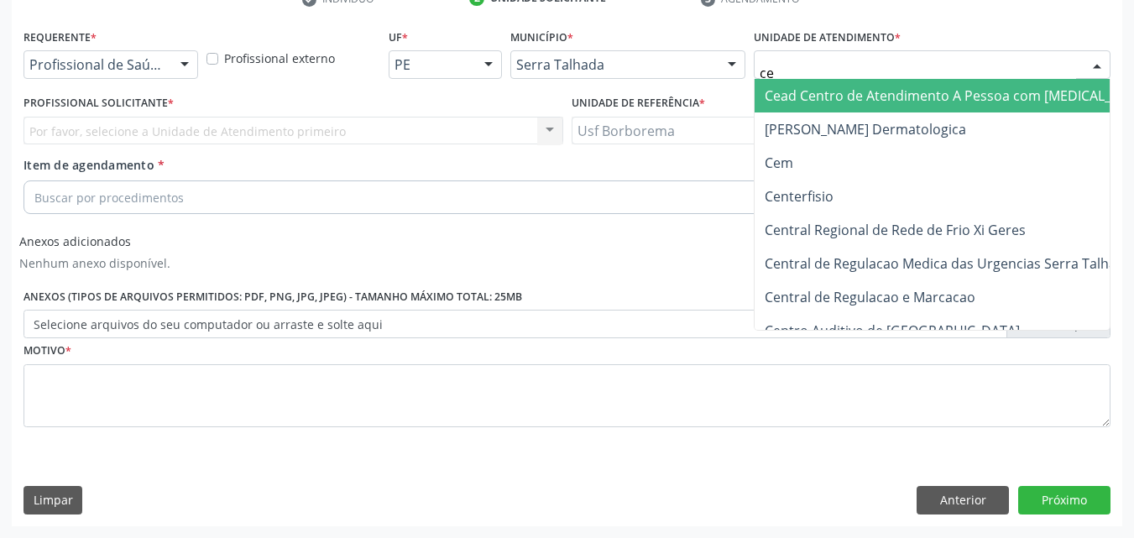
type input "cem"
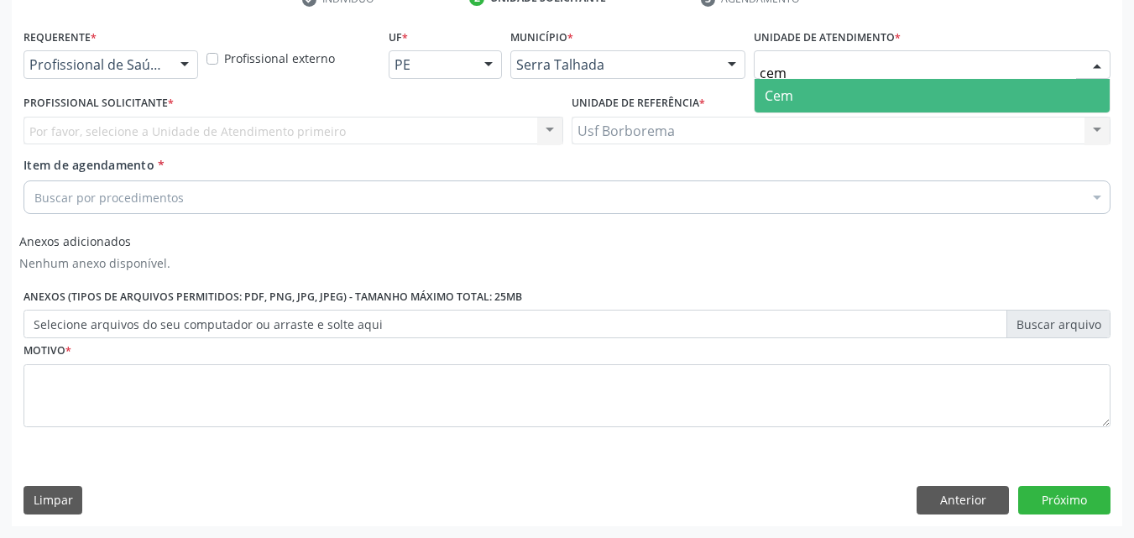
click at [820, 91] on span "Cem" at bounding box center [931, 96] width 355 height 34
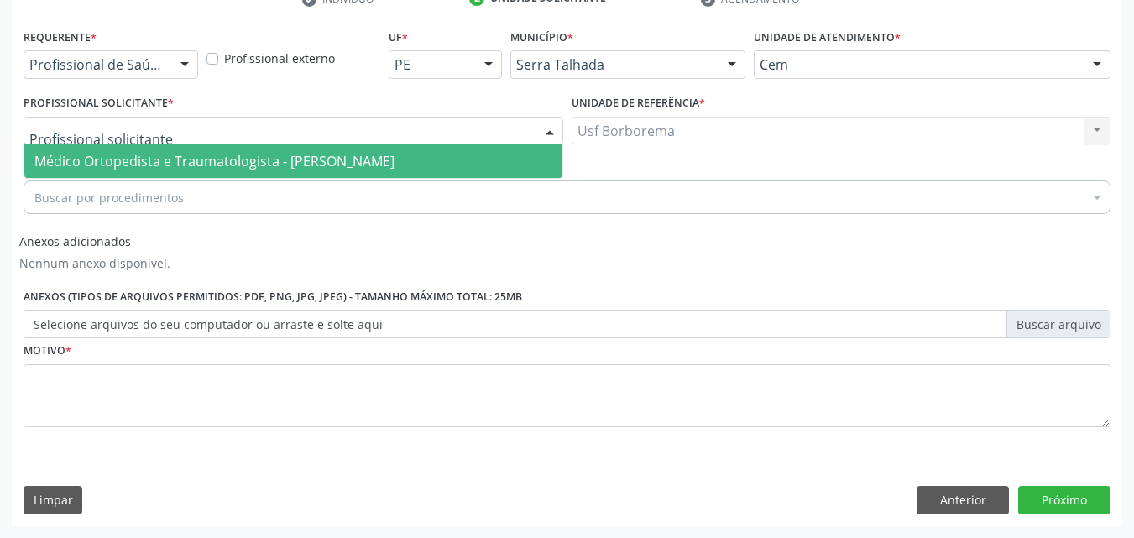
click at [162, 131] on div at bounding box center [292, 131] width 539 height 29
drag, startPoint x: 164, startPoint y: 151, endPoint x: 164, endPoint y: 162, distance: 10.9
click at [164, 152] on span "Médico Ortopedista e Traumatologista - [PERSON_NAME]" at bounding box center [293, 161] width 538 height 34
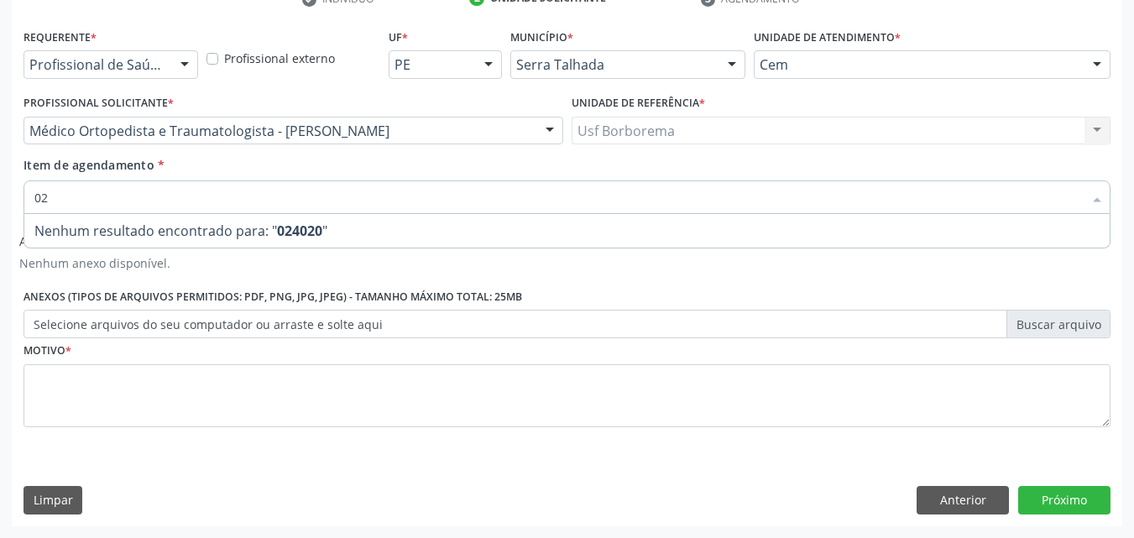
type input "0"
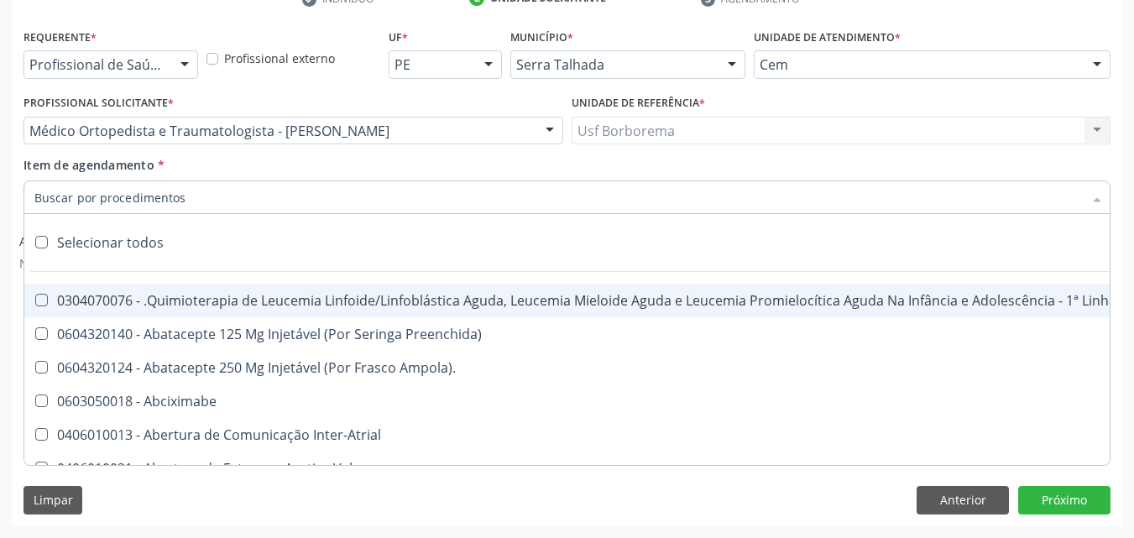
click at [265, 194] on input "Item de agendamento *" at bounding box center [558, 197] width 1048 height 34
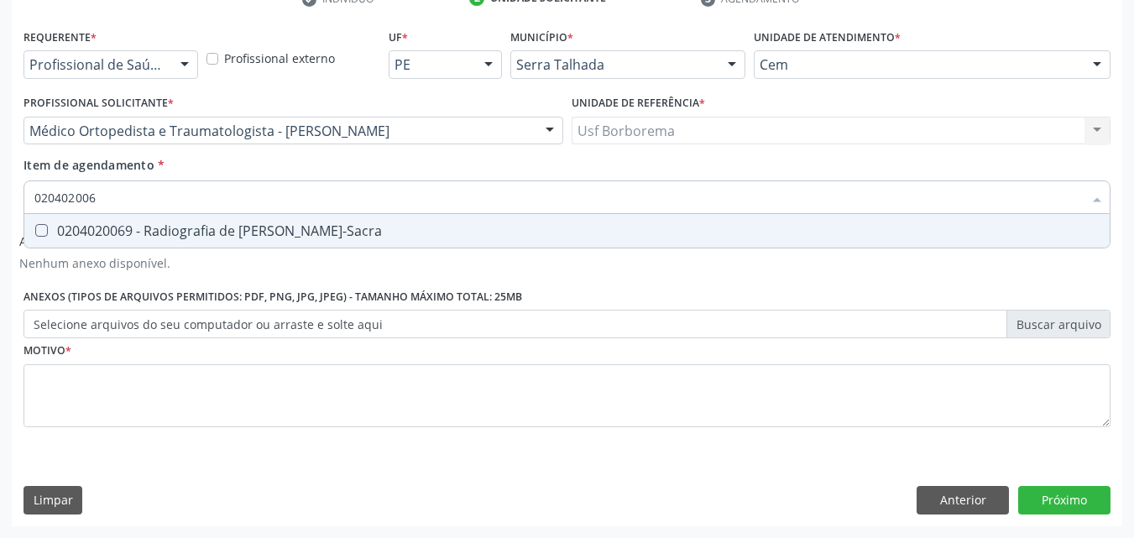
type input "0204020069"
click at [256, 224] on div "0204020069 - Radiografia de [PERSON_NAME]-Sacra" at bounding box center [566, 230] width 1065 height 13
checkbox Lombo-Sacra "true"
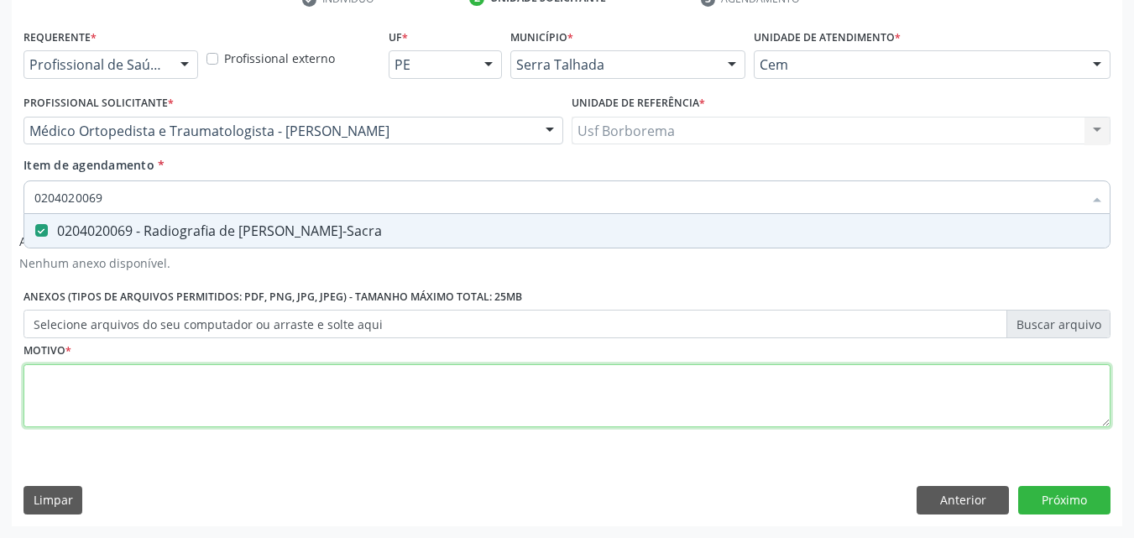
click at [152, 400] on div "Requerente * Profissional de Saúde Profissional de Saúde Paciente Nenhum result…" at bounding box center [566, 237] width 1087 height 426
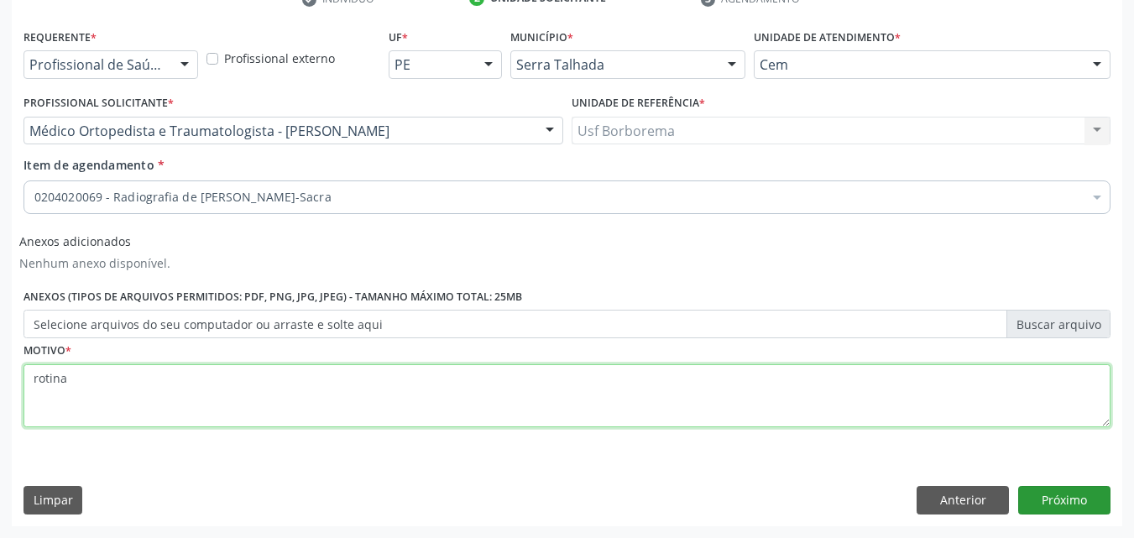
type textarea "rotina"
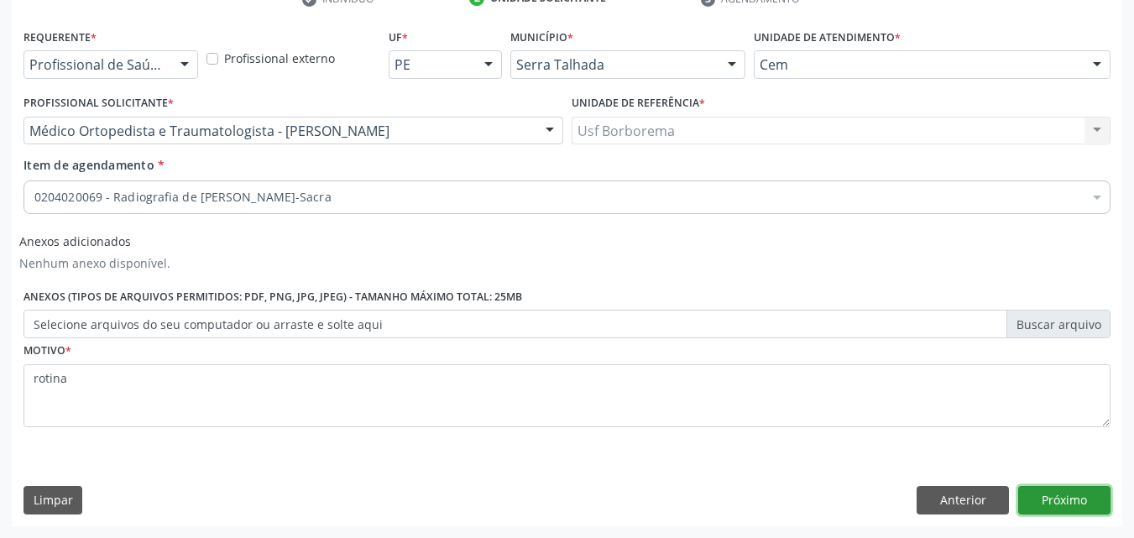
click at [1070, 497] on button "Próximo" at bounding box center [1064, 500] width 92 height 29
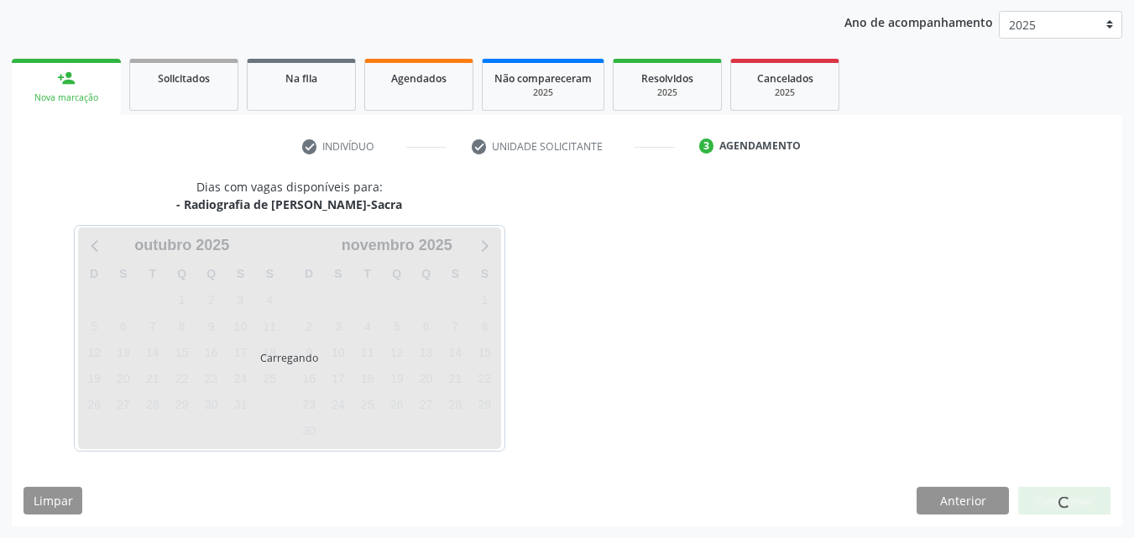
scroll to position [192, 0]
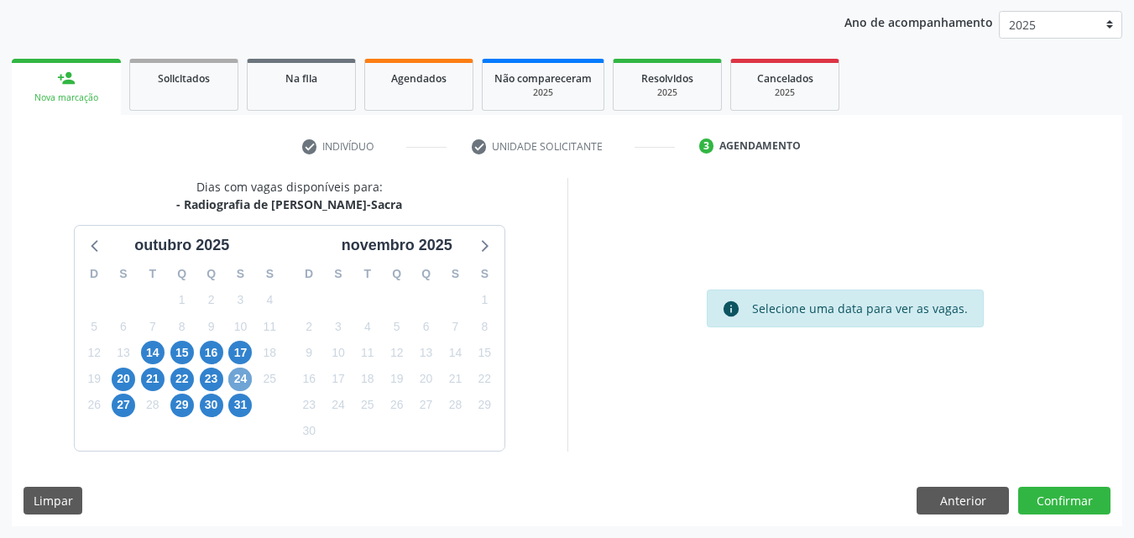
click at [242, 377] on span "24" at bounding box center [239, 378] width 23 height 23
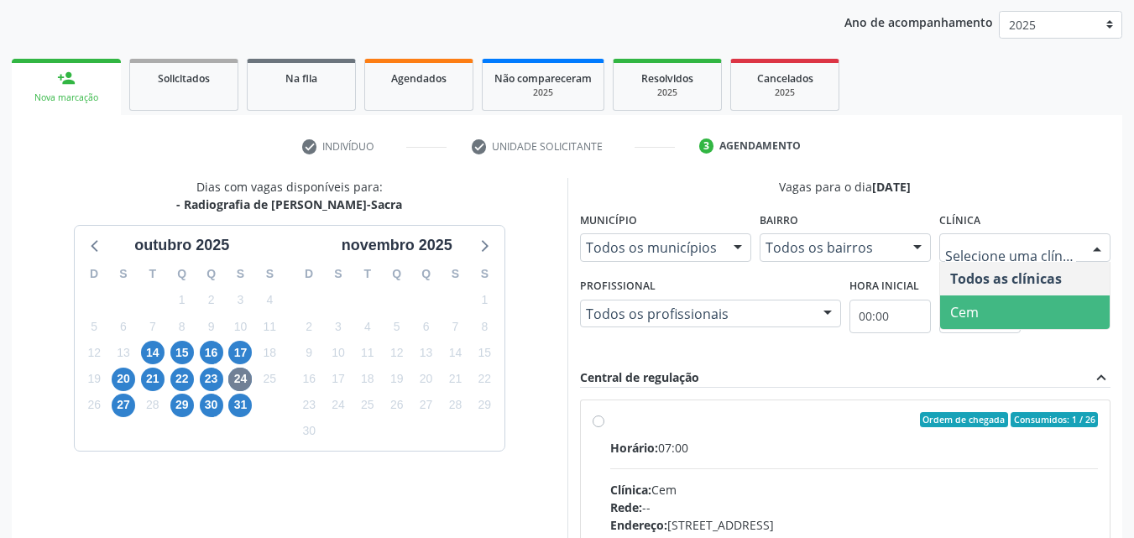
click at [960, 320] on span "Cem" at bounding box center [964, 312] width 29 height 18
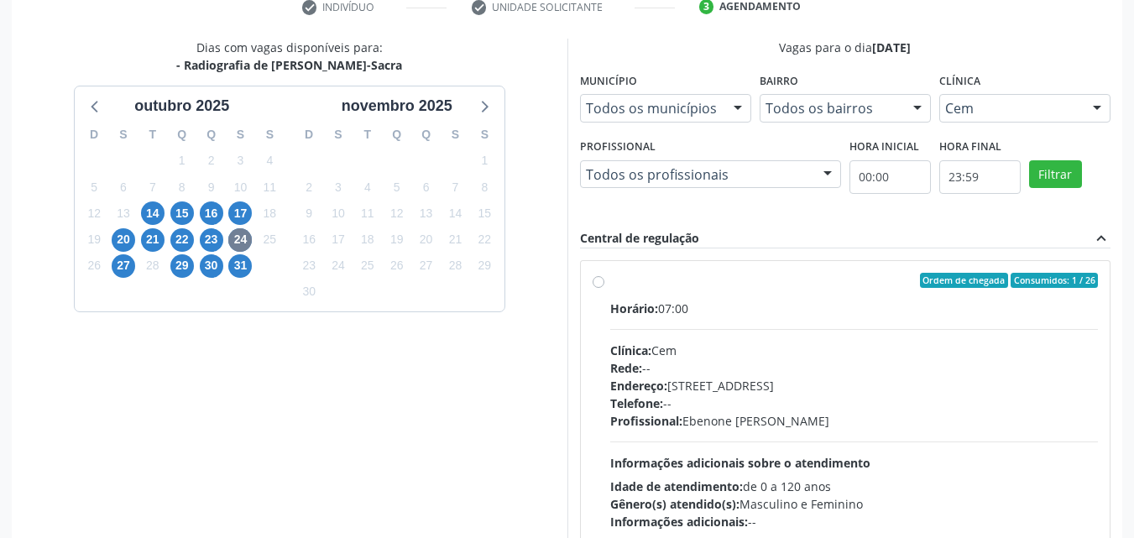
scroll to position [360, 0]
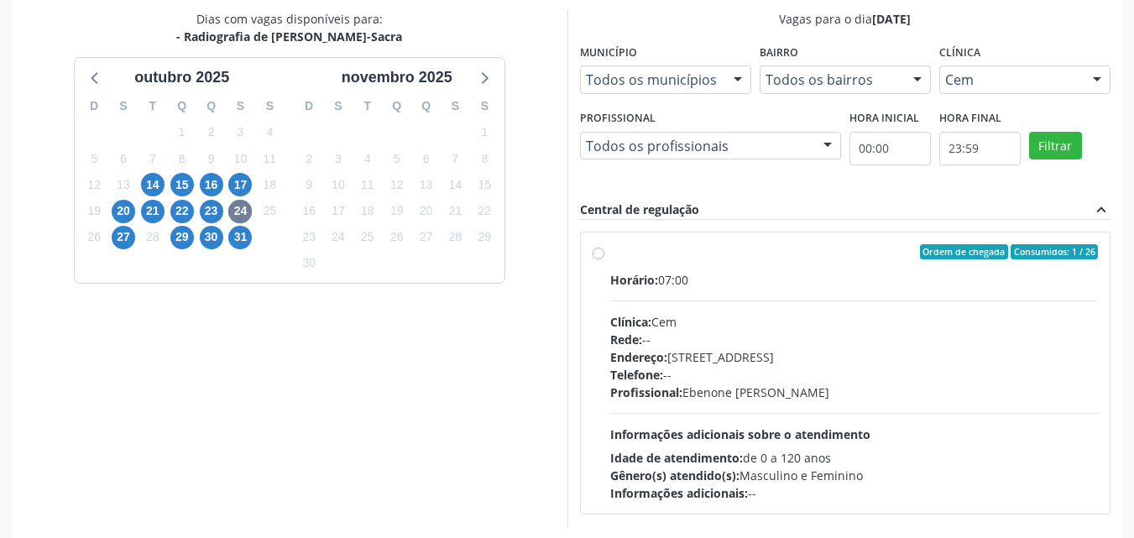
click at [610, 255] on label "Ordem de chegada Consumidos: 1 / 26 Horário: 07:00 Clínica: Cem Rede: -- Endere…" at bounding box center [854, 373] width 488 height 258
click at [592, 255] on input "Ordem de chegada Consumidos: 1 / 26 Horário: 07:00 Clínica: Cem Rede: -- Endere…" at bounding box center [598, 251] width 12 height 15
radio input "true"
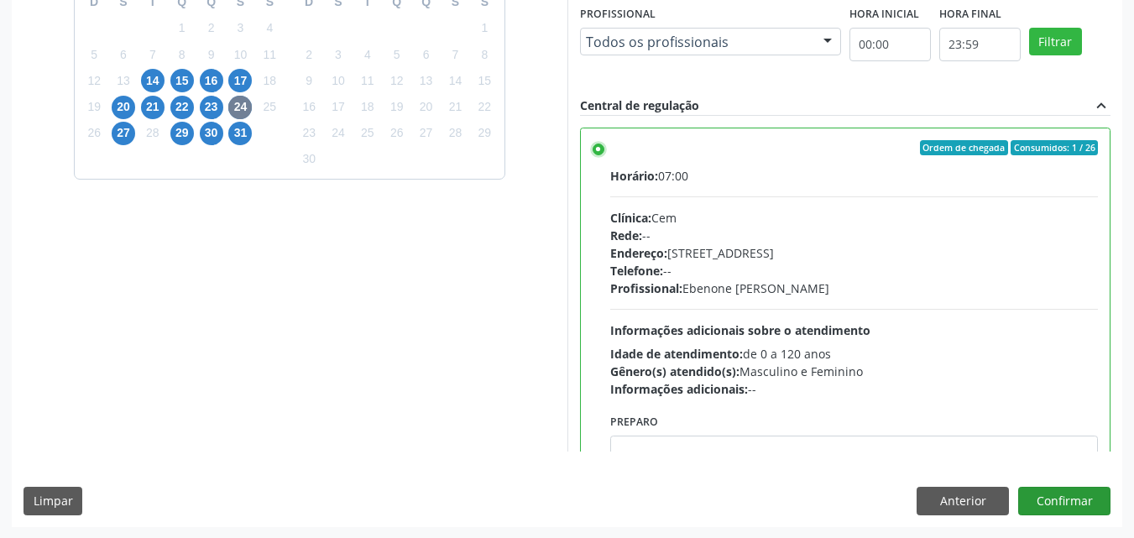
scroll to position [465, 0]
click at [1059, 490] on button "Confirmar" at bounding box center [1064, 500] width 92 height 29
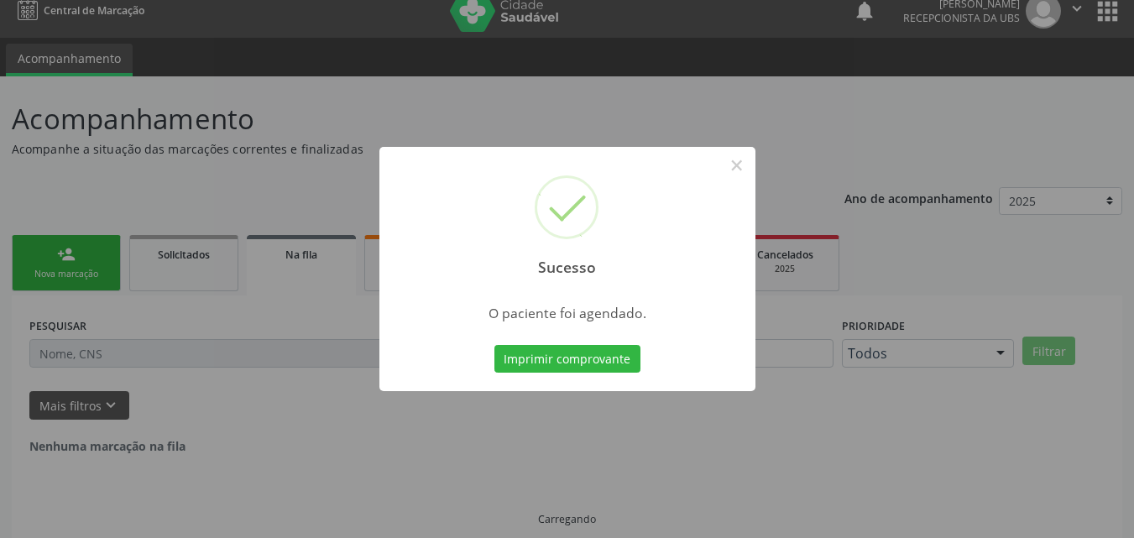
scroll to position [0, 0]
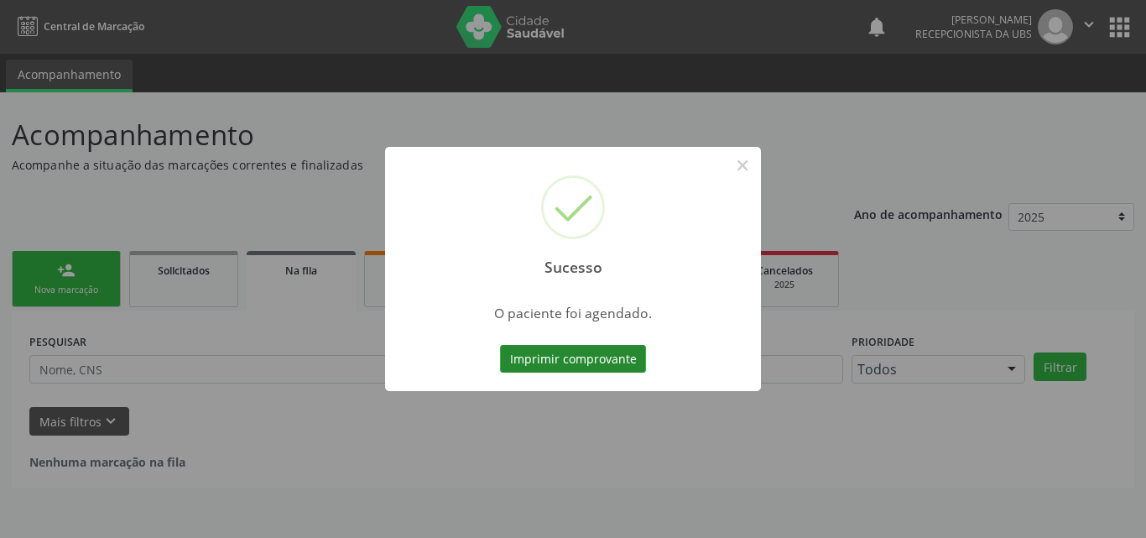
click at [605, 359] on button "Imprimir comprovante" at bounding box center [573, 359] width 146 height 29
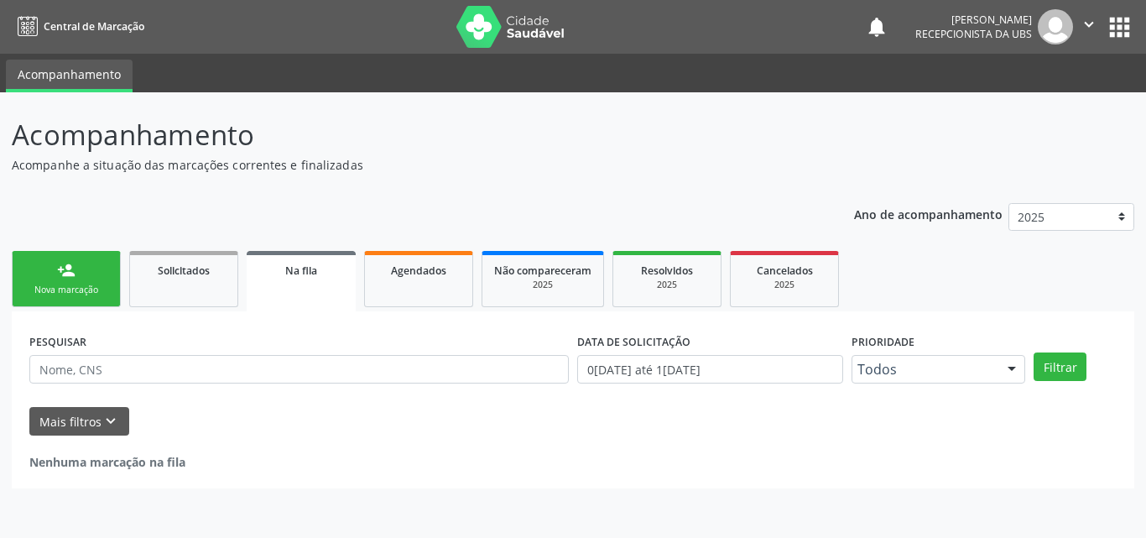
drag, startPoint x: 47, startPoint y: 290, endPoint x: 65, endPoint y: 268, distance: 28.7
click at [44, 290] on div "Nova marcação" at bounding box center [66, 290] width 84 height 13
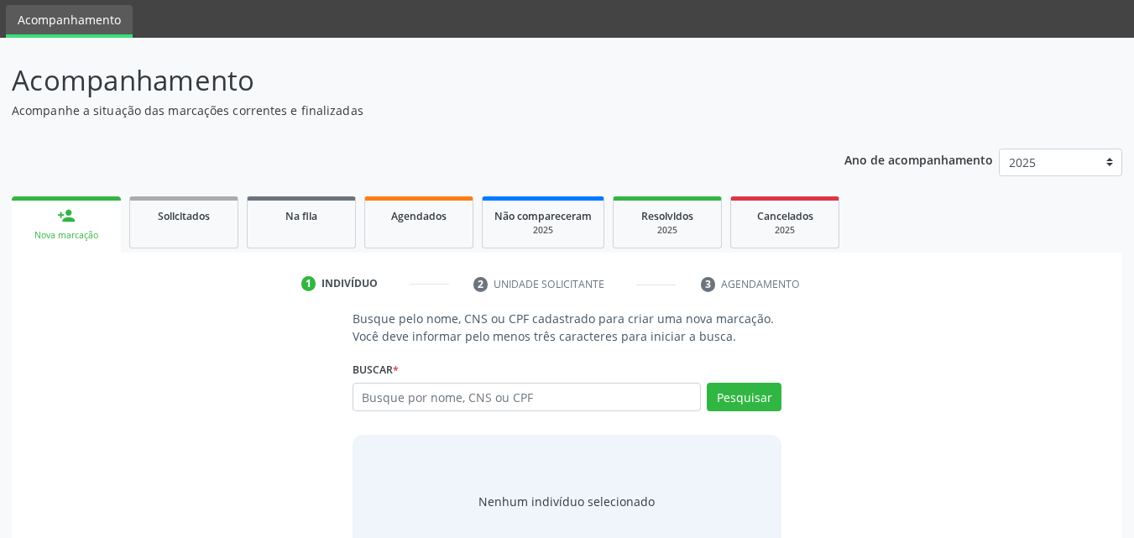
scroll to position [84, 0]
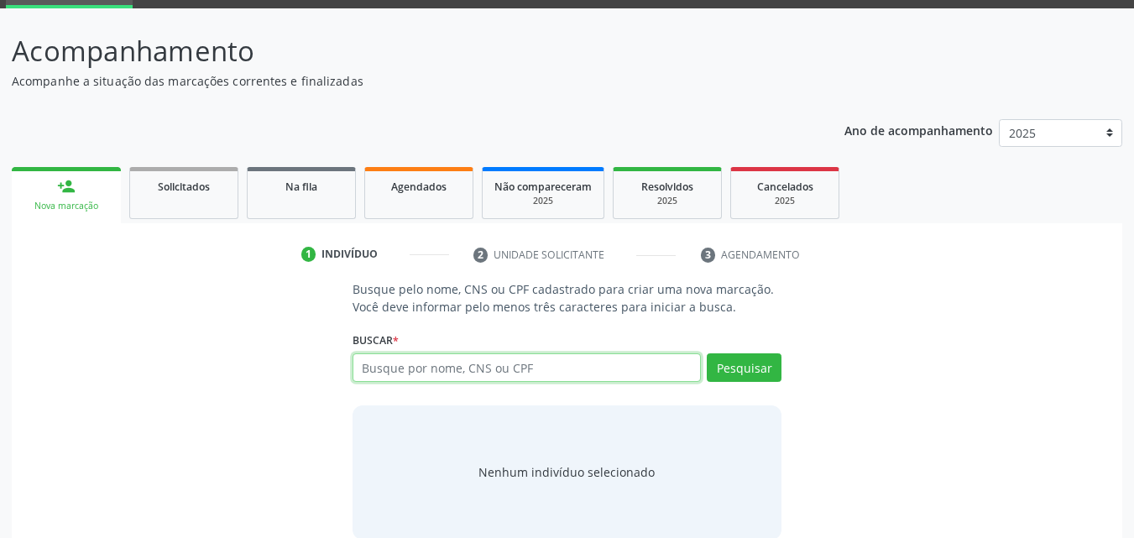
click at [461, 370] on input "text" at bounding box center [526, 367] width 349 height 29
type input "704100846648950"
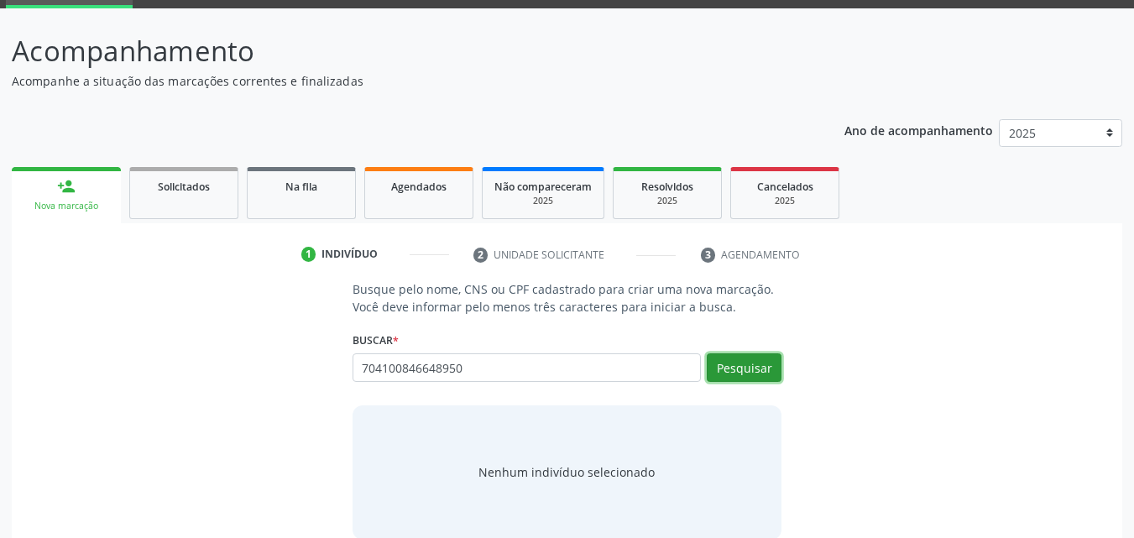
click at [755, 368] on button "Pesquisar" at bounding box center [743, 367] width 75 height 29
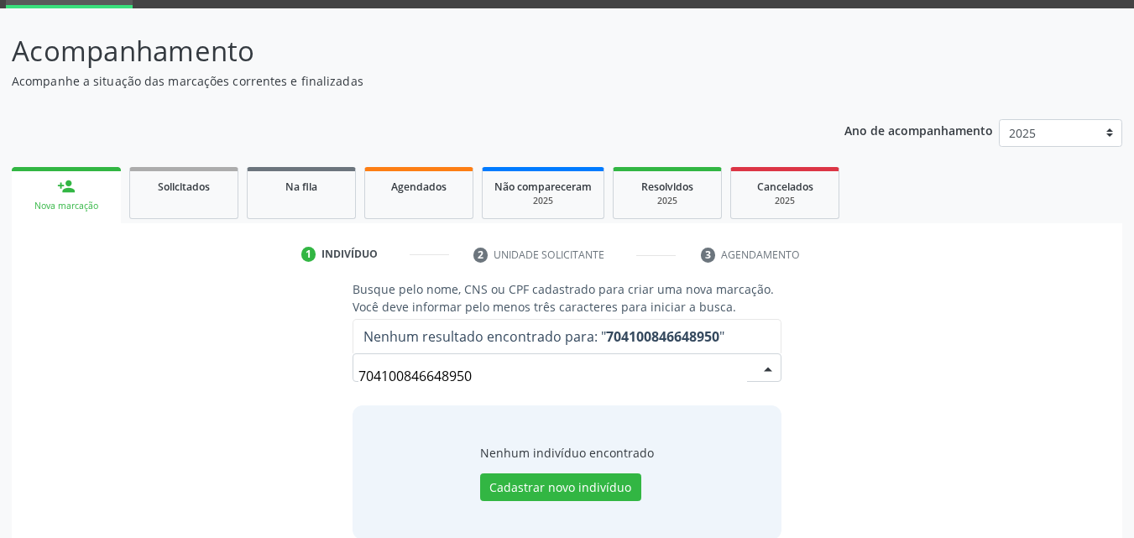
click at [660, 377] on input "704100846648950" at bounding box center [552, 376] width 389 height 34
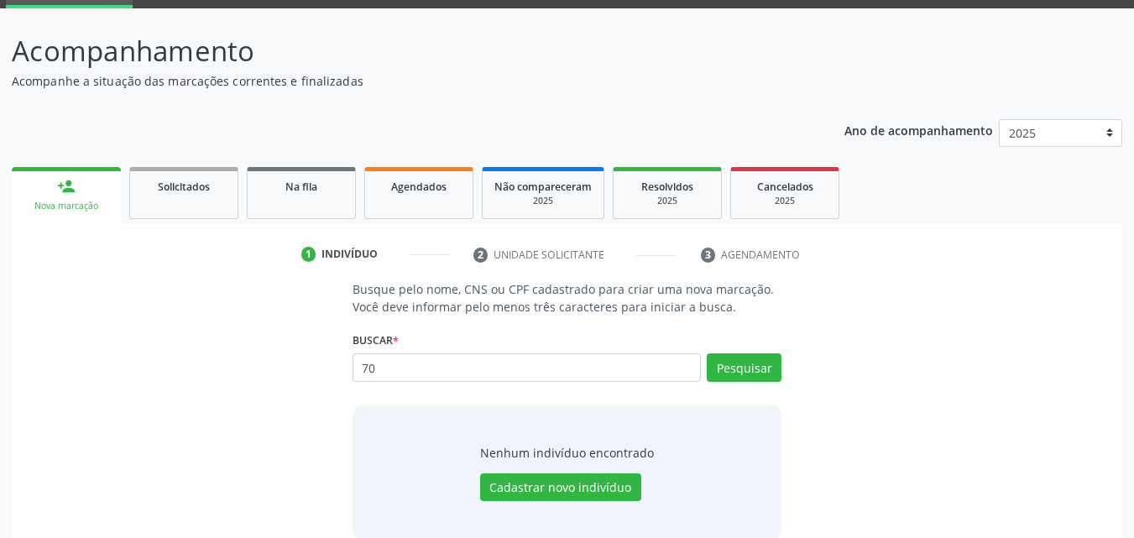
type input "7"
type input "704100846648950"
click at [748, 362] on button "Pesquisar" at bounding box center [743, 367] width 75 height 29
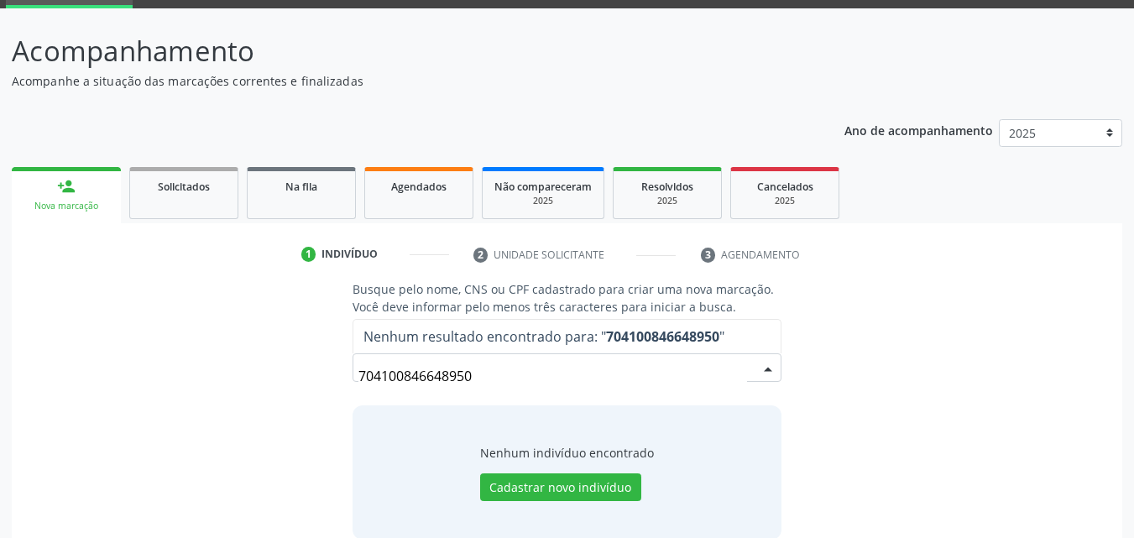
click at [371, 374] on input "704100846648950" at bounding box center [552, 376] width 389 height 34
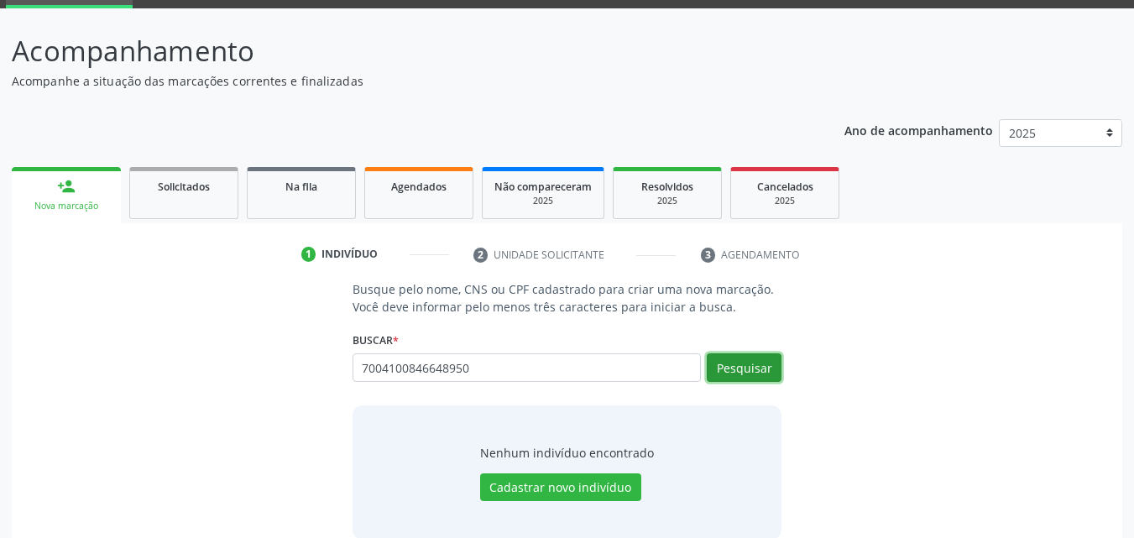
click at [742, 355] on button "Pesquisar" at bounding box center [743, 367] width 75 height 29
type input "7041008466489500"
click at [753, 362] on button "Pesquisar" at bounding box center [743, 367] width 75 height 29
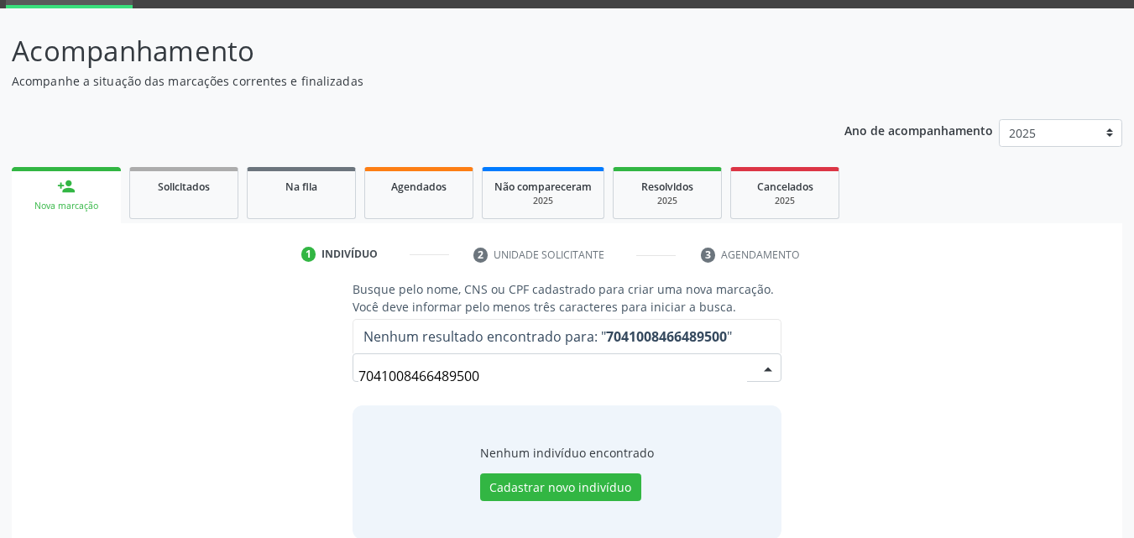
click at [515, 368] on input "7041008466489500" at bounding box center [552, 376] width 389 height 34
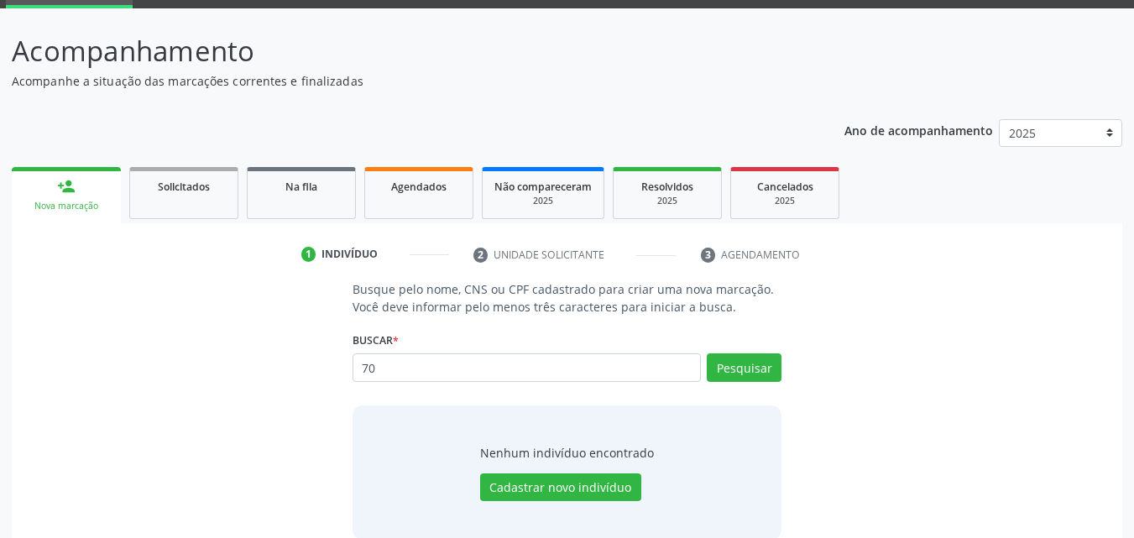
type input "7"
type input "jose roberto dos santos"
click at [755, 362] on button "Pesquisar" at bounding box center [743, 367] width 75 height 29
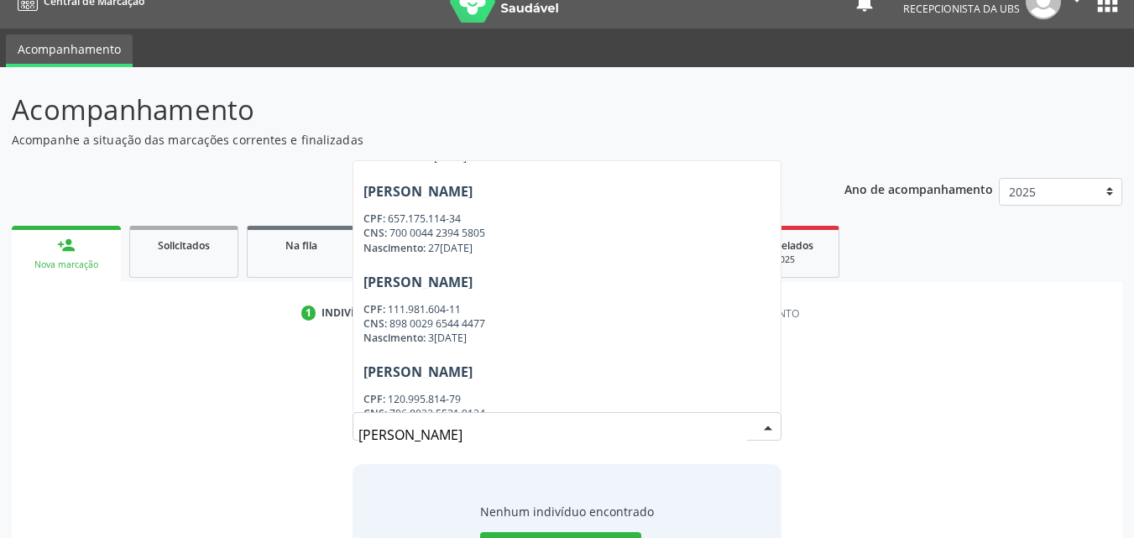
scroll to position [168, 0]
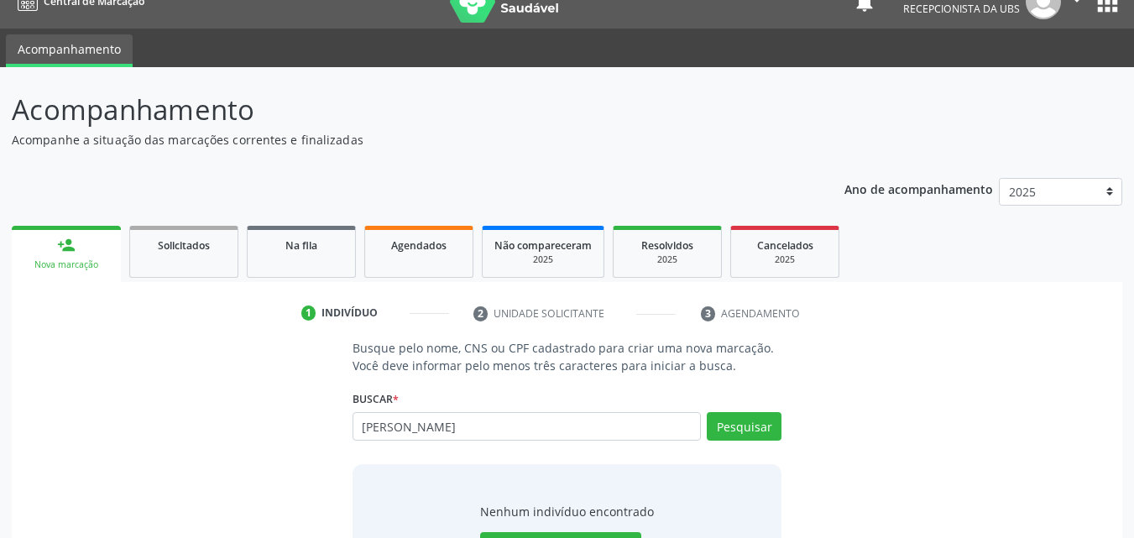
click at [917, 383] on div "Busque pelo nome, CNS ou CPF cadastrado para criar uma nova marcação. Você deve…" at bounding box center [566, 468] width 1087 height 258
click at [585, 420] on input "jose roberto dos santos" at bounding box center [526, 426] width 349 height 29
click at [521, 414] on input "jose roberto dos santos" at bounding box center [526, 426] width 349 height 29
click at [531, 428] on input "jose roberto dos santos" at bounding box center [526, 426] width 349 height 29
type input "j"
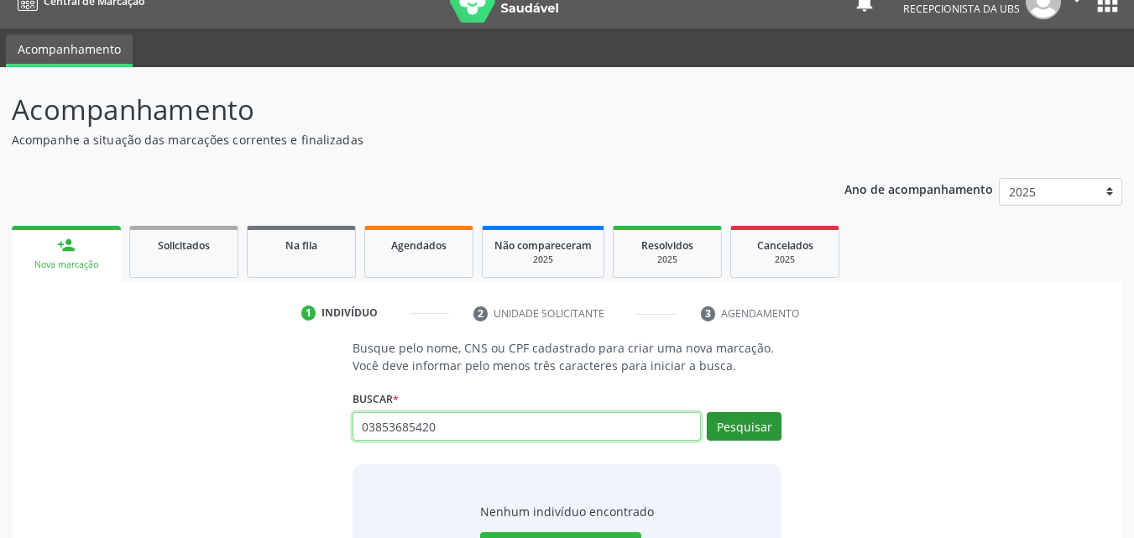
type input "03853685420"
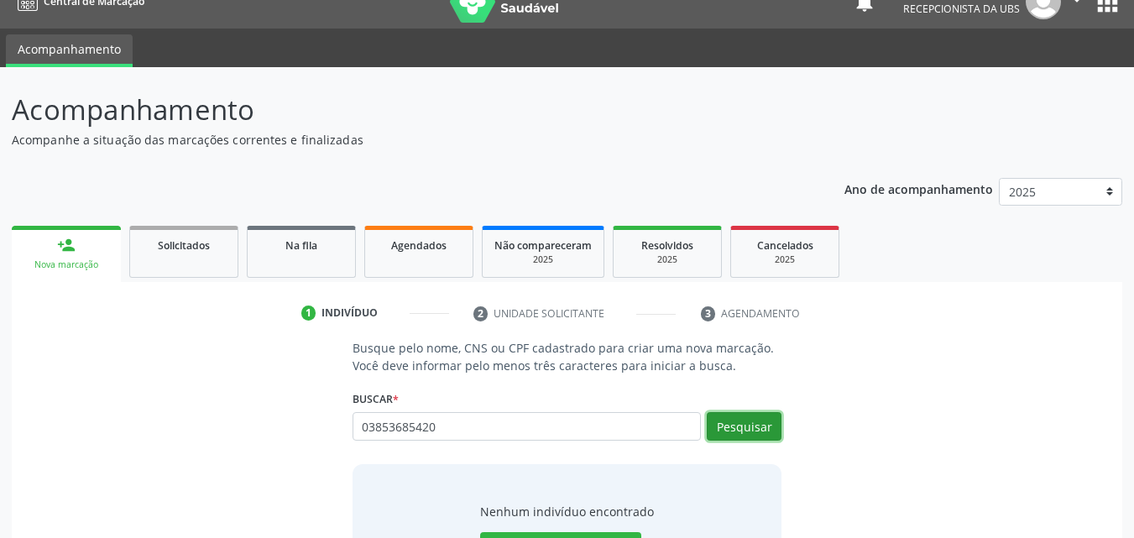
click at [738, 425] on button "Pesquisar" at bounding box center [743, 426] width 75 height 29
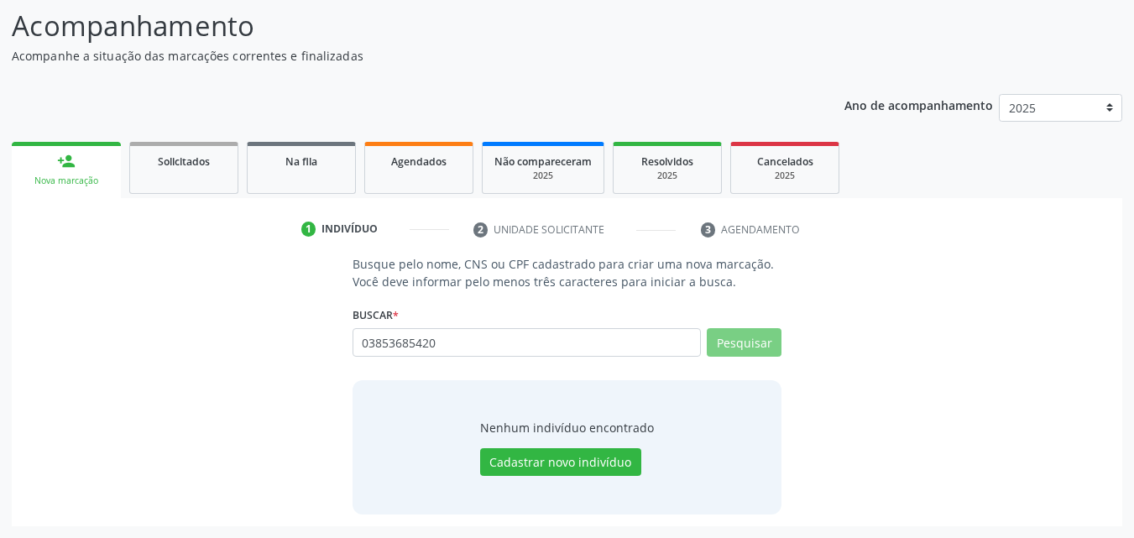
scroll to position [0, 0]
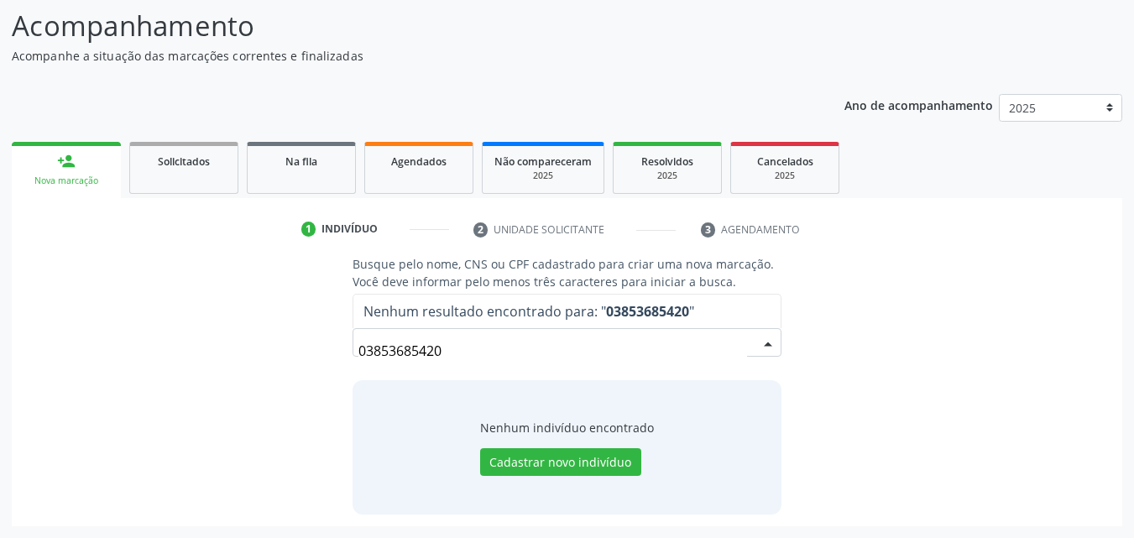
click at [494, 351] on input "03853685420" at bounding box center [552, 351] width 389 height 34
click at [499, 345] on input "03853685420" at bounding box center [552, 351] width 389 height 34
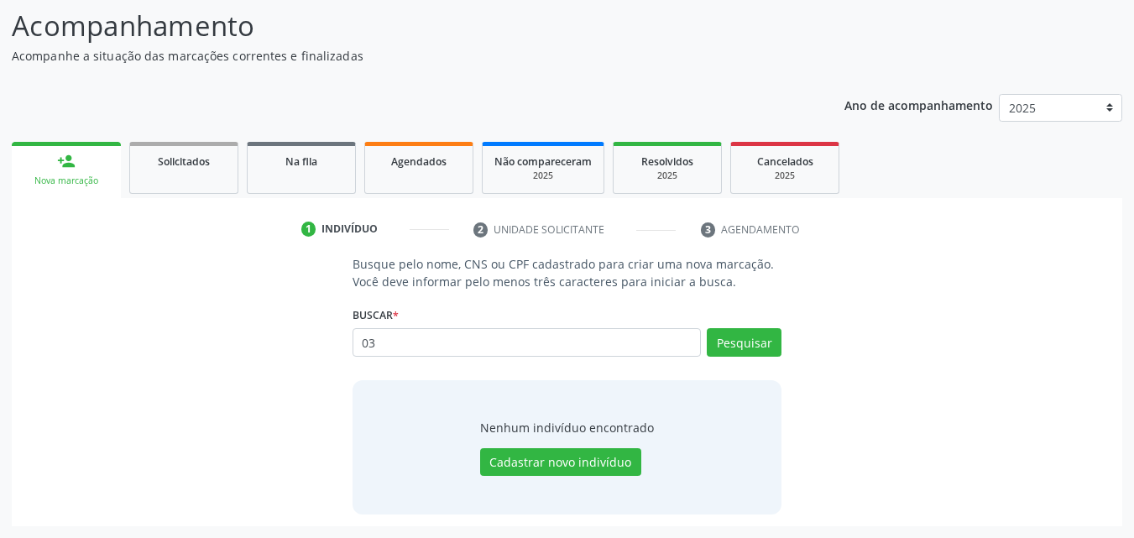
type input "0"
type input "03853685420"
click at [749, 345] on button "Pesquisar" at bounding box center [743, 342] width 75 height 29
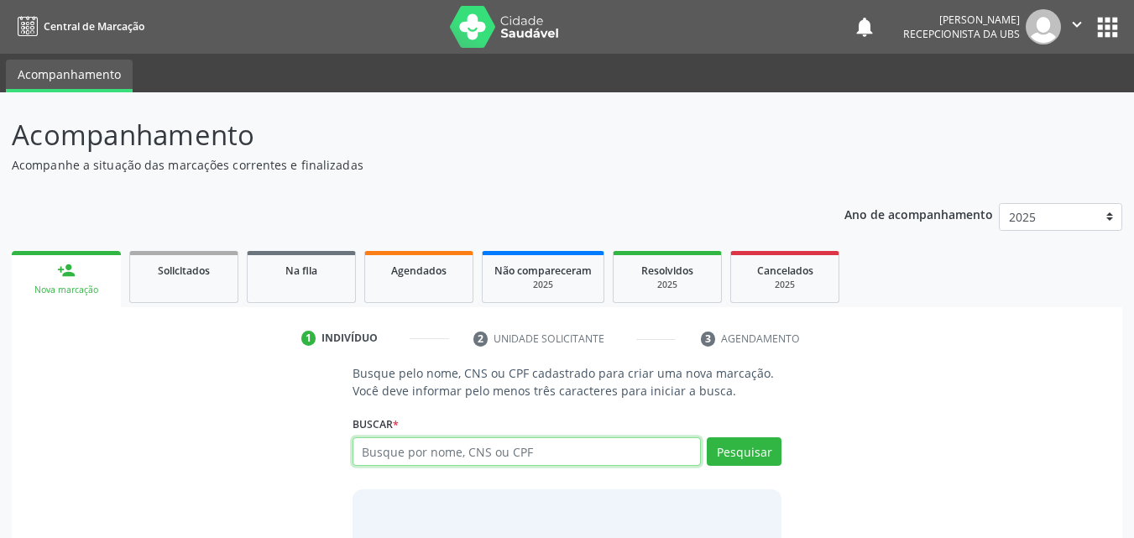
click at [496, 451] on input "text" at bounding box center [526, 451] width 349 height 29
type input "704100846648950"
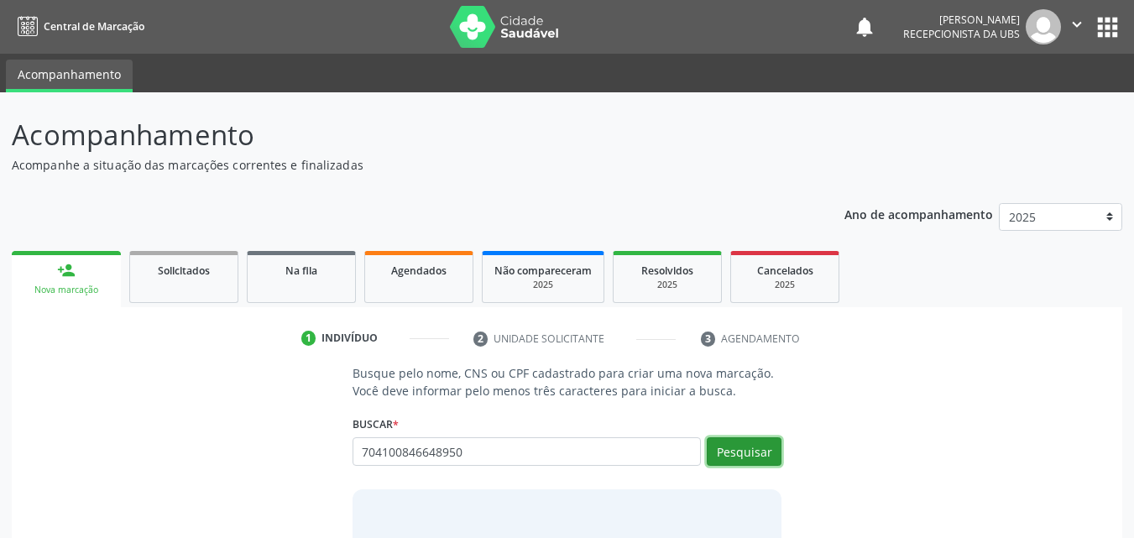
click at [752, 450] on button "Pesquisar" at bounding box center [743, 451] width 75 height 29
type input "704100846648950"
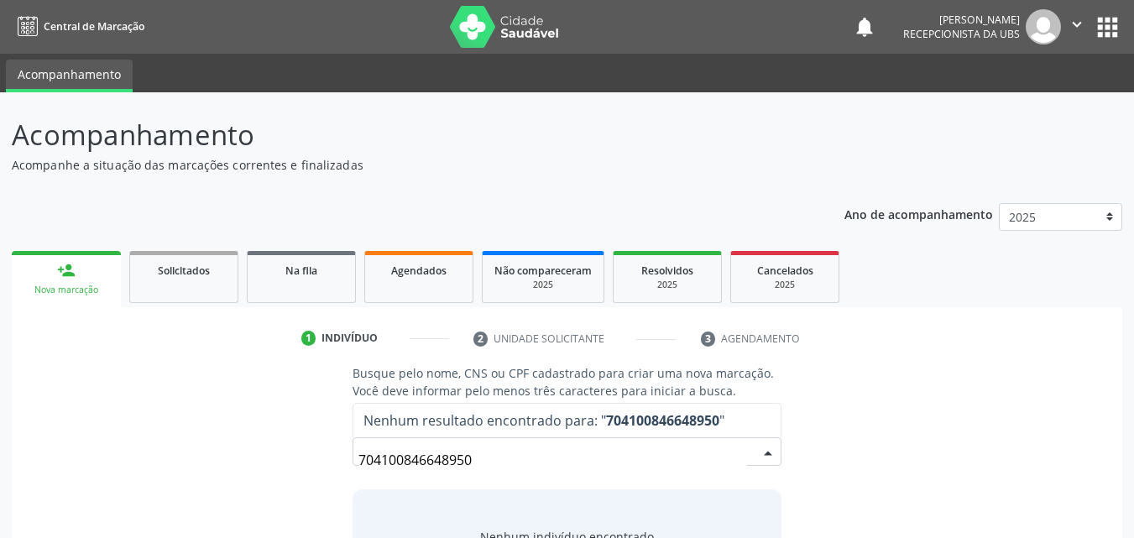
click at [641, 469] on input "704100846648950" at bounding box center [552, 460] width 389 height 34
click at [614, 466] on input "704100846648950" at bounding box center [552, 460] width 389 height 34
click at [685, 461] on input "704100846648950" at bounding box center [552, 460] width 389 height 34
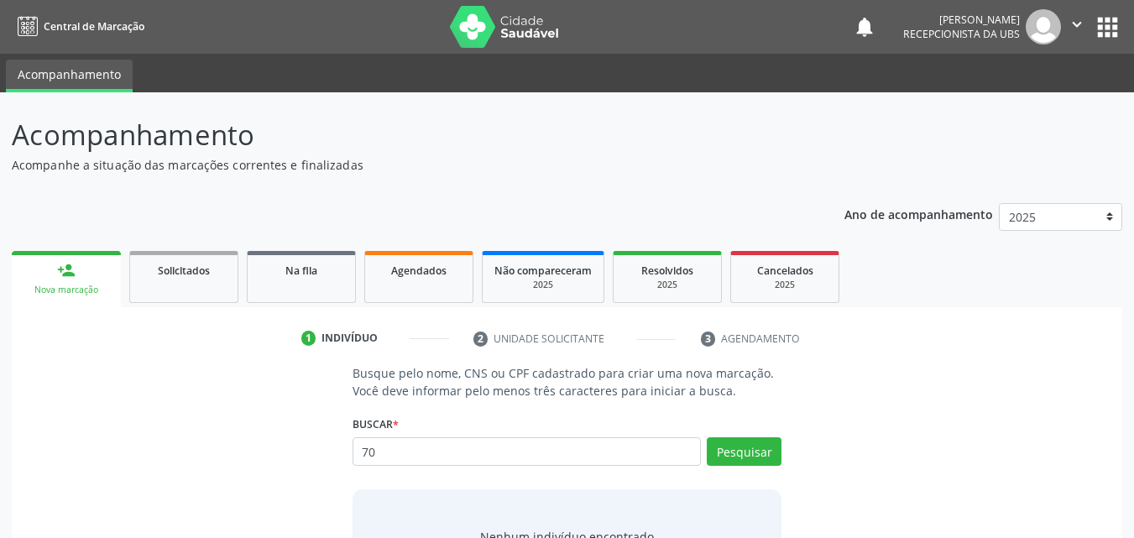
type input "7"
click at [56, 278] on link "person_add Nova marcação" at bounding box center [66, 279] width 109 height 56
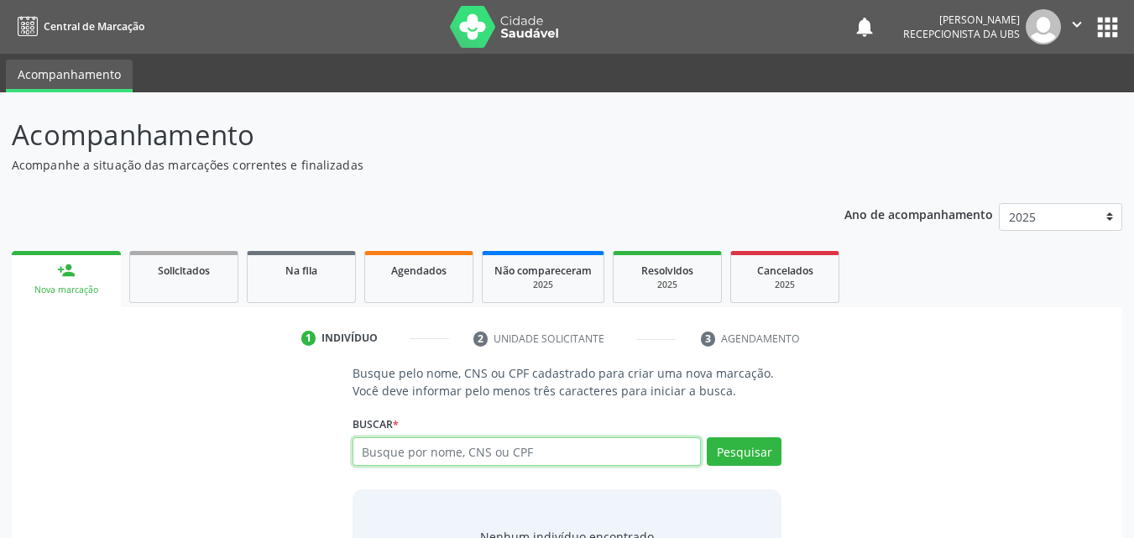
drag, startPoint x: 467, startPoint y: 437, endPoint x: 480, endPoint y: 455, distance: 21.7
click at [474, 447] on input "text" at bounding box center [526, 451] width 349 height 29
click at [480, 456] on input "text" at bounding box center [526, 451] width 349 height 29
type input "706301769184075"
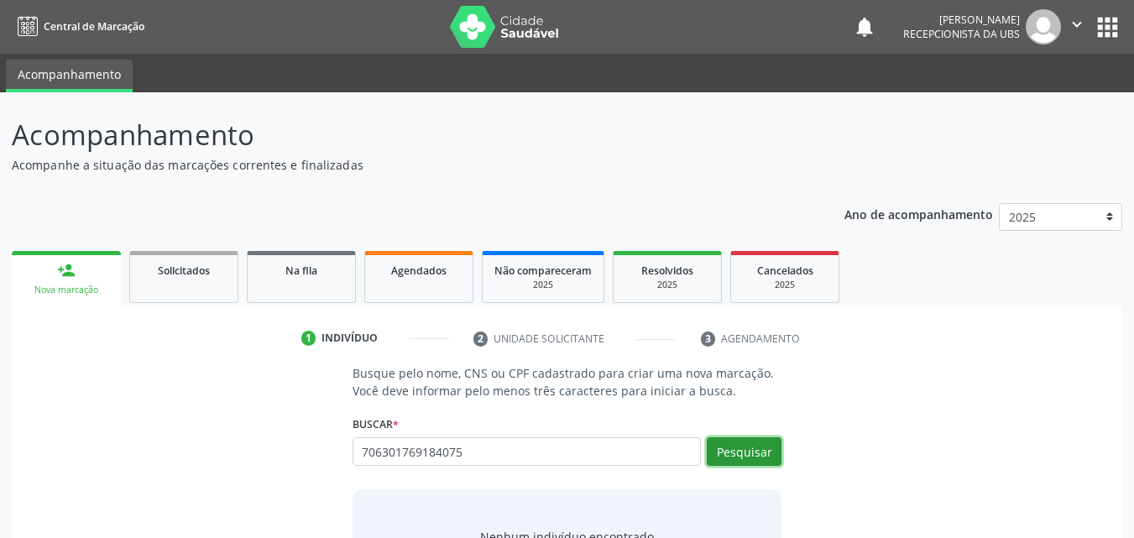
click at [751, 452] on button "Pesquisar" at bounding box center [743, 451] width 75 height 29
type input "706301769184075"
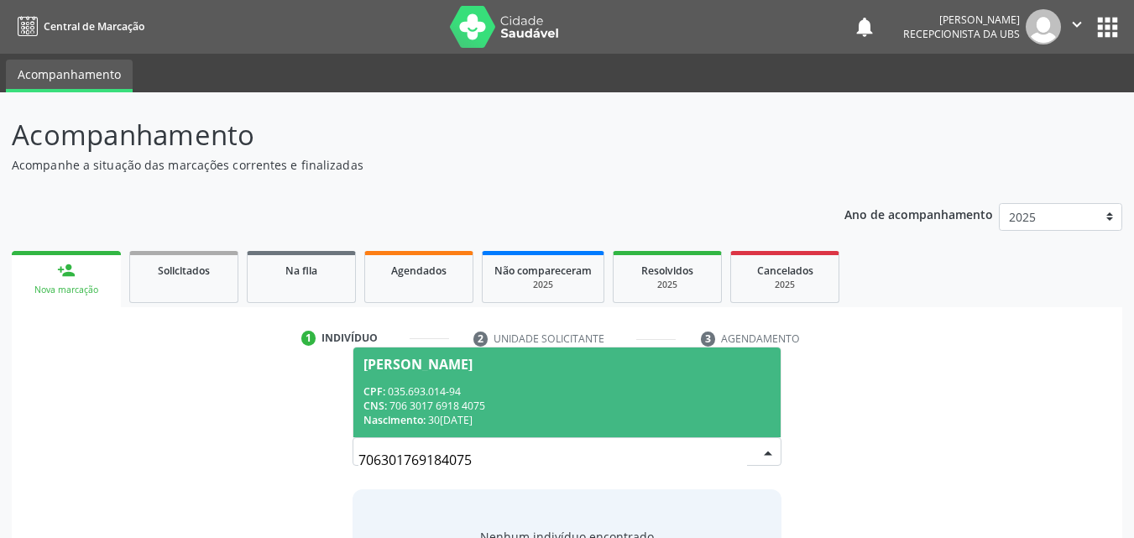
click at [540, 402] on div "CNS: 706 3017 6918 4075" at bounding box center [567, 406] width 408 height 14
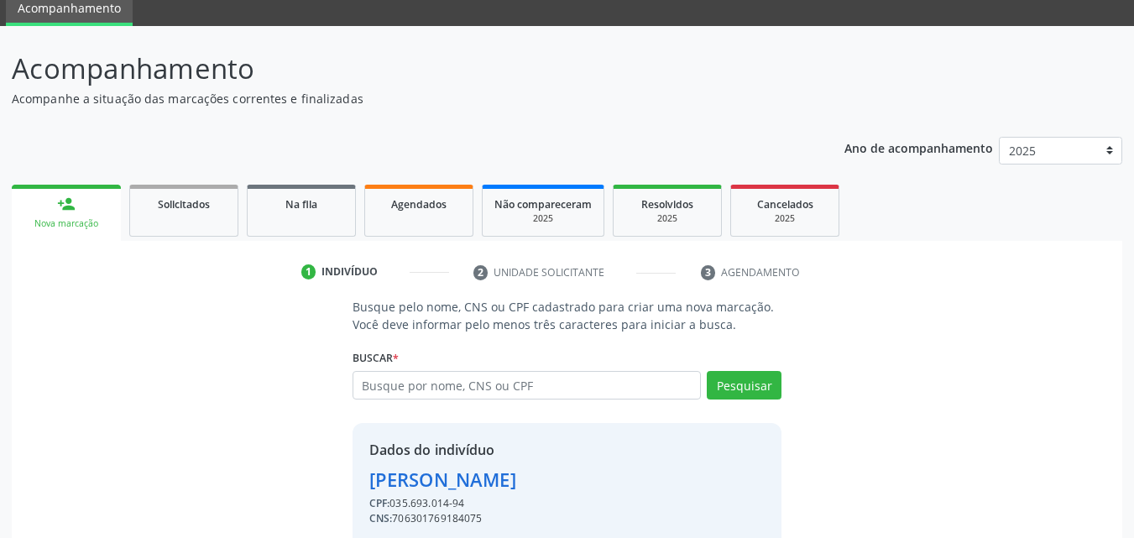
scroll to position [135, 0]
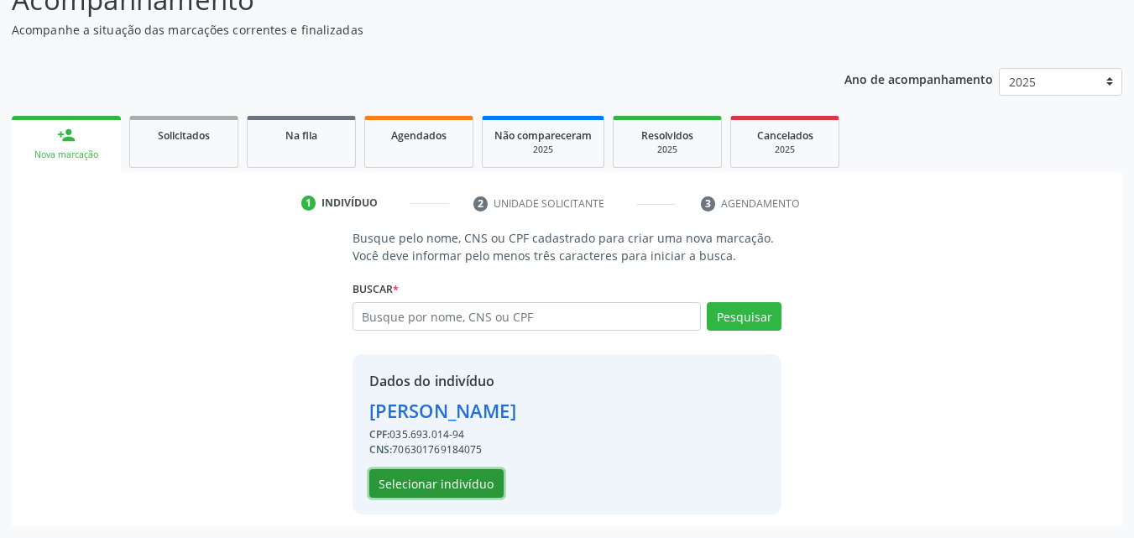
click at [458, 480] on button "Selecionar indivíduo" at bounding box center [436, 483] width 134 height 29
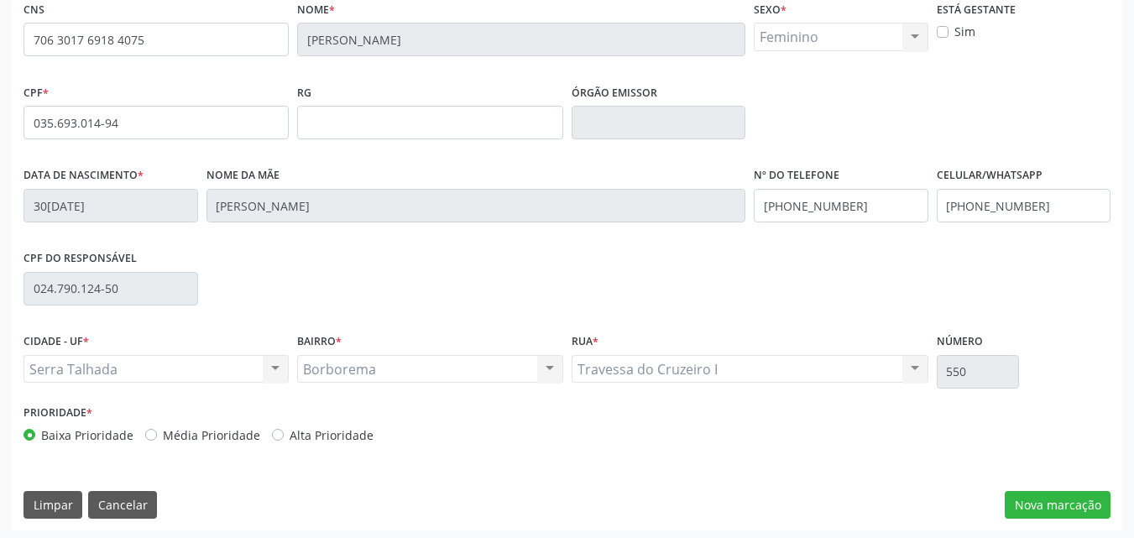
scroll to position [372, 0]
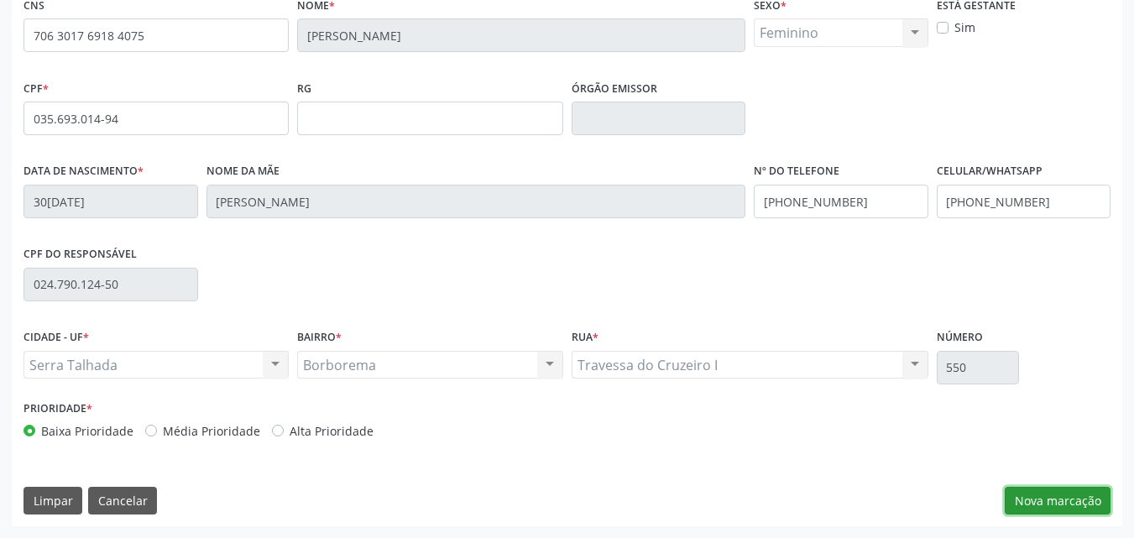
click at [1076, 499] on button "Nova marcação" at bounding box center [1057, 501] width 106 height 29
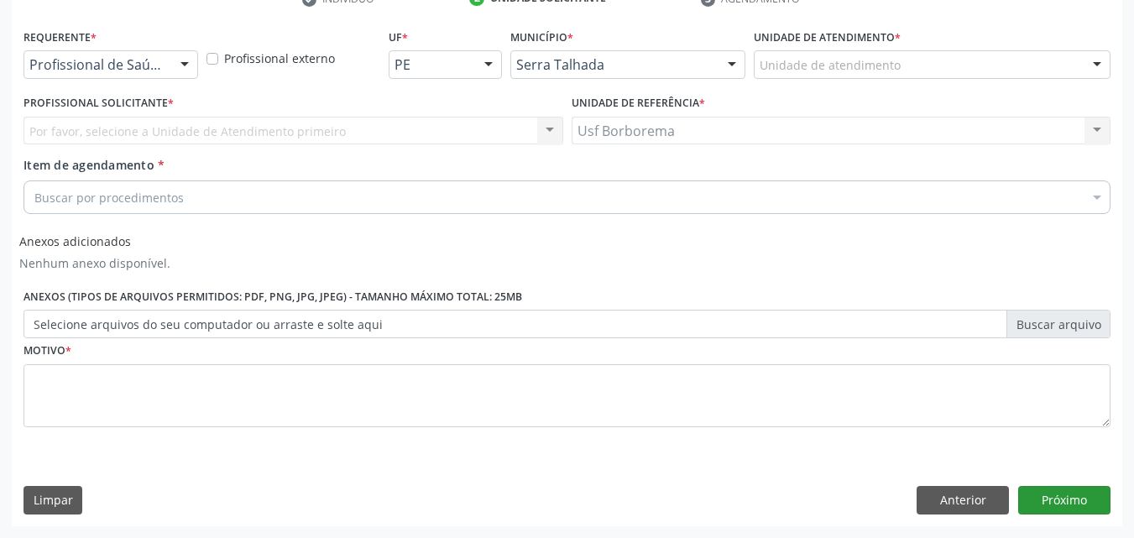
scroll to position [340, 0]
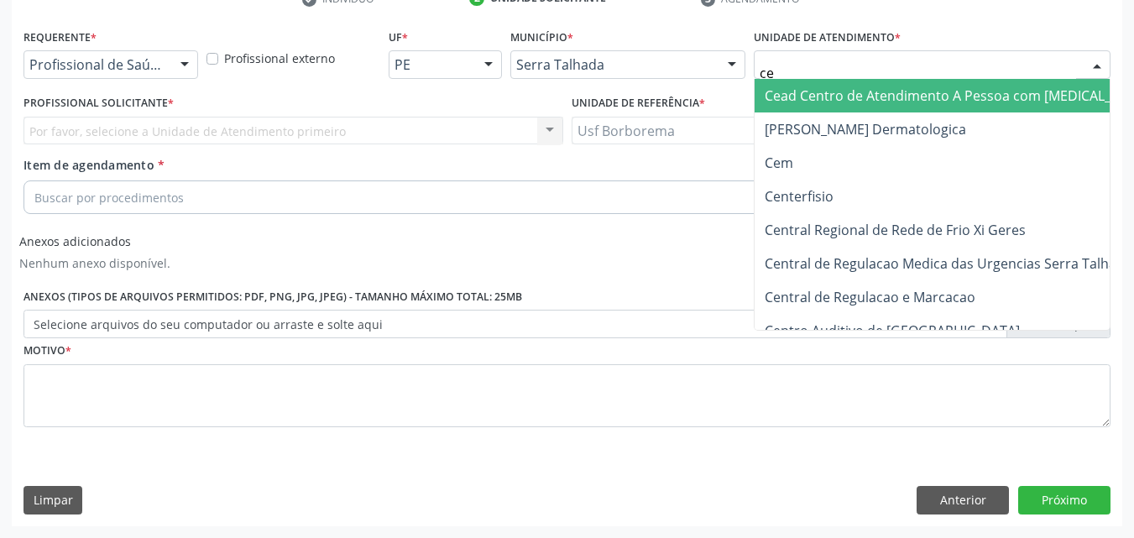
type input "cem"
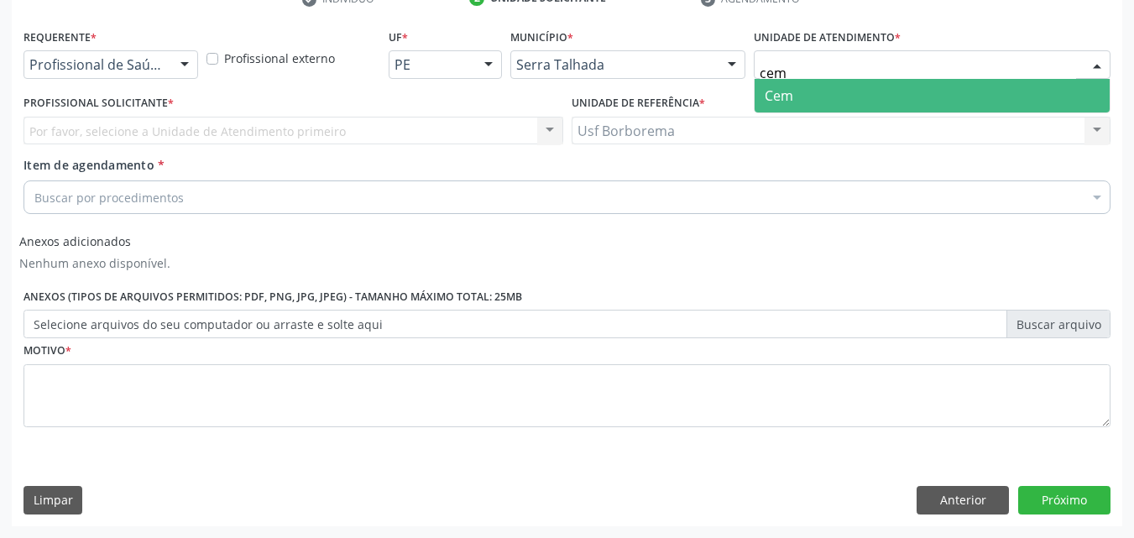
click at [800, 95] on span "Cem" at bounding box center [931, 96] width 355 height 34
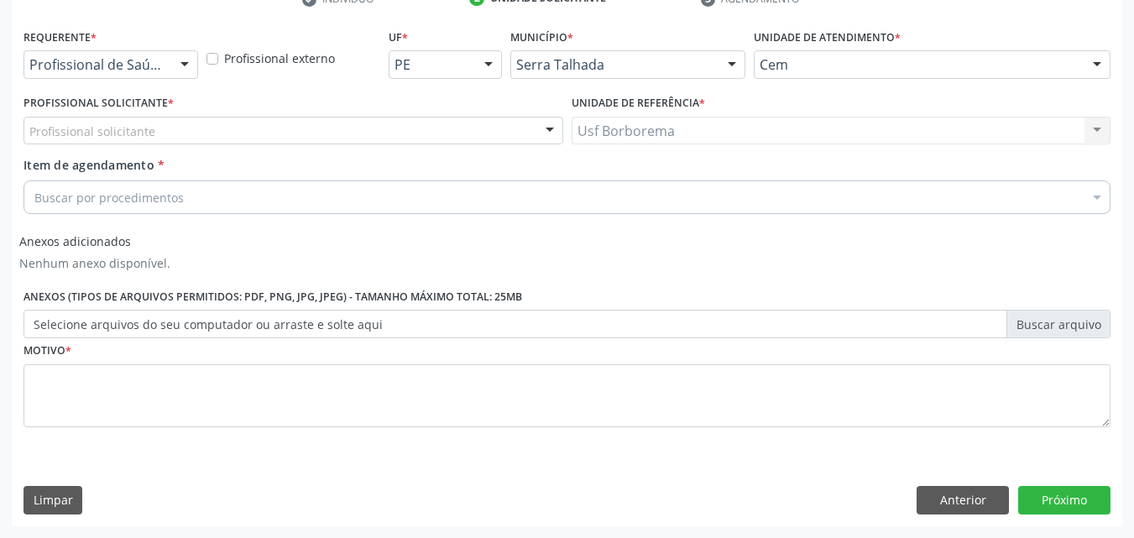
click at [176, 137] on div "Profissional solicitante" at bounding box center [292, 131] width 539 height 29
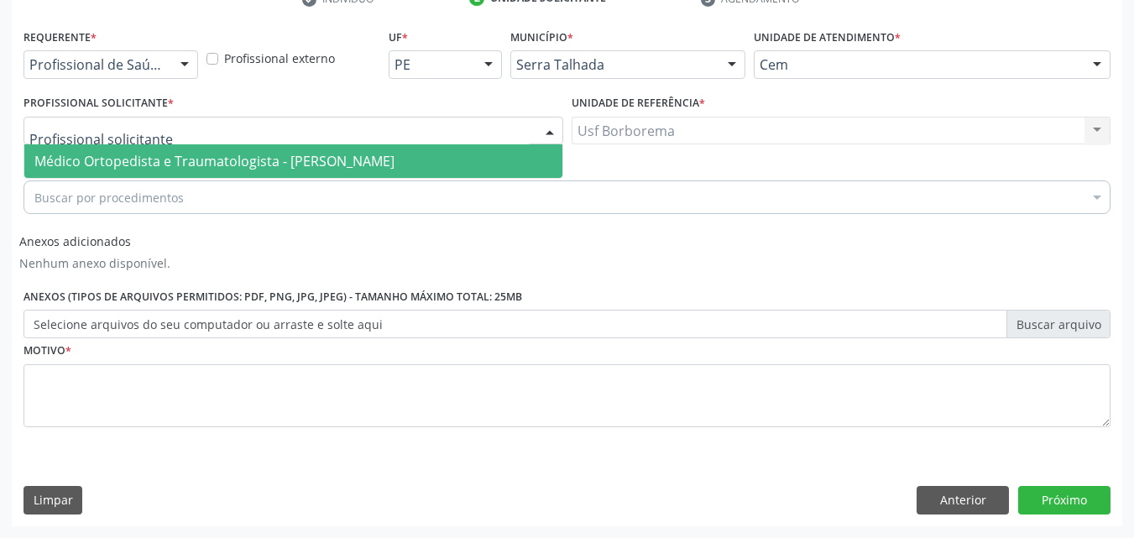
click at [187, 150] on span "Médico Ortopedista e Traumatologista - [PERSON_NAME]" at bounding box center [293, 161] width 538 height 34
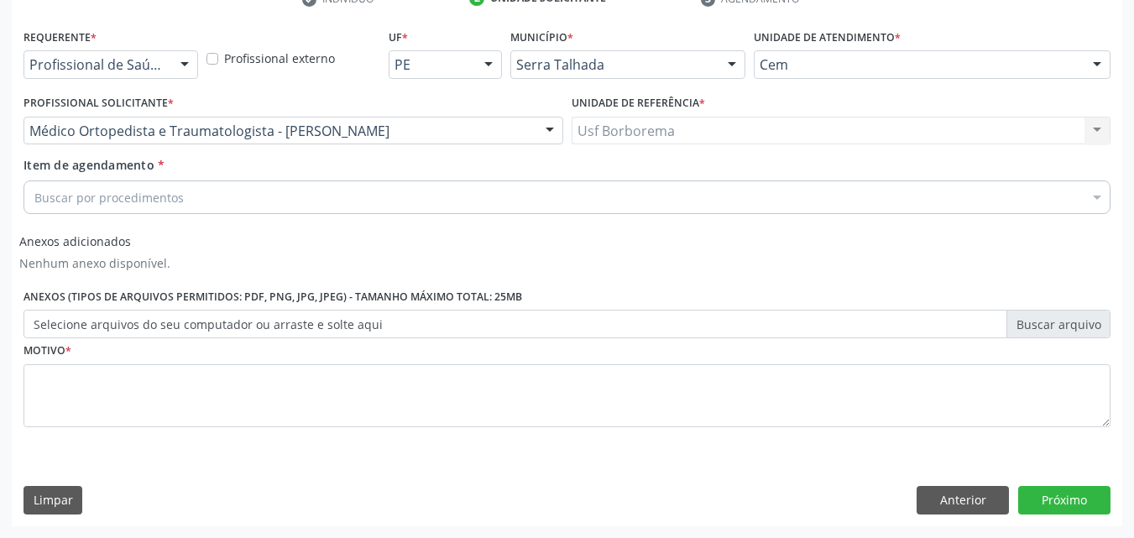
click at [190, 192] on div "Buscar por procedimentos" at bounding box center [566, 197] width 1087 height 34
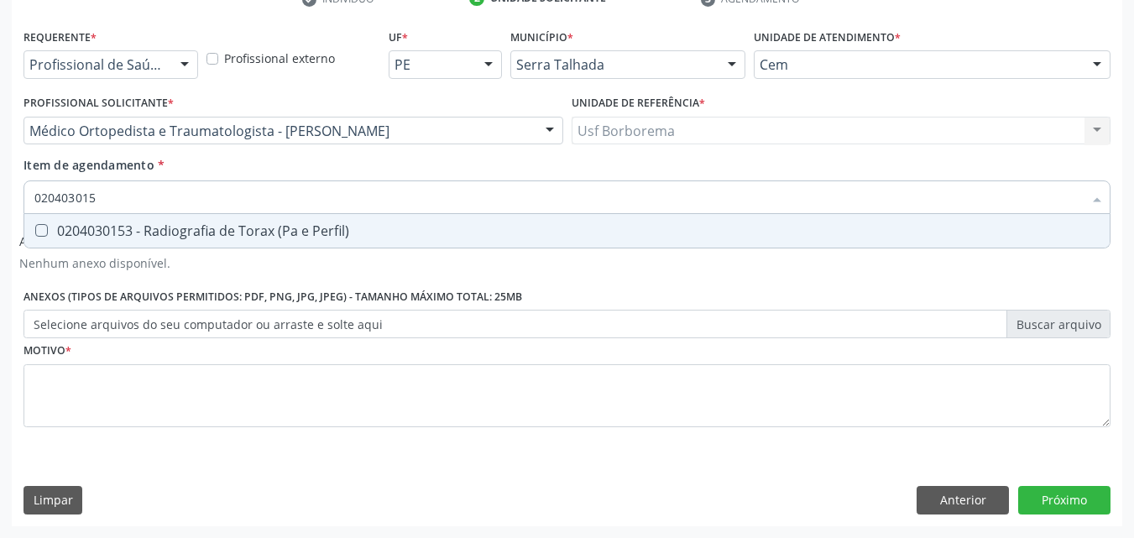
type input "0204030153"
click at [141, 232] on div "0204030153 - Radiografia de Torax (Pa e Perfil)" at bounding box center [566, 230] width 1065 height 13
checkbox Perfil\) "true"
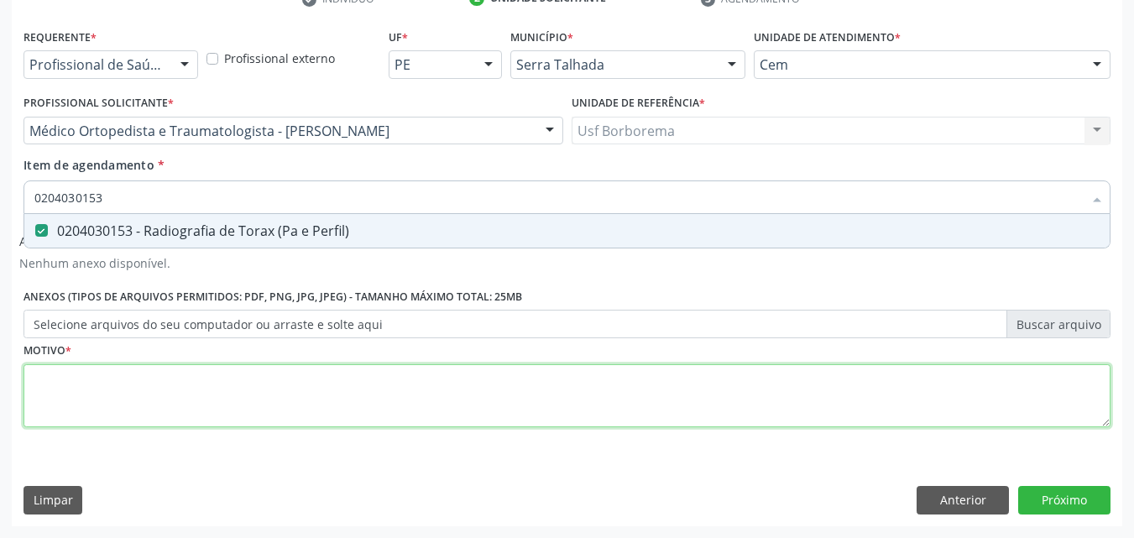
click at [127, 406] on div "Requerente * Profissional de Saúde Profissional de Saúde Paciente Nenhum result…" at bounding box center [566, 237] width 1087 height 426
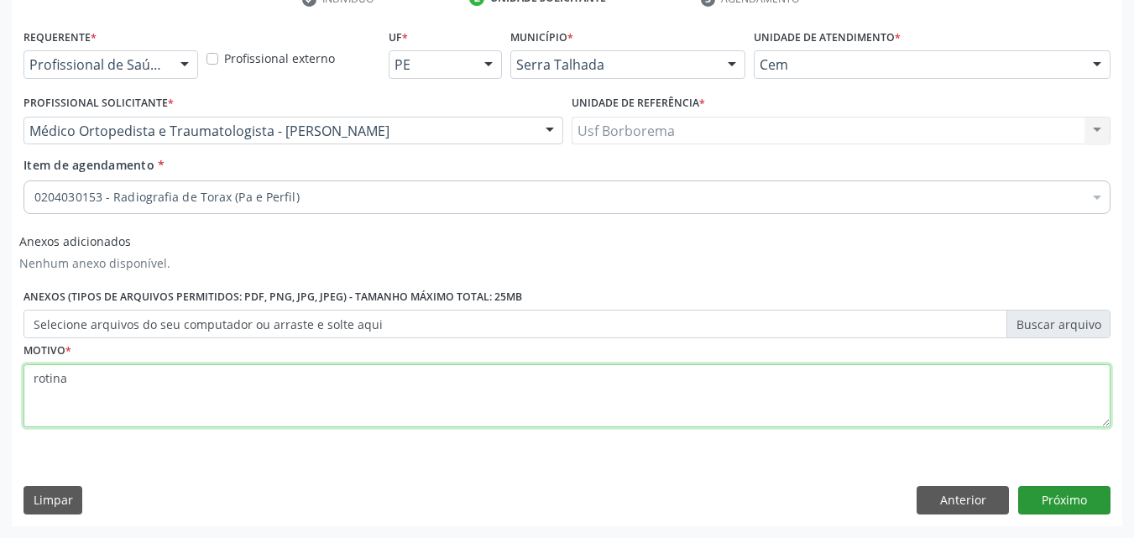
type textarea "rotina"
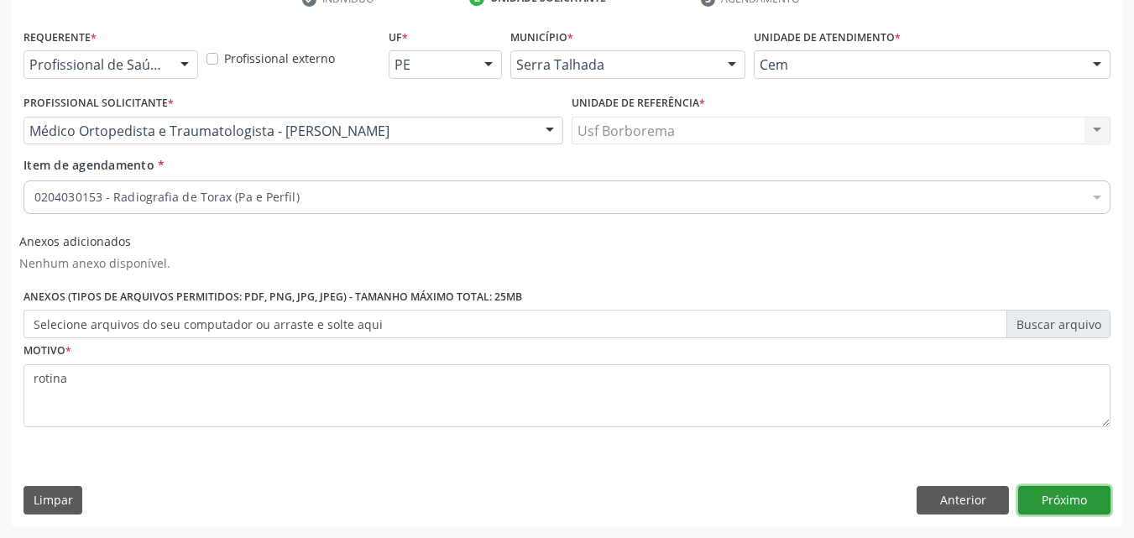
click at [1077, 493] on button "Próximo" at bounding box center [1064, 500] width 92 height 29
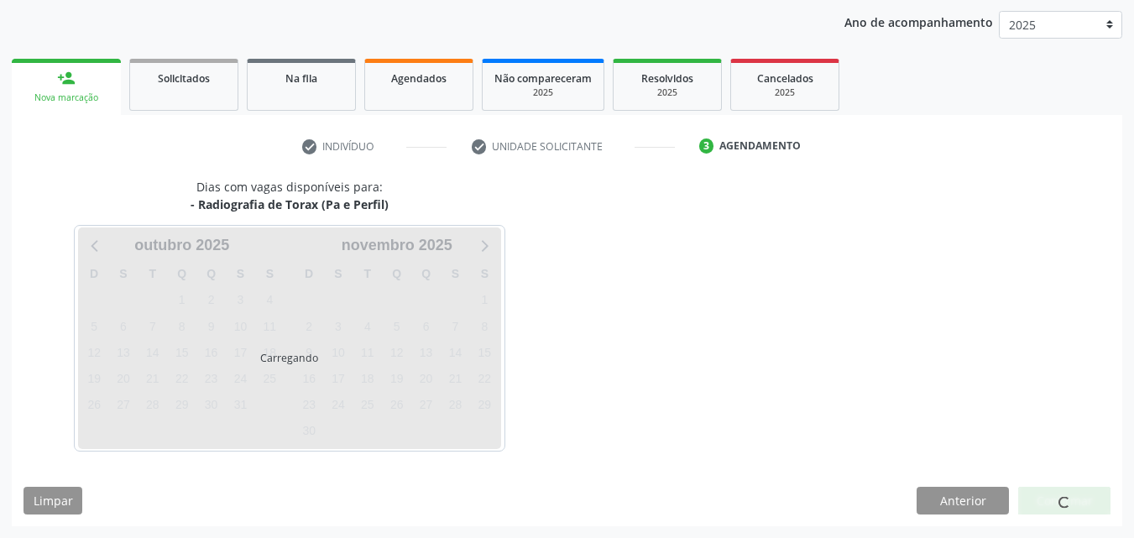
scroll to position [192, 0]
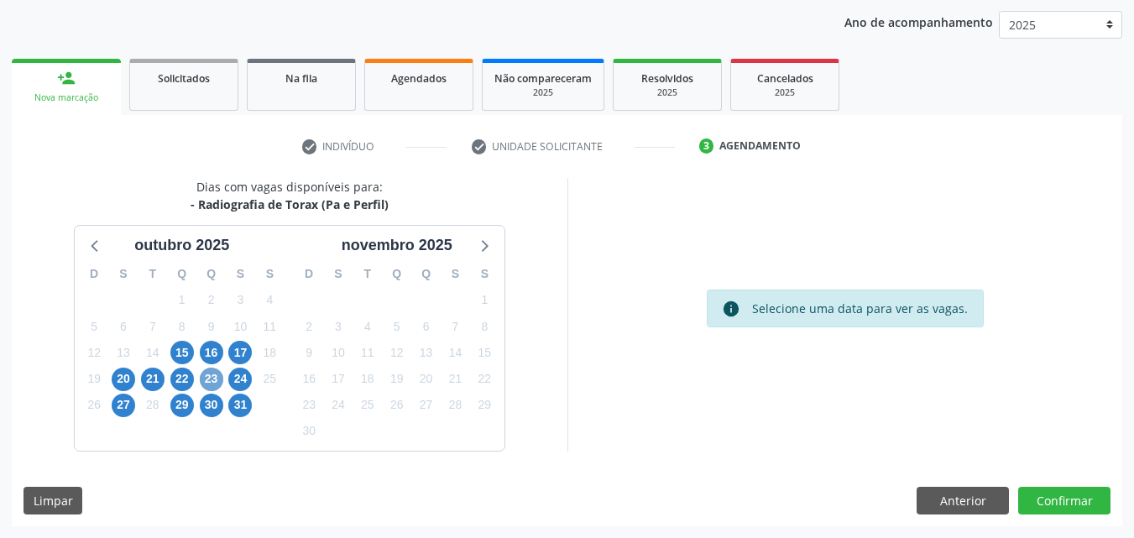
click at [214, 375] on span "23" at bounding box center [211, 378] width 23 height 23
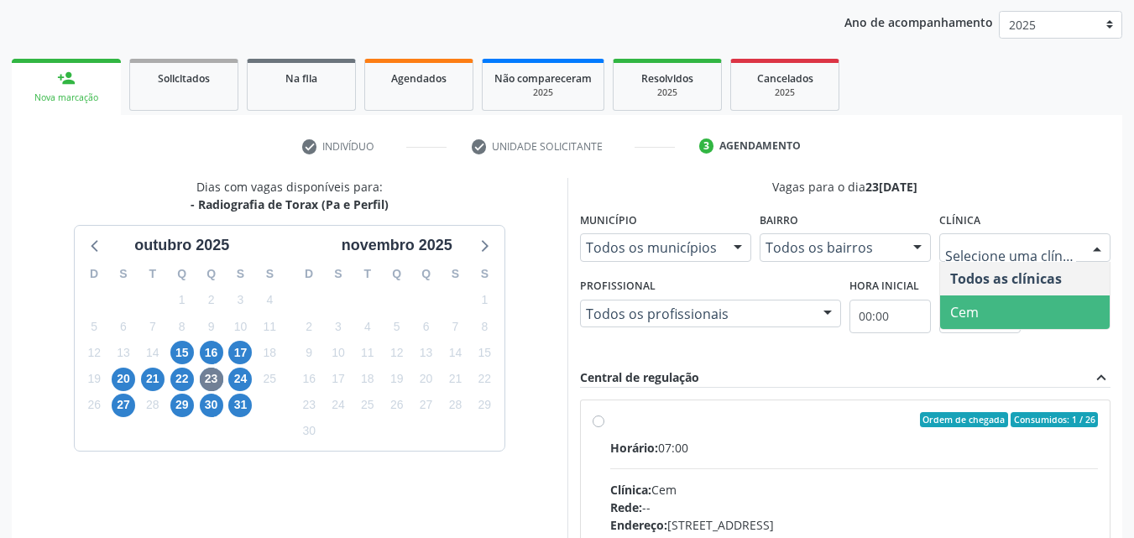
click at [1040, 304] on span "Cem" at bounding box center [1024, 312] width 169 height 34
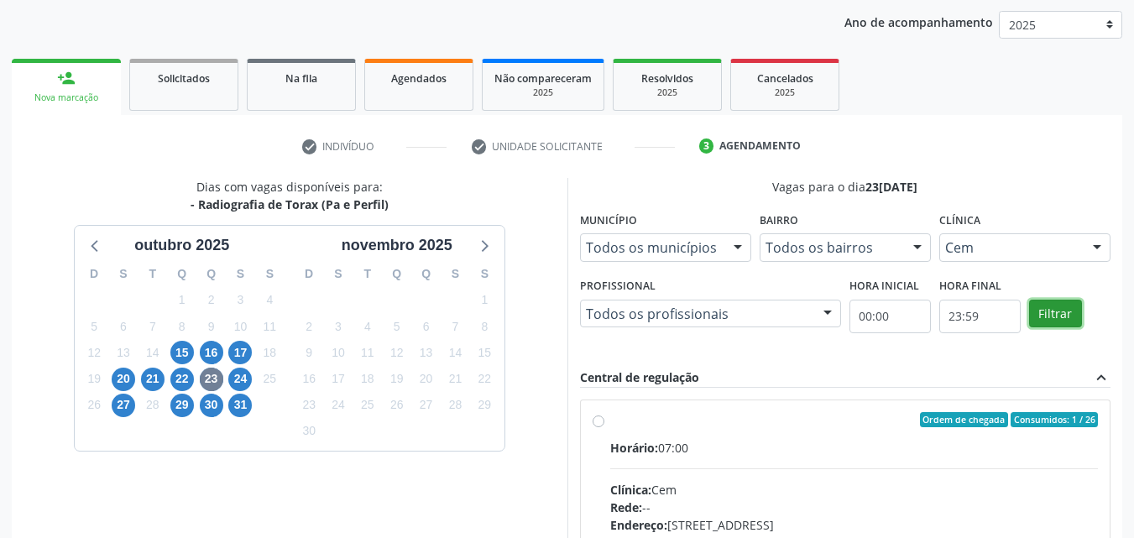
click at [1040, 320] on button "Filtrar" at bounding box center [1055, 314] width 53 height 29
click at [610, 420] on label "Ordem de chegada Consumidos: 1 / 26 Horário: 07:00 Clínica: Cem Rede: -- Endere…" at bounding box center [854, 541] width 488 height 258
click at [592, 420] on input "Ordem de chegada Consumidos: 1 / 26 Horário: 07:00 Clínica: Cem Rede: -- Endere…" at bounding box center [598, 419] width 12 height 15
radio input "true"
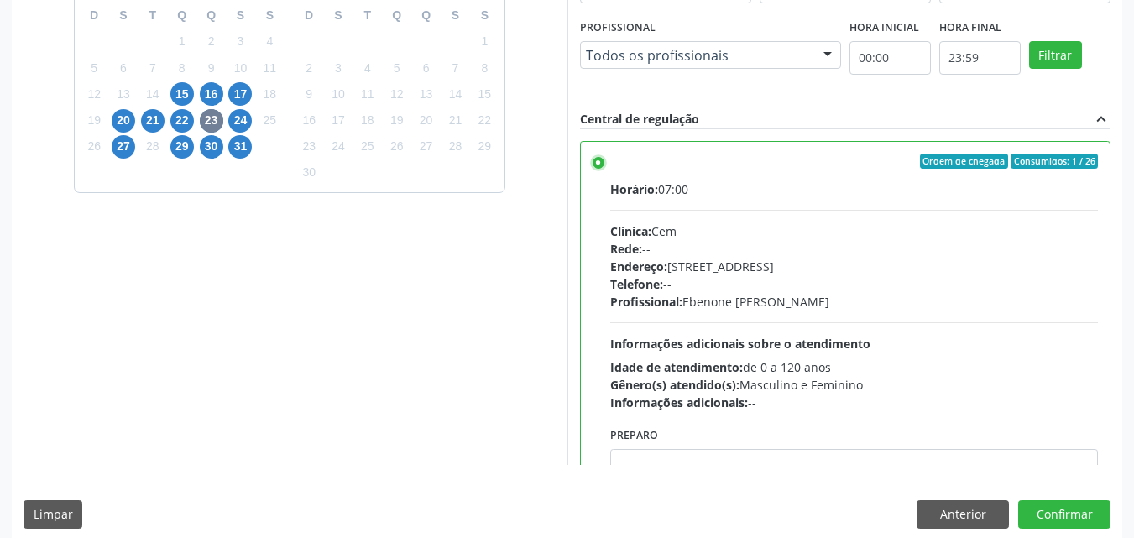
scroll to position [465, 0]
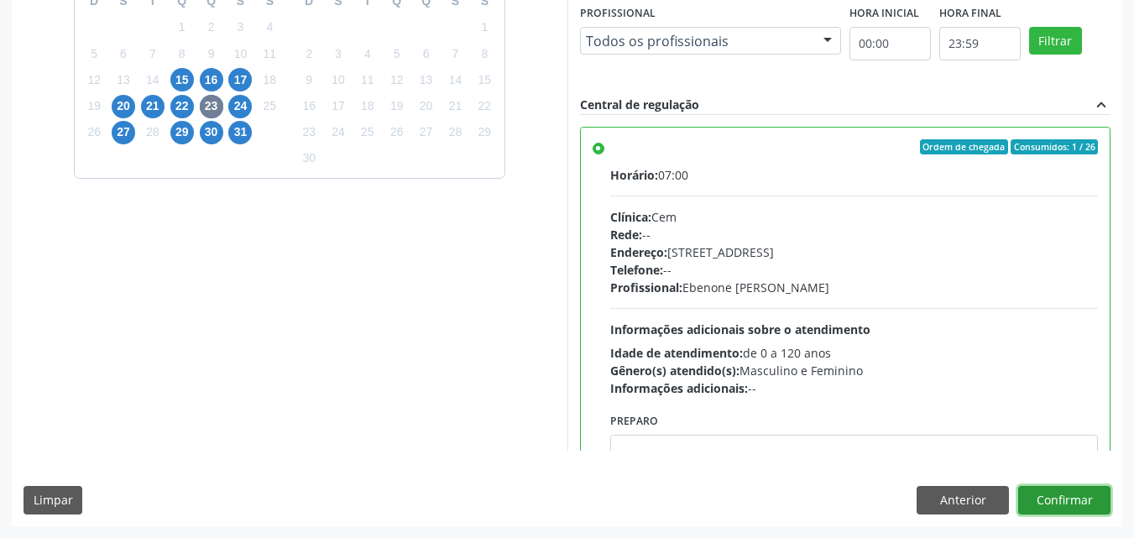
click at [1079, 508] on button "Confirmar" at bounding box center [1064, 500] width 92 height 29
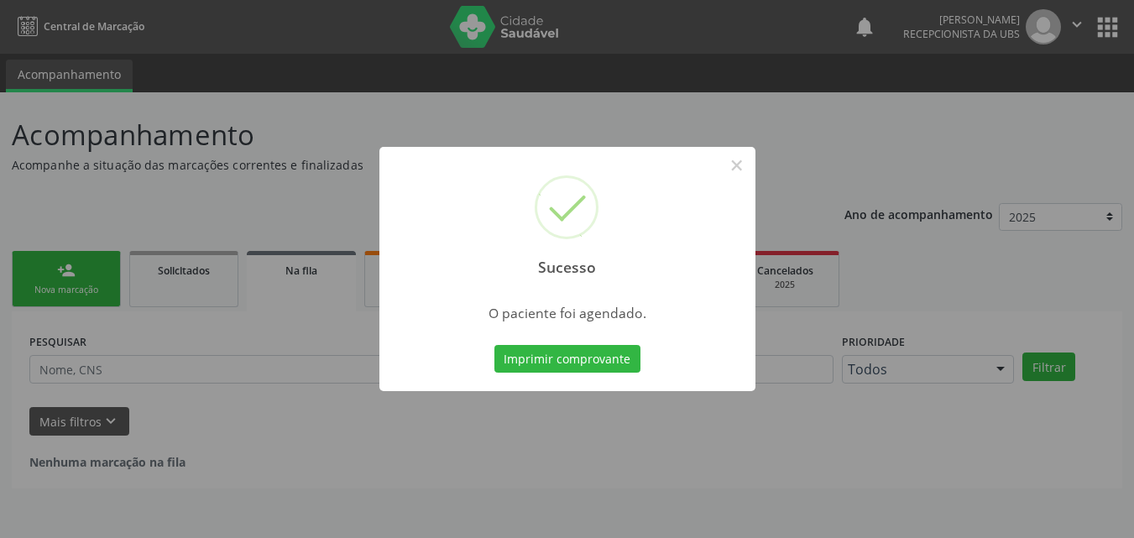
scroll to position [0, 0]
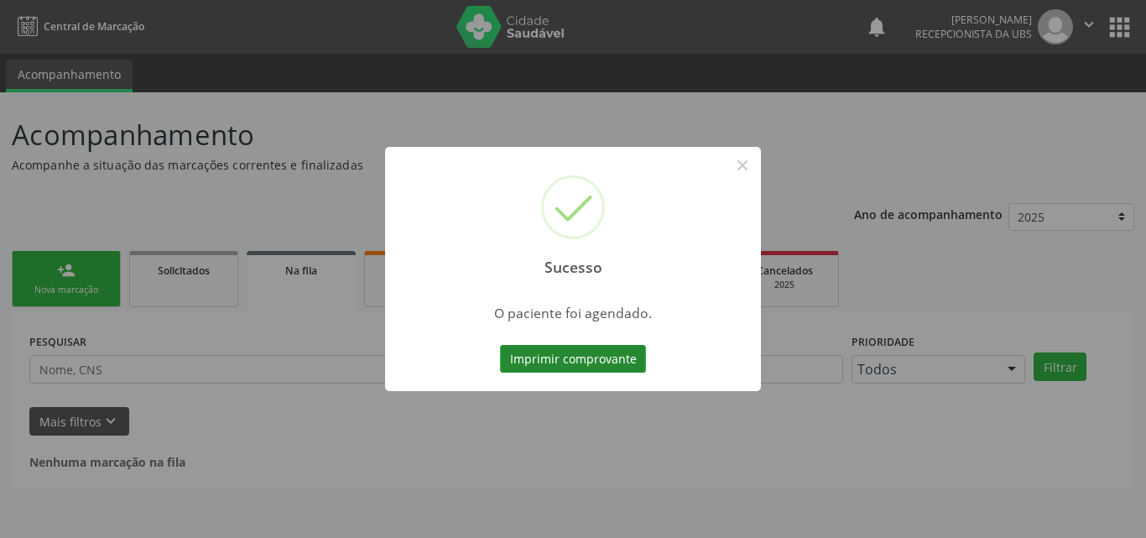
click at [566, 354] on button "Imprimir comprovante" at bounding box center [573, 359] width 146 height 29
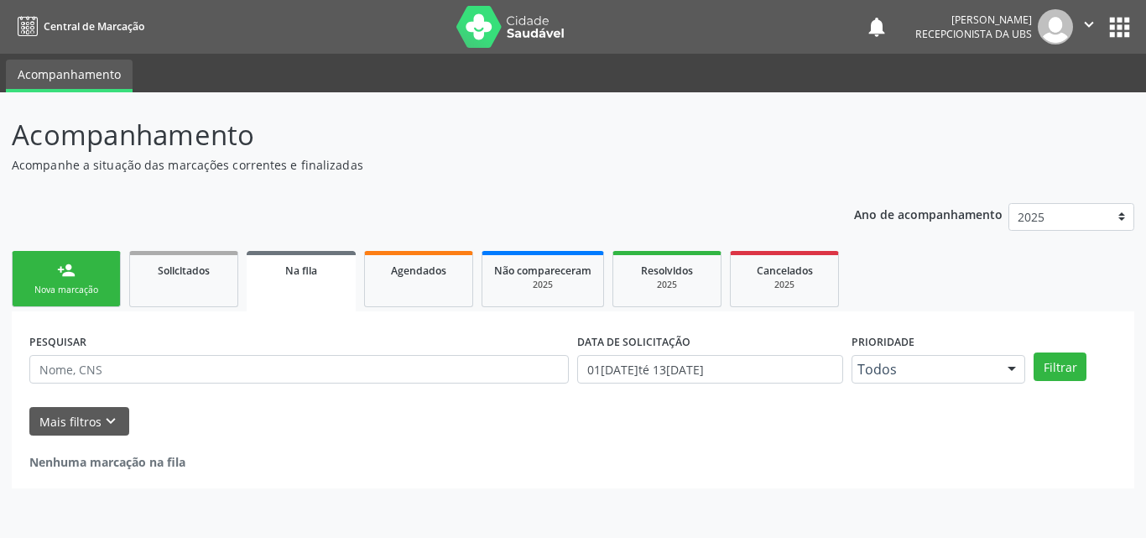
drag, startPoint x: 42, startPoint y: 277, endPoint x: 76, endPoint y: 275, distance: 33.6
click at [43, 277] on link "person_add Nova marcação" at bounding box center [66, 279] width 109 height 56
click at [42, 278] on link "person_add Nova marcação" at bounding box center [66, 279] width 109 height 56
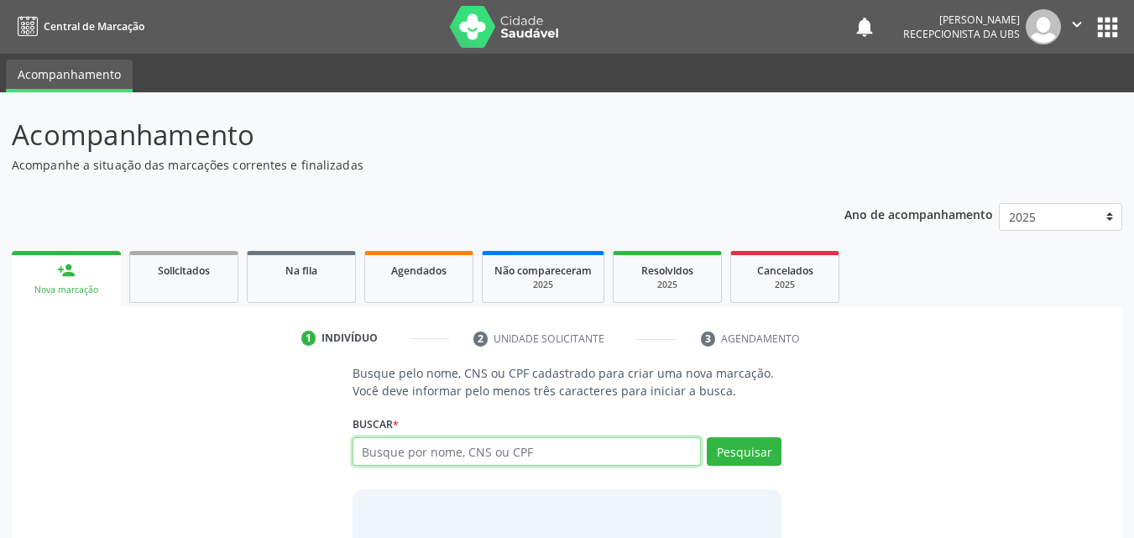
click at [522, 452] on input "text" at bounding box center [526, 451] width 349 height 29
type input "709803004123399"
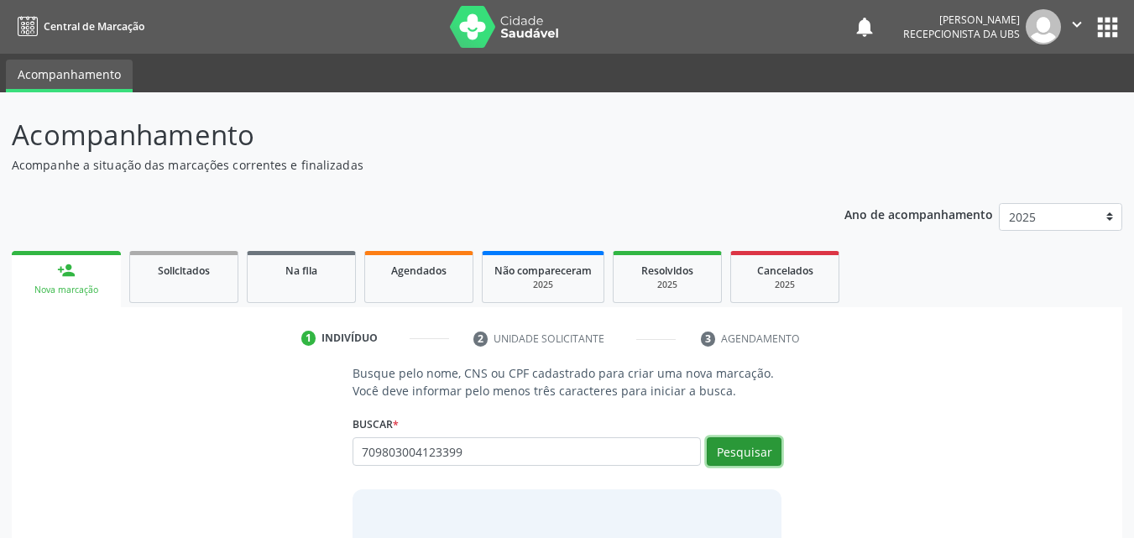
click at [753, 448] on button "Pesquisar" at bounding box center [743, 451] width 75 height 29
type input "709803004123399"
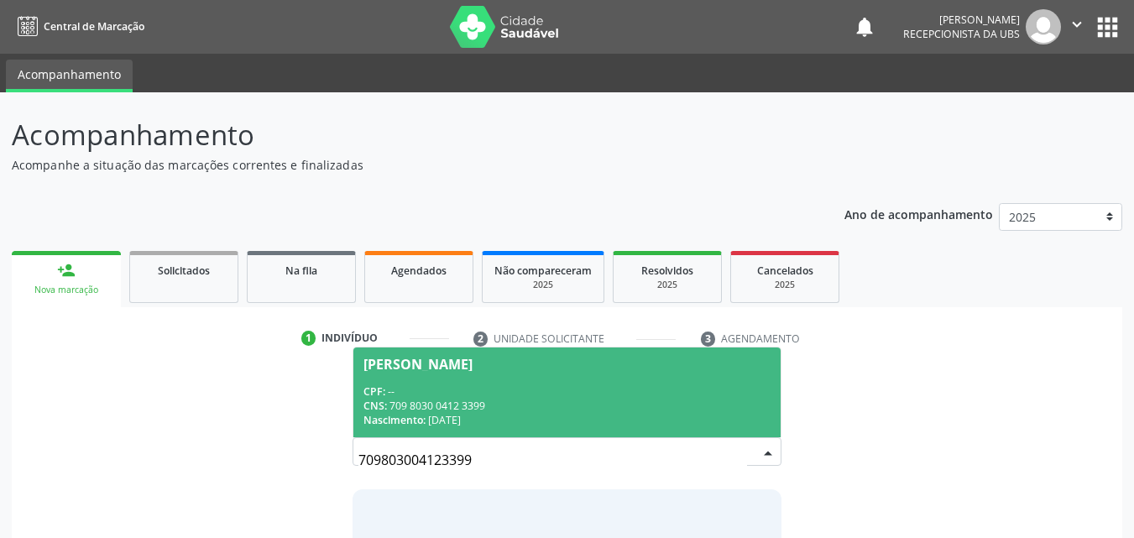
click at [601, 396] on div "CPF: --" at bounding box center [567, 391] width 408 height 14
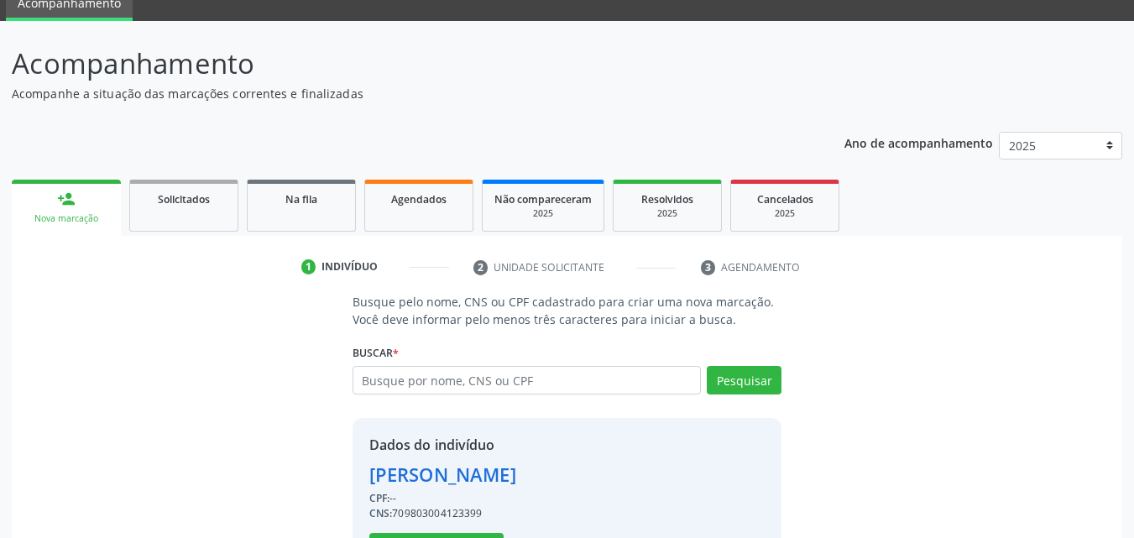
scroll to position [135, 0]
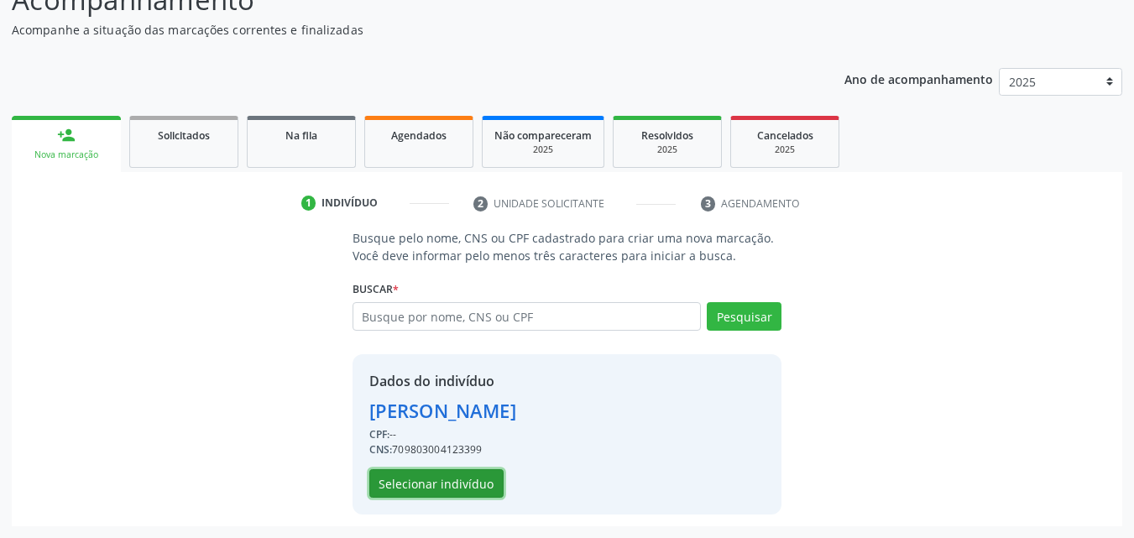
click at [454, 484] on button "Selecionar indivíduo" at bounding box center [436, 483] width 134 height 29
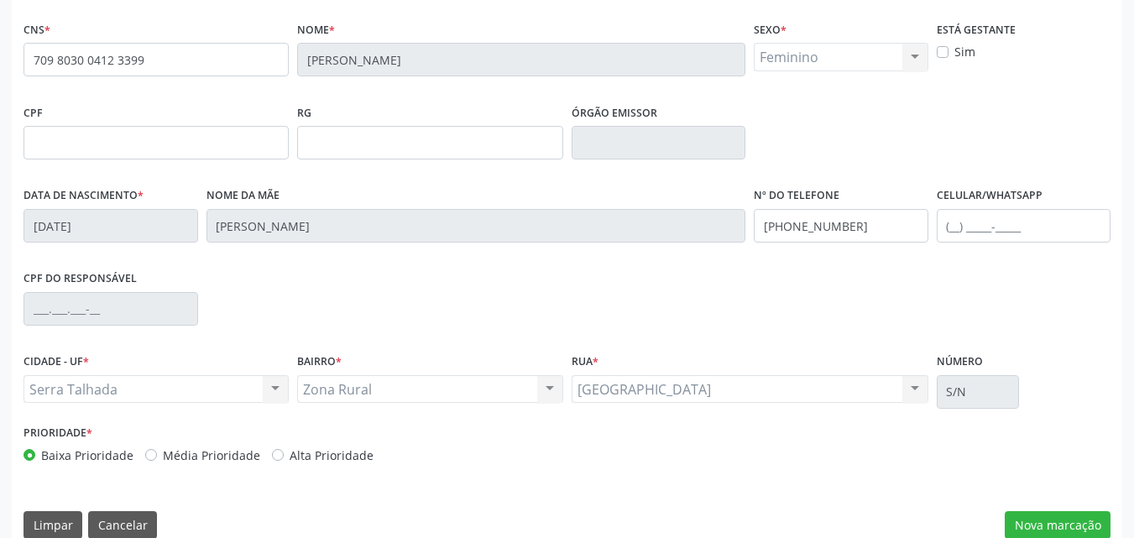
scroll to position [372, 0]
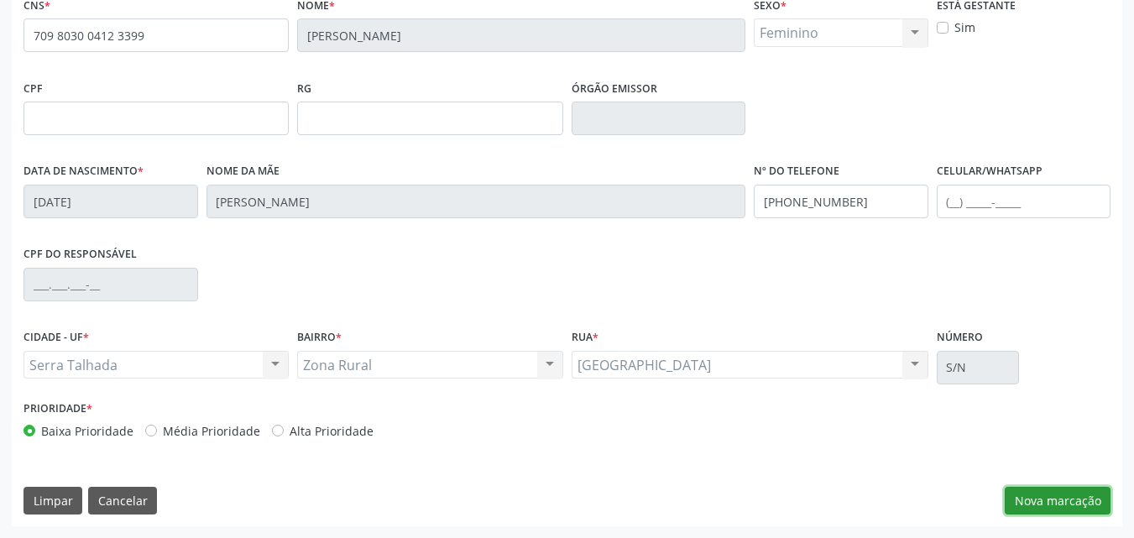
click at [1085, 494] on button "Nova marcação" at bounding box center [1057, 501] width 106 height 29
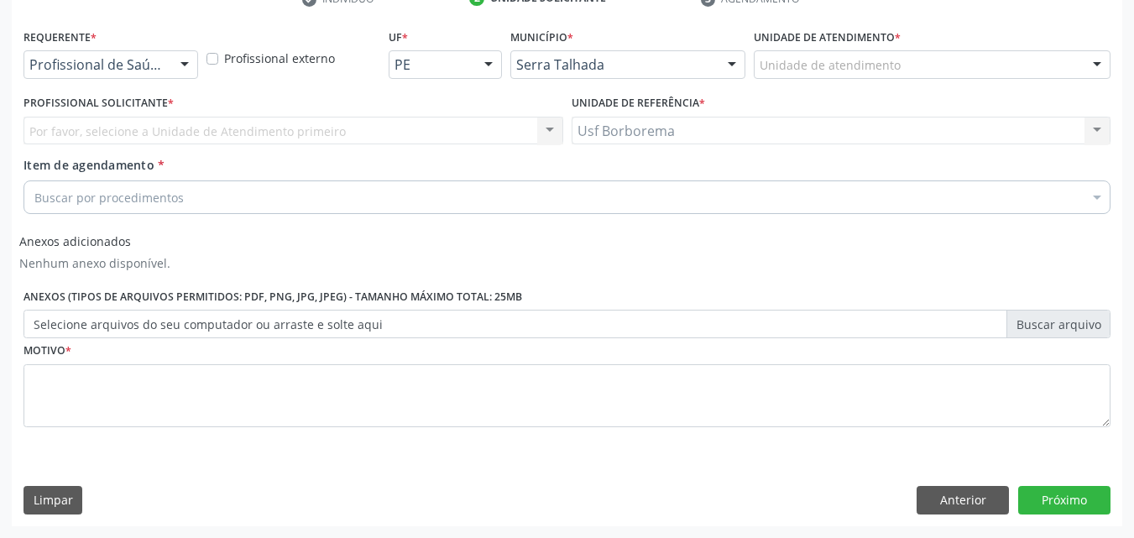
scroll to position [340, 0]
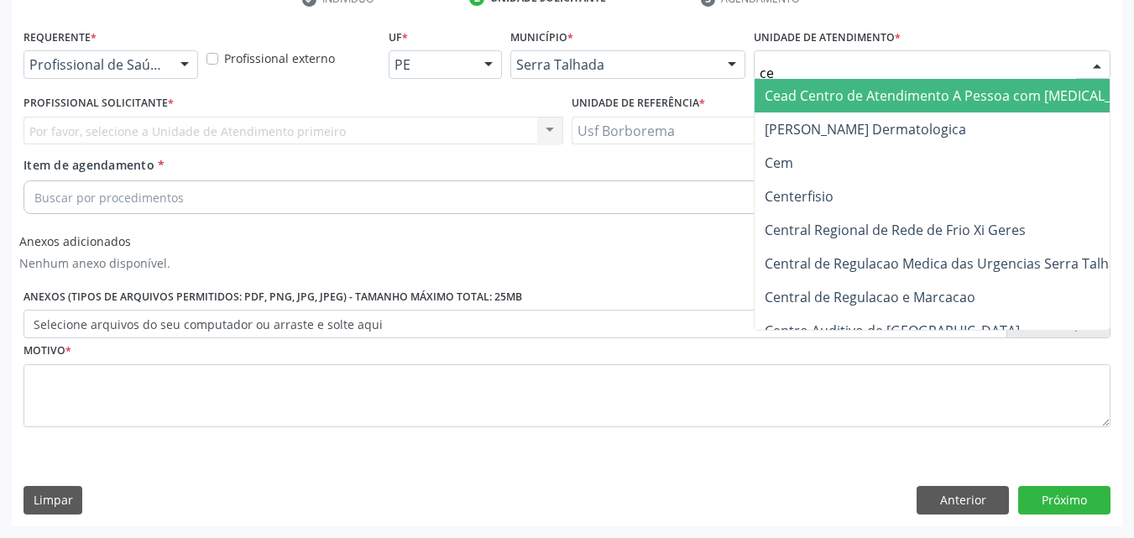
type input "cem"
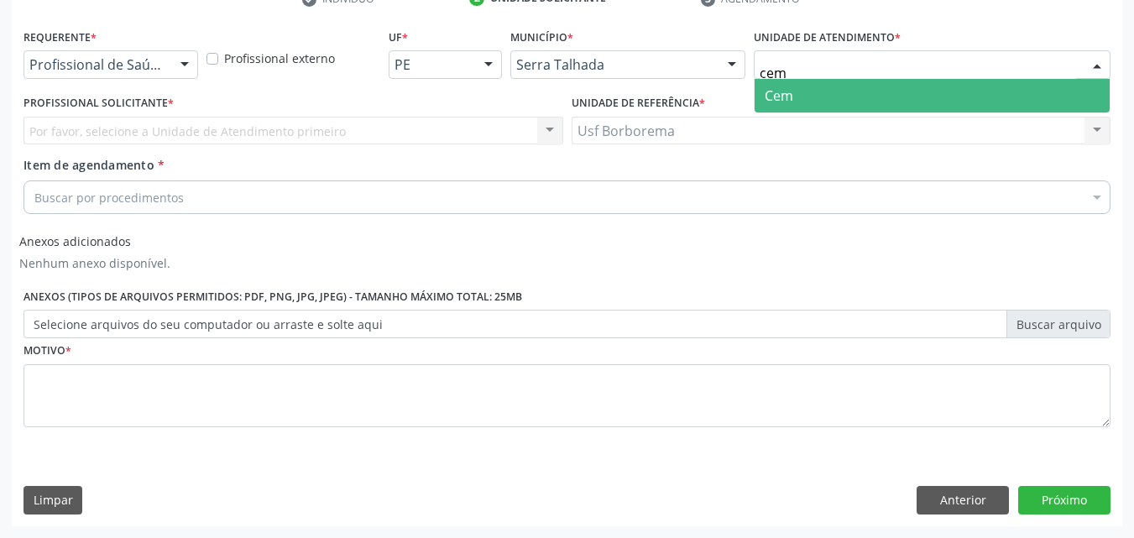
click at [800, 87] on span "Cem" at bounding box center [931, 96] width 355 height 34
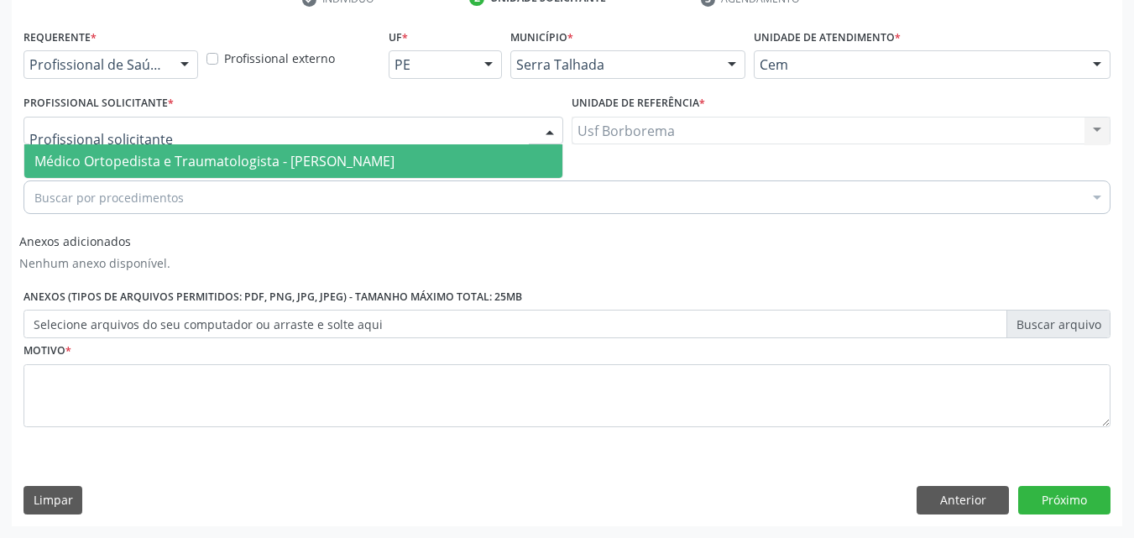
click at [242, 130] on div at bounding box center [292, 131] width 539 height 29
click at [251, 162] on span "Médico Ortopedista e Traumatologista - [PERSON_NAME]" at bounding box center [214, 161] width 360 height 18
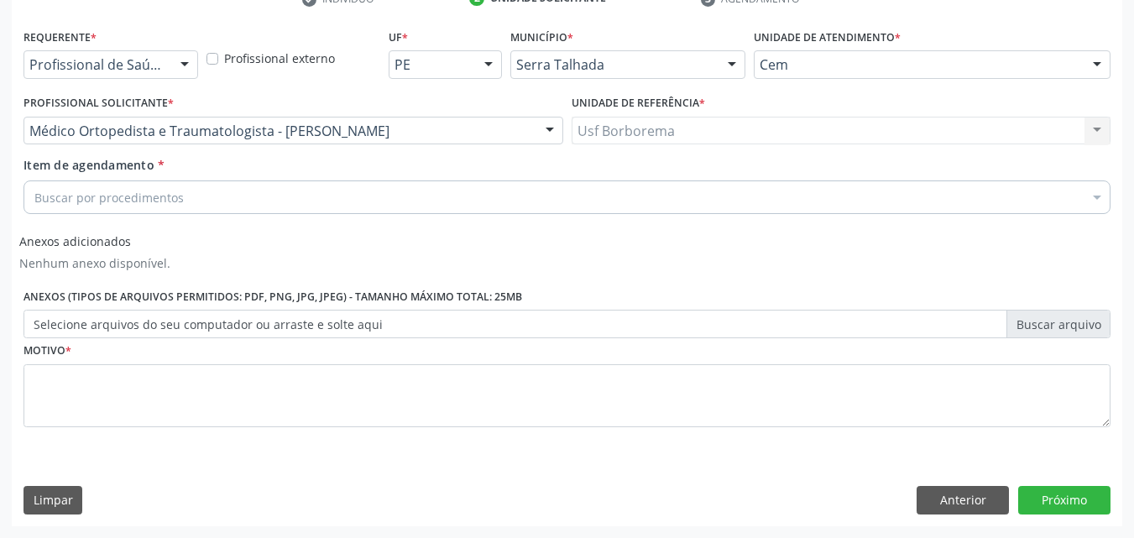
click at [246, 194] on div "Buscar por procedimentos" at bounding box center [566, 197] width 1087 height 34
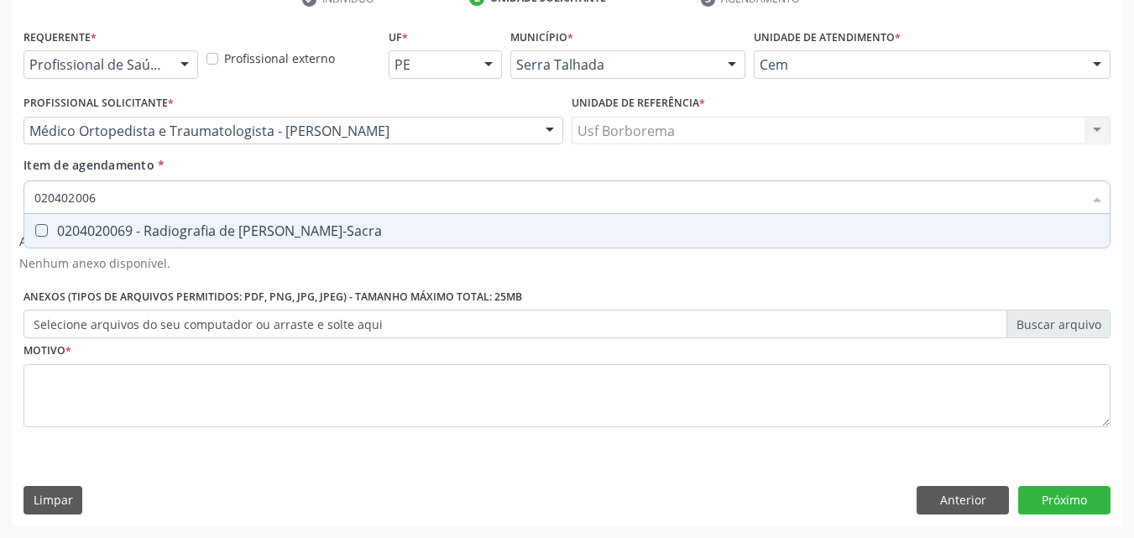
type input "0204020069"
click at [267, 224] on div "0204020069 - Radiografia de [PERSON_NAME]-Sacra" at bounding box center [566, 230] width 1065 height 13
checkbox Lombo-Sacra "true"
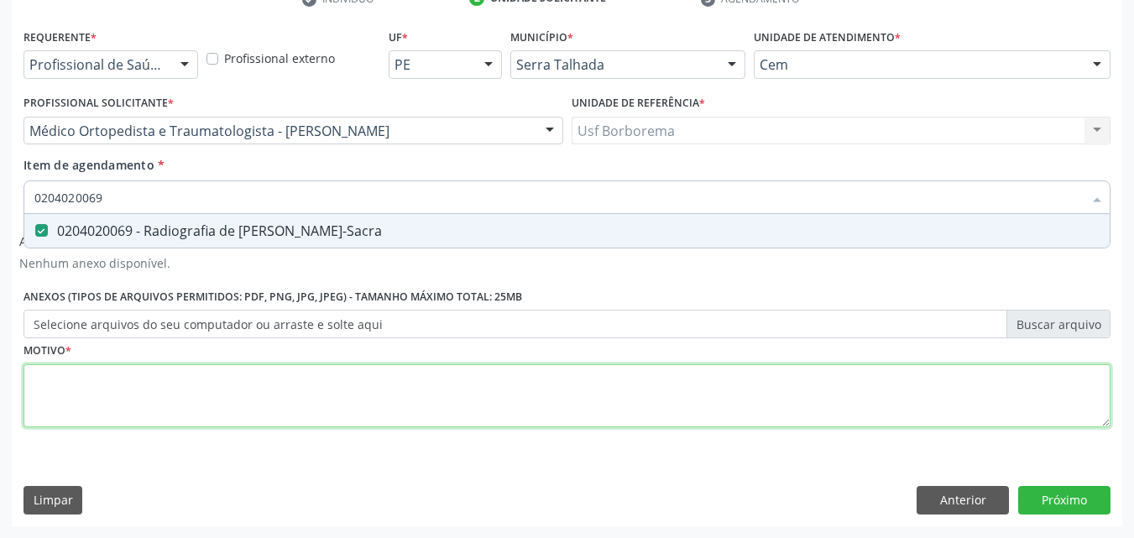
click at [239, 414] on div "Requerente * Profissional de Saúde Profissional de Saúde Paciente Nenhum result…" at bounding box center [566, 237] width 1087 height 426
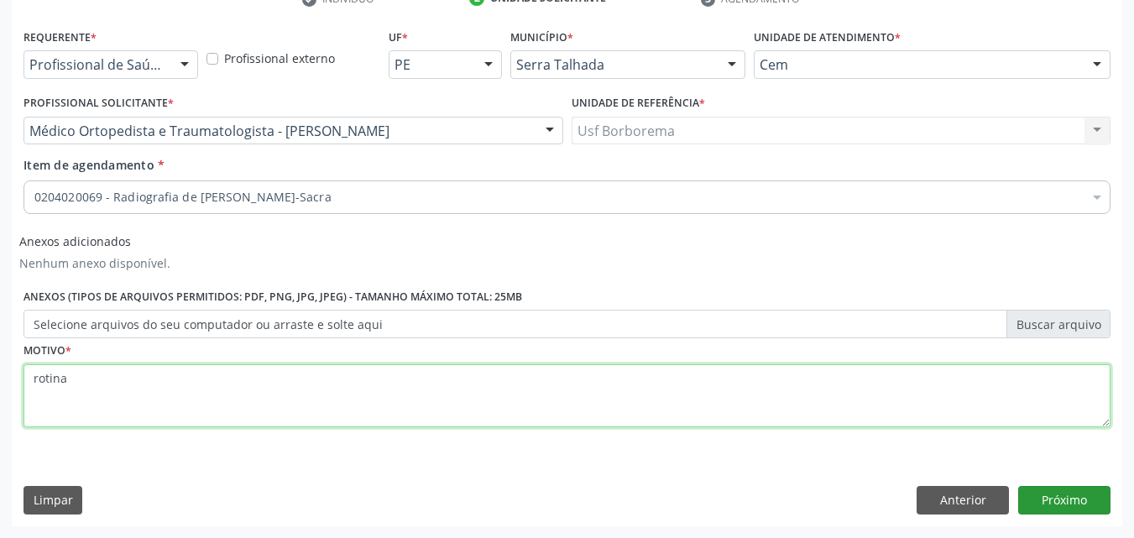
type textarea "rotina"
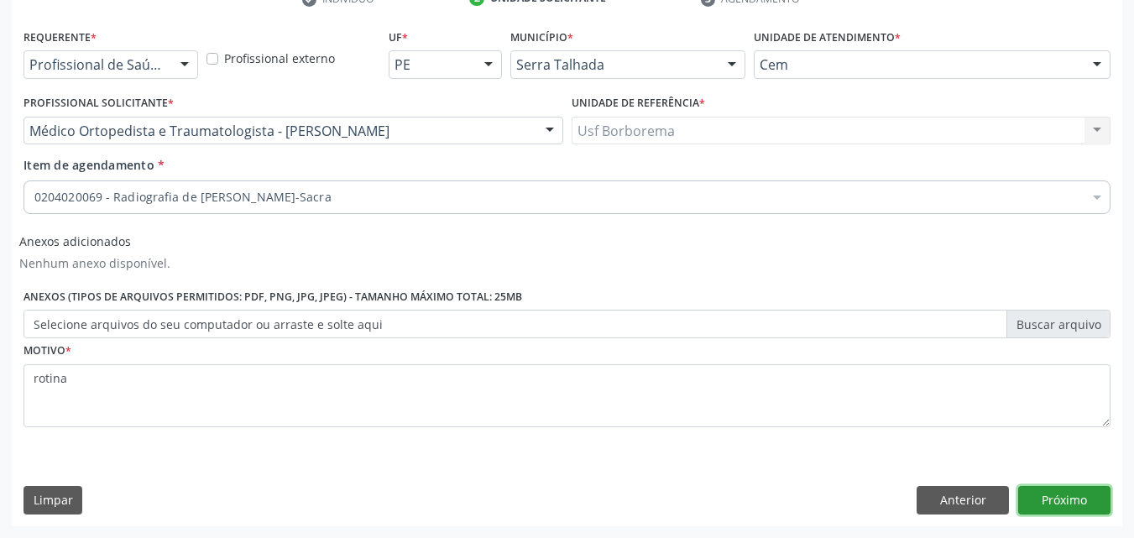
click at [1050, 493] on button "Próximo" at bounding box center [1064, 500] width 92 height 29
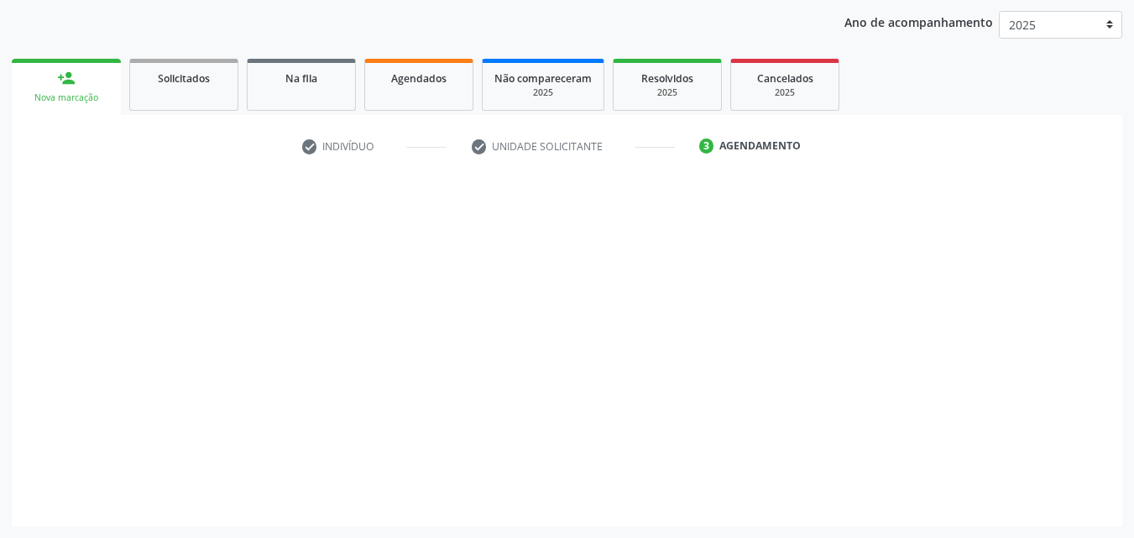
scroll to position [192, 0]
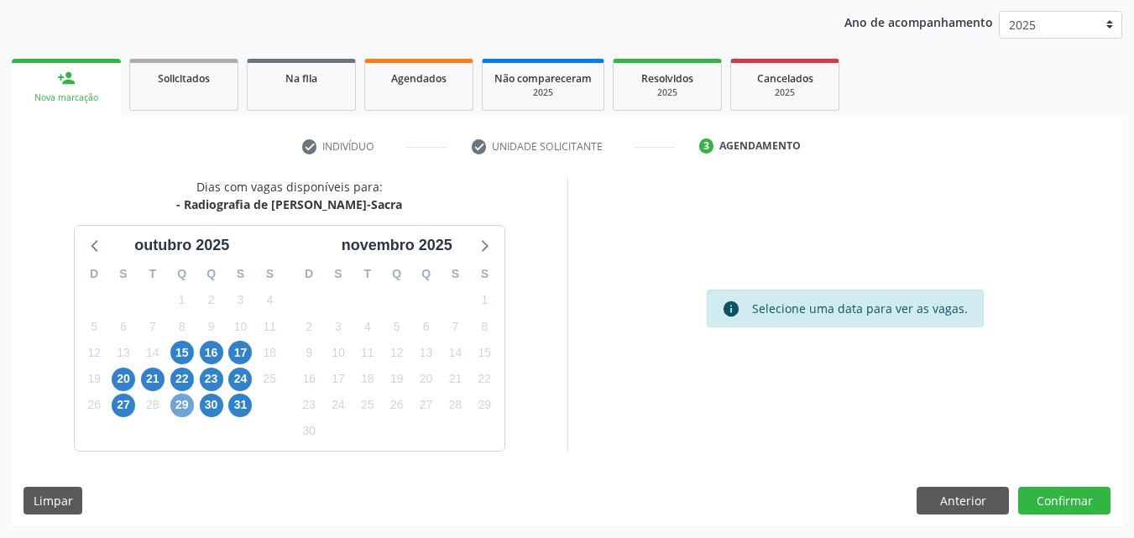
click at [178, 404] on span "29" at bounding box center [181, 405] width 23 height 23
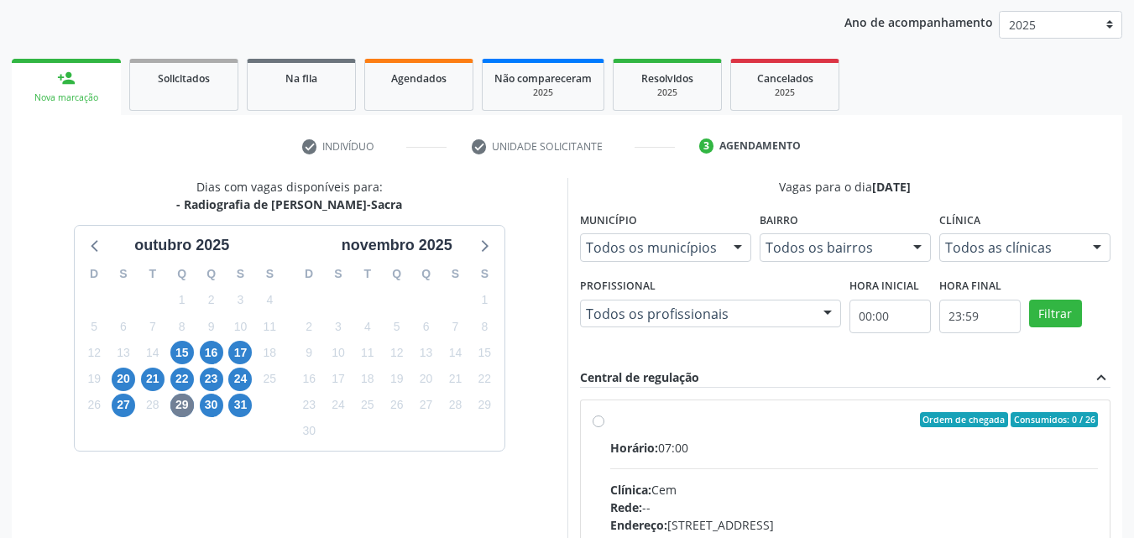
click at [253, 352] on div "17" at bounding box center [240, 353] width 29 height 26
click at [247, 353] on span "17" at bounding box center [239, 352] width 23 height 23
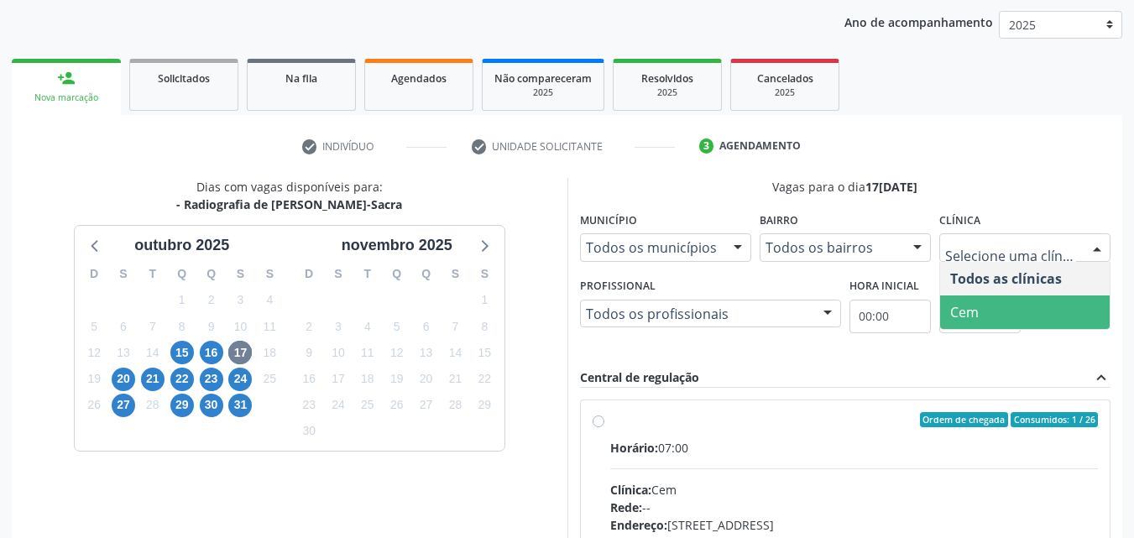
click at [1035, 300] on span "Cem" at bounding box center [1024, 312] width 169 height 34
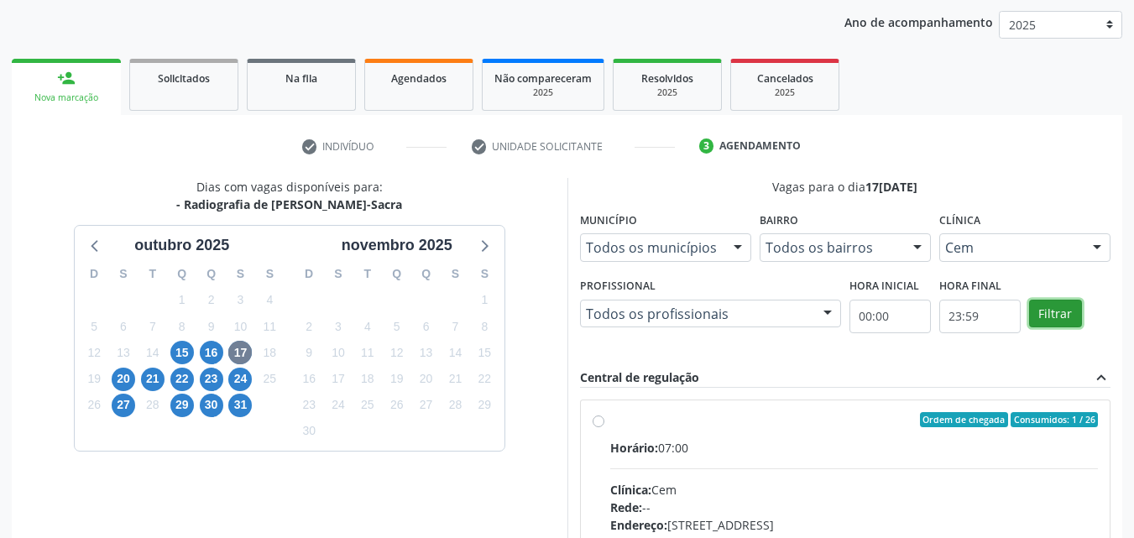
click at [1052, 305] on button "Filtrar" at bounding box center [1055, 314] width 53 height 29
click at [589, 416] on div "Ordem de chegada Consumidos: 1 / 26 Horário: 07:00 Clínica: Cem Rede: -- Endere…" at bounding box center [845, 540] width 529 height 281
radio input "true"
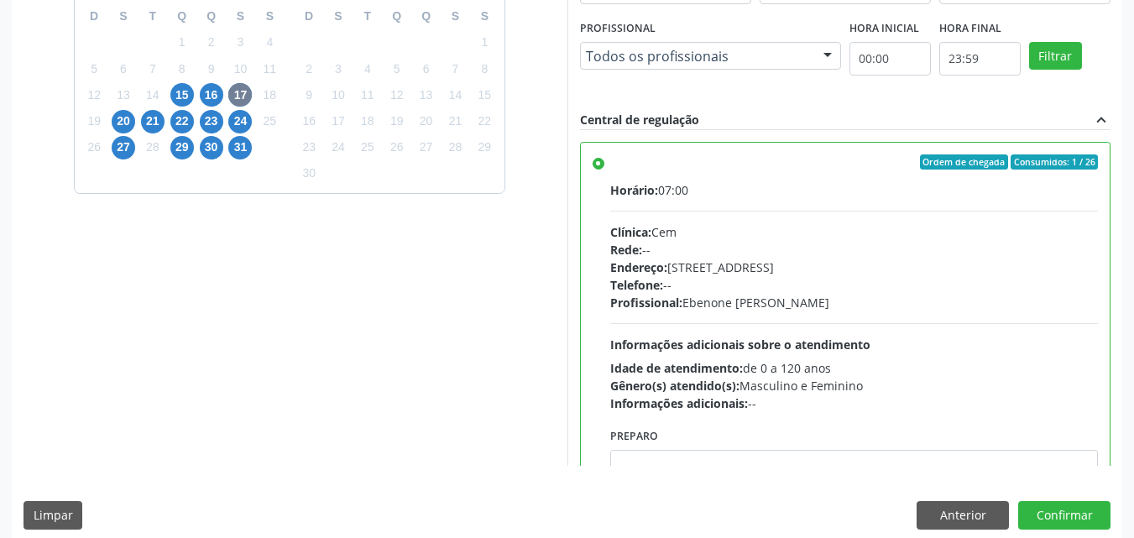
scroll to position [465, 0]
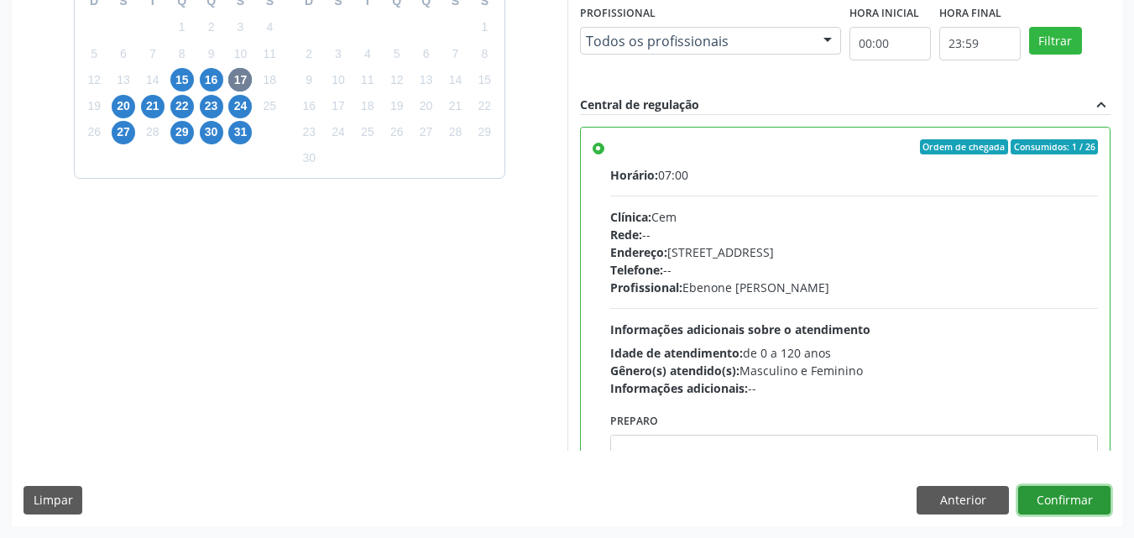
click at [1066, 503] on button "Confirmar" at bounding box center [1064, 500] width 92 height 29
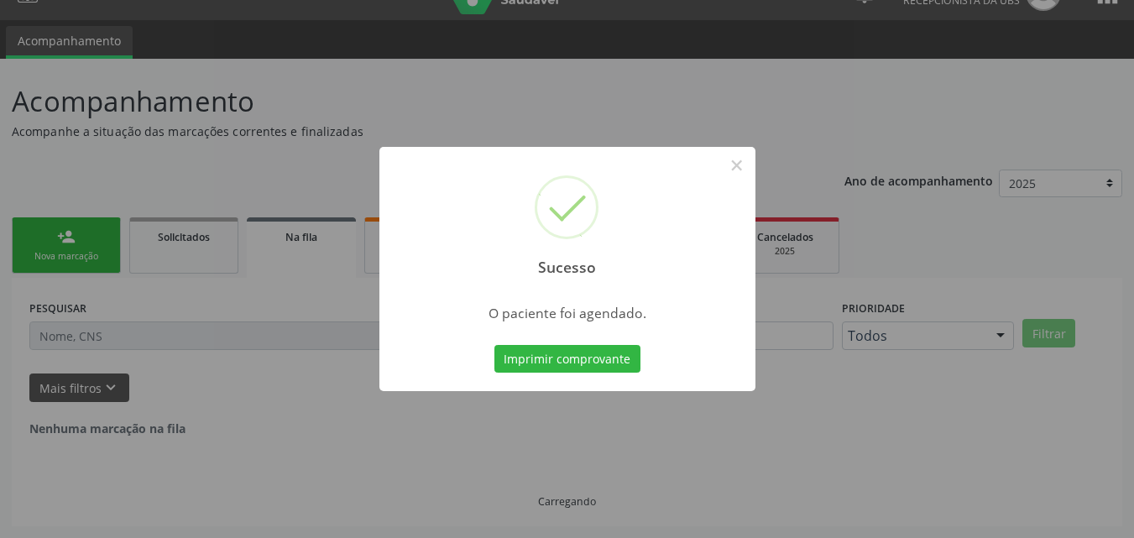
scroll to position [0, 0]
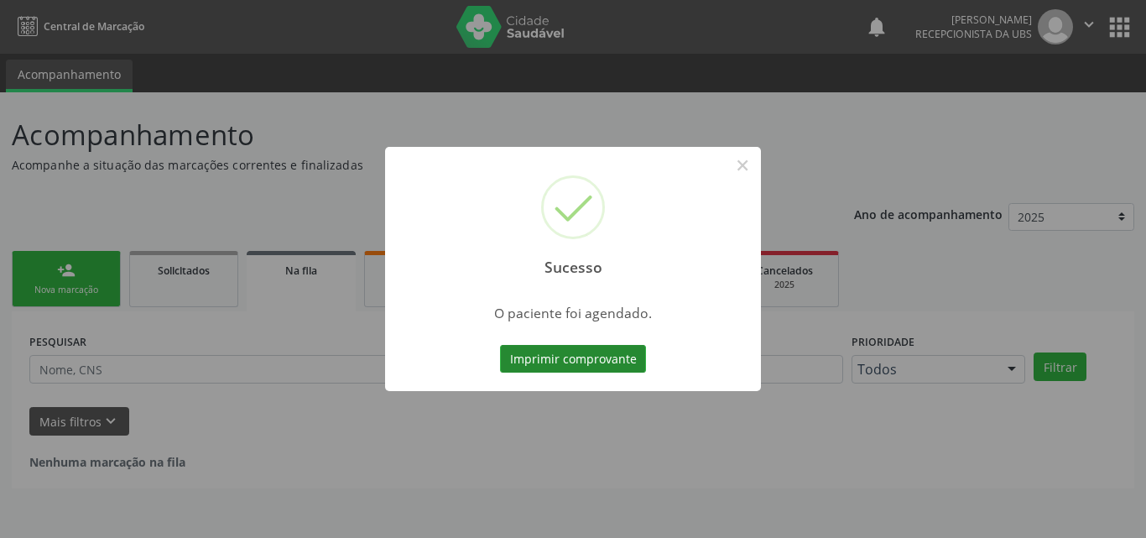
click at [616, 358] on button "Imprimir comprovante" at bounding box center [573, 359] width 146 height 29
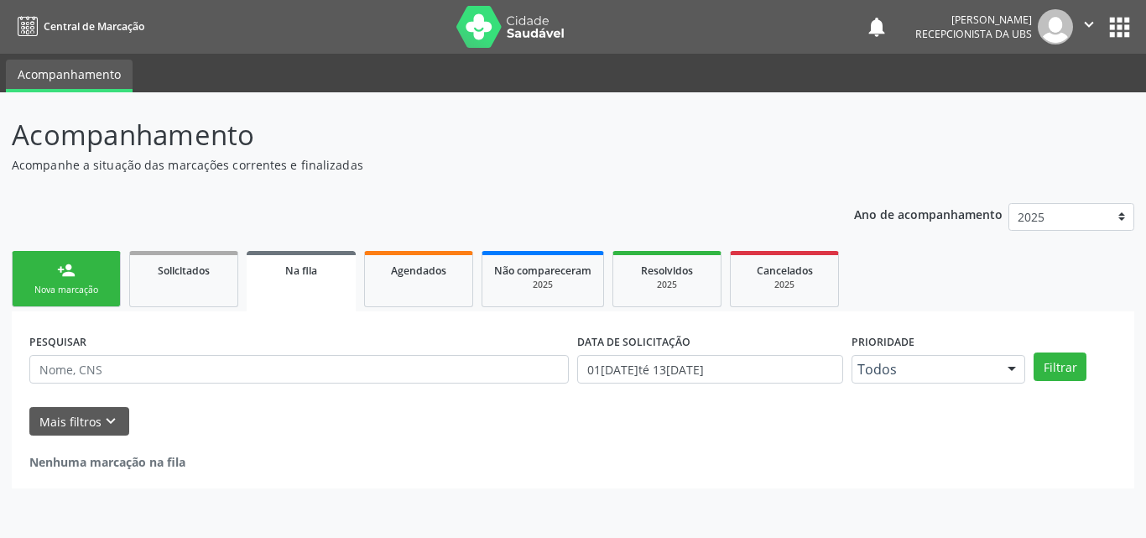
click at [60, 294] on div "Nova marcação" at bounding box center [66, 290] width 84 height 13
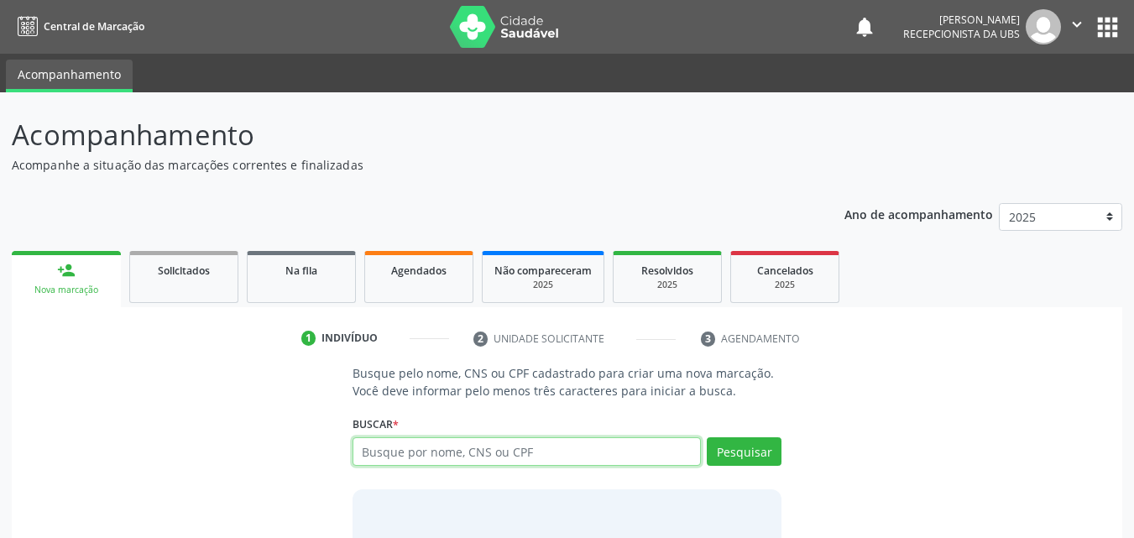
click at [369, 458] on input "text" at bounding box center [526, 451] width 349 height 29
click at [58, 283] on link "person_add Nova marcação" at bounding box center [66, 279] width 109 height 56
click at [65, 280] on link "person_add Nova marcação" at bounding box center [66, 279] width 109 height 56
click at [485, 456] on input "text" at bounding box center [526, 451] width 349 height 29
click at [550, 448] on input "text" at bounding box center [526, 451] width 349 height 29
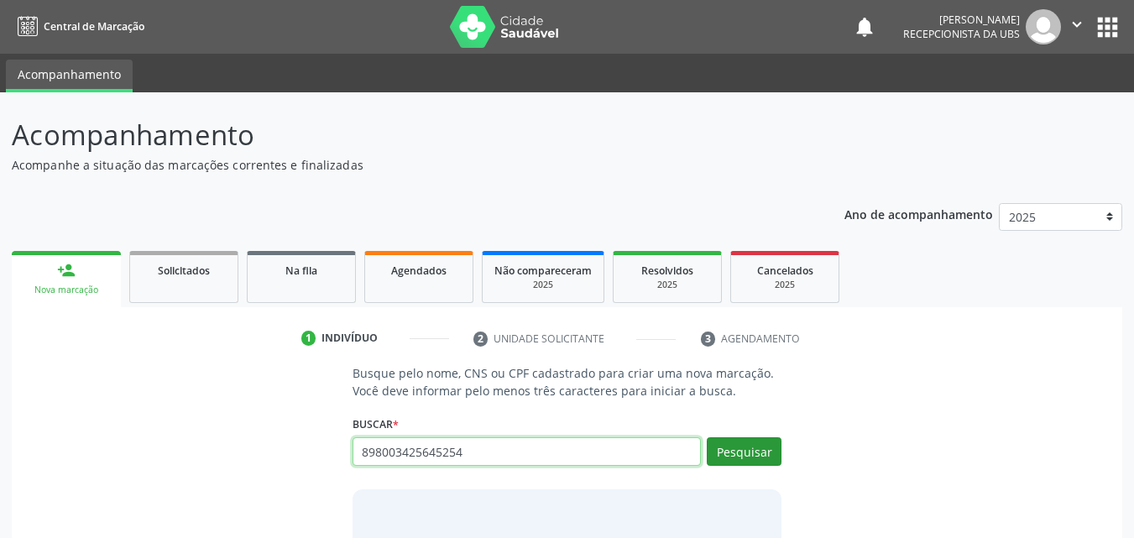
type input "898003425645254"
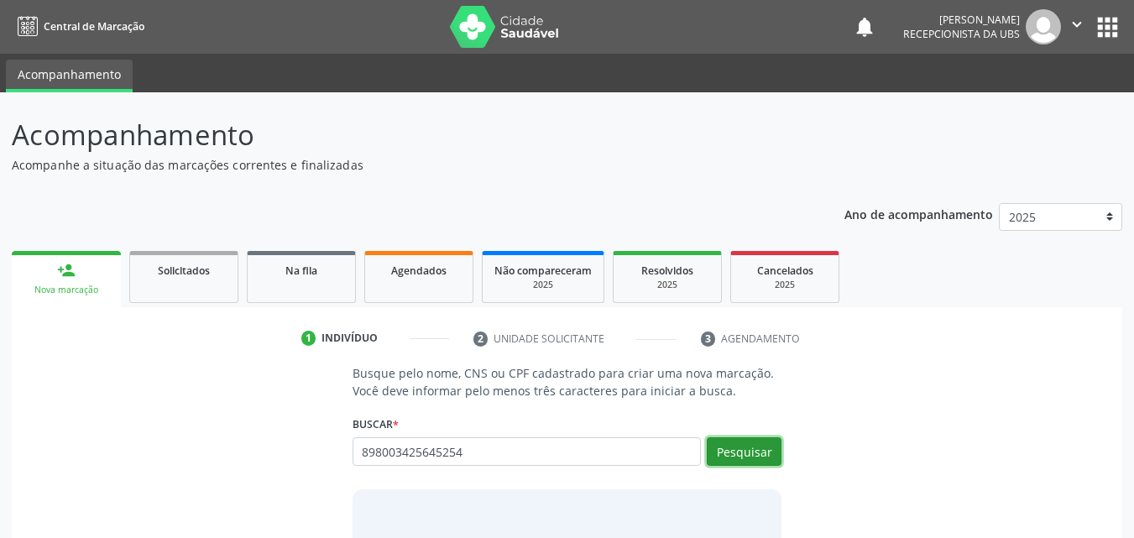
click at [732, 448] on button "Pesquisar" at bounding box center [743, 451] width 75 height 29
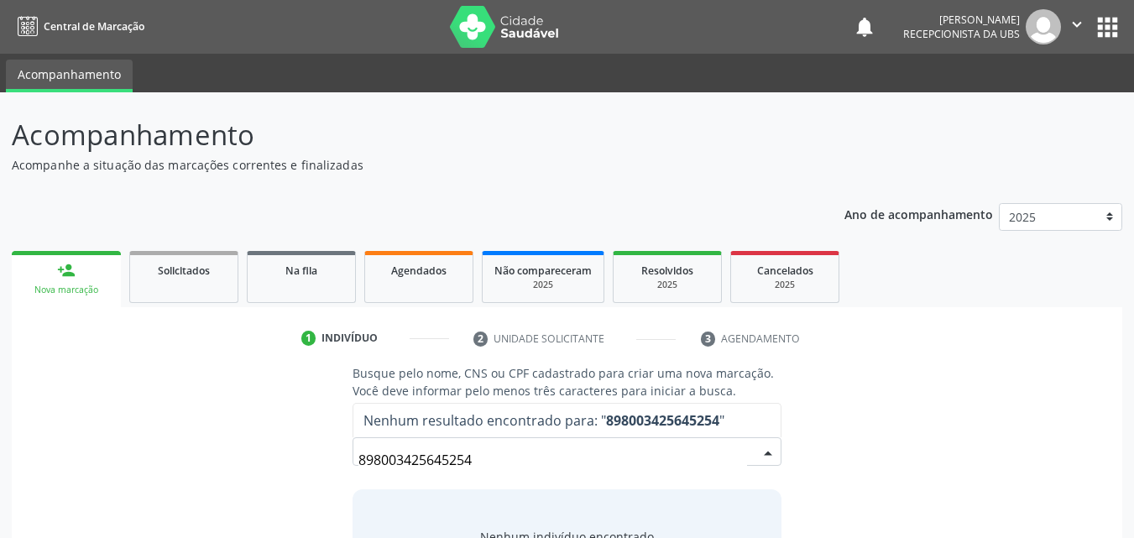
click at [562, 446] on input "898003425645254" at bounding box center [552, 460] width 389 height 34
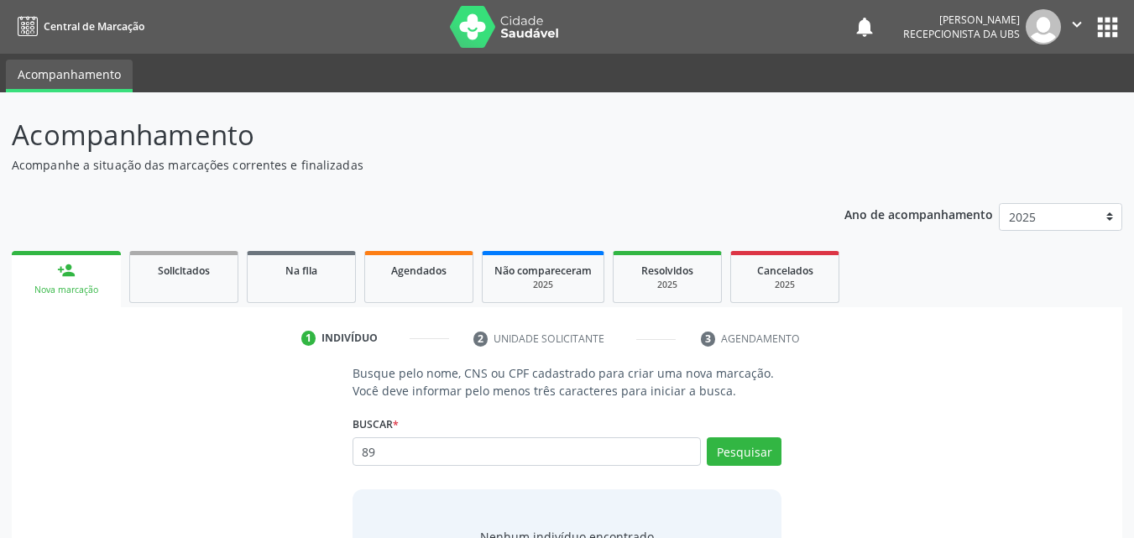
type input "8"
type input "898003425465254"
click at [758, 457] on button "Pesquisar" at bounding box center [743, 451] width 75 height 29
type input "898003425465254"
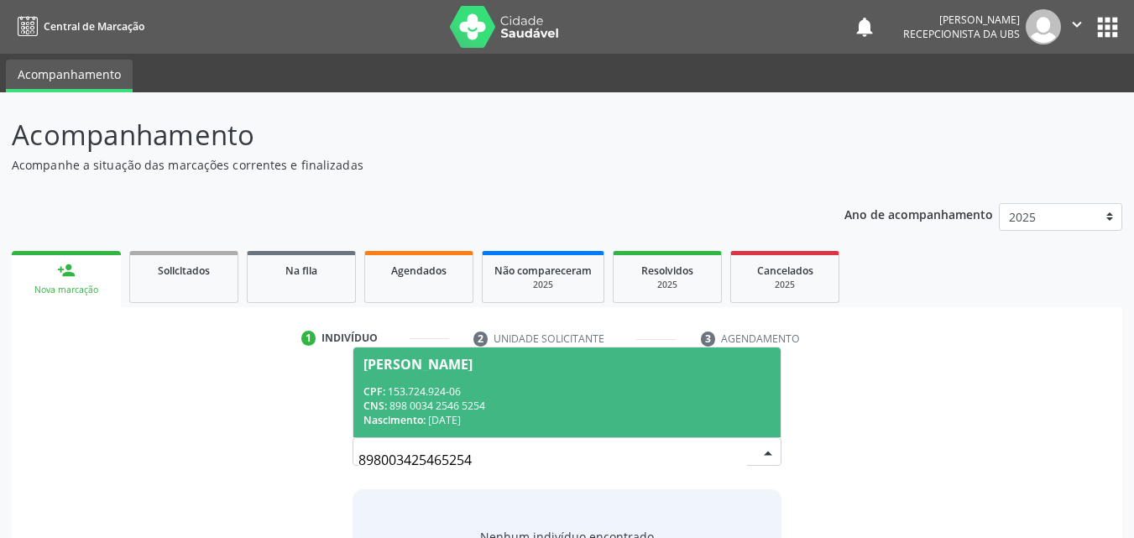
click at [532, 391] on div "CPF: 153.724.924-06" at bounding box center [567, 391] width 408 height 14
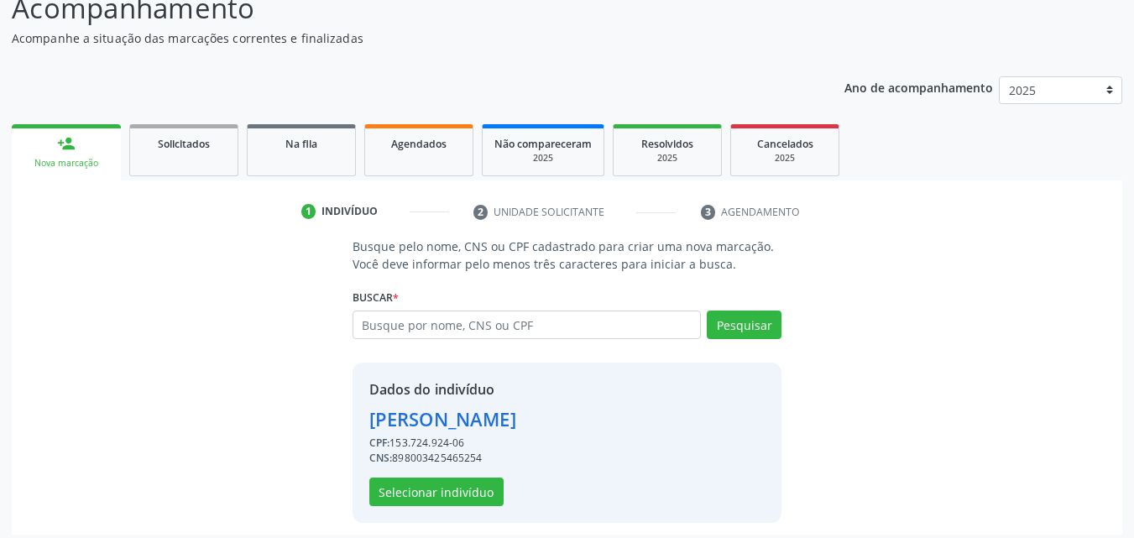
scroll to position [135, 0]
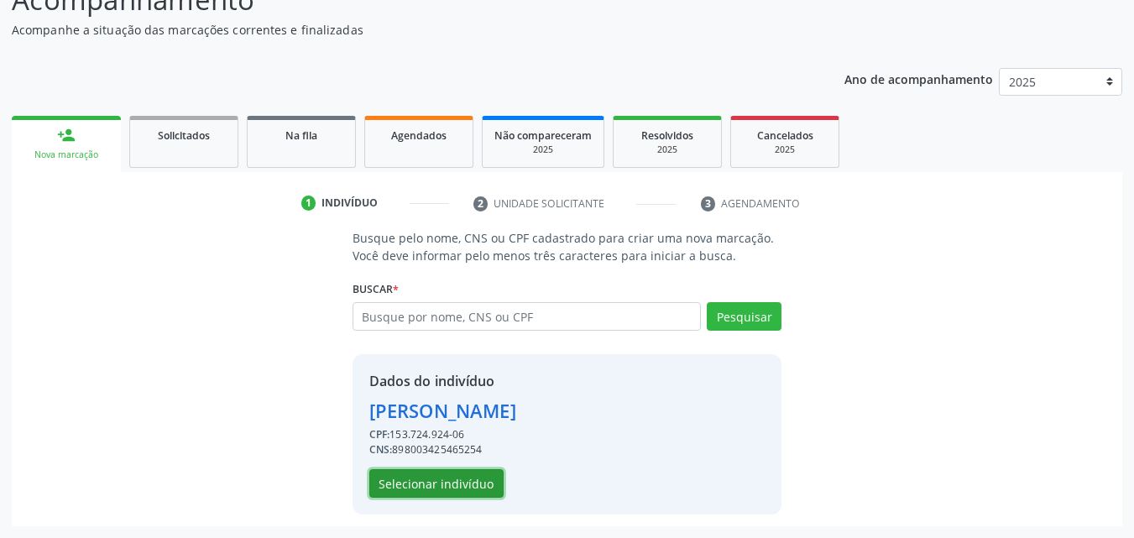
click at [481, 479] on button "Selecionar indivíduo" at bounding box center [436, 483] width 134 height 29
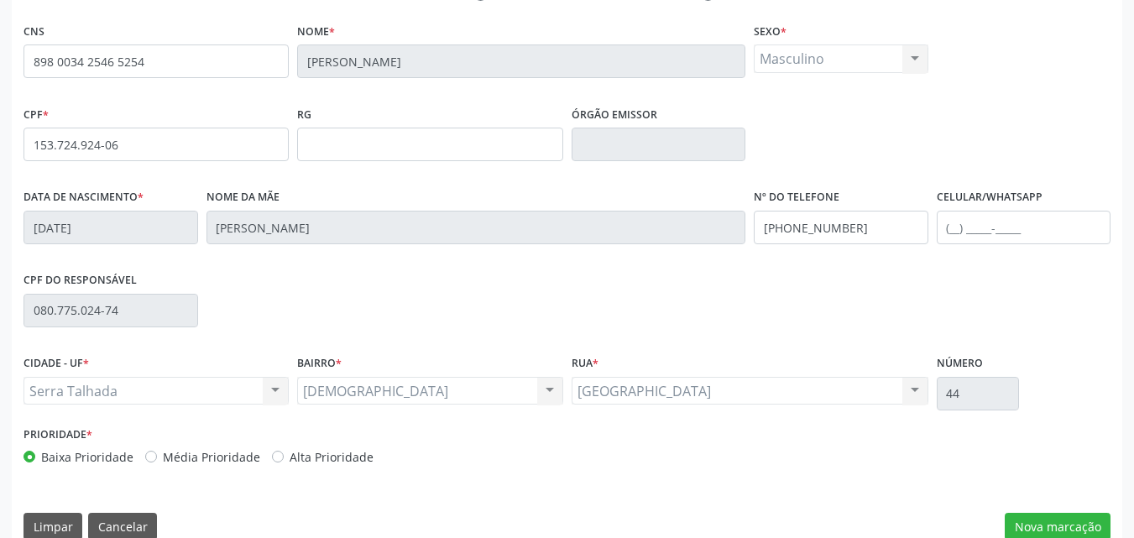
scroll to position [372, 0]
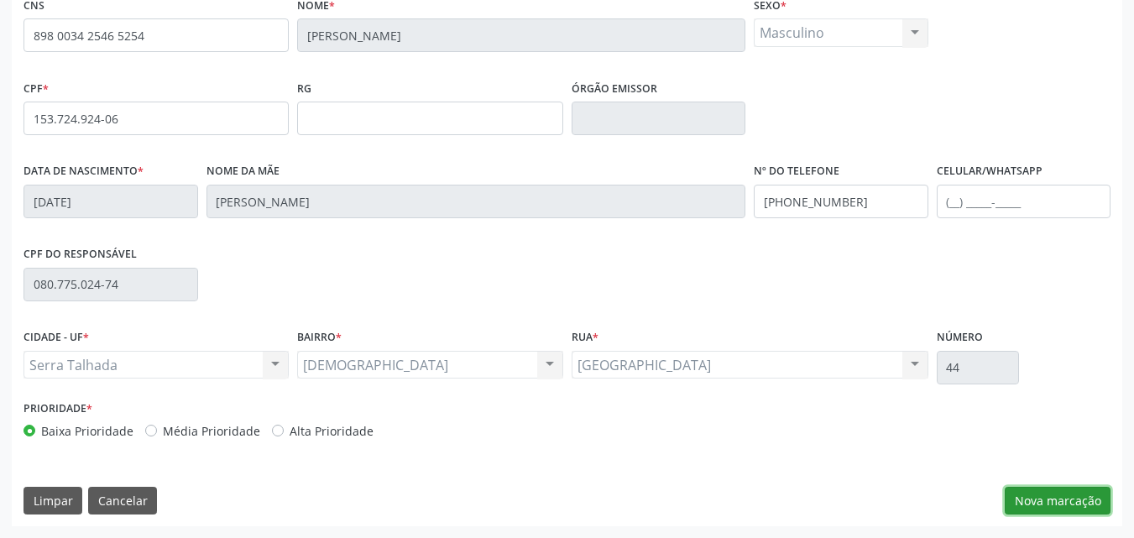
click at [1043, 501] on button "Nova marcação" at bounding box center [1057, 501] width 106 height 29
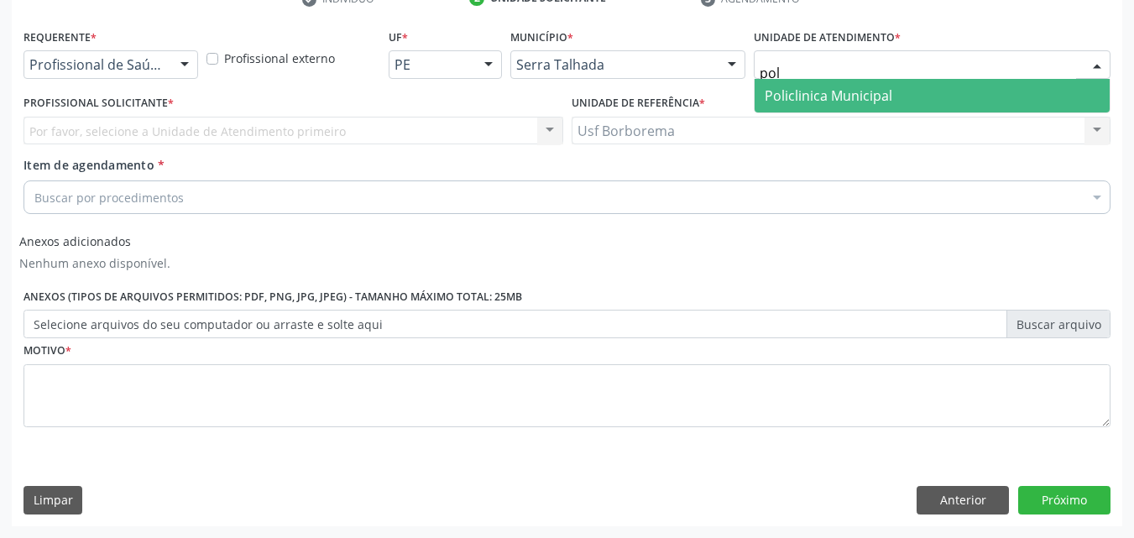
type input "poli"
click at [808, 91] on span "Policlinica Municipal" at bounding box center [828, 95] width 128 height 18
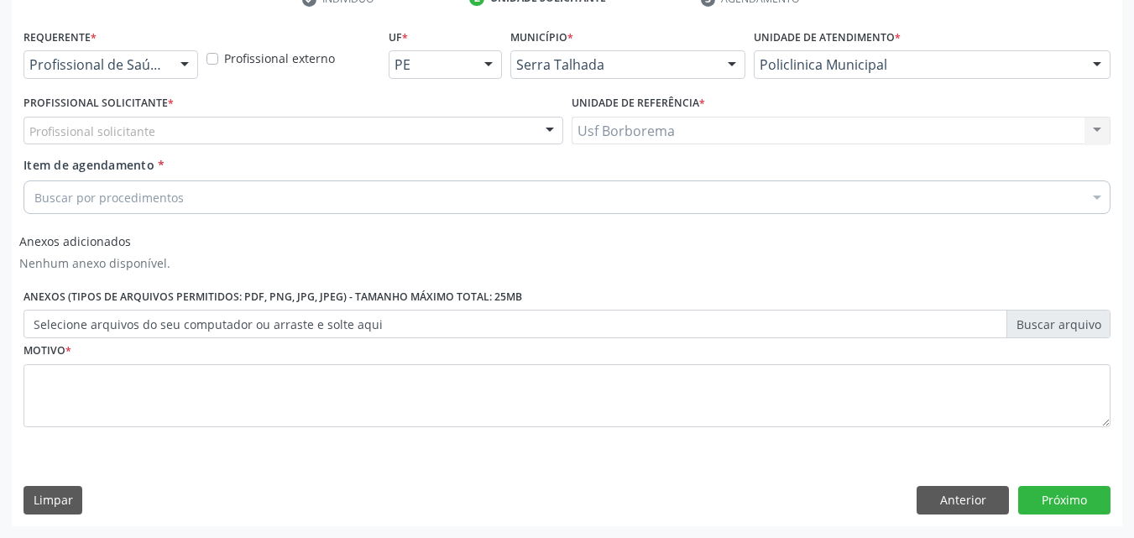
click at [499, 133] on div "Profissional solicitante" at bounding box center [292, 131] width 539 height 29
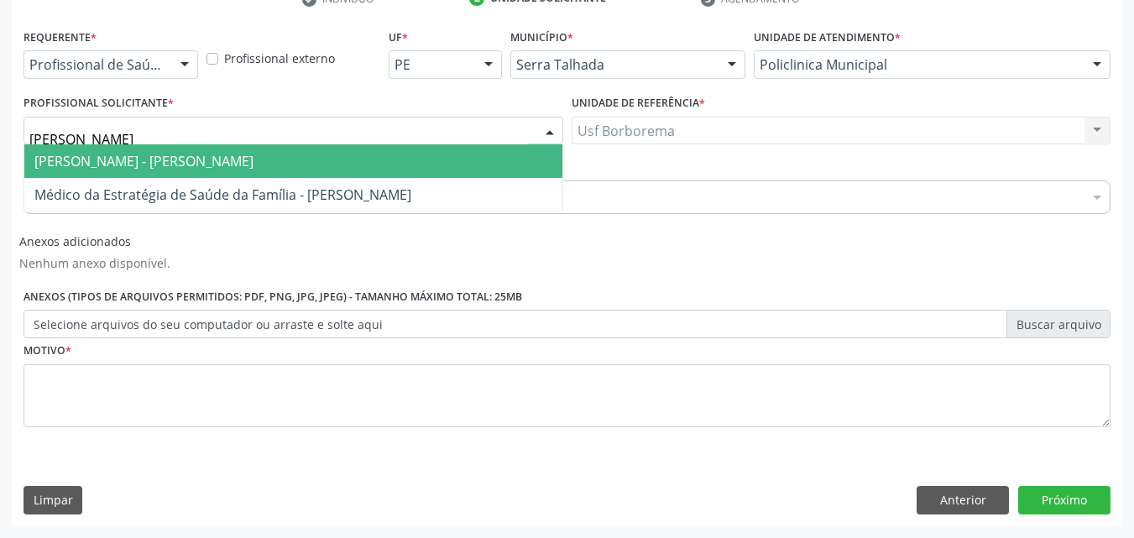
type input "maria"
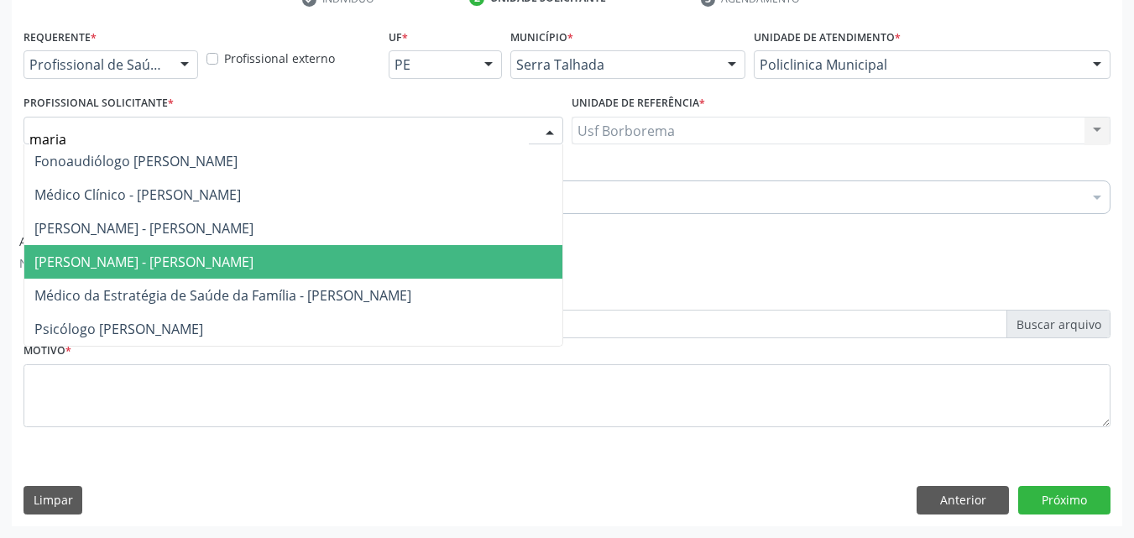
click at [428, 254] on span "[PERSON_NAME] - [PERSON_NAME]" at bounding box center [293, 262] width 538 height 34
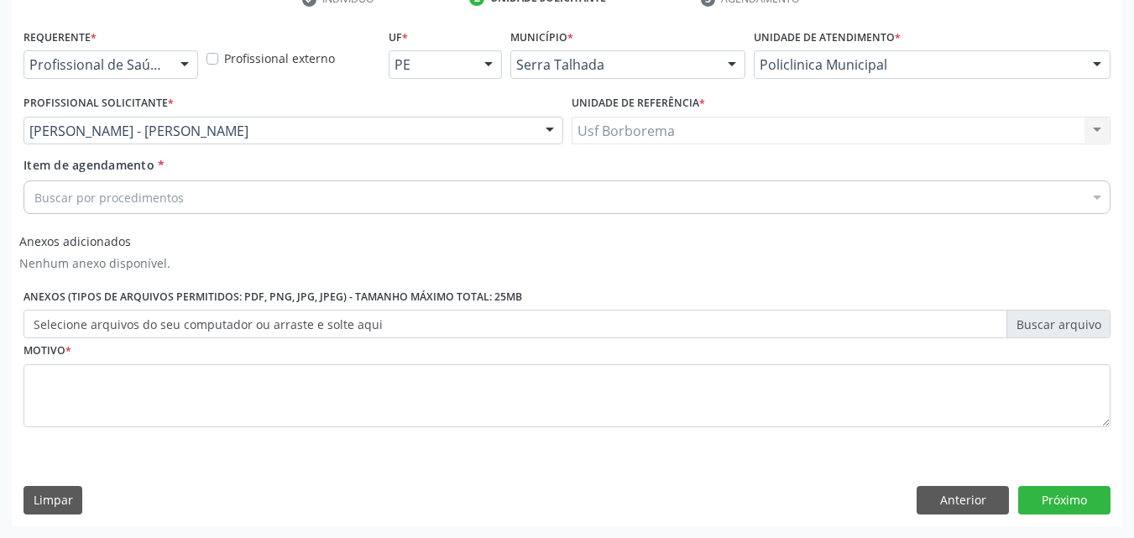
click at [284, 206] on div "Buscar por procedimentos" at bounding box center [566, 197] width 1087 height 34
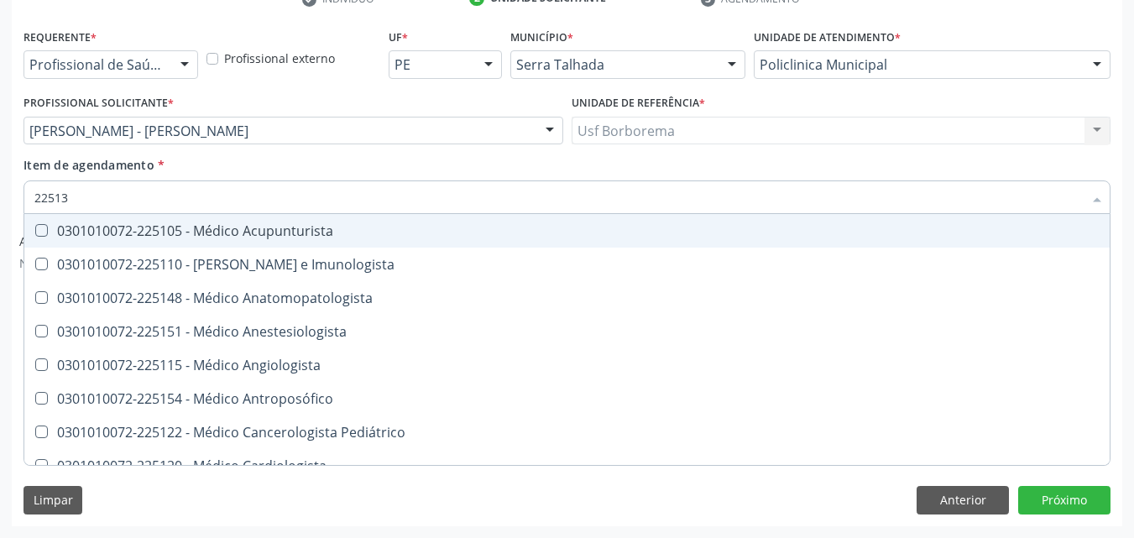
type input "225133"
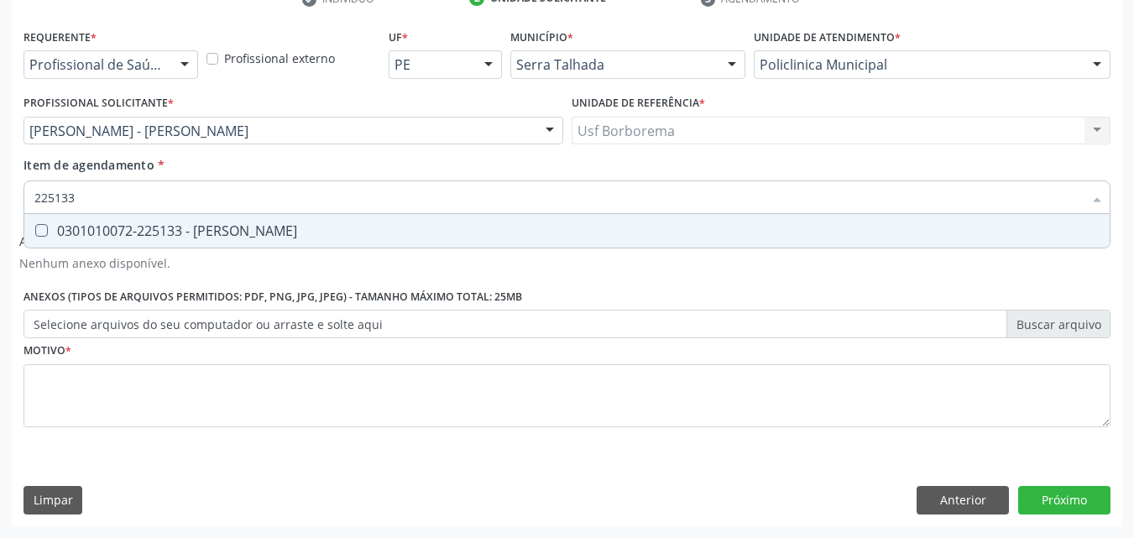
click at [298, 230] on div "0301010072-225133 - [PERSON_NAME]" at bounding box center [566, 230] width 1065 height 13
checkbox Psiquiatra "true"
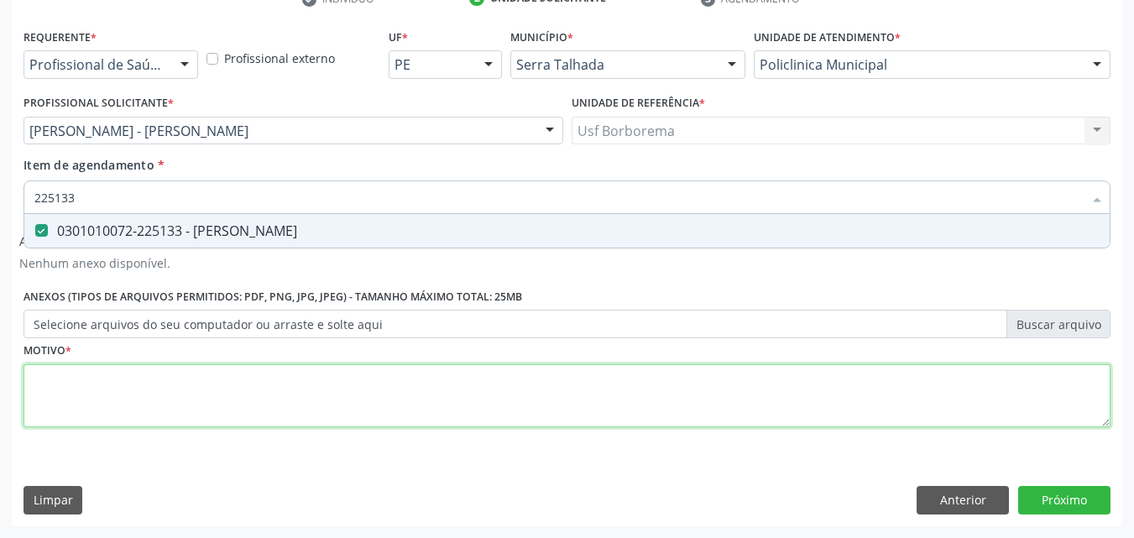
click at [190, 420] on div "Requerente * Profissional de Saúde Profissional de Saúde Paciente Nenhum result…" at bounding box center [566, 237] width 1087 height 426
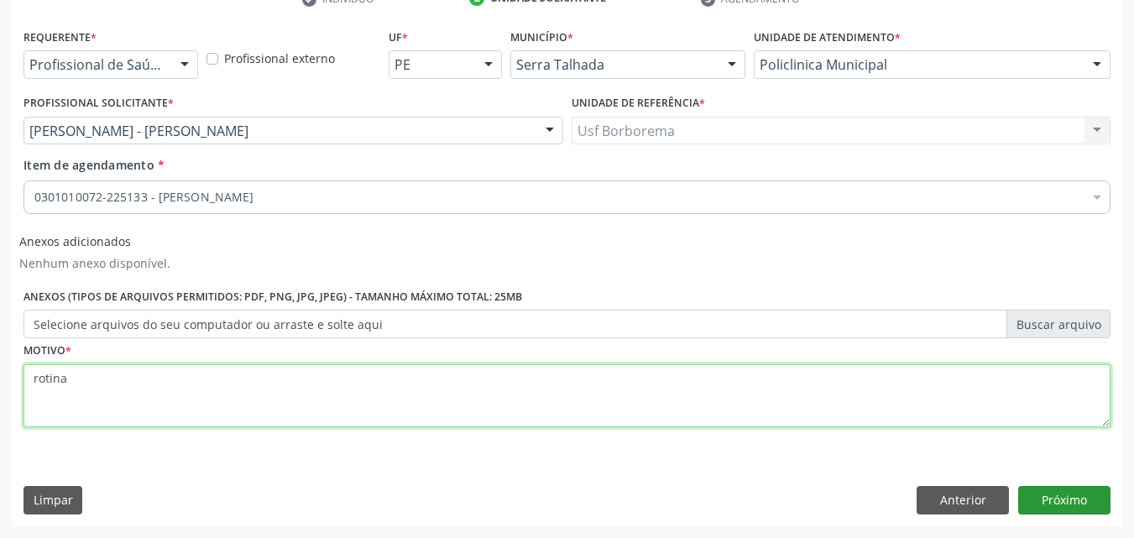
type textarea "rotina"
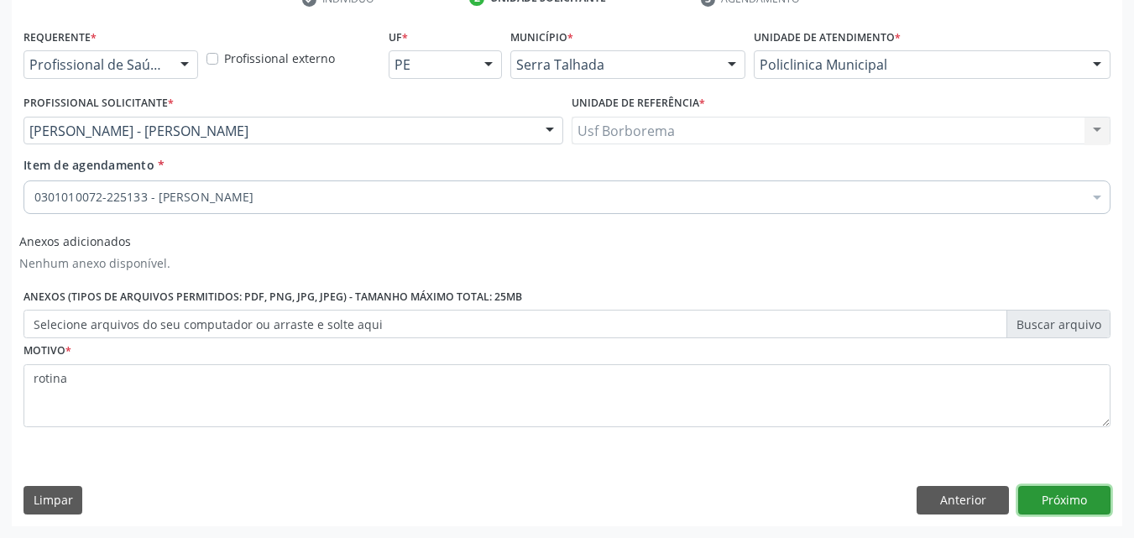
click at [1068, 487] on button "Próximo" at bounding box center [1064, 500] width 92 height 29
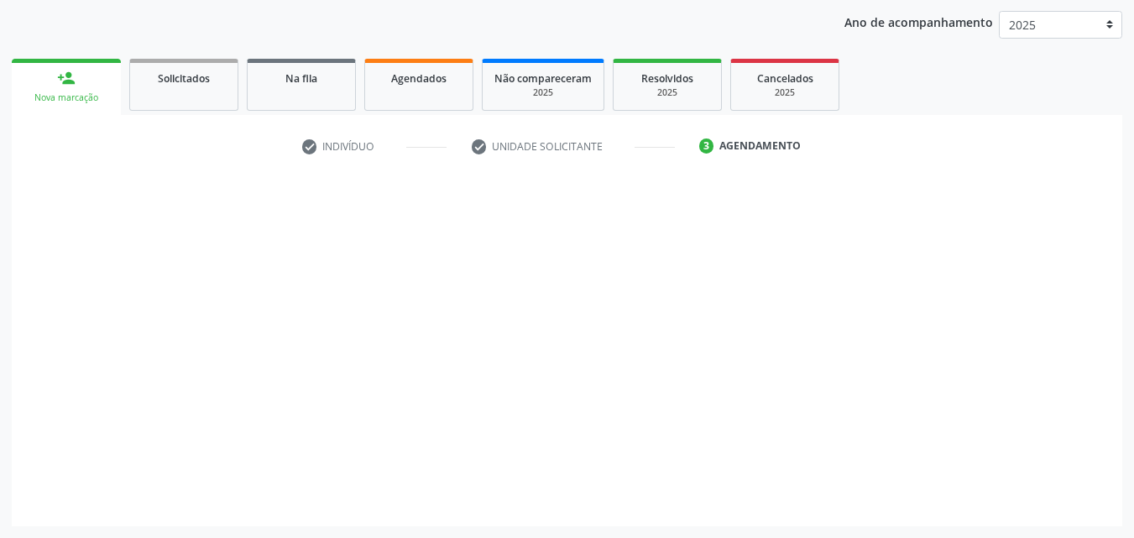
scroll to position [192, 0]
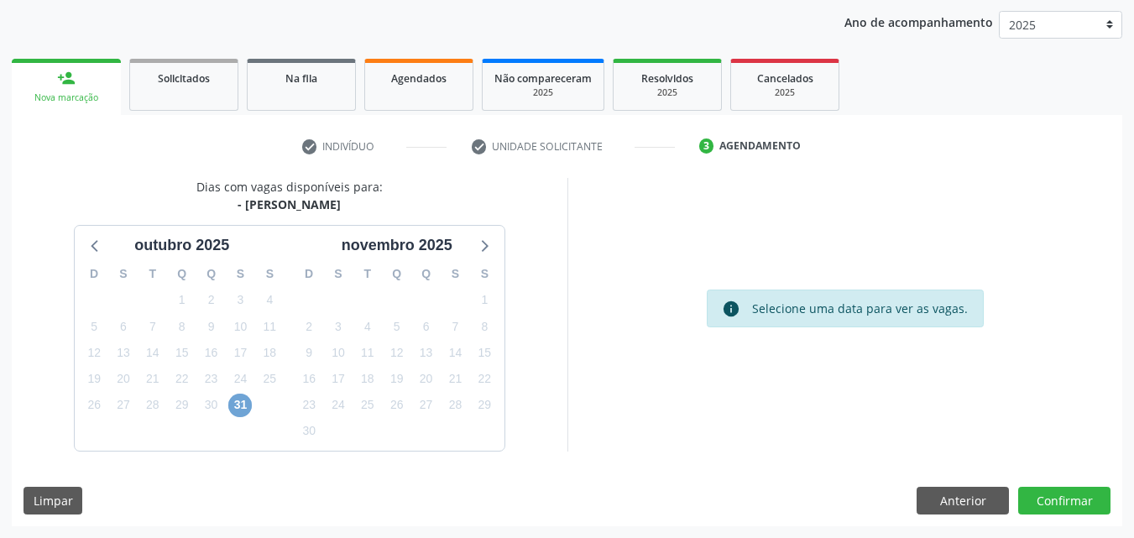
click at [237, 406] on span "31" at bounding box center [239, 405] width 23 height 23
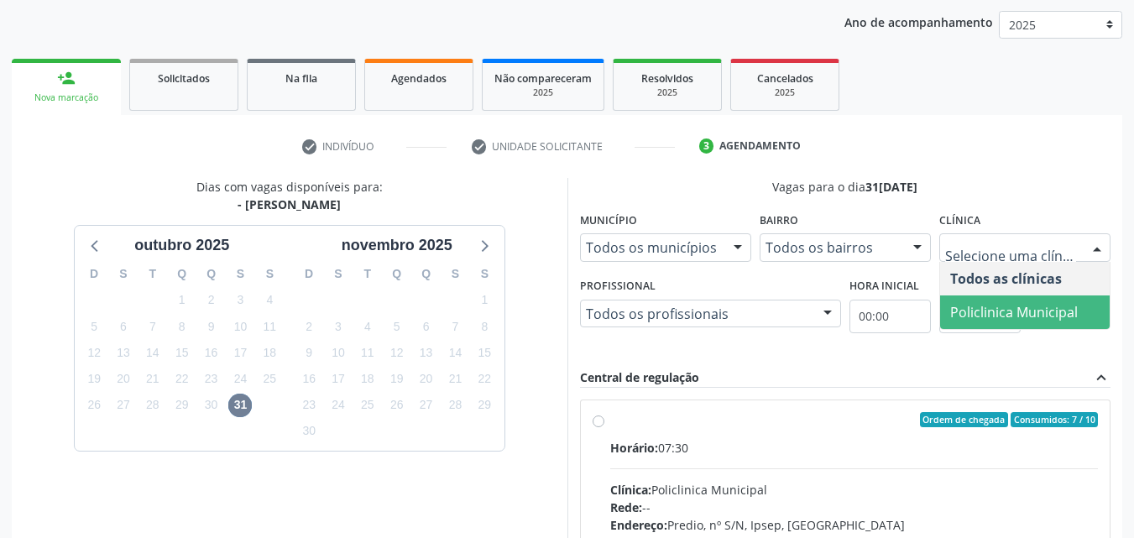
click at [996, 303] on span "Policlinica Municipal" at bounding box center [1014, 312] width 128 height 18
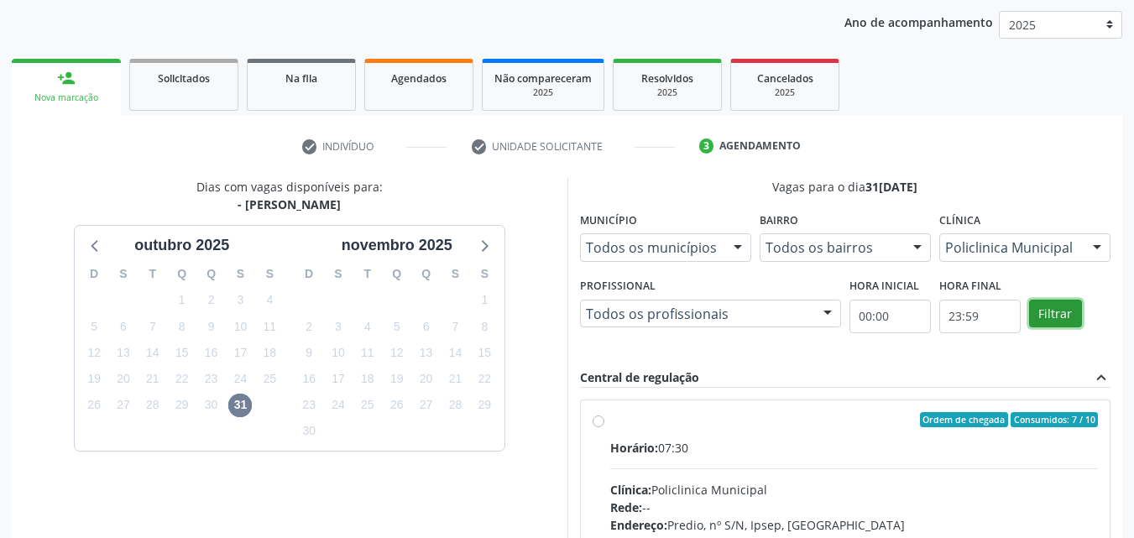
click at [1042, 314] on button "Filtrar" at bounding box center [1055, 314] width 53 height 29
click at [610, 418] on label "Ordem de chegada Consumidos: 7 / 10 Horário: 07:30 Clínica: Policlinica Municip…" at bounding box center [854, 541] width 488 height 258
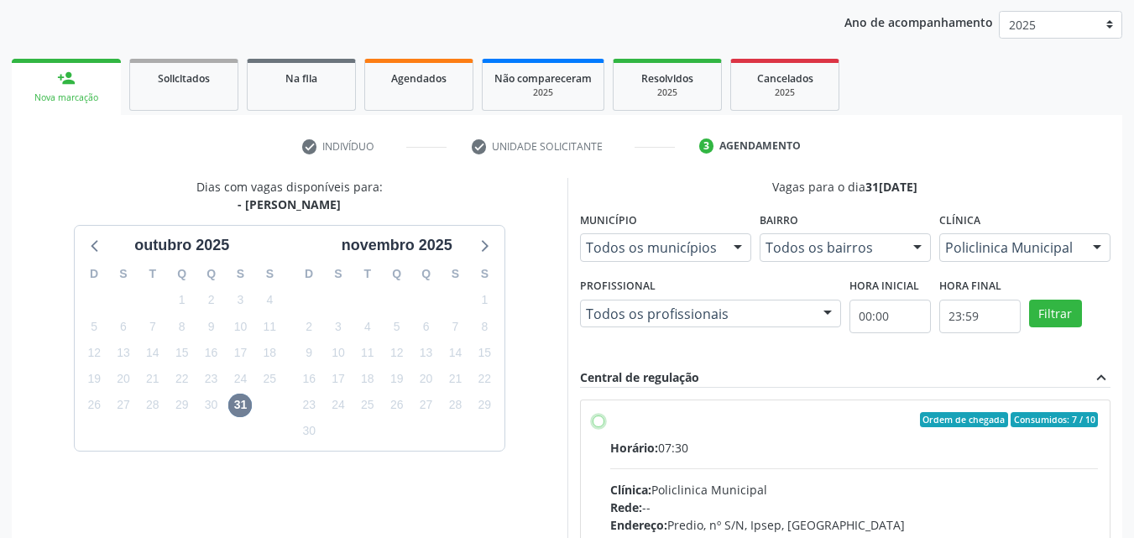
click at [596, 418] on input "Ordem de chegada Consumidos: 7 / 10 Horário: 07:30 Clínica: Policlinica Municip…" at bounding box center [598, 419] width 12 height 15
radio input "true"
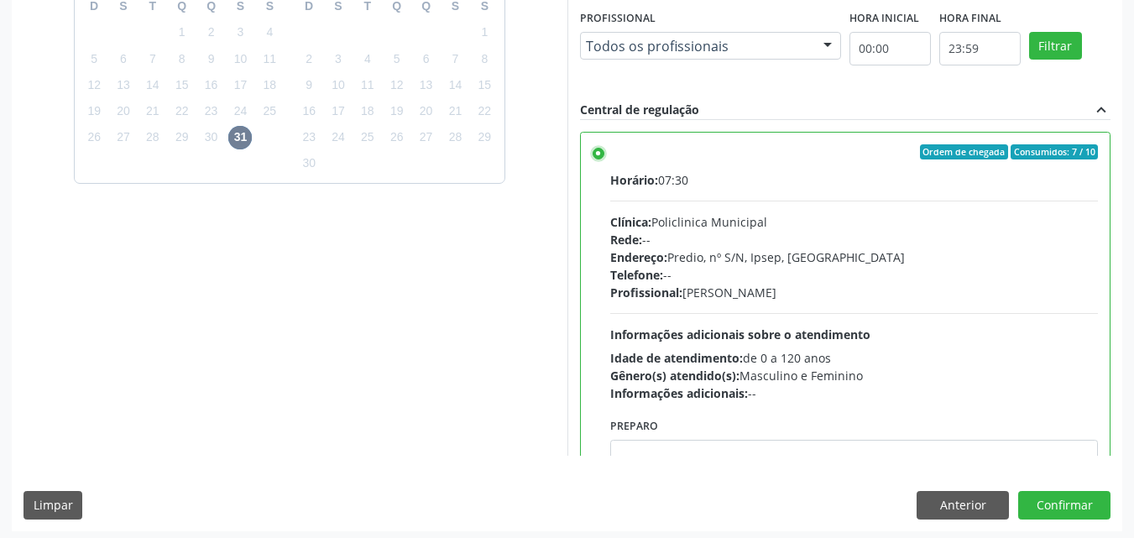
scroll to position [465, 0]
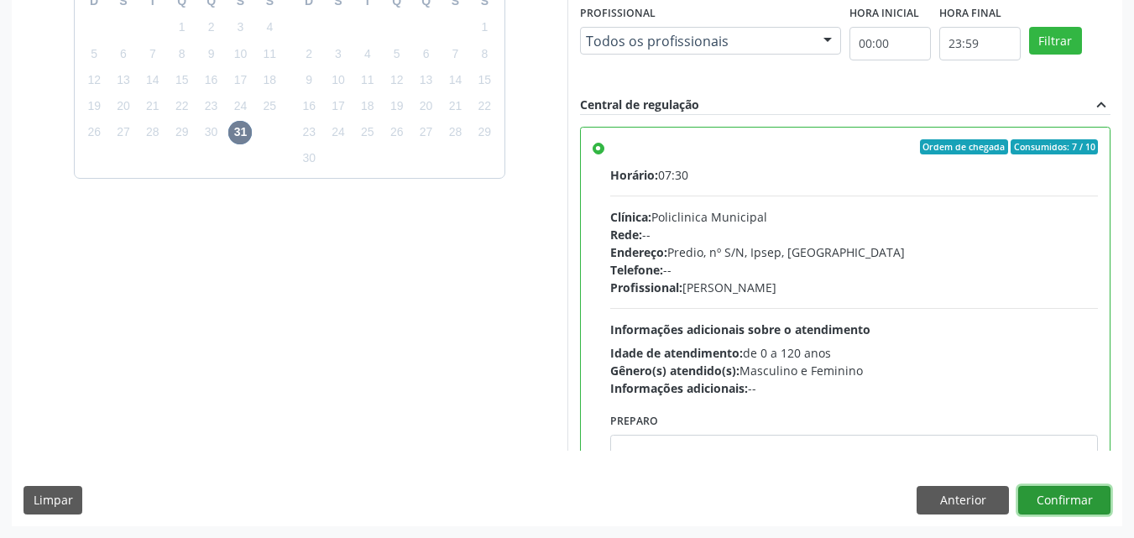
click at [1073, 493] on button "Confirmar" at bounding box center [1064, 500] width 92 height 29
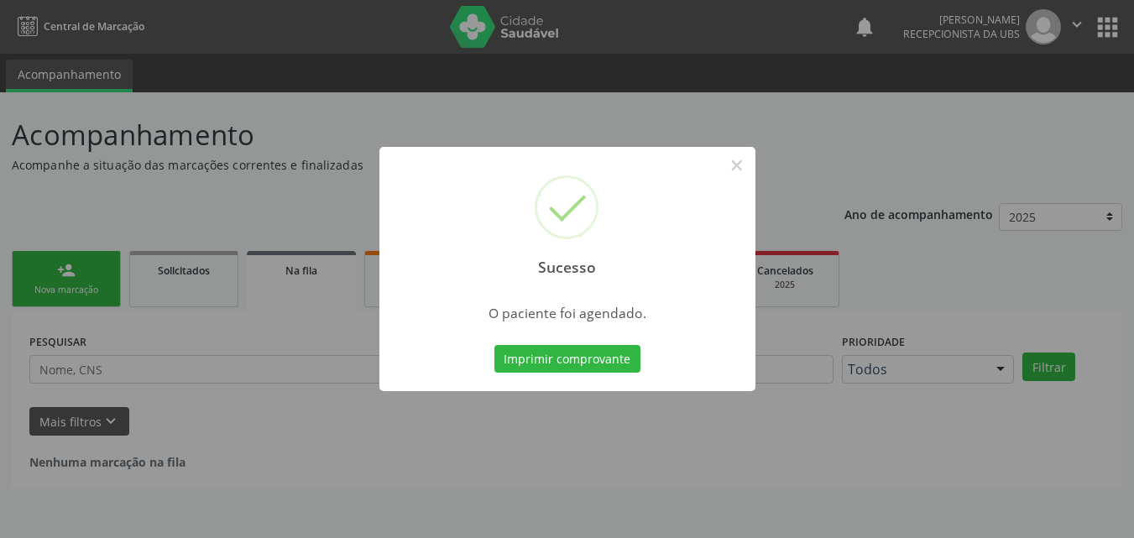
scroll to position [0, 0]
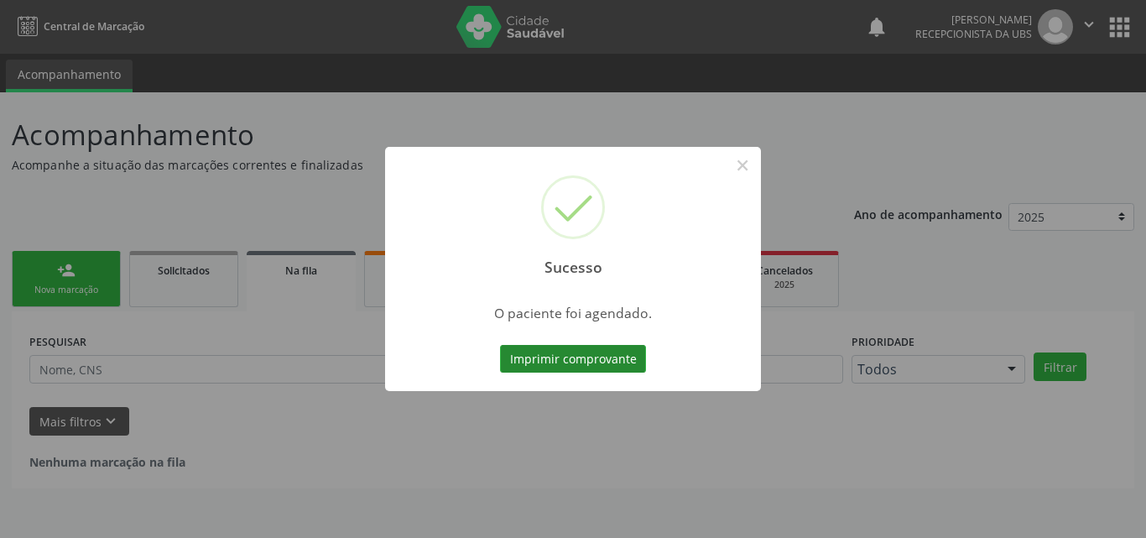
click at [559, 352] on button "Imprimir comprovante" at bounding box center [573, 359] width 146 height 29
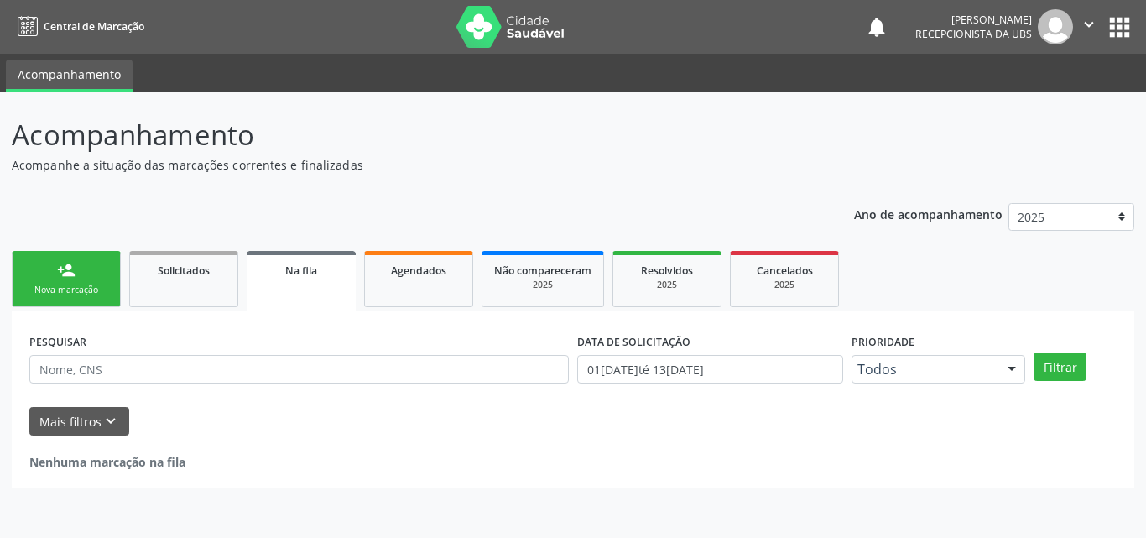
click at [103, 287] on div "Nova marcação" at bounding box center [66, 290] width 84 height 13
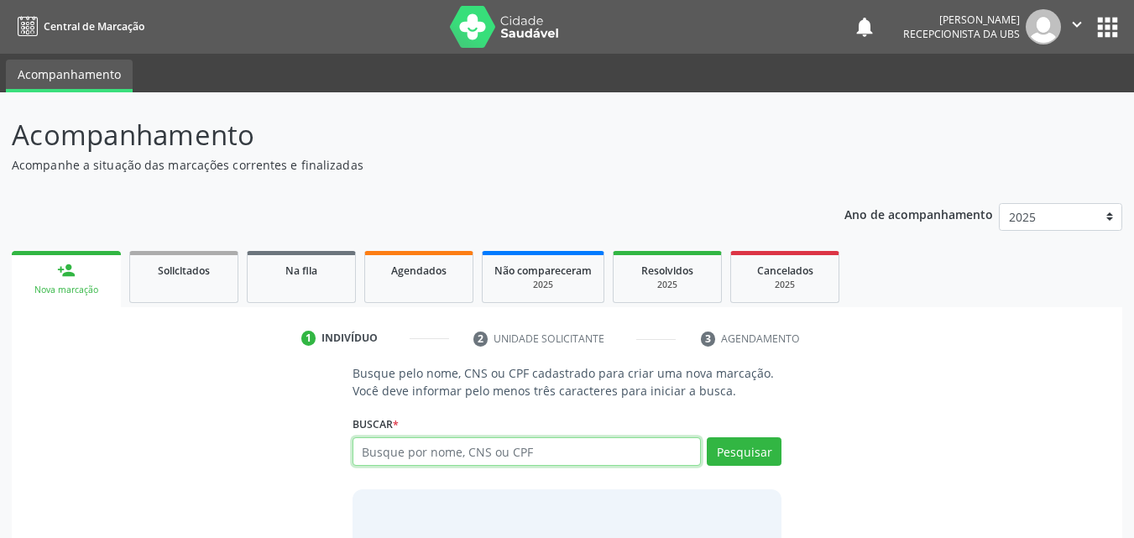
click at [509, 456] on input "text" at bounding box center [526, 451] width 349 height 29
click at [483, 452] on input "text" at bounding box center [526, 451] width 349 height 29
click at [574, 448] on input "text" at bounding box center [526, 451] width 349 height 29
